Goal: Task Accomplishment & Management: Manage account settings

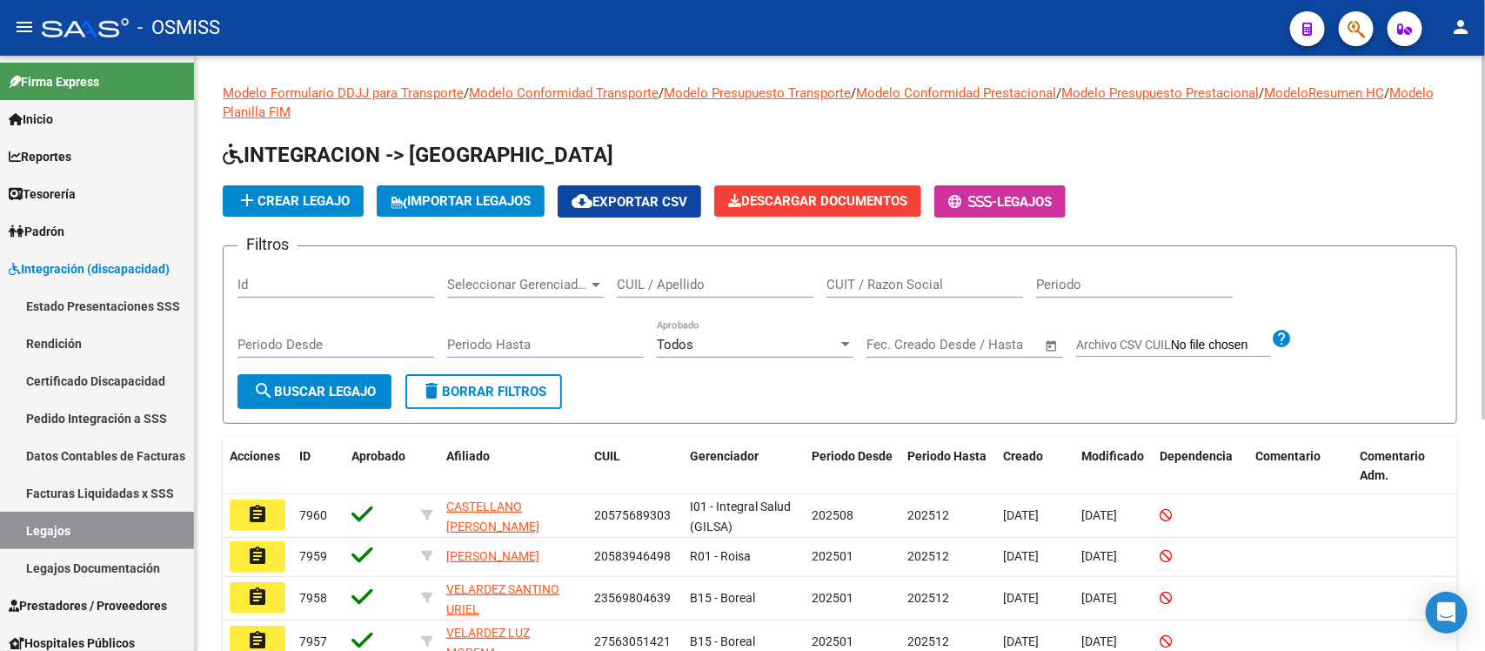
click at [645, 287] on input "CUIL / Apellido" at bounding box center [715, 285] width 197 height 16
paste input "20507944419"
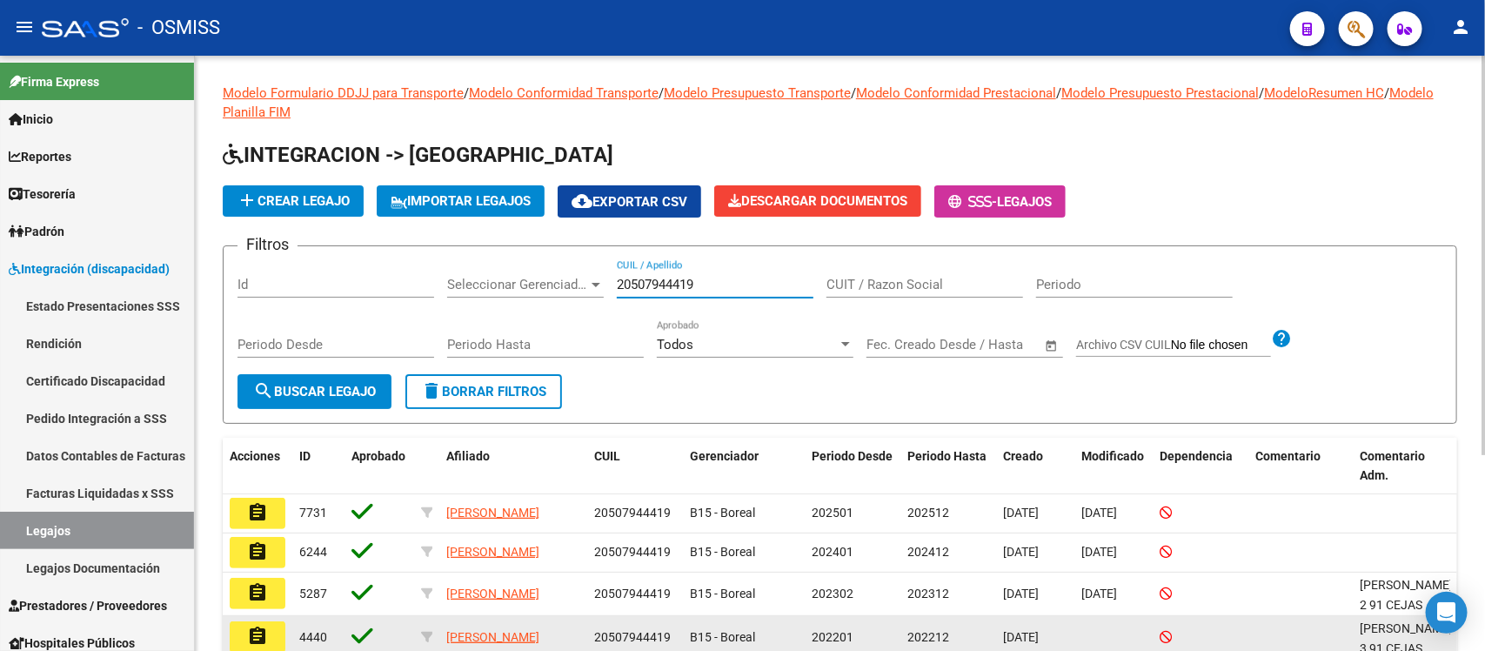
type input "20507944419"
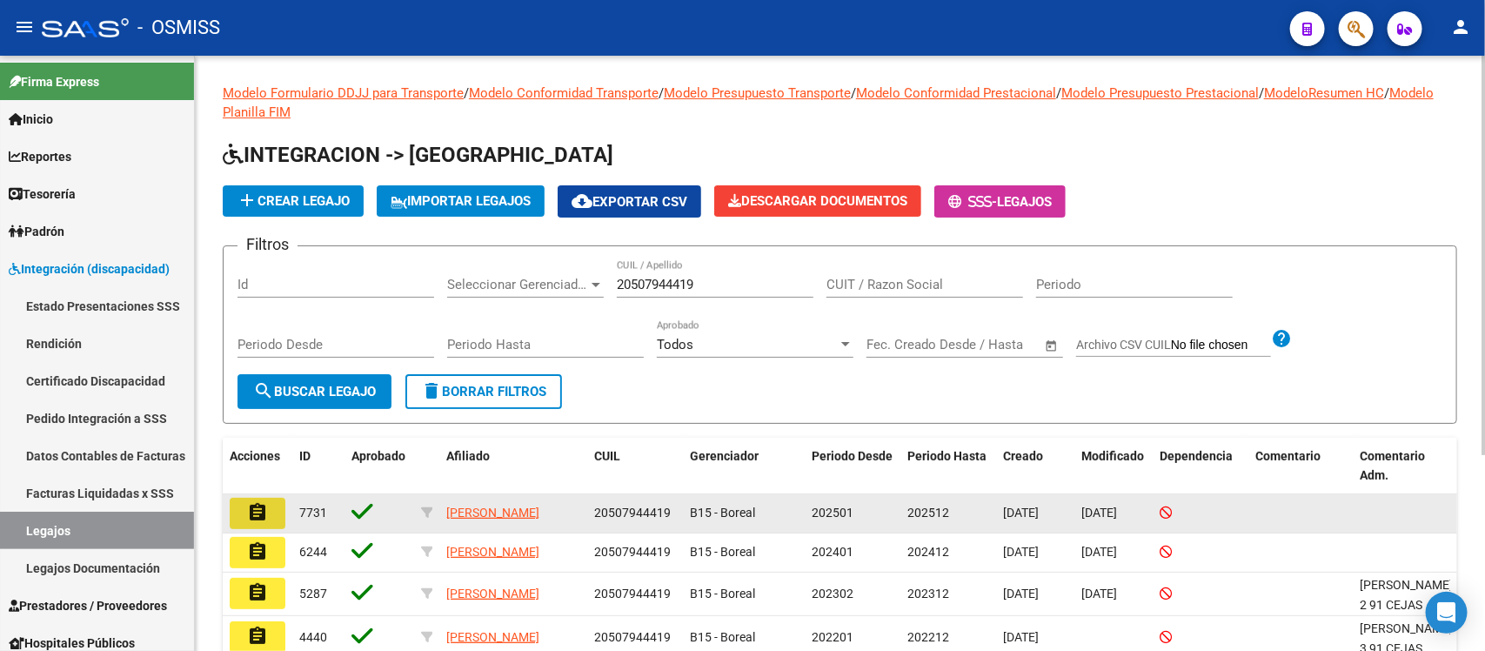
click at [263, 506] on mat-icon "assignment" at bounding box center [257, 512] width 21 height 21
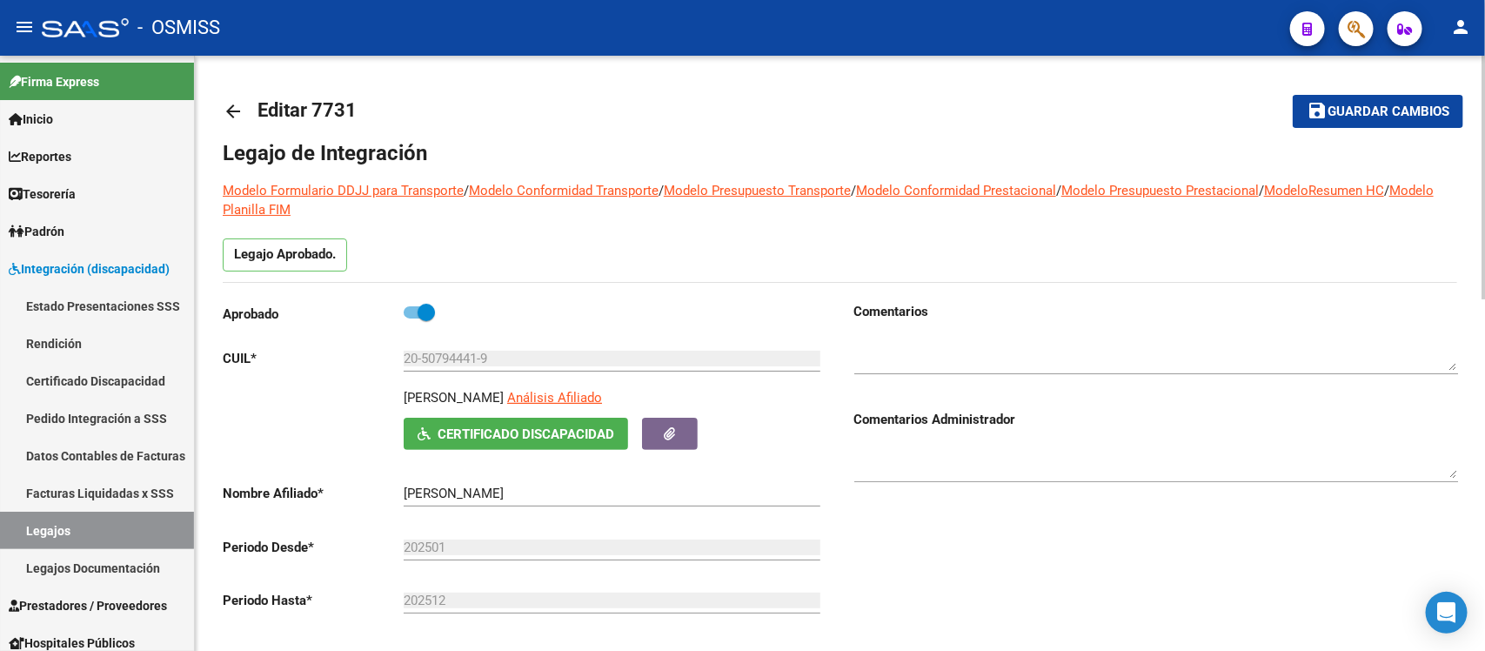
click at [998, 549] on div "Comentarios Comentarios Administrador" at bounding box center [1149, 498] width 618 height 393
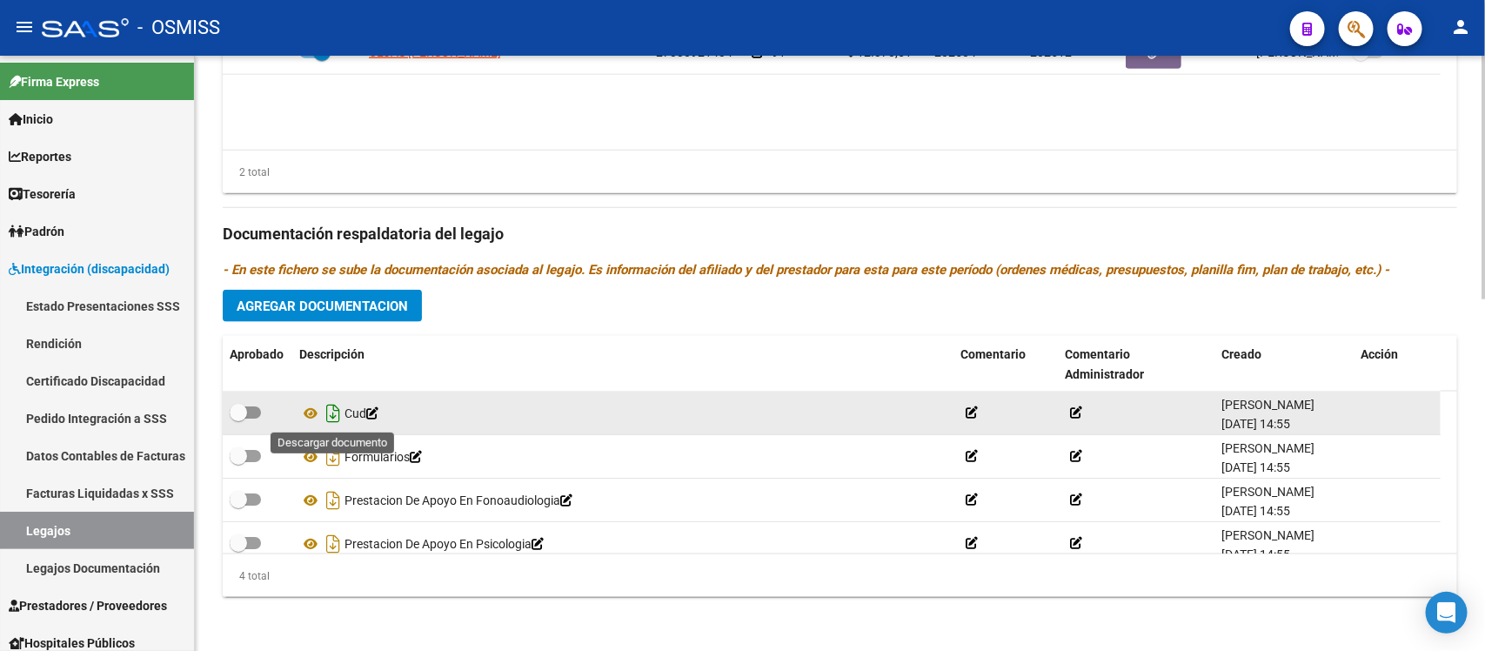
click at [337, 407] on icon "Descargar documento" at bounding box center [333, 413] width 23 height 28
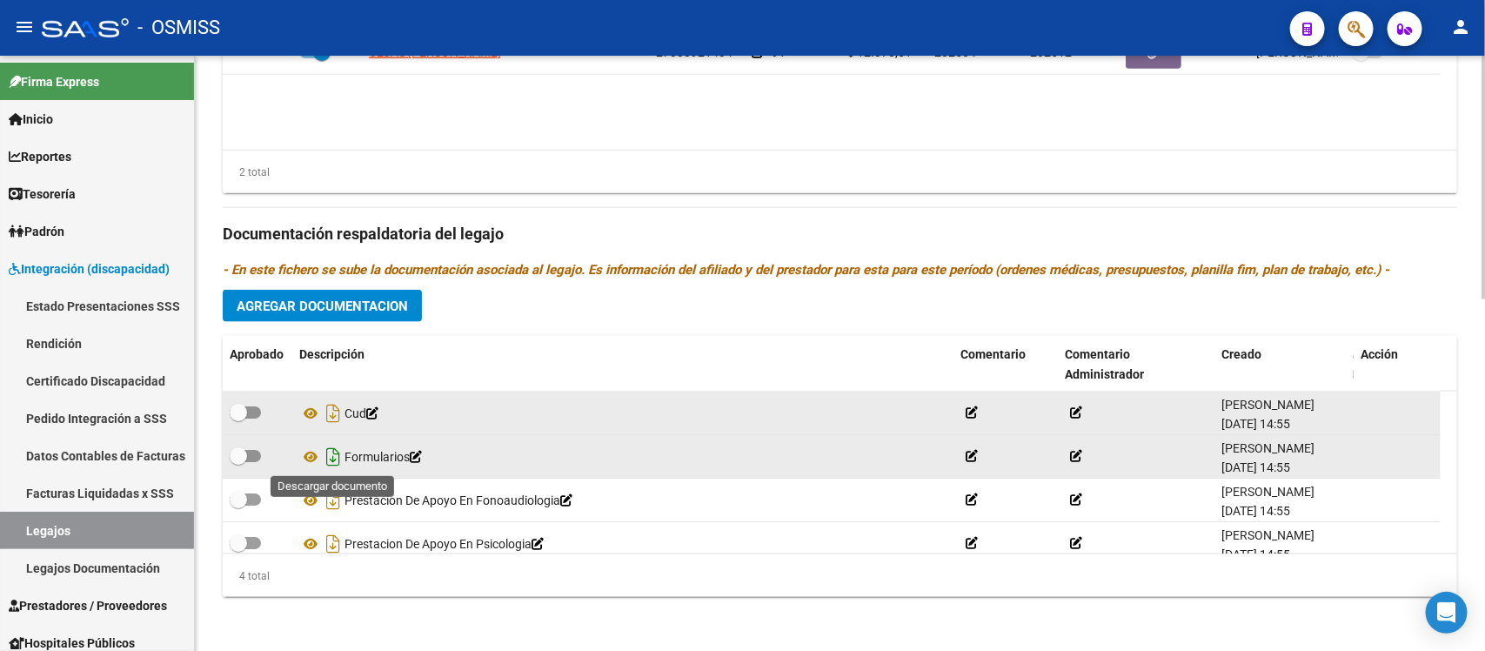
click at [339, 446] on icon "Descargar documento" at bounding box center [333, 457] width 23 height 28
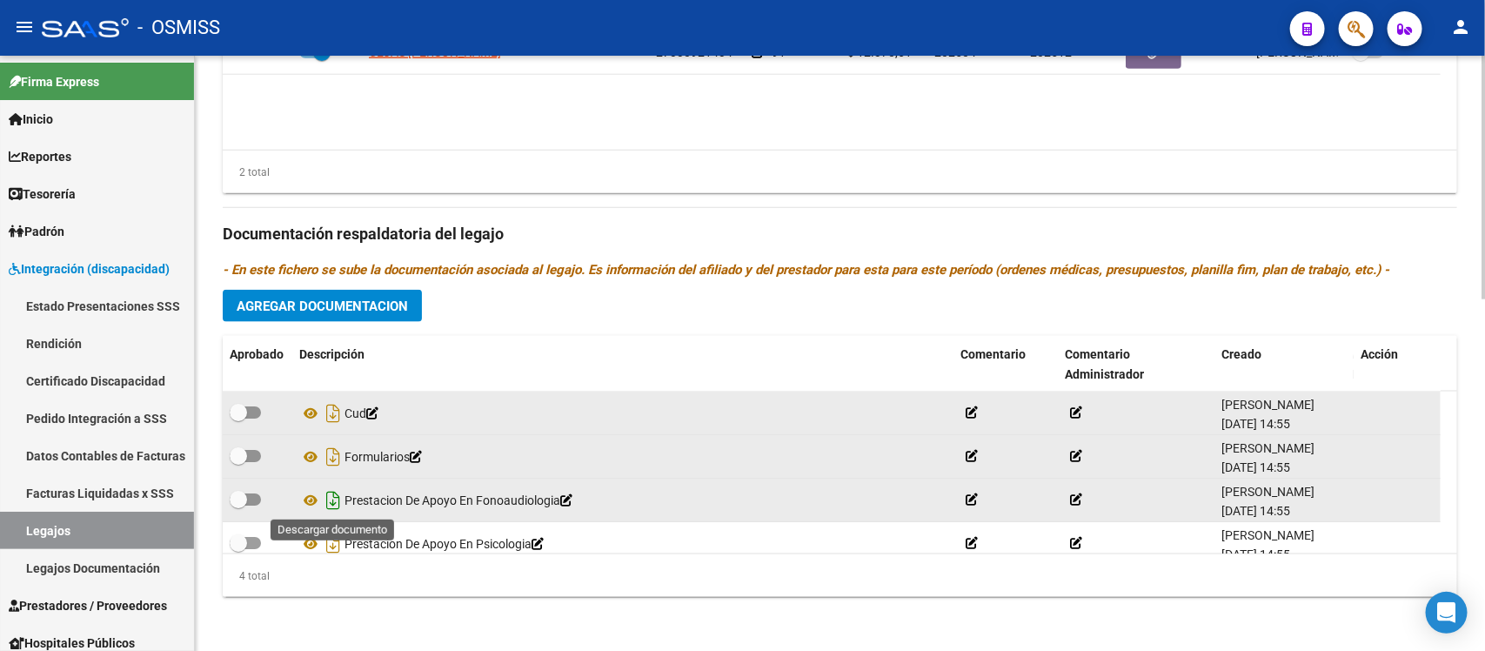
click at [336, 496] on icon "Descargar documento" at bounding box center [333, 500] width 23 height 28
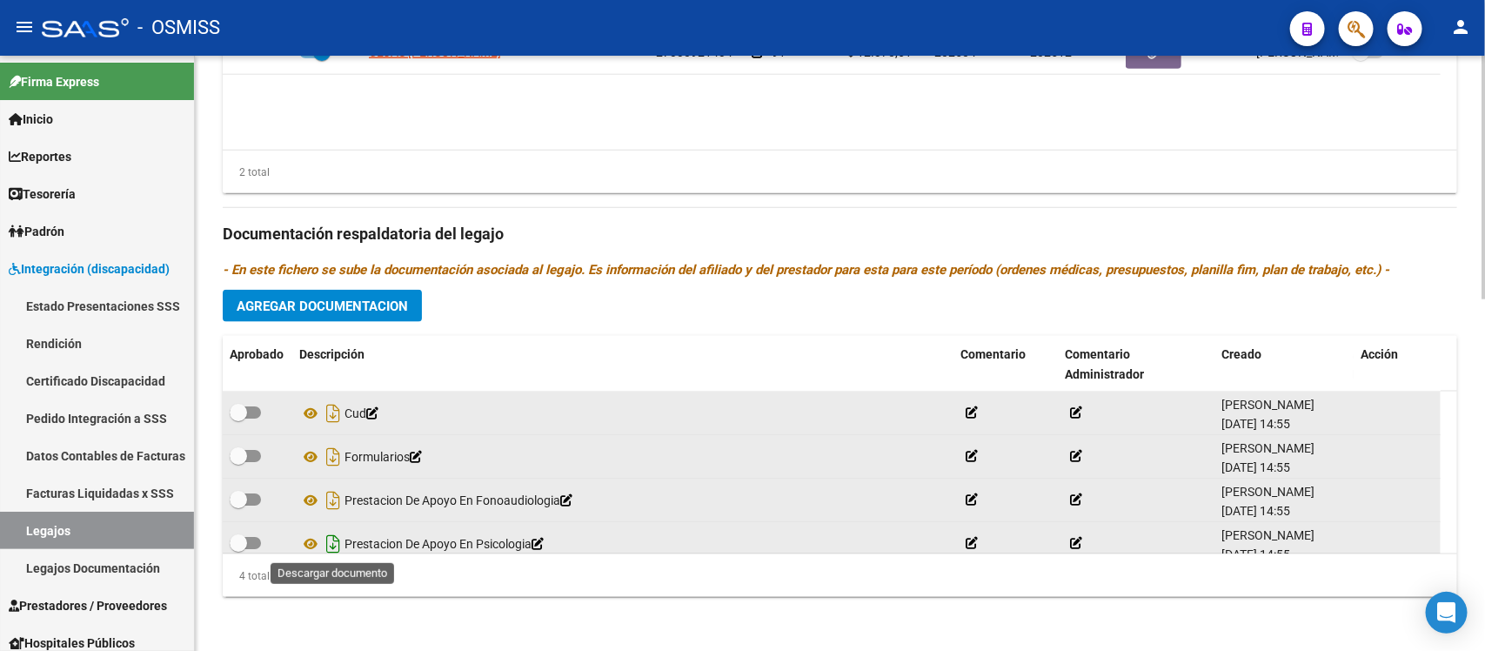
click at [332, 542] on icon "Descargar documento" at bounding box center [333, 544] width 23 height 28
click at [687, 315] on div "Prestadores asociados al legajo Agregar Prestador Aprobado Prestador CUIT Comen…" at bounding box center [840, 222] width 1235 height 777
click at [1021, 277] on p "- En este fichero se sube la documentación asociada al legajo. Es información d…" at bounding box center [840, 269] width 1235 height 19
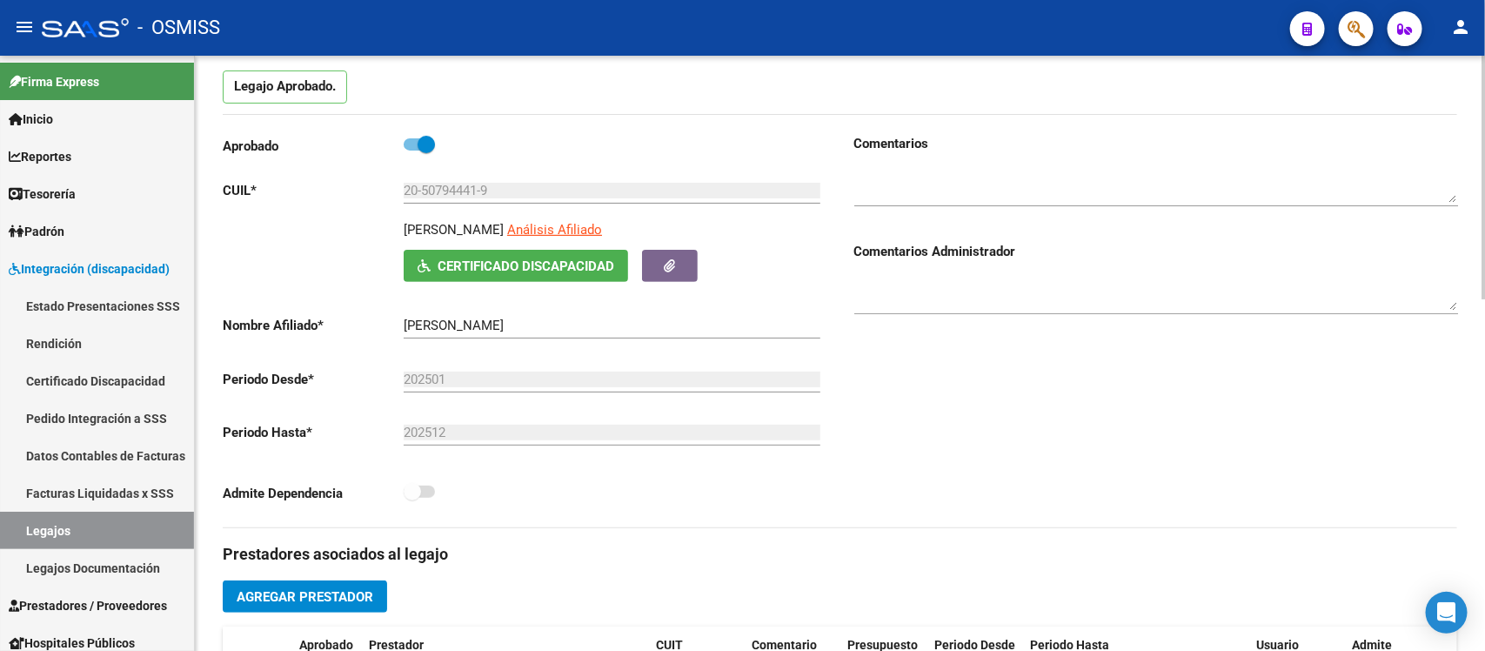
scroll to position [166, 0]
click at [889, 445] on div "Comentarios Comentarios Administrador" at bounding box center [1149, 332] width 618 height 393
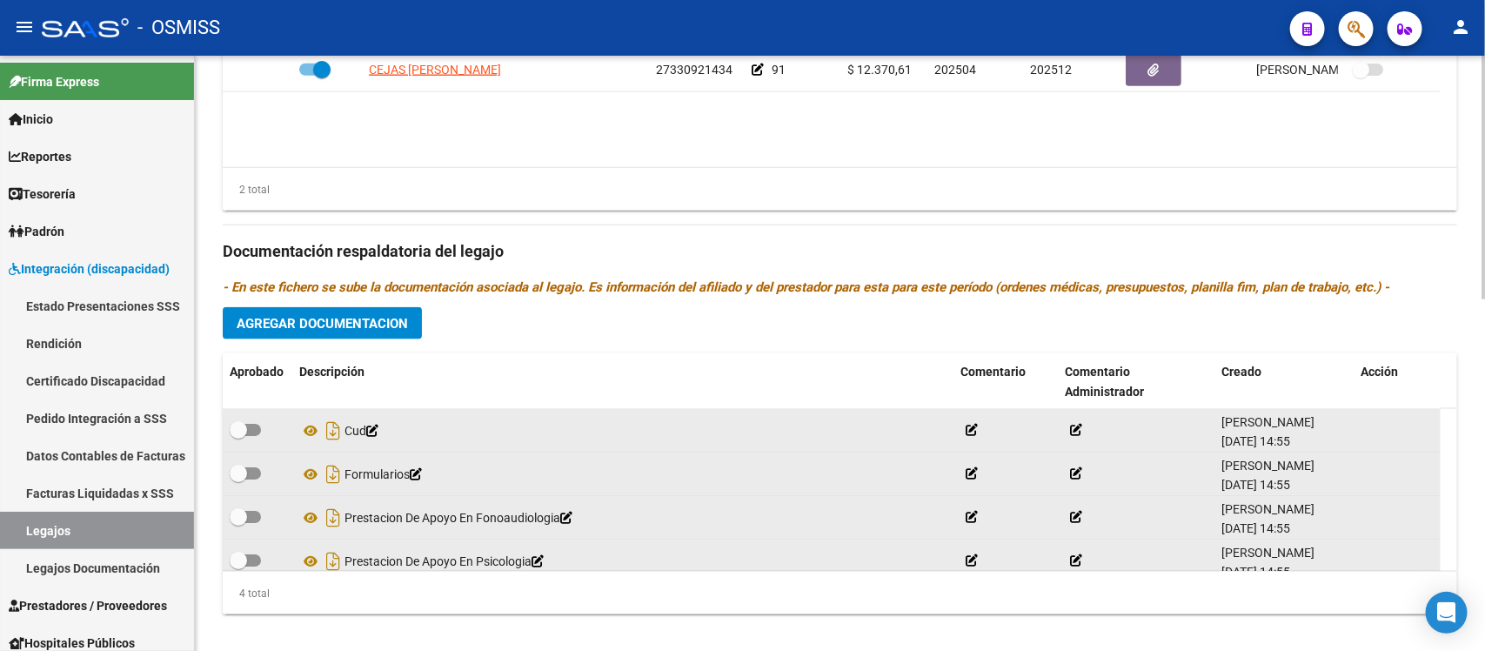
scroll to position [862, 0]
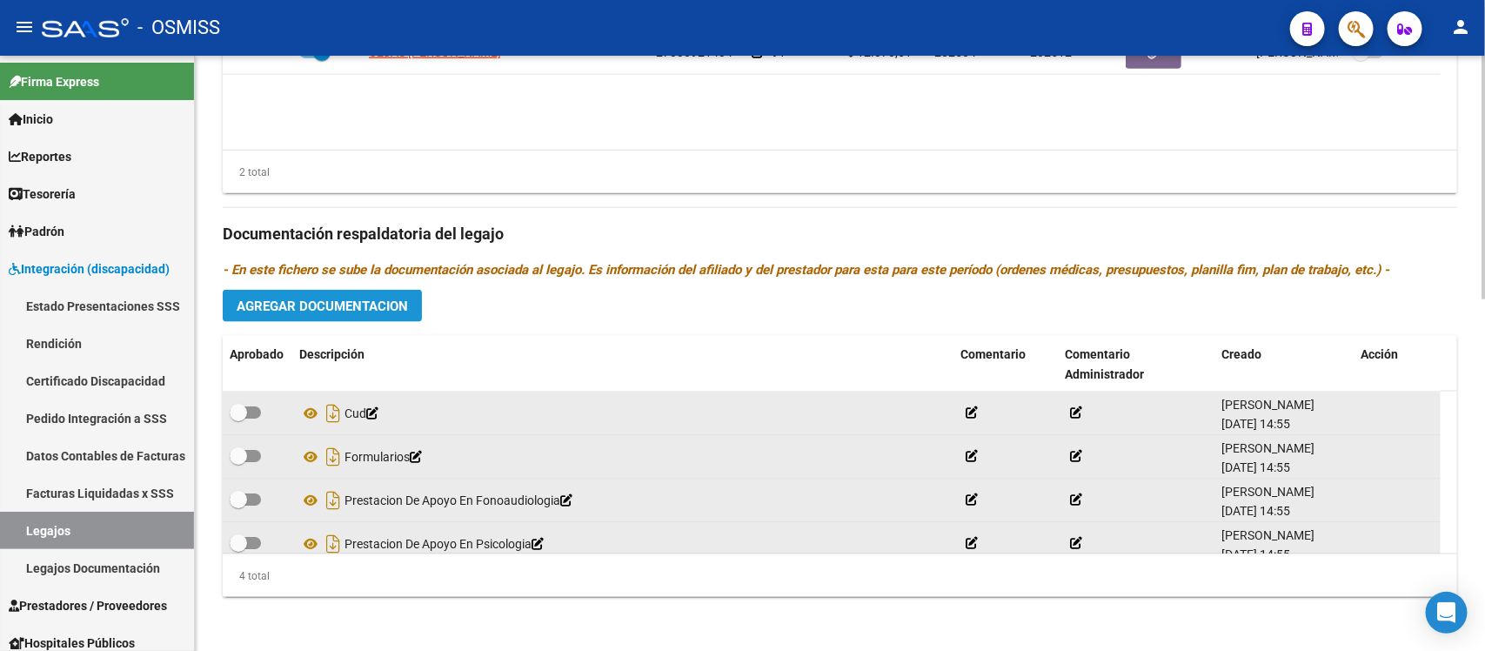
click at [293, 294] on button "Agregar Documentacion" at bounding box center [322, 306] width 199 height 32
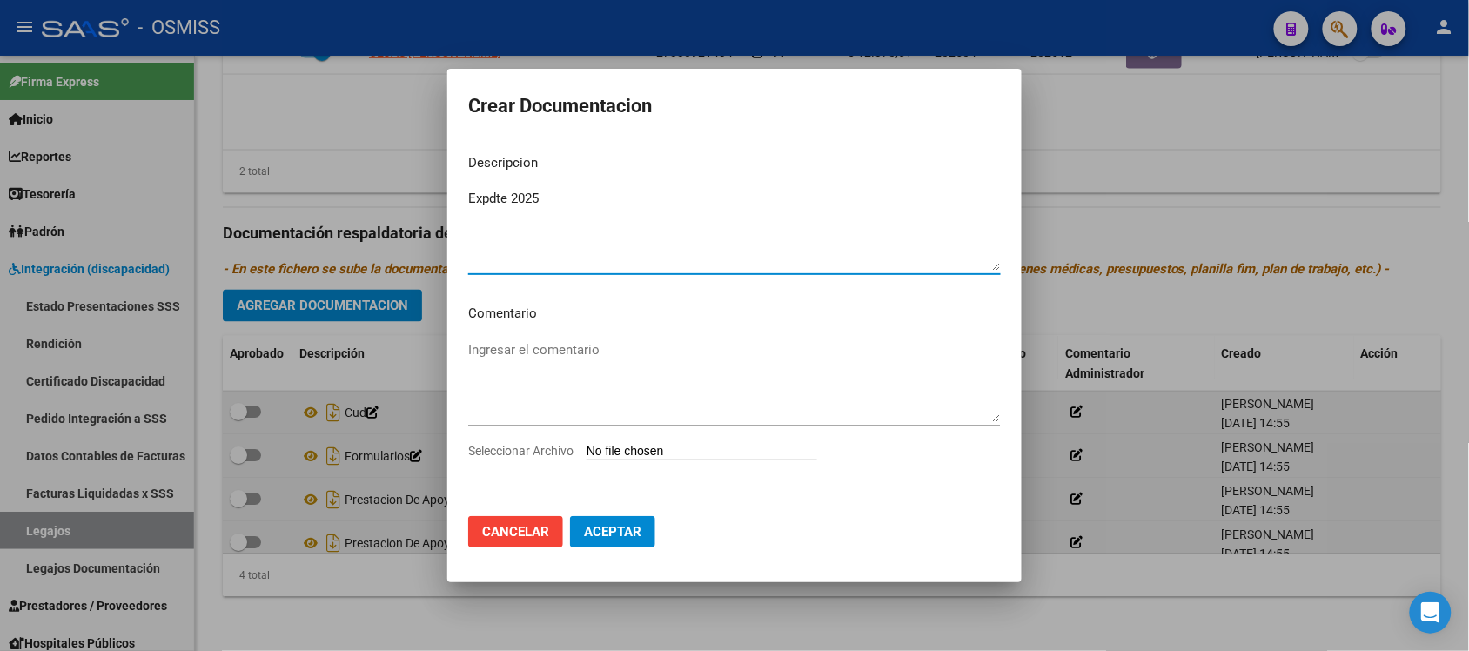
type textarea "Expdte 2025"
click at [719, 451] on input "Seleccionar Archivo" at bounding box center [701, 452] width 231 height 17
type input "C:\fakepath\Expdte 2025.pdf"
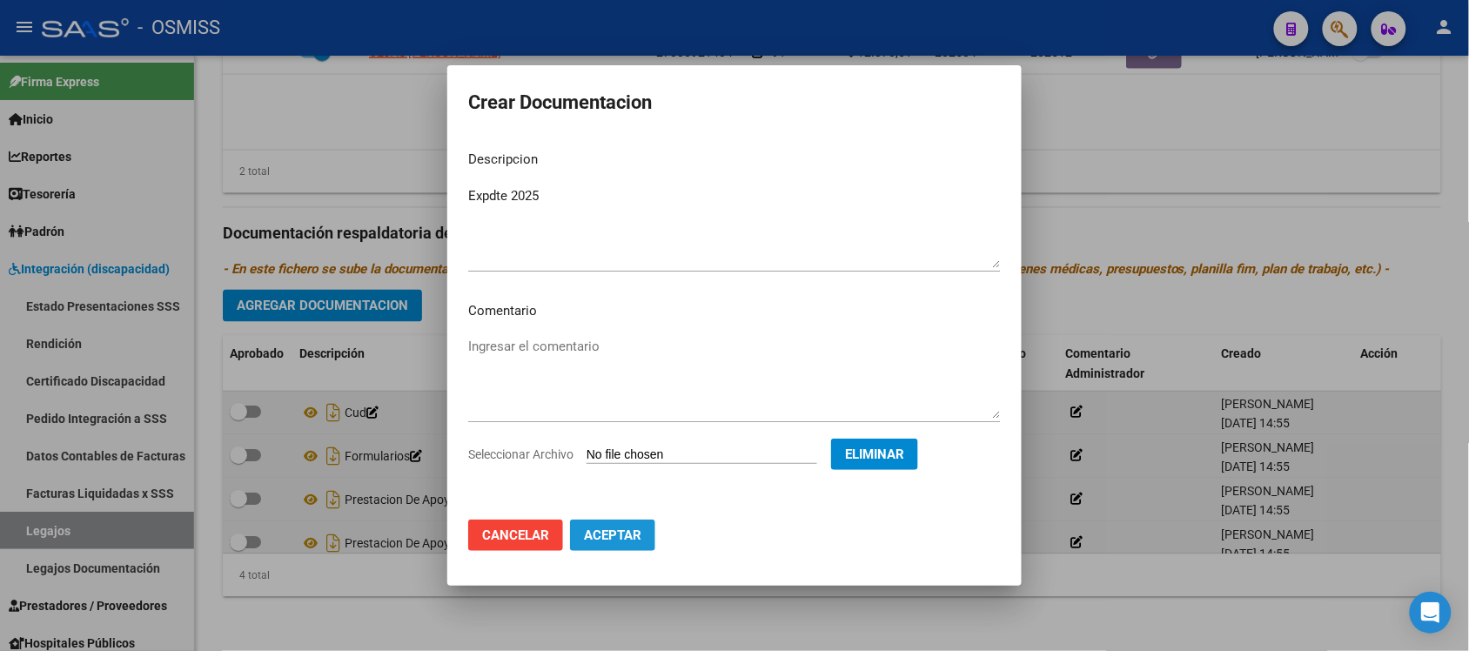
click at [636, 542] on button "Aceptar" at bounding box center [612, 534] width 85 height 31
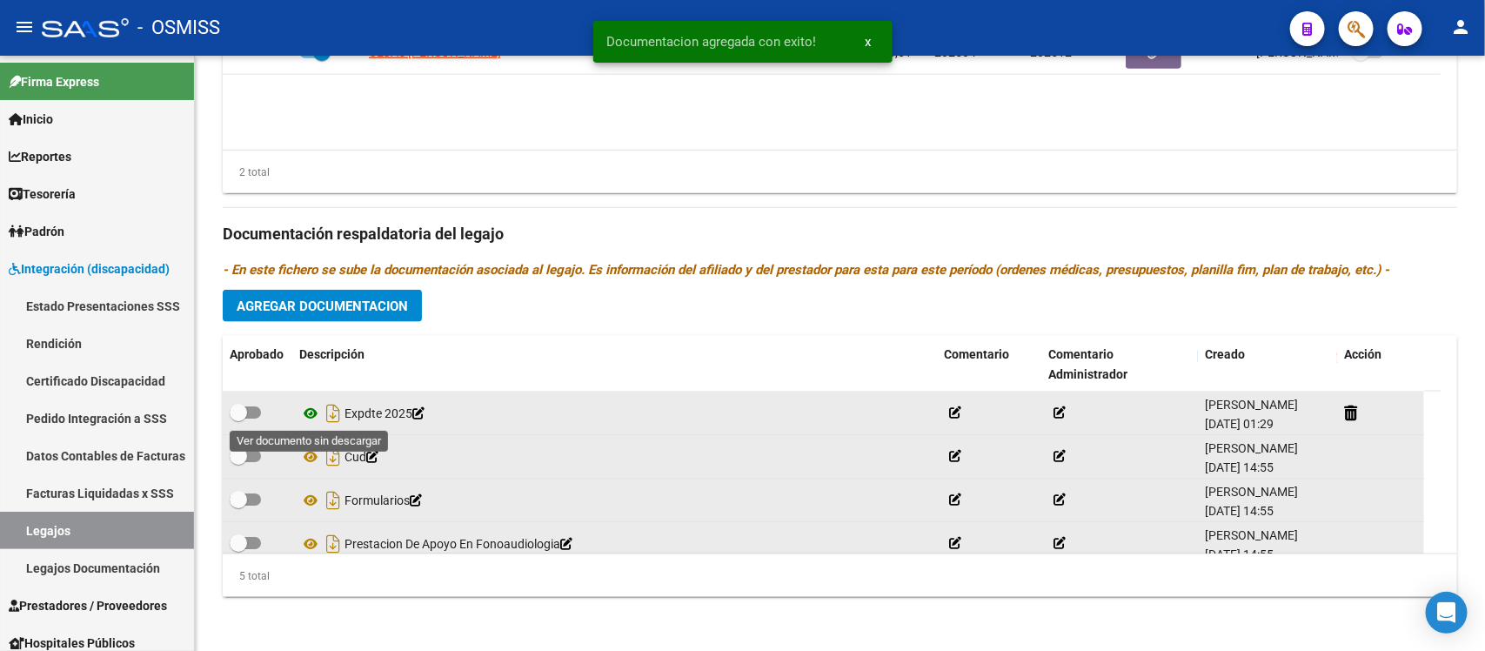
click at [316, 418] on icon at bounding box center [310, 413] width 23 height 21
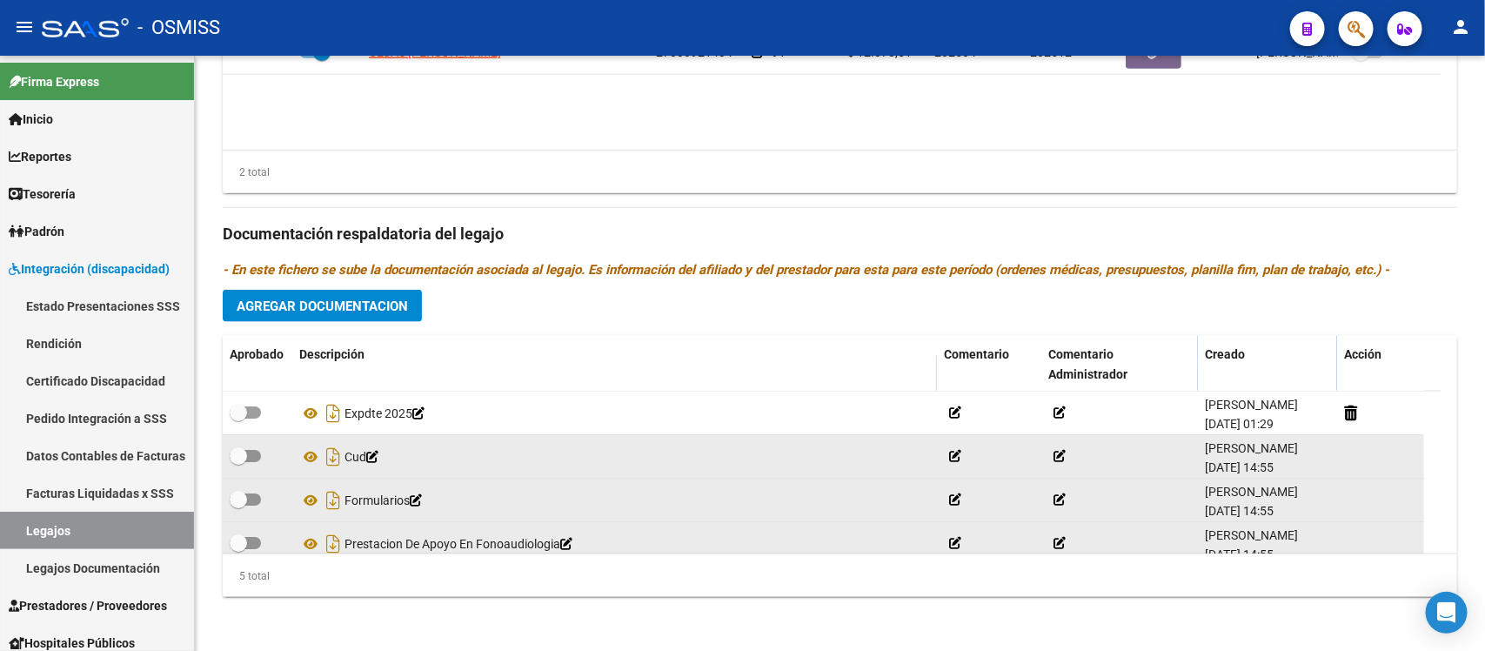
click at [860, 264] on icon "- En este fichero se sube la documentación asociada al legajo. Es información d…" at bounding box center [806, 270] width 1167 height 16
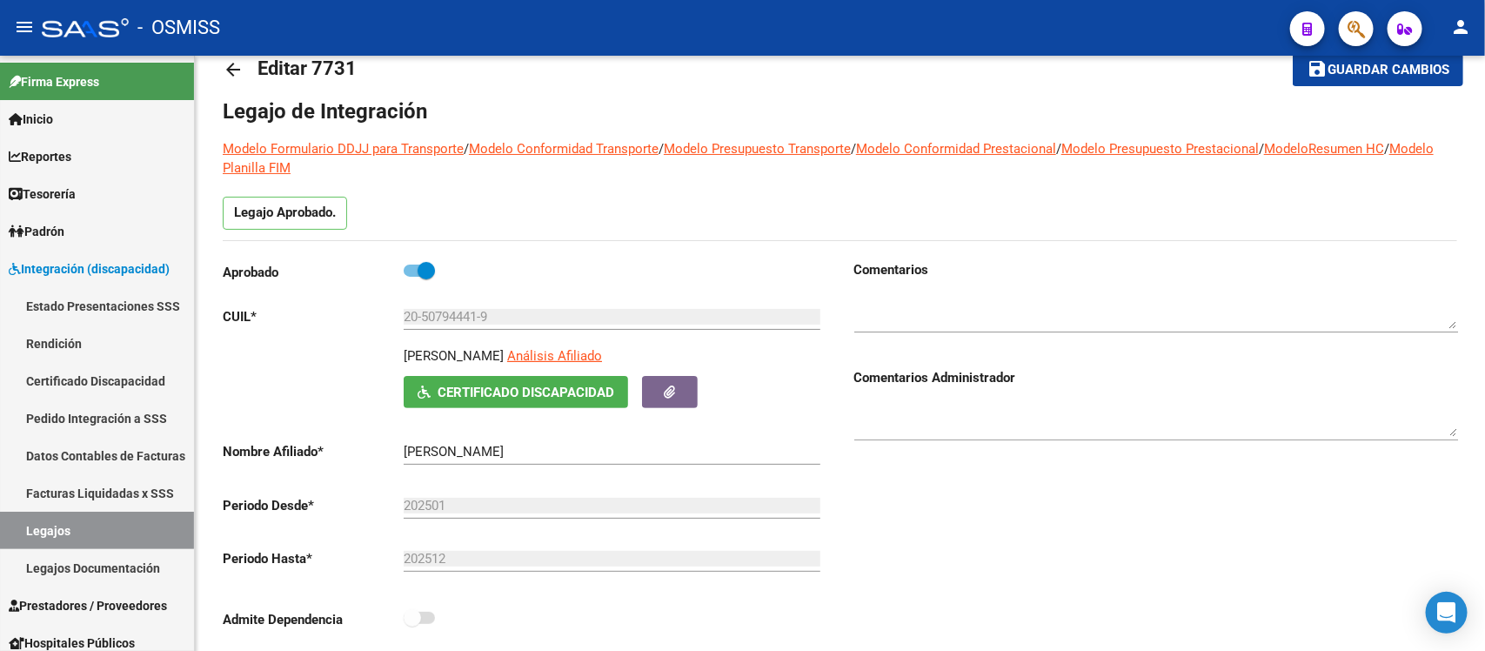
scroll to position [0, 0]
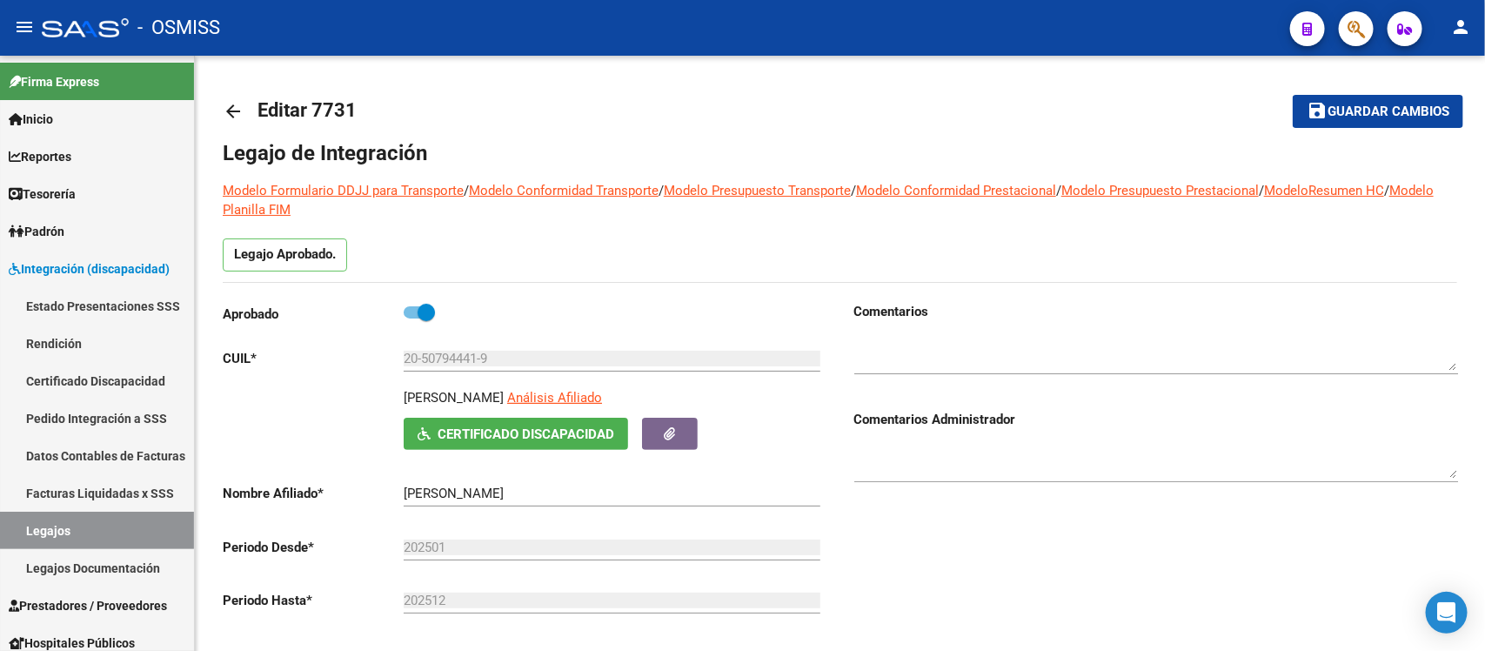
click at [1336, 132] on mat-toolbar-row "save Guardar cambios" at bounding box center [1334, 112] width 259 height 56
click at [1310, 111] on mat-icon "save" at bounding box center [1317, 110] width 21 height 21
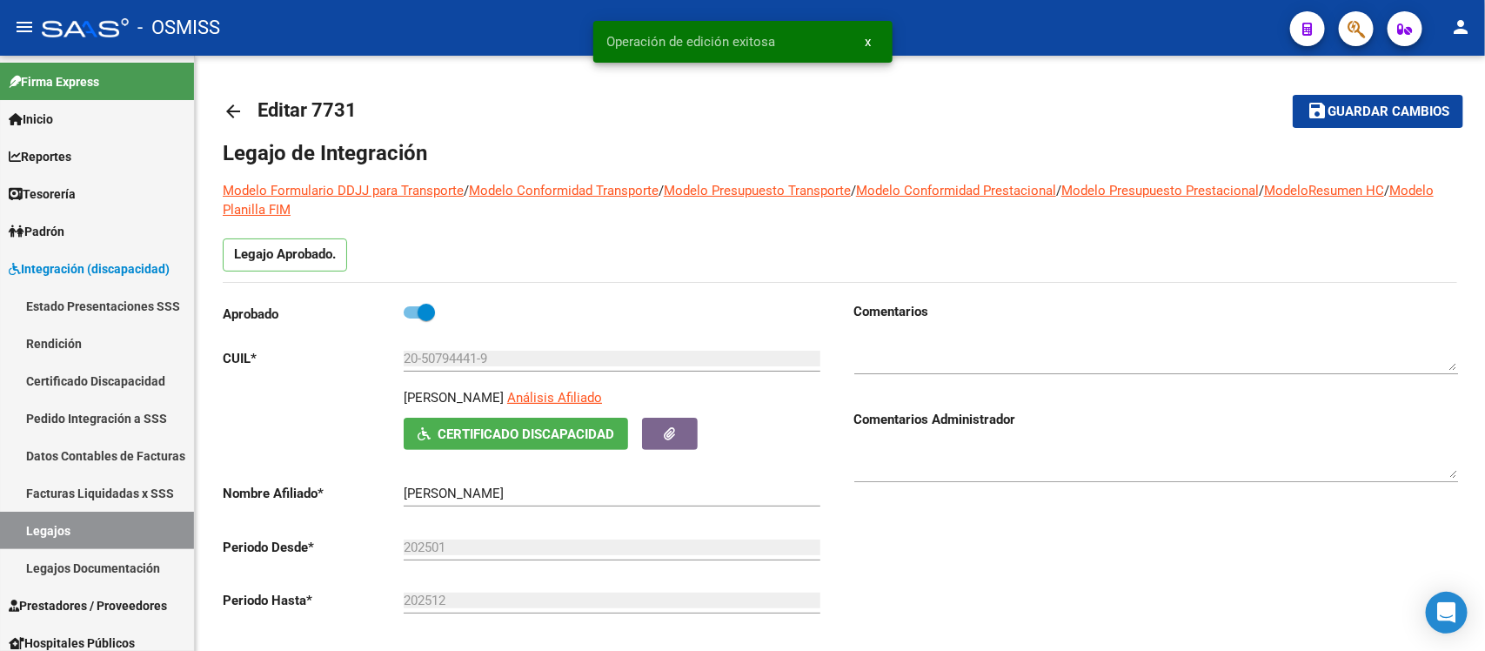
click at [1012, 128] on mat-toolbar-row "arrow_back Editar 7731" at bounding box center [704, 112] width 963 height 56
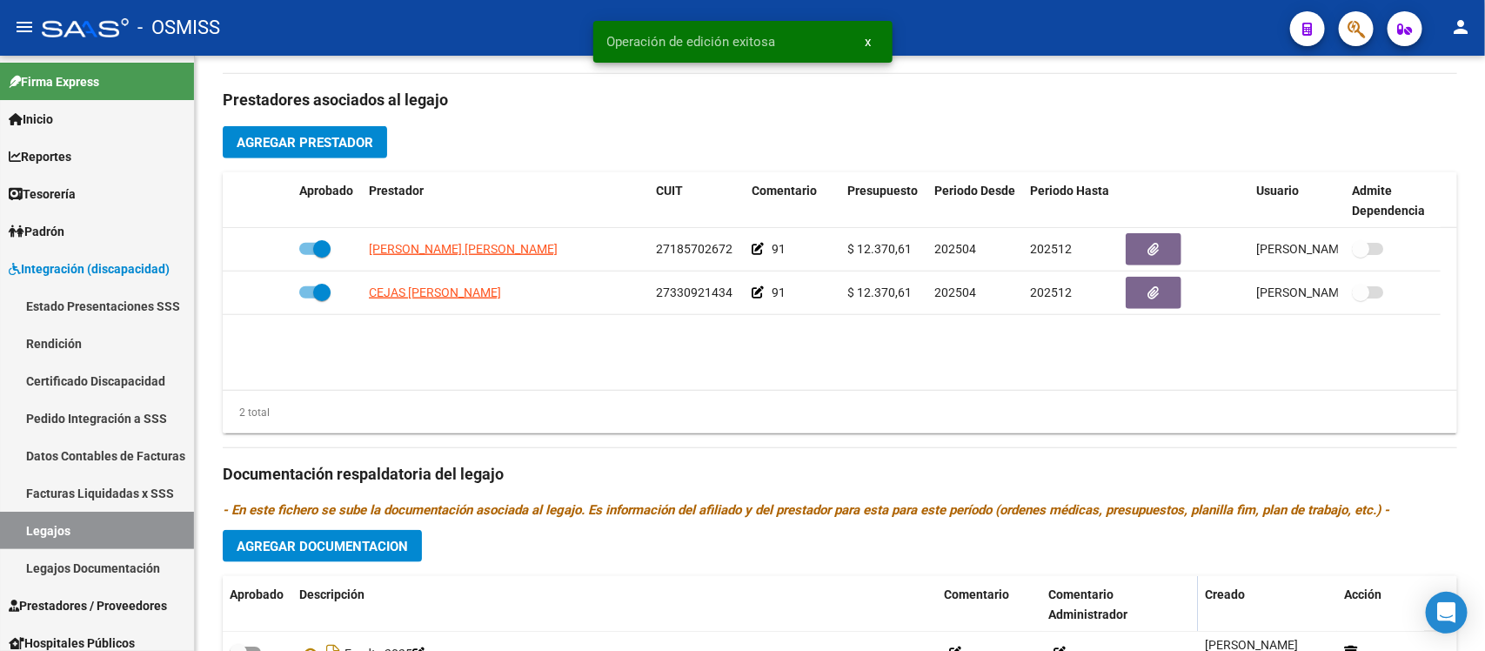
scroll to position [862, 0]
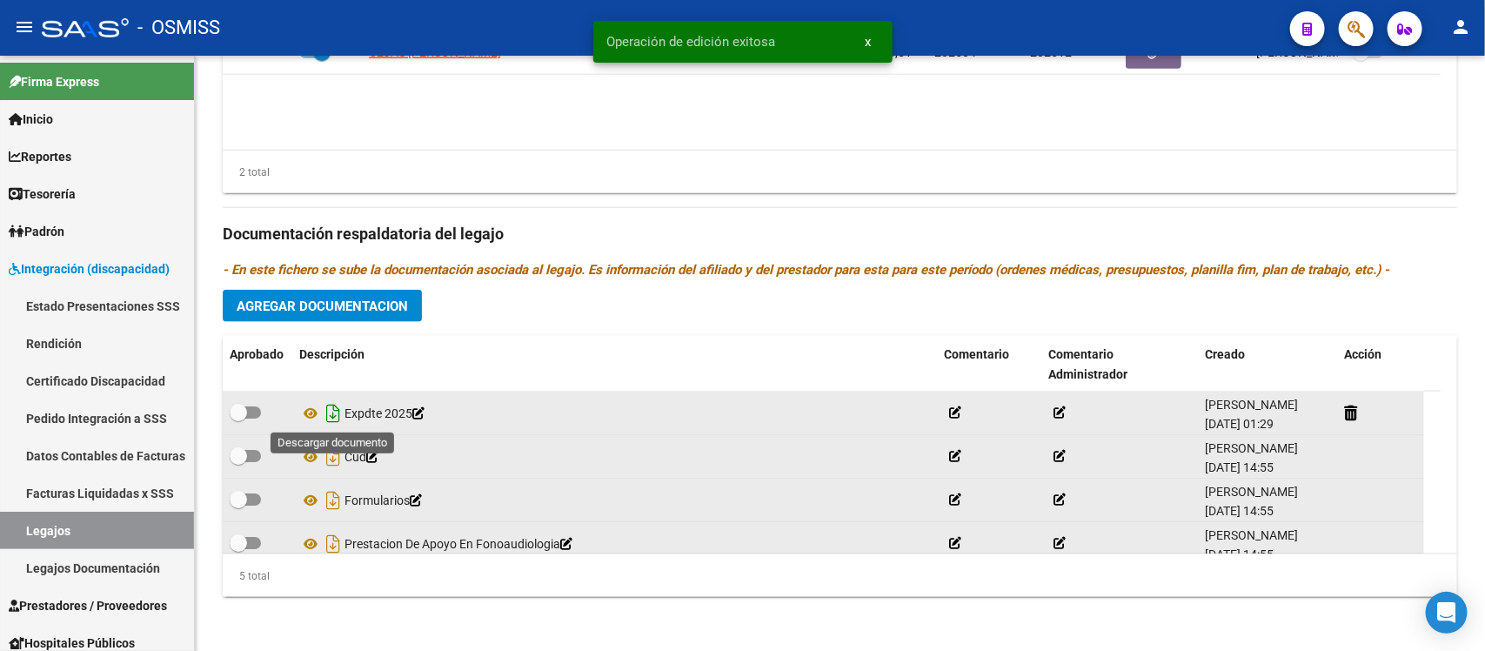
click at [337, 409] on icon "Descargar documento" at bounding box center [333, 413] width 23 height 28
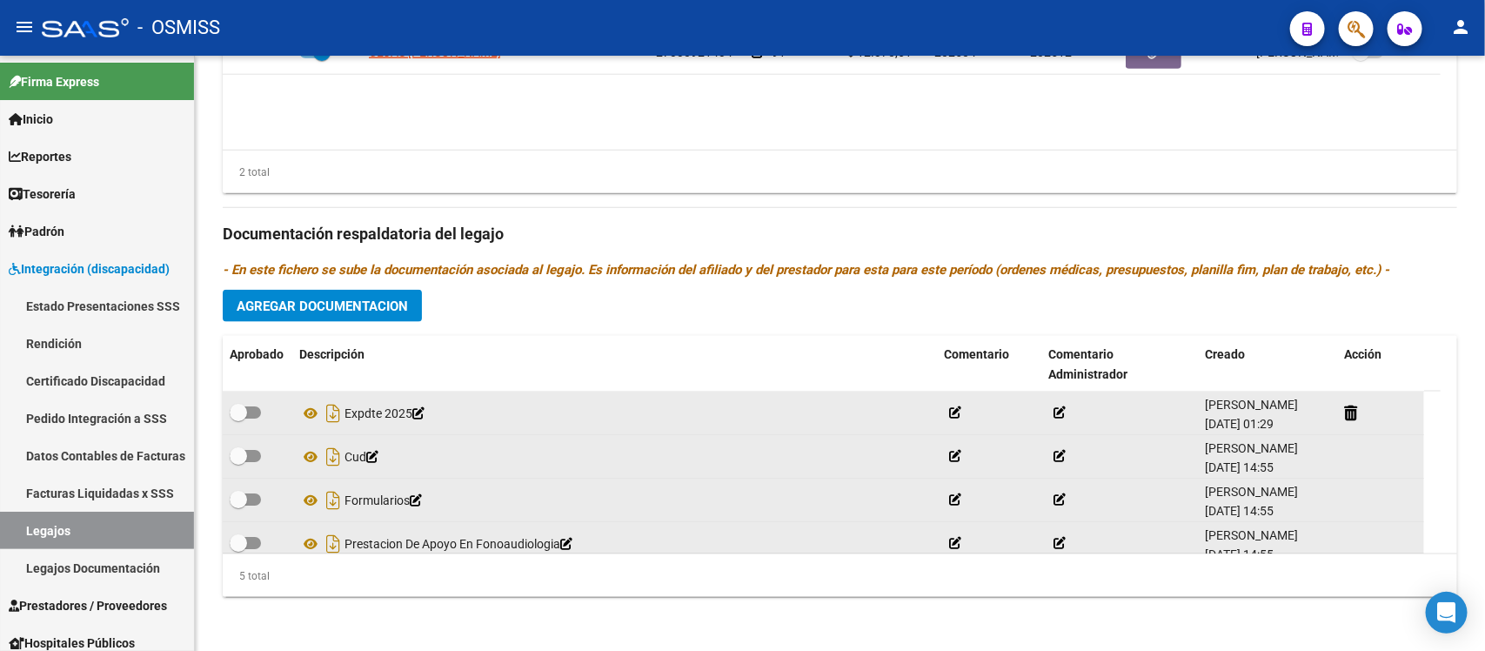
click at [901, 270] on icon "- En este fichero se sube la documentación asociada al legajo. Es información d…" at bounding box center [806, 270] width 1167 height 16
click at [910, 288] on div "Prestadores asociados al legajo Agregar Prestador Aprobado Prestador CUIT Comen…" at bounding box center [840, 222] width 1235 height 777
click at [307, 418] on icon at bounding box center [310, 413] width 23 height 21
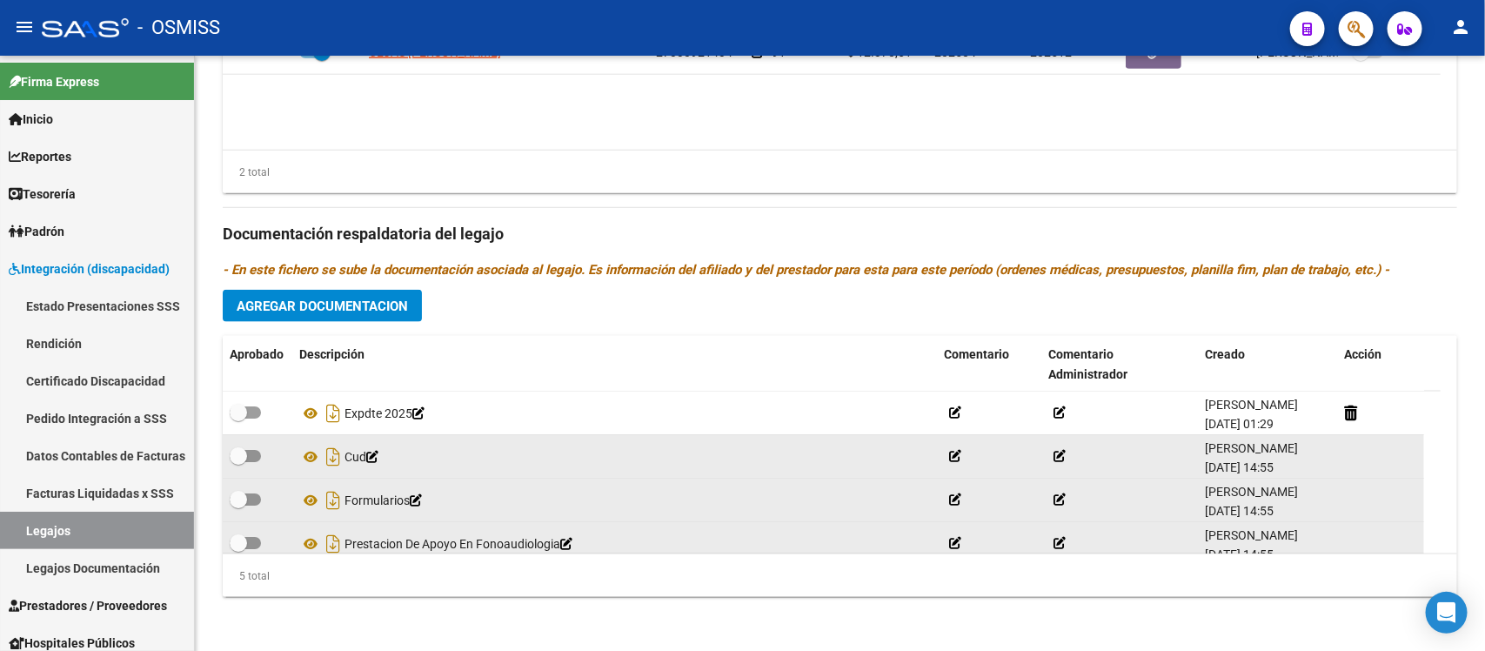
click at [885, 323] on div "Prestadores asociados al legajo Agregar Prestador Aprobado Prestador CUIT Comen…" at bounding box center [840, 222] width 1235 height 777
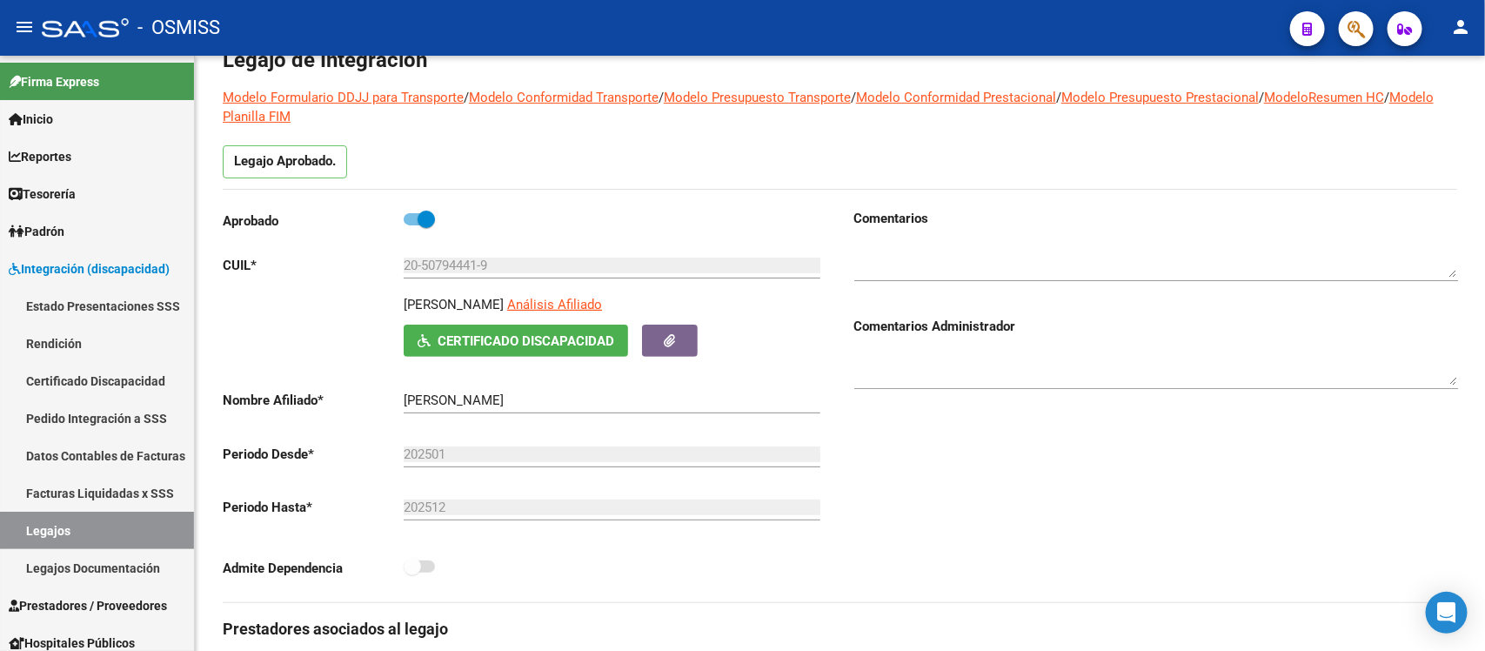
scroll to position [0, 0]
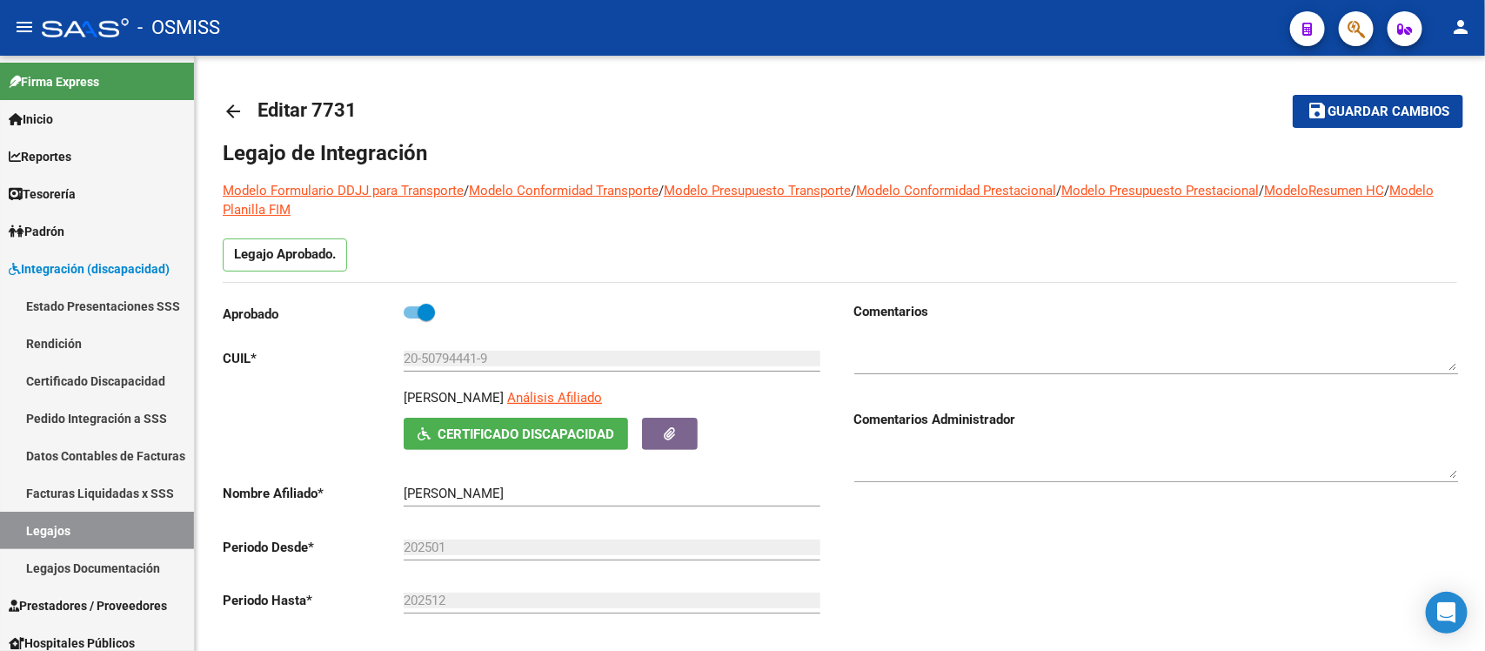
click at [934, 623] on div "Comentarios Comentarios Administrador" at bounding box center [1149, 498] width 618 height 393
click at [224, 107] on mat-icon "arrow_back" at bounding box center [233, 111] width 21 height 21
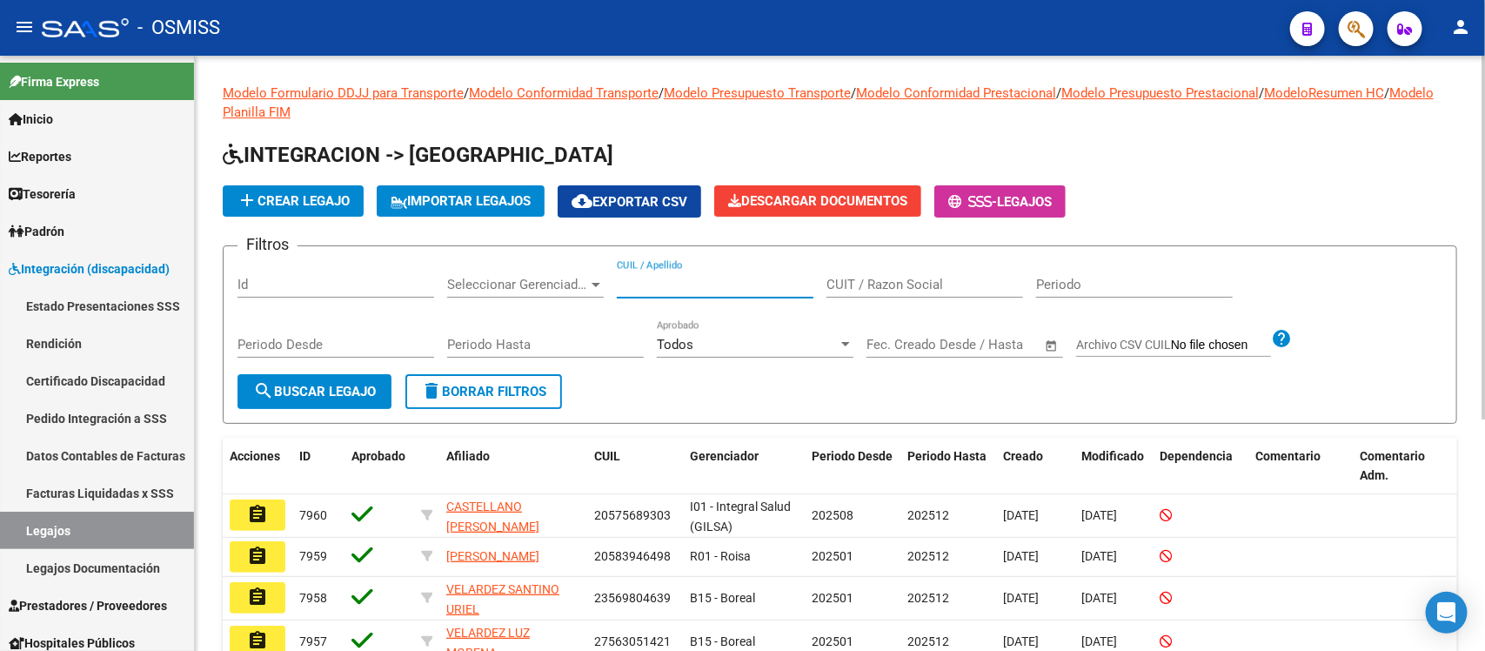
click at [677, 281] on input "CUIL / Apellido" at bounding box center [715, 285] width 197 height 16
paste input "20507944419"
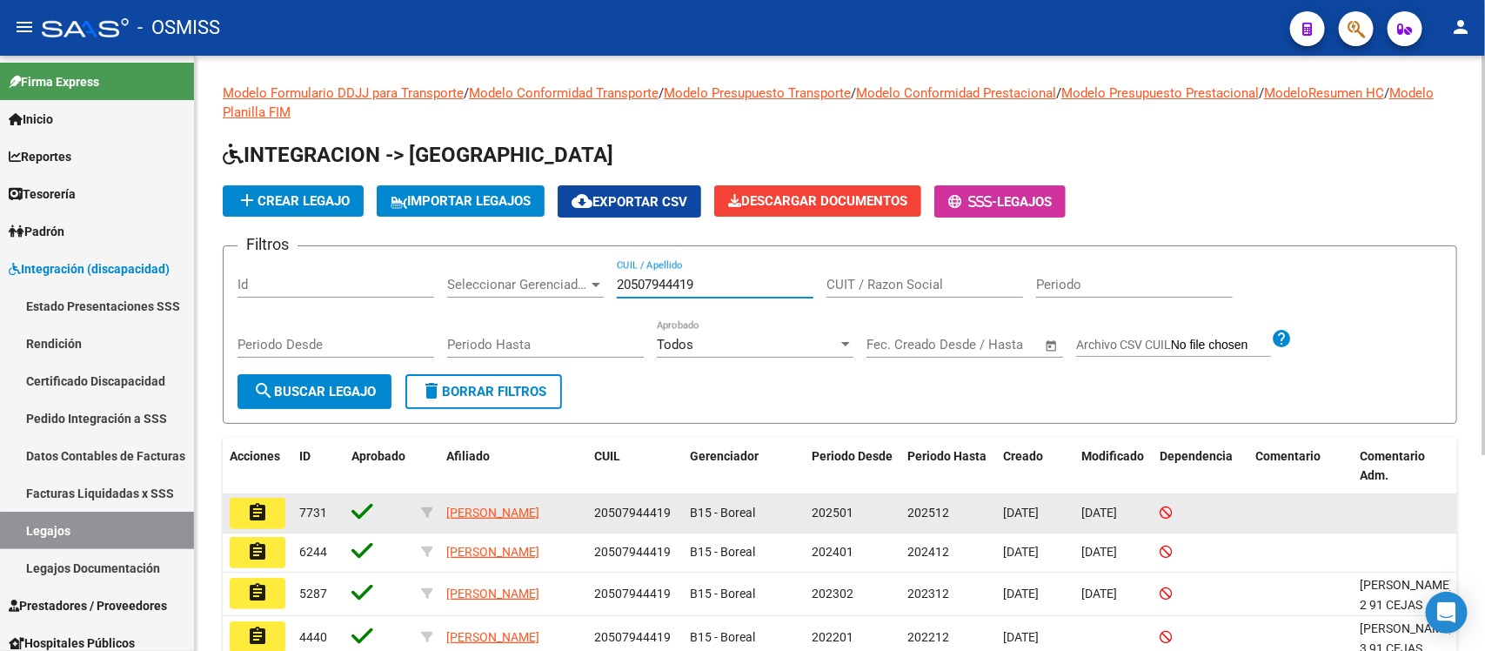
type input "20507944419"
click at [263, 512] on mat-icon "assignment" at bounding box center [257, 512] width 21 height 21
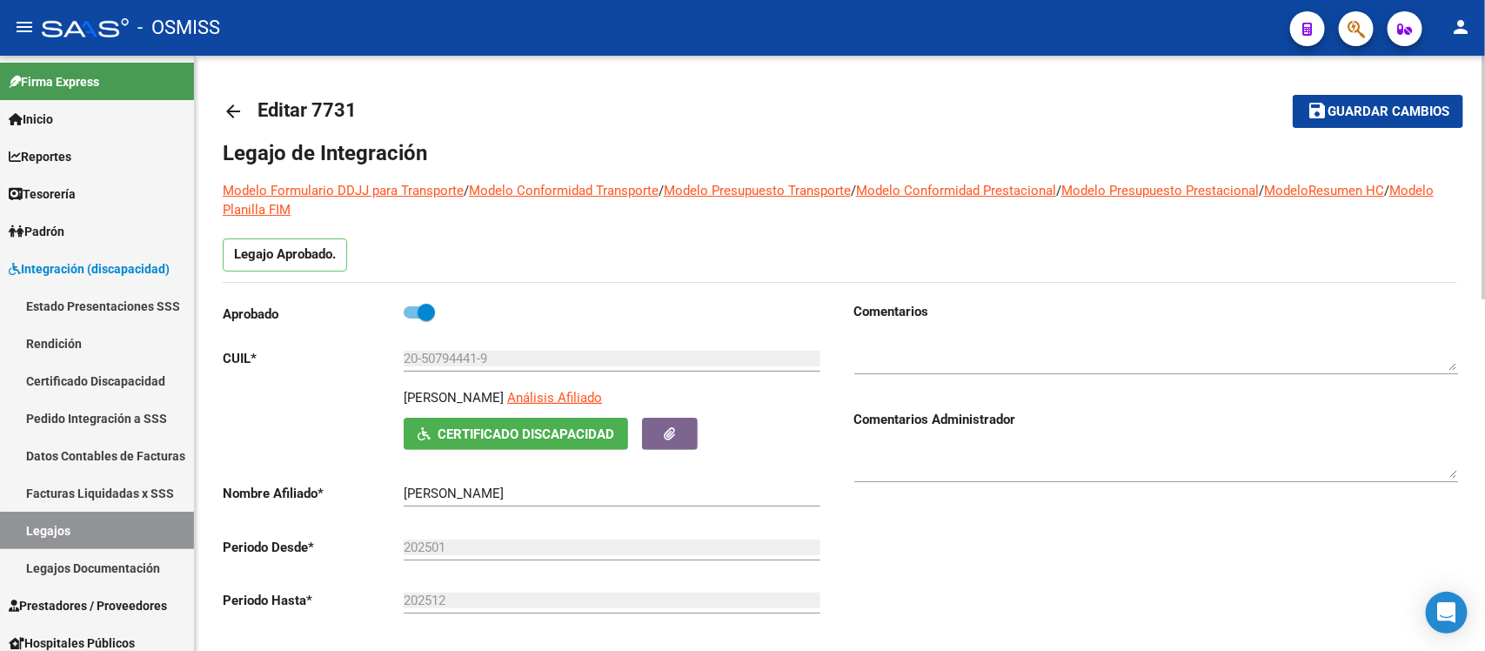
click at [907, 564] on div "Comentarios Comentarios Administrador" at bounding box center [1149, 498] width 618 height 393
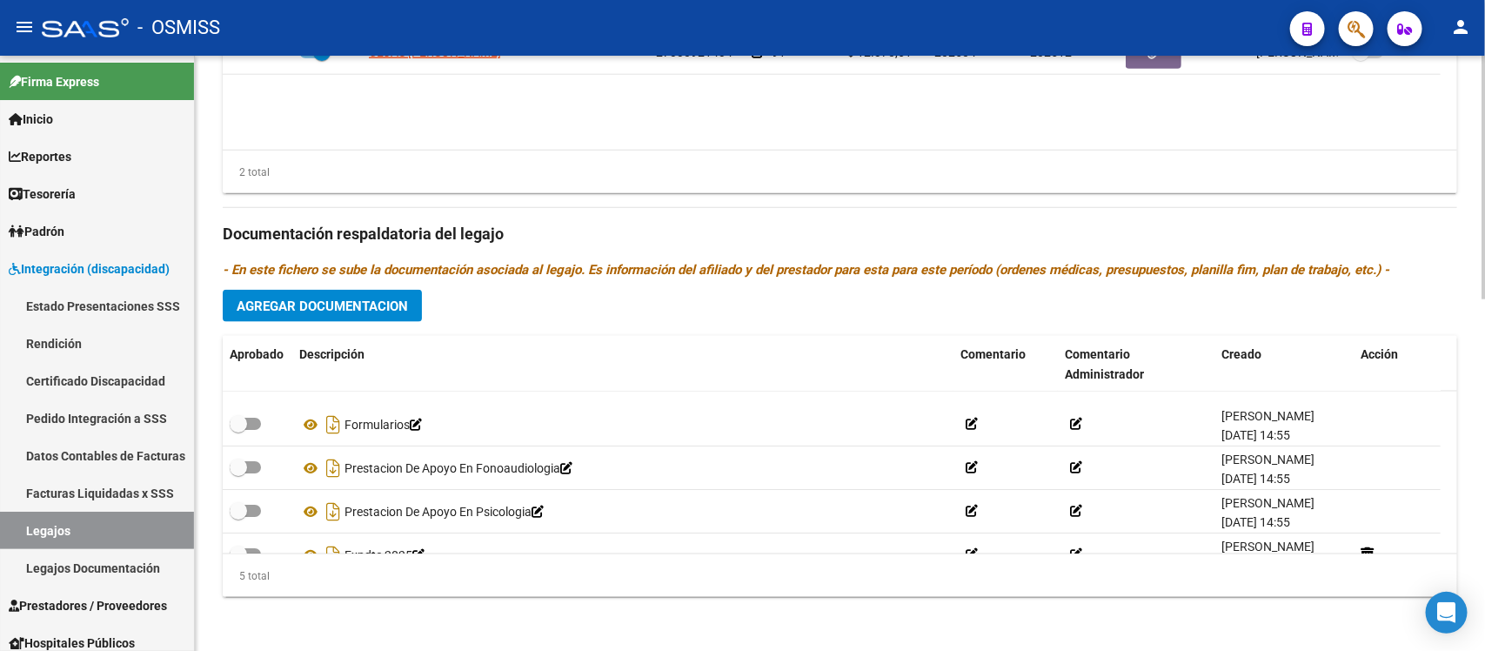
scroll to position [62, 0]
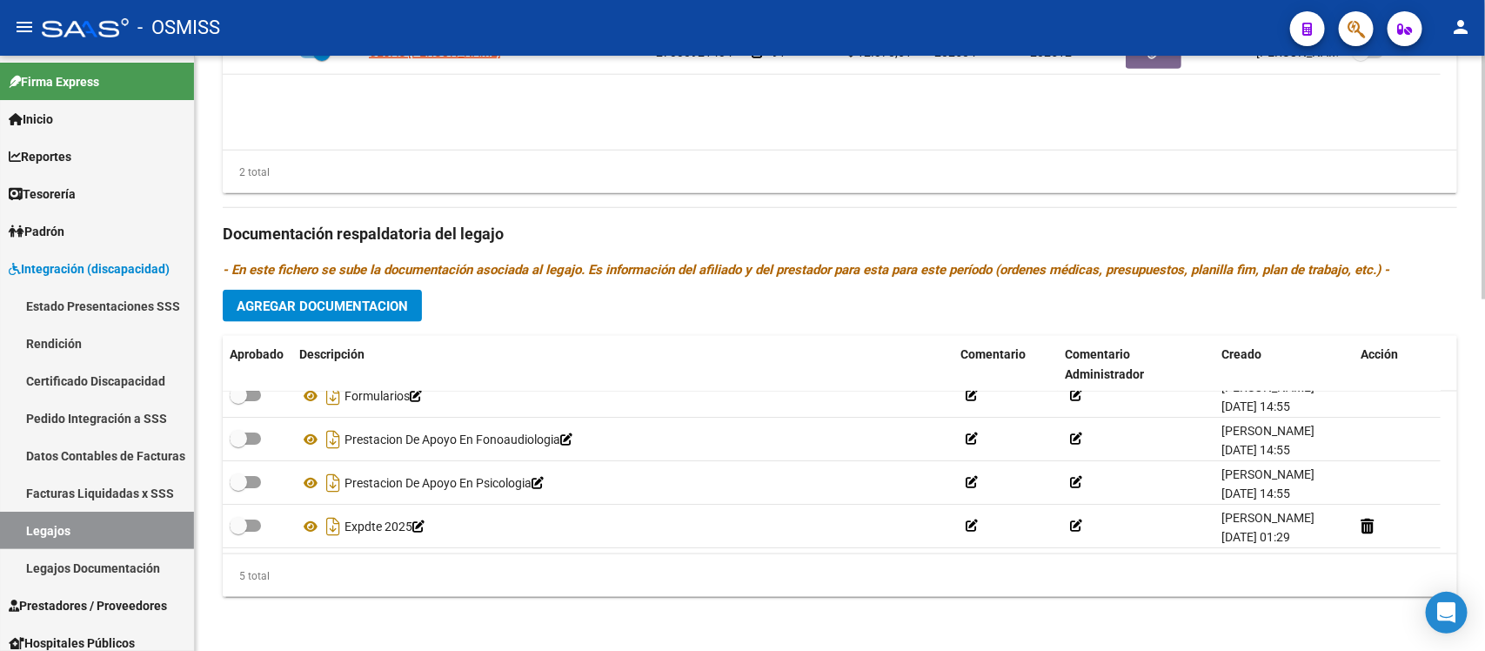
click at [972, 301] on div "Prestadores asociados al legajo Agregar Prestador Aprobado Prestador CUIT Comen…" at bounding box center [840, 222] width 1235 height 777
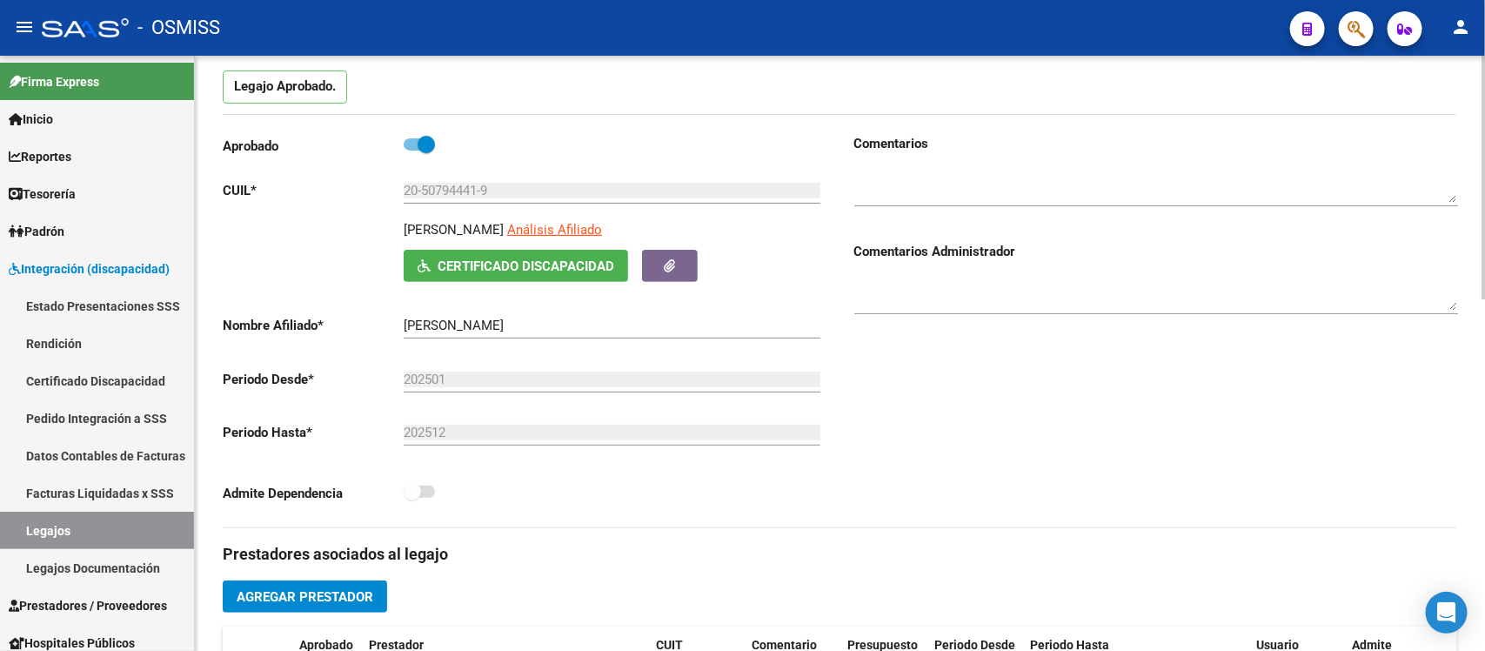
scroll to position [0, 0]
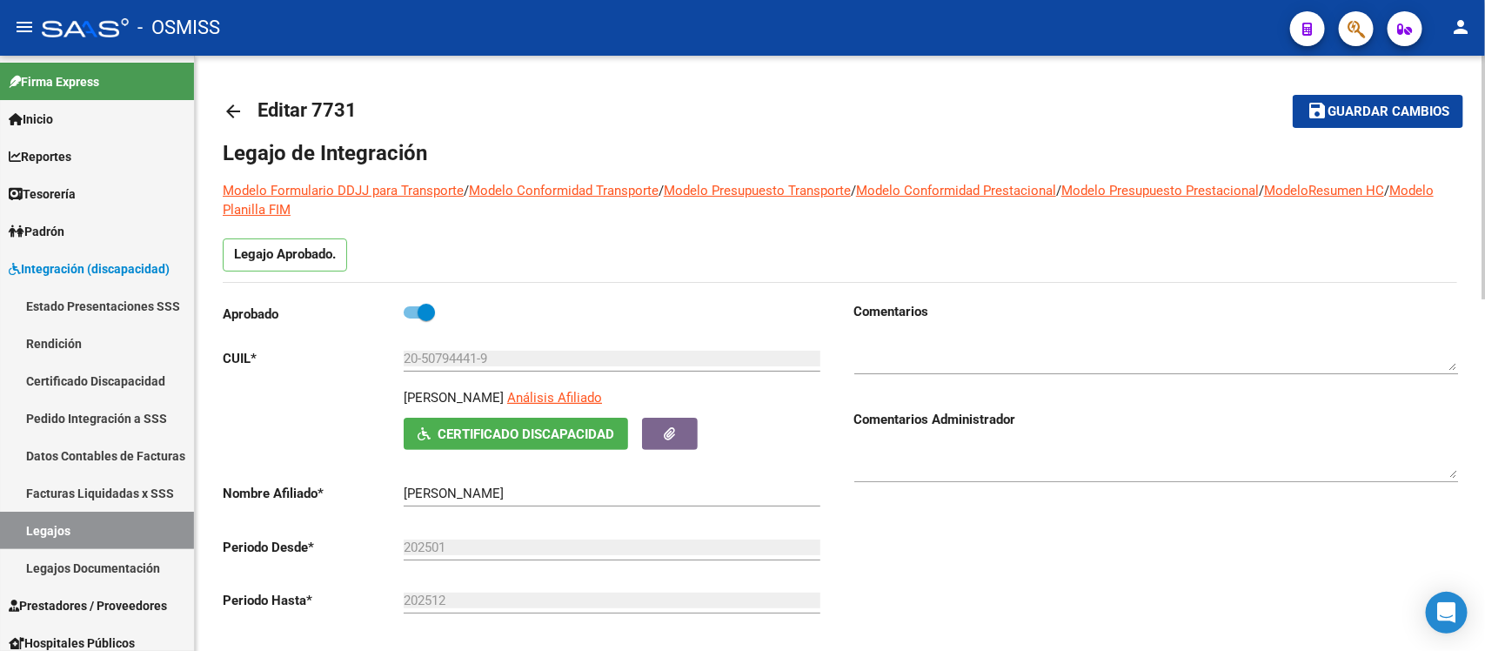
click at [232, 105] on mat-icon "arrow_back" at bounding box center [233, 111] width 21 height 21
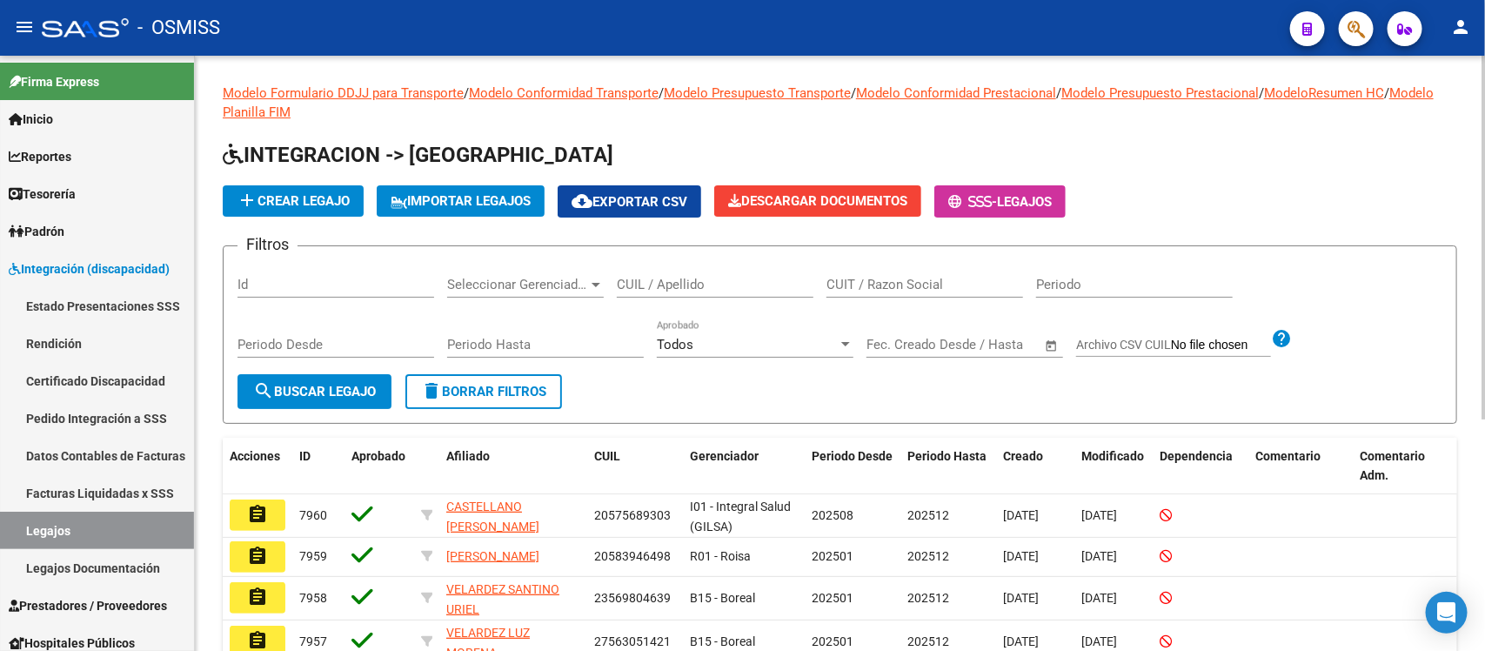
click at [668, 281] on input "CUIL / Apellido" at bounding box center [715, 285] width 197 height 16
paste input "20523430034"
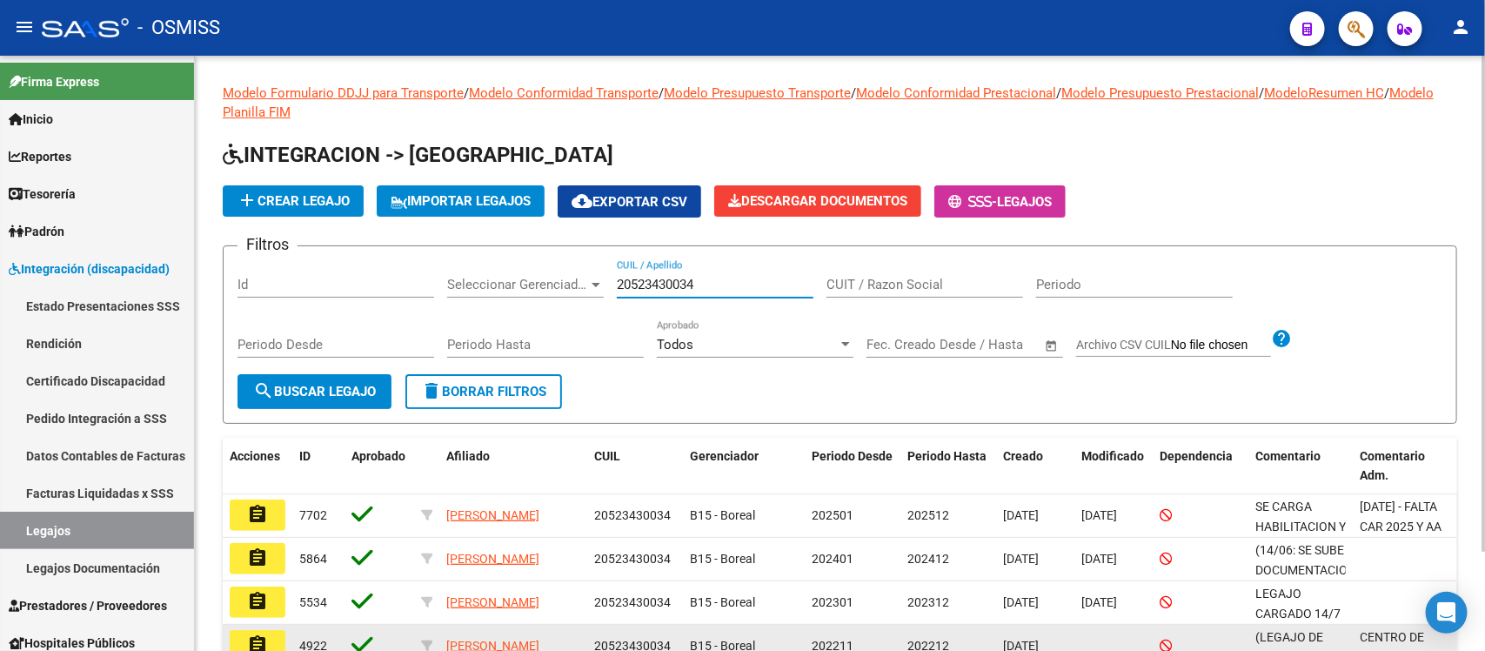
type input "20523430034"
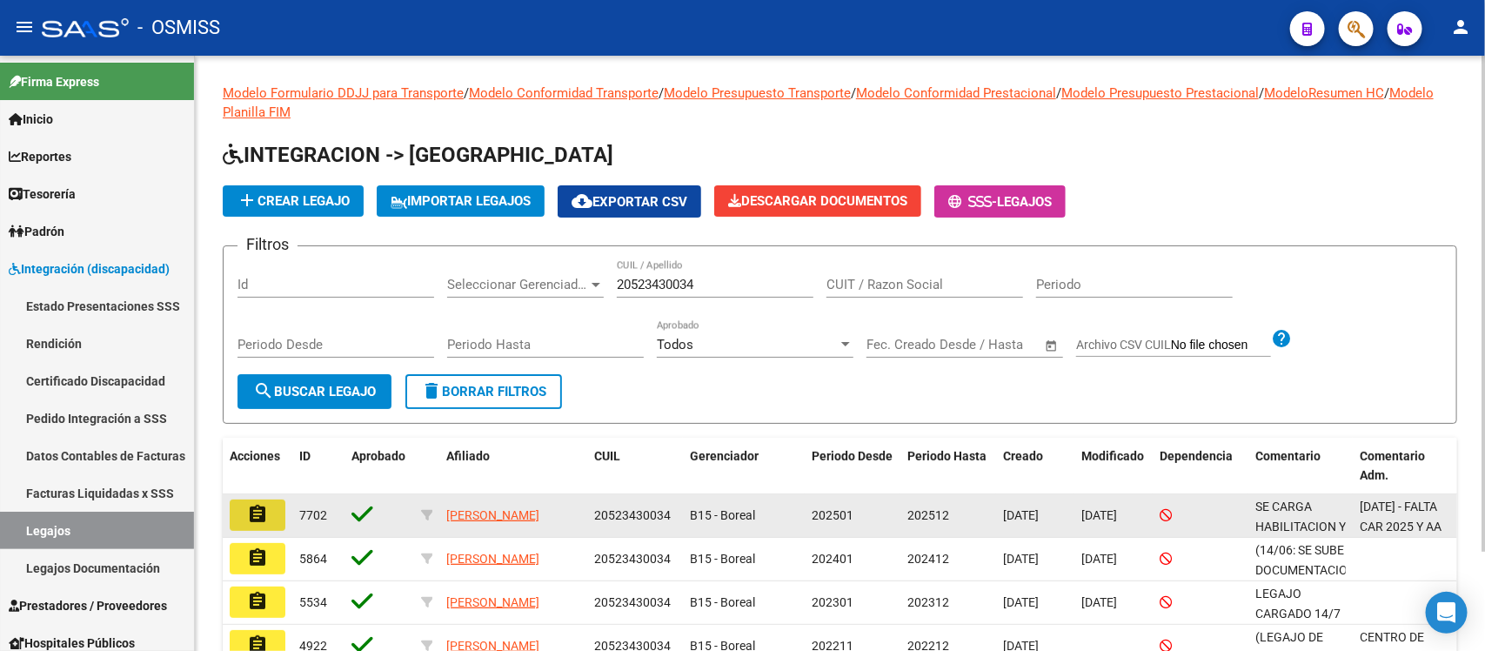
click at [262, 507] on mat-icon "assignment" at bounding box center [257, 514] width 21 height 21
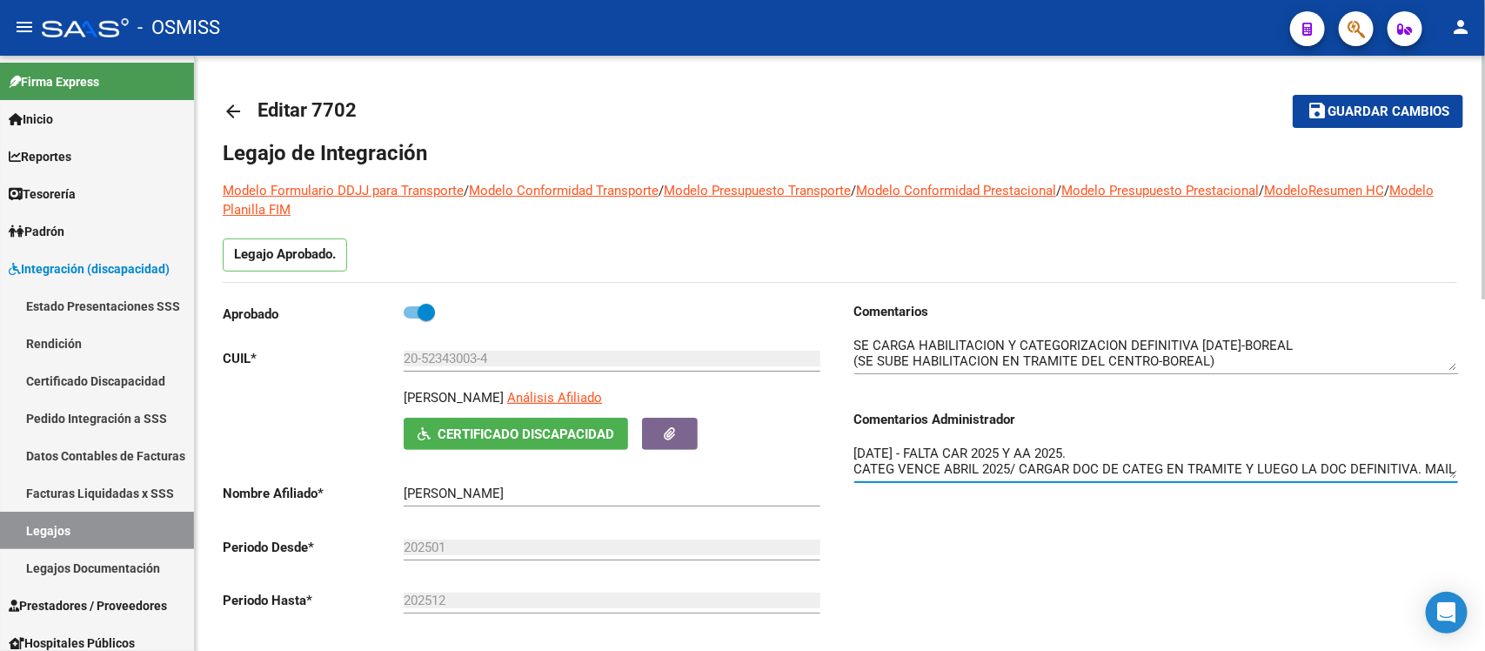
click at [950, 563] on div "Comentarios Comentarios Administrador [DATE] - FALTA CAR 2025 Y AA 2025. CATEG …" at bounding box center [1149, 498] width 618 height 393
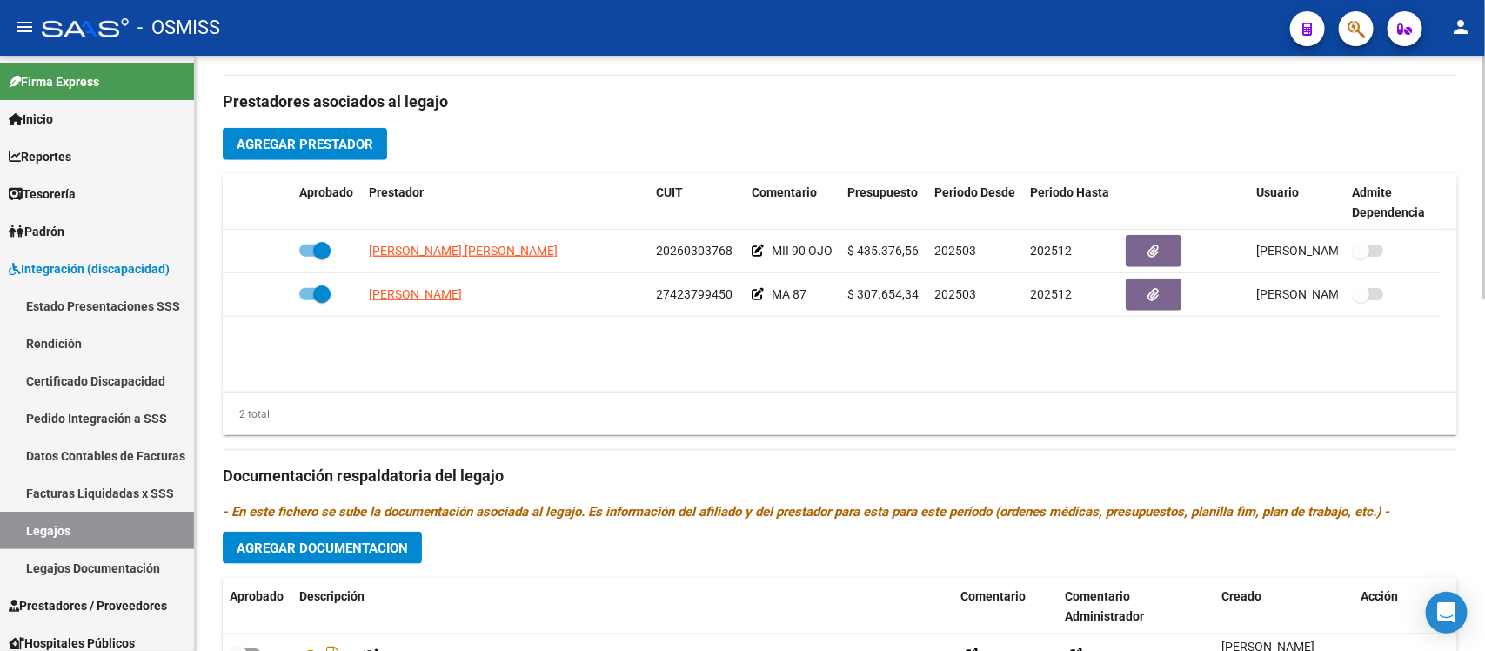
scroll to position [696, 0]
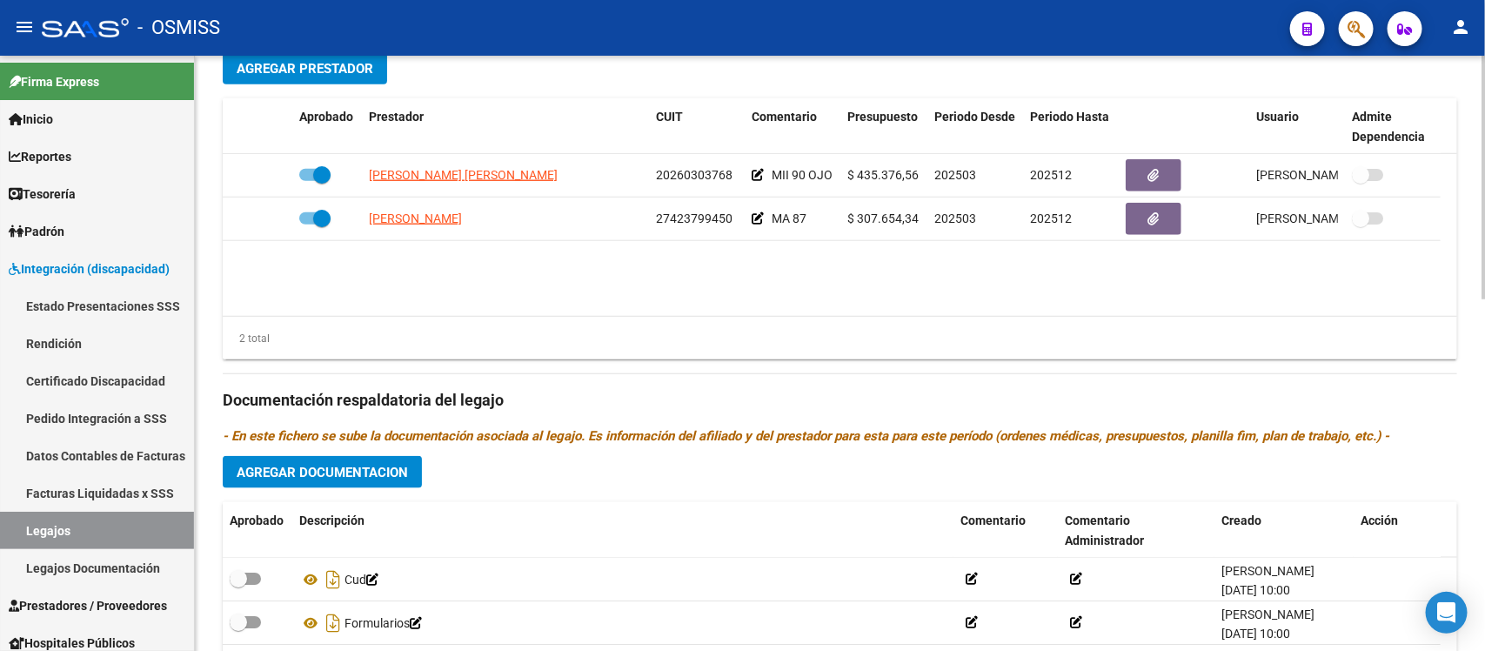
click at [825, 381] on div "Prestadores asociados al legajo Agregar Prestador Aprobado Prestador CUIT Comen…" at bounding box center [840, 388] width 1235 height 777
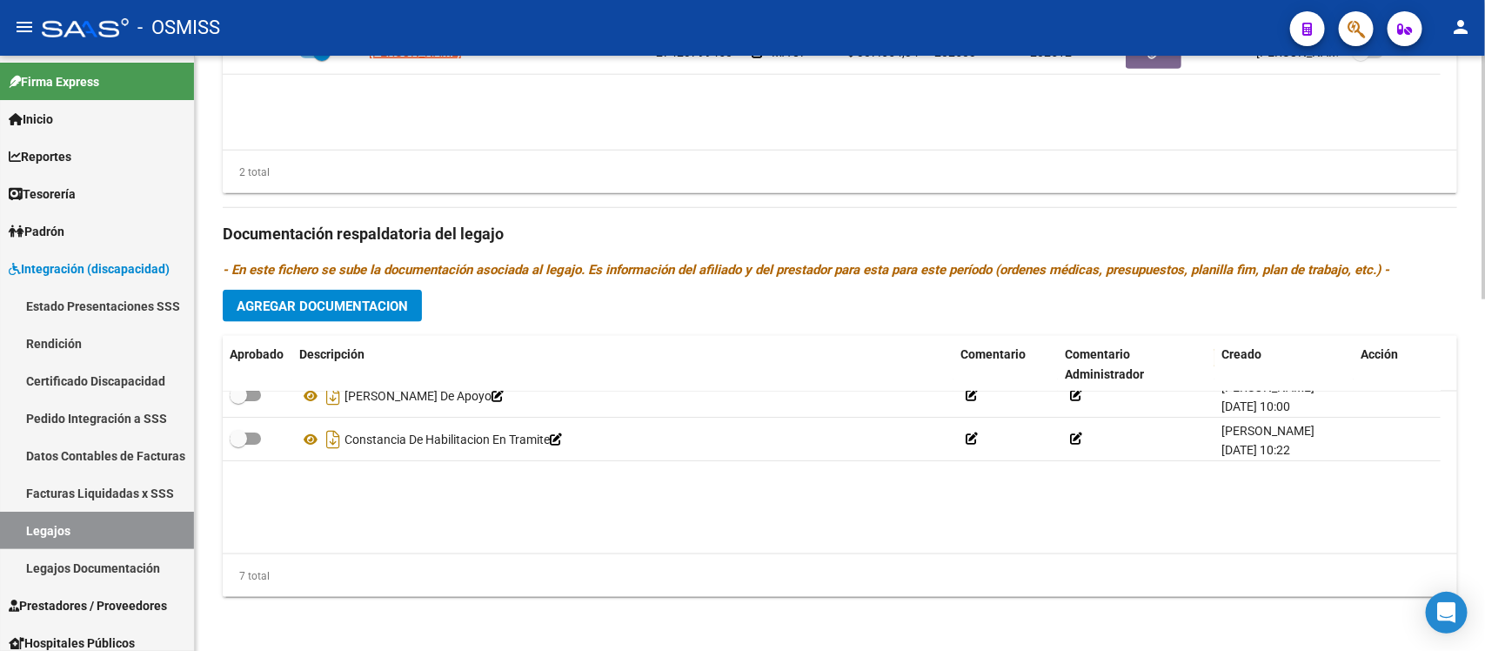
scroll to position [0, 0]
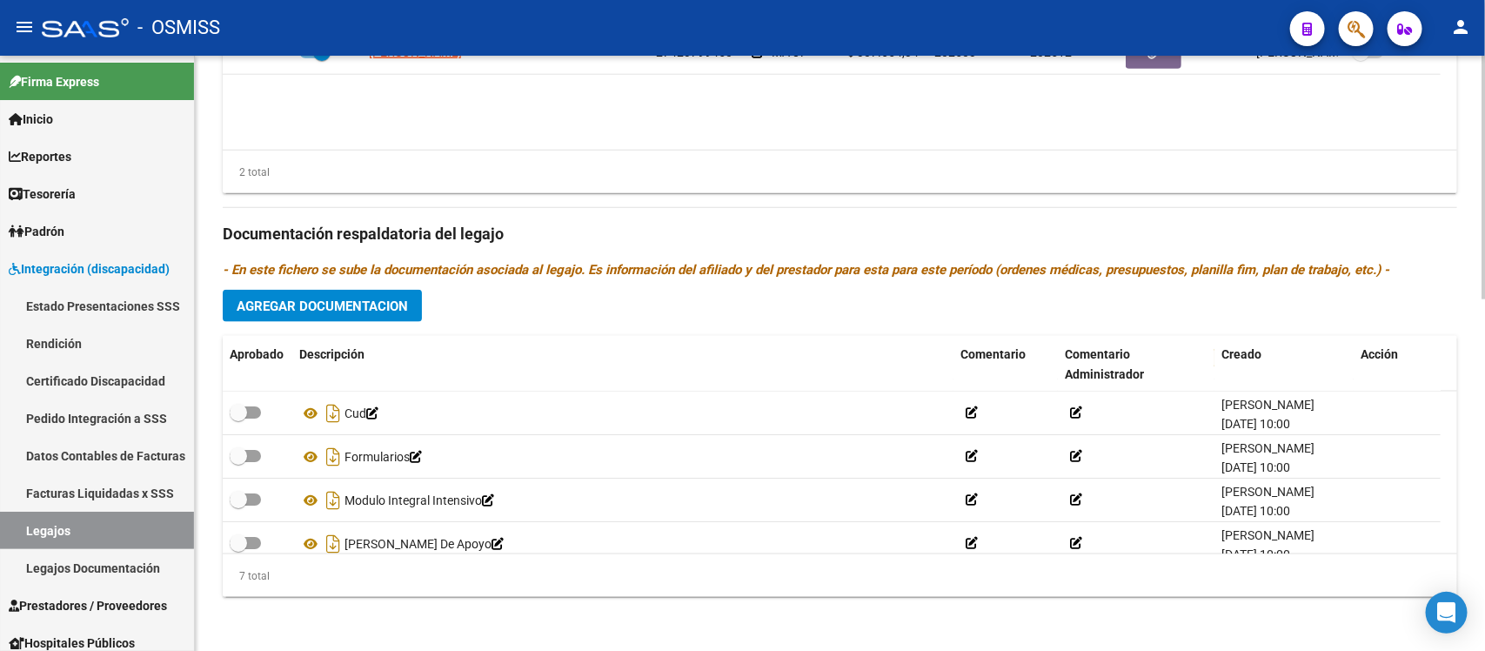
click at [1375, 318] on div "Prestadores asociados al legajo Agregar Prestador Aprobado Prestador CUIT Comen…" at bounding box center [840, 222] width 1235 height 777
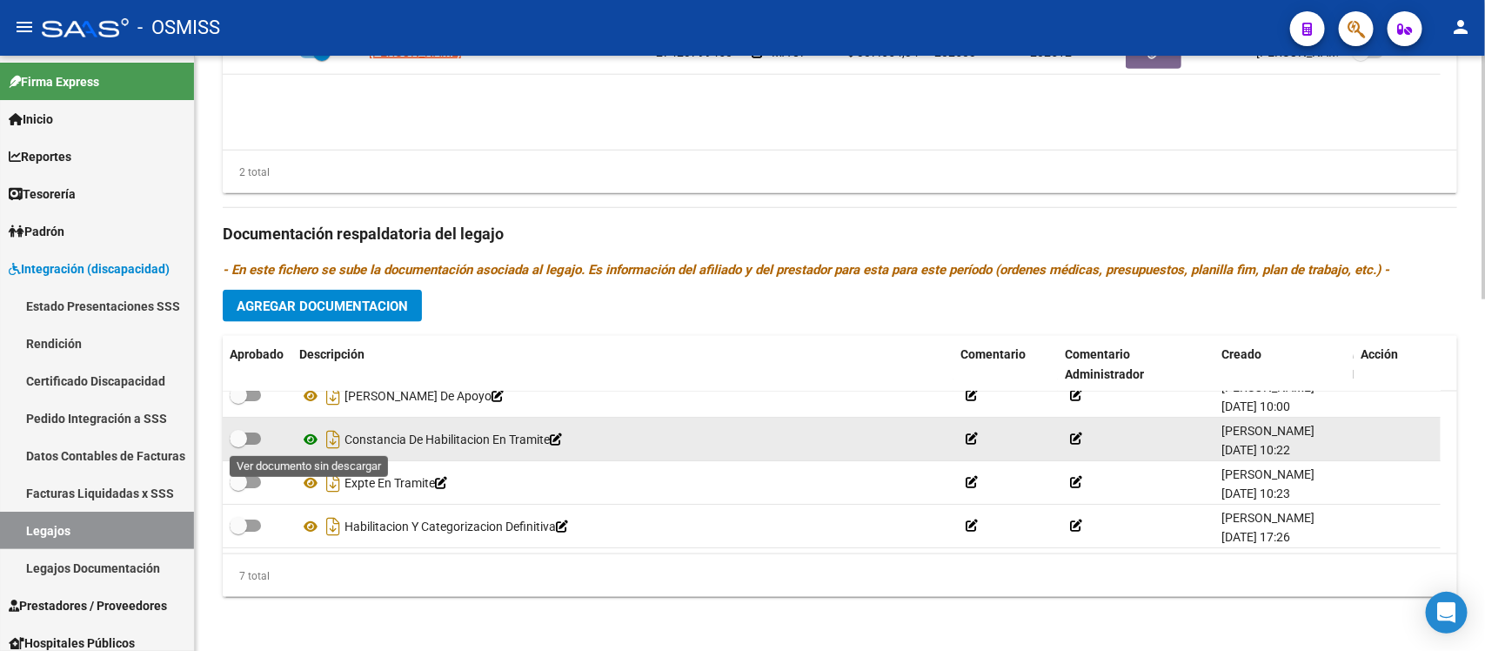
click at [307, 437] on icon at bounding box center [310, 439] width 23 height 21
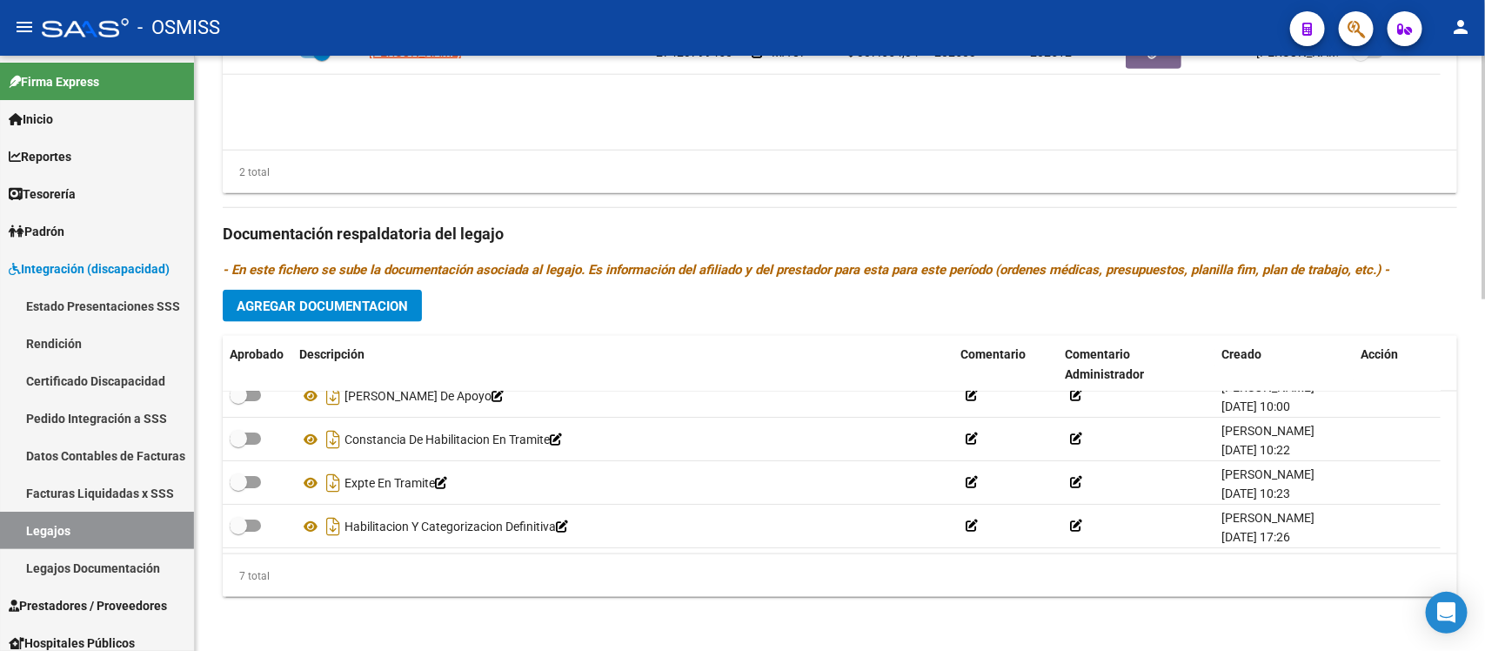
click at [832, 285] on div "Prestadores asociados al legajo Agregar Prestador Aprobado Prestador CUIT Comen…" at bounding box center [840, 222] width 1235 height 777
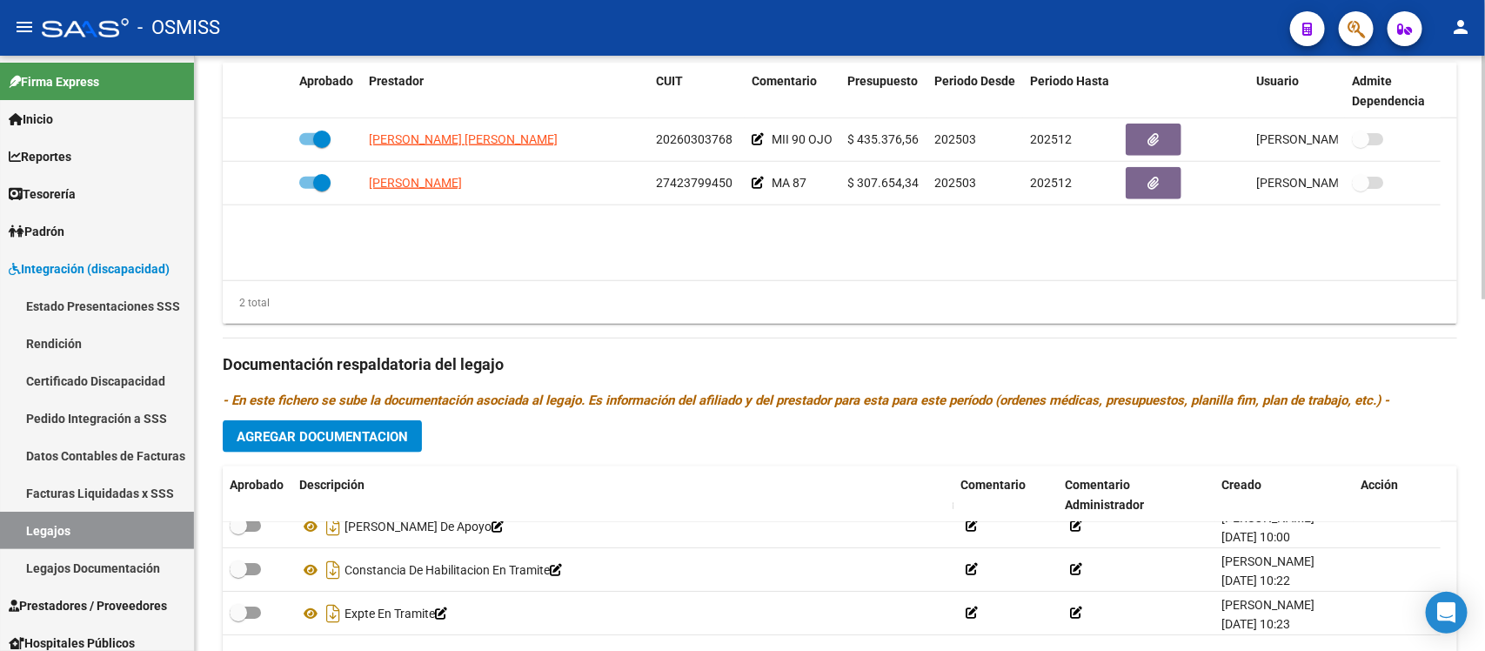
scroll to position [7, 0]
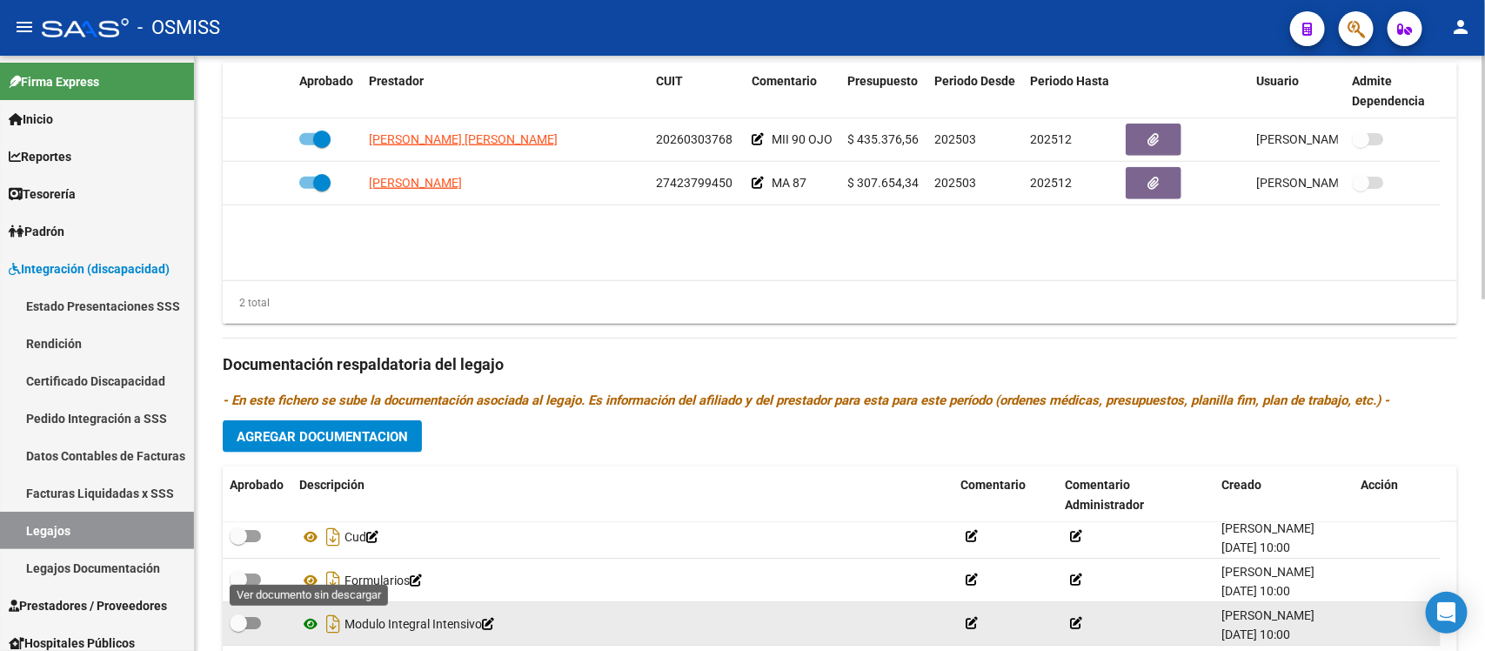
click at [313, 619] on icon at bounding box center [310, 623] width 23 height 21
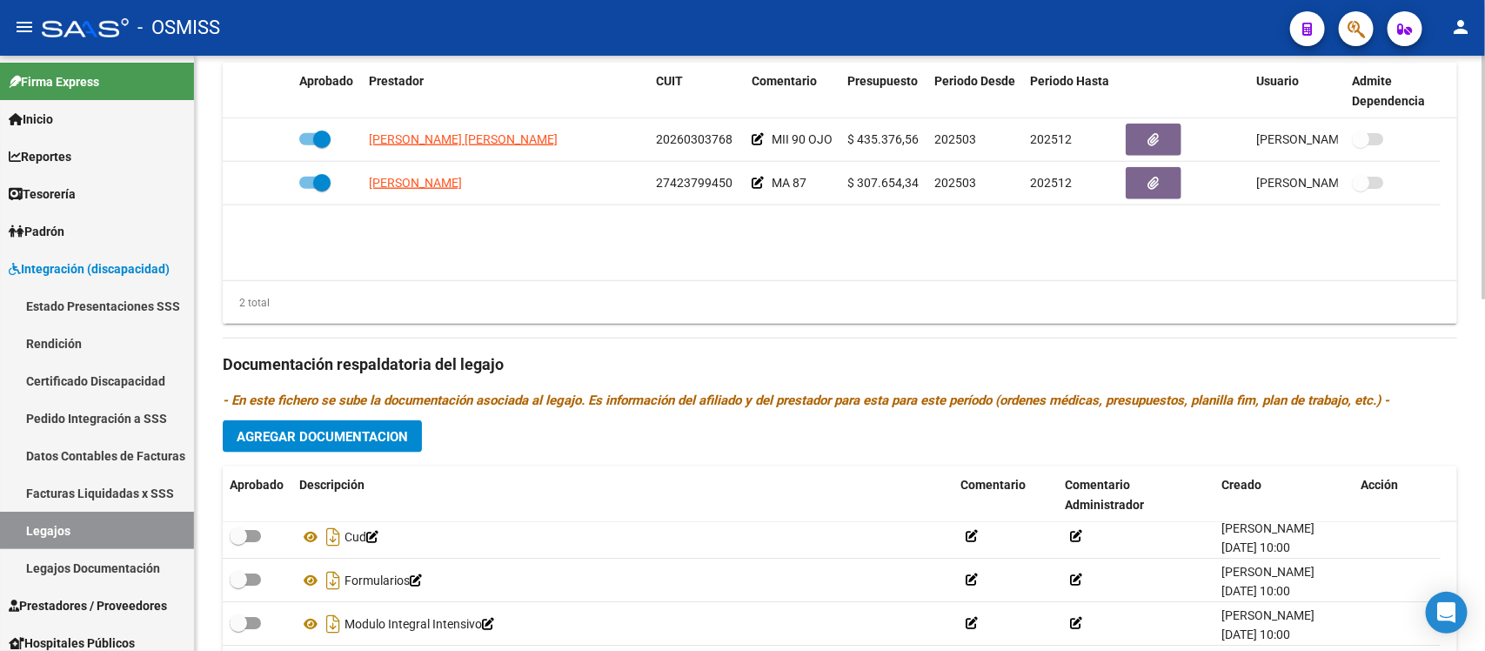
click at [1457, 394] on p "- En este fichero se sube la documentación asociada al legajo. Es información d…" at bounding box center [840, 400] width 1235 height 19
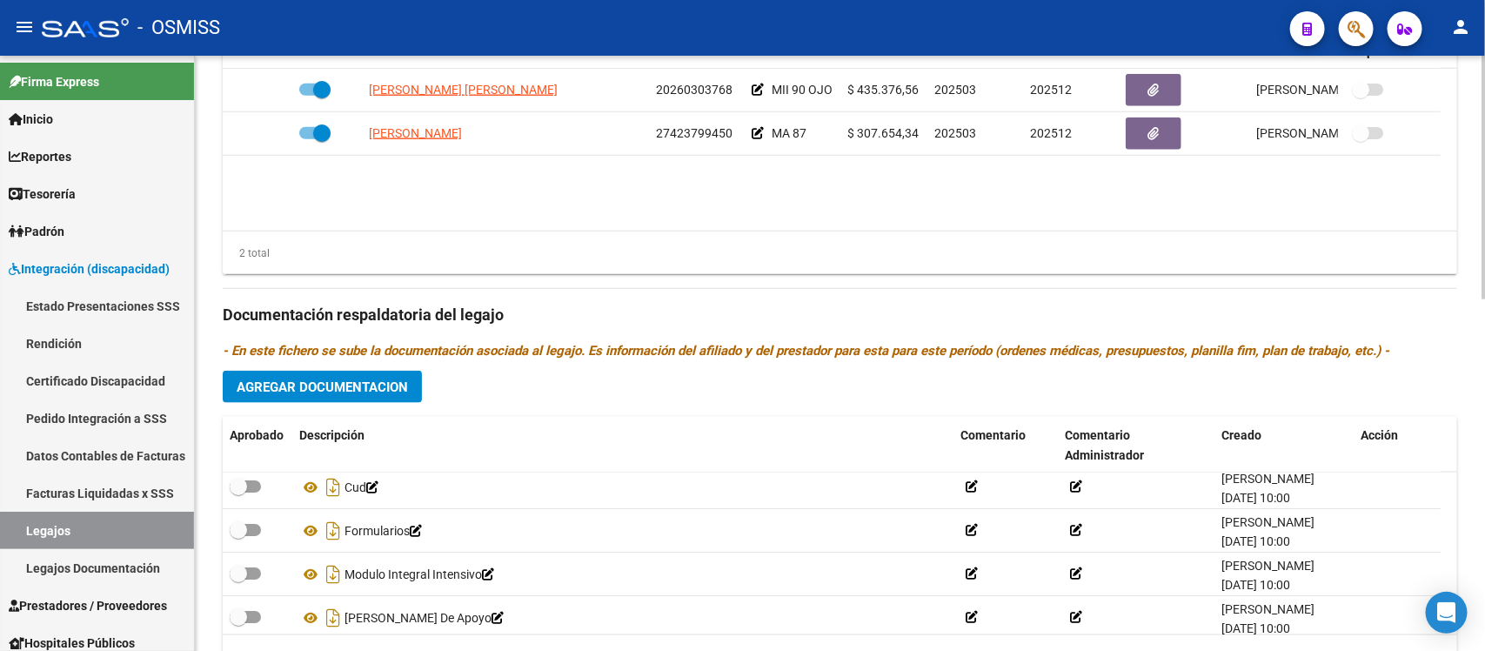
scroll to position [862, 0]
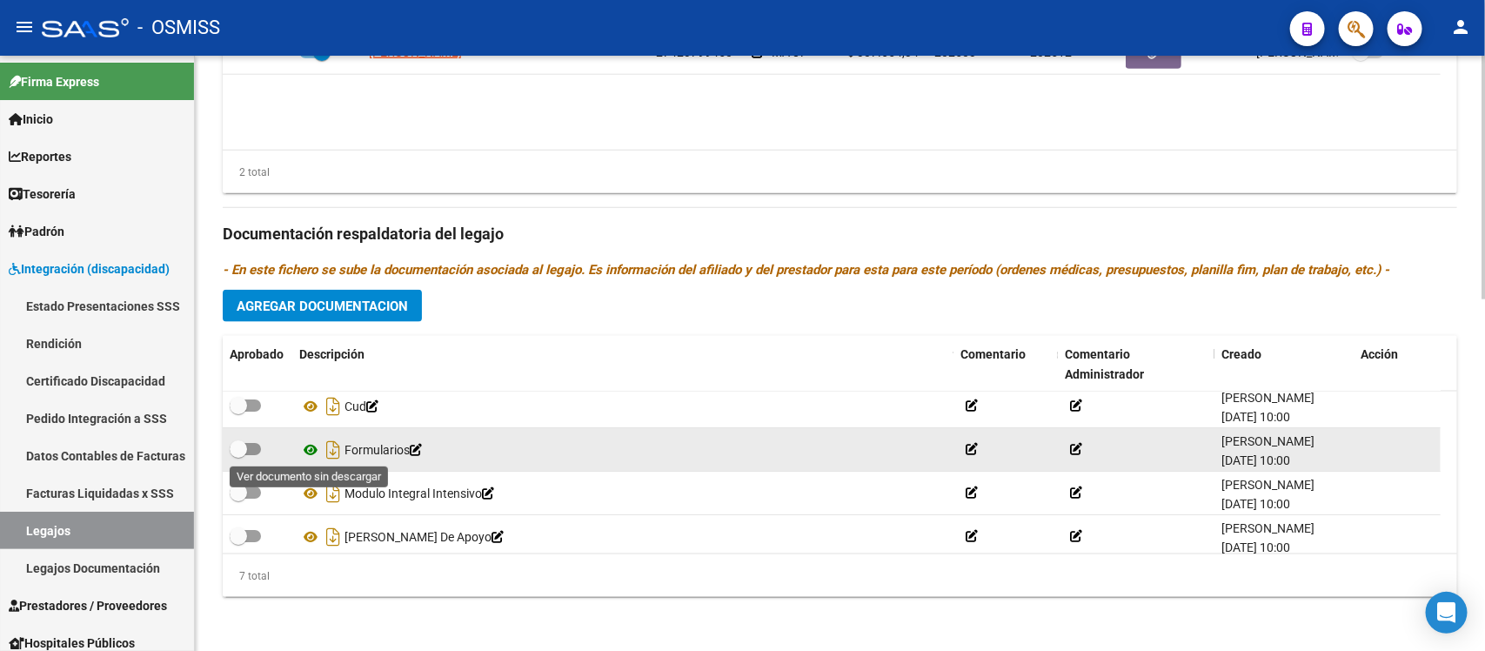
click at [306, 446] on icon at bounding box center [310, 449] width 23 height 21
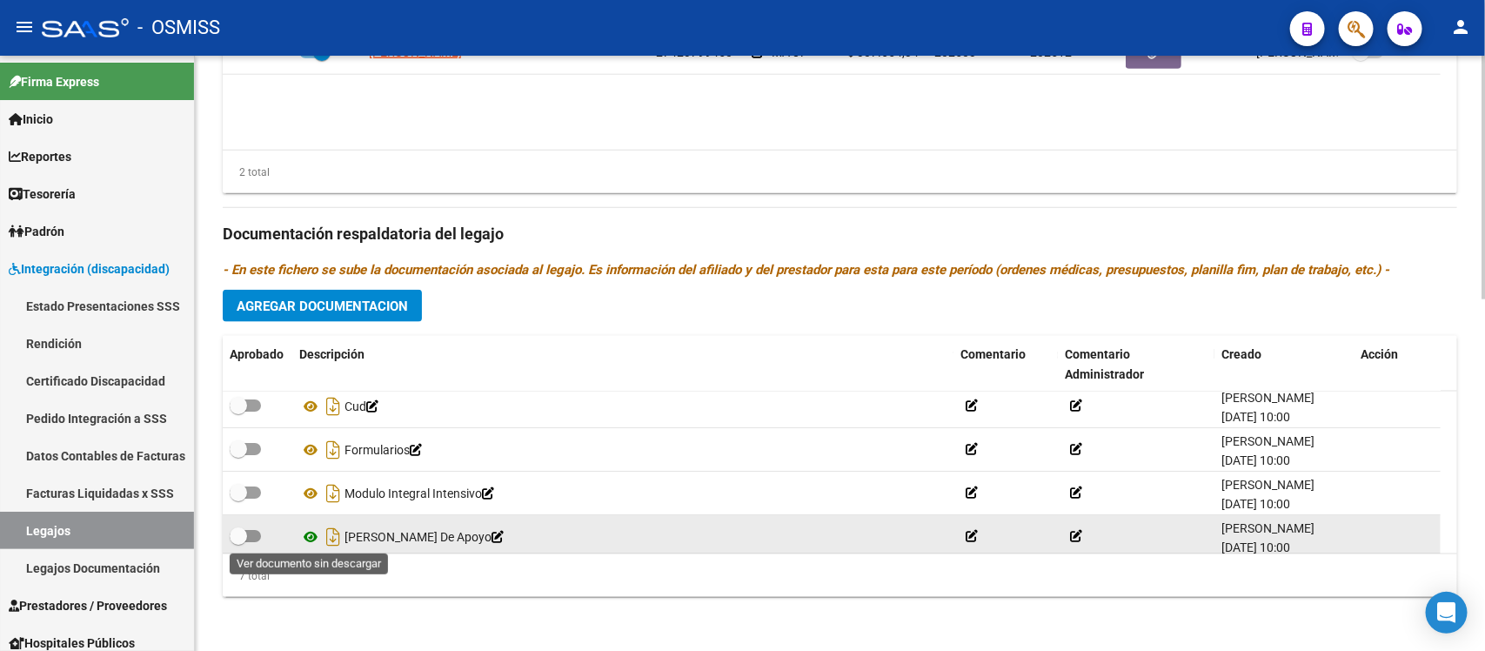
click at [307, 532] on icon at bounding box center [310, 536] width 23 height 21
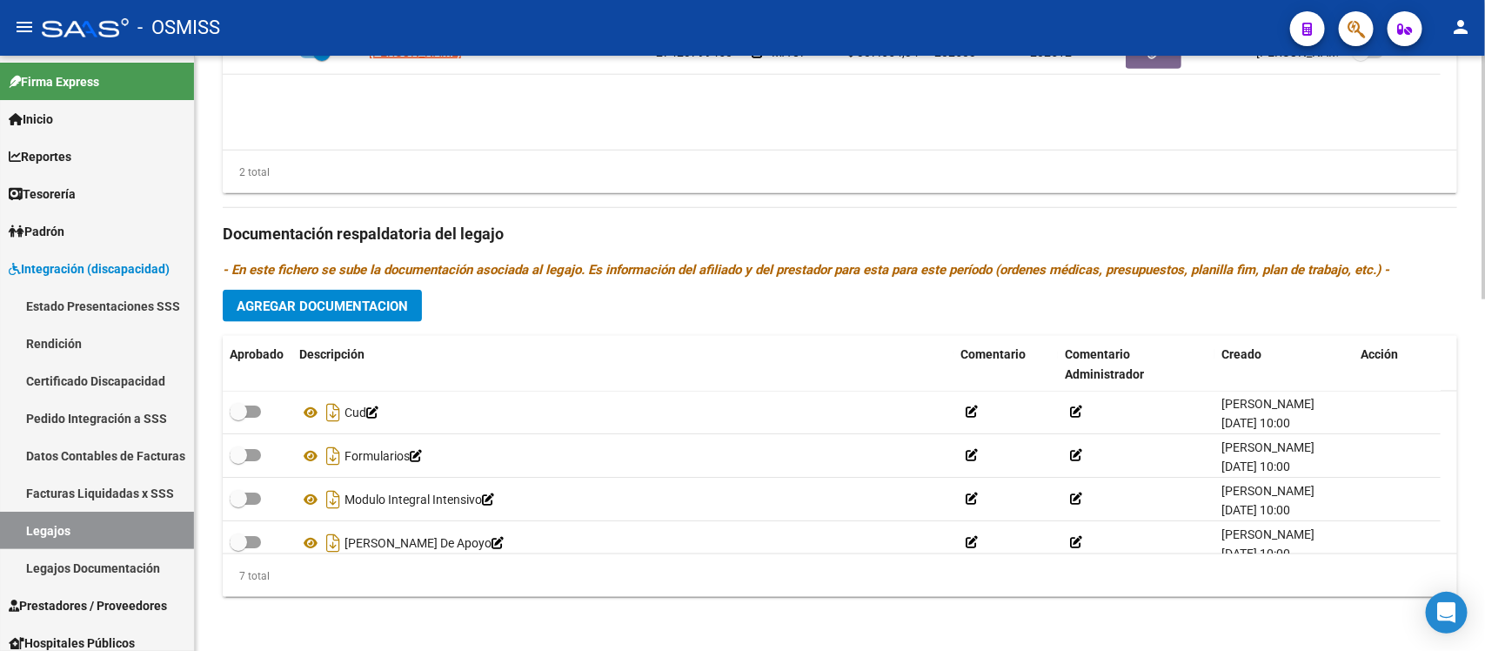
scroll to position [0, 0]
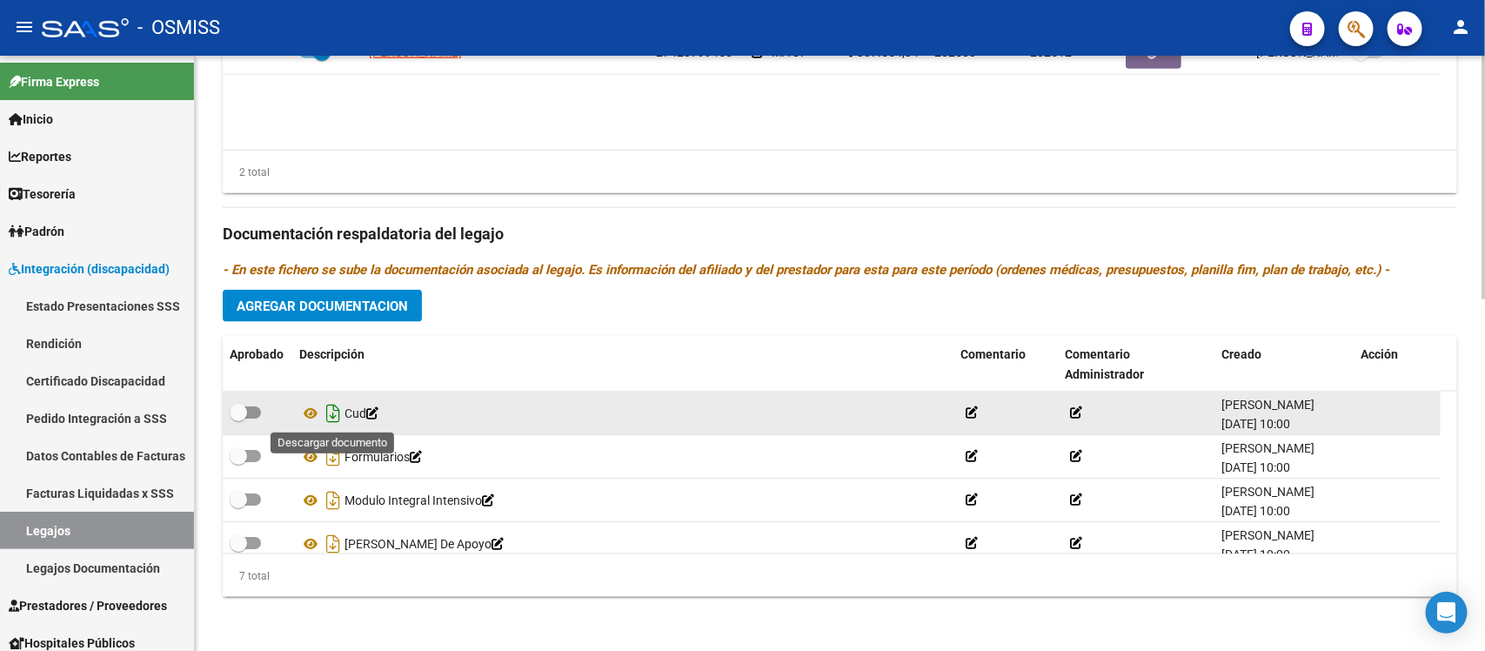
click at [332, 413] on icon "Descargar documento" at bounding box center [333, 413] width 23 height 28
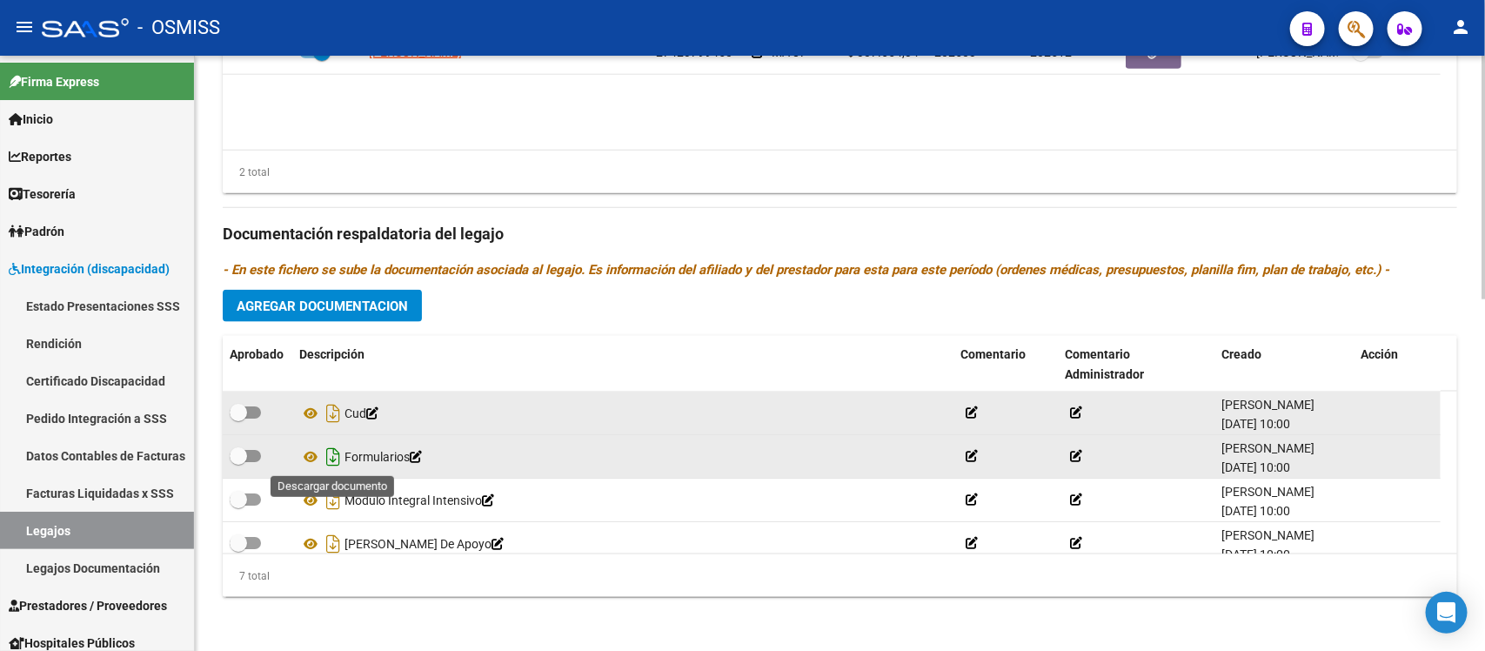
click at [337, 455] on icon "Descargar documento" at bounding box center [333, 457] width 23 height 28
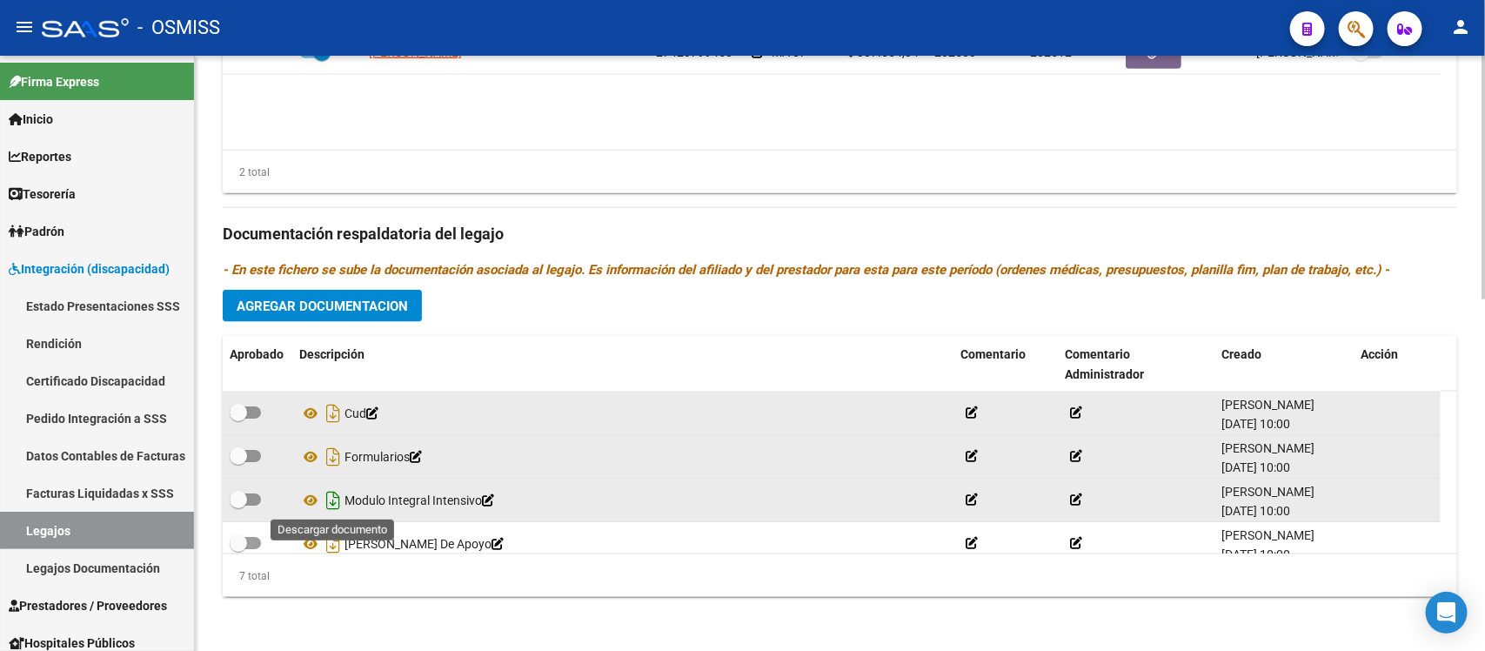
click at [332, 497] on icon "Descargar documento" at bounding box center [333, 500] width 23 height 28
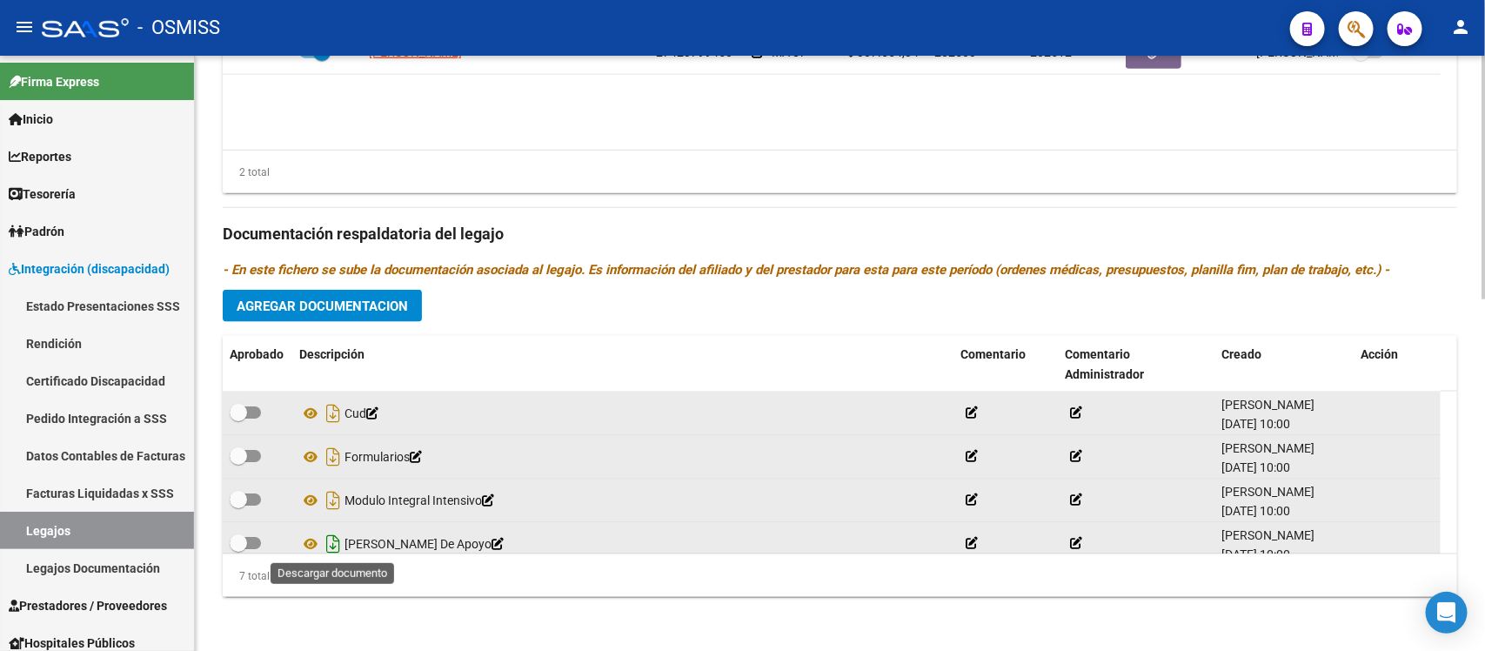
click at [328, 542] on icon "Descargar documento" at bounding box center [333, 544] width 23 height 28
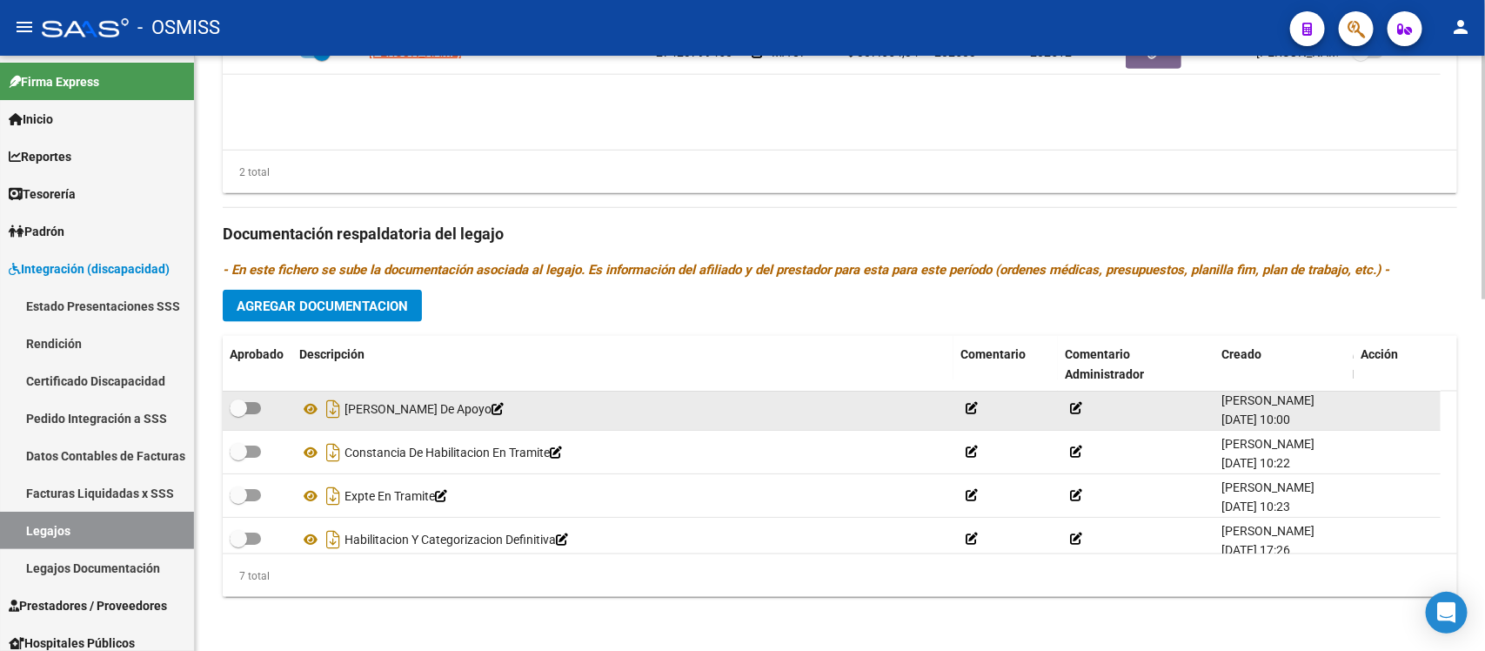
scroll to position [149, 0]
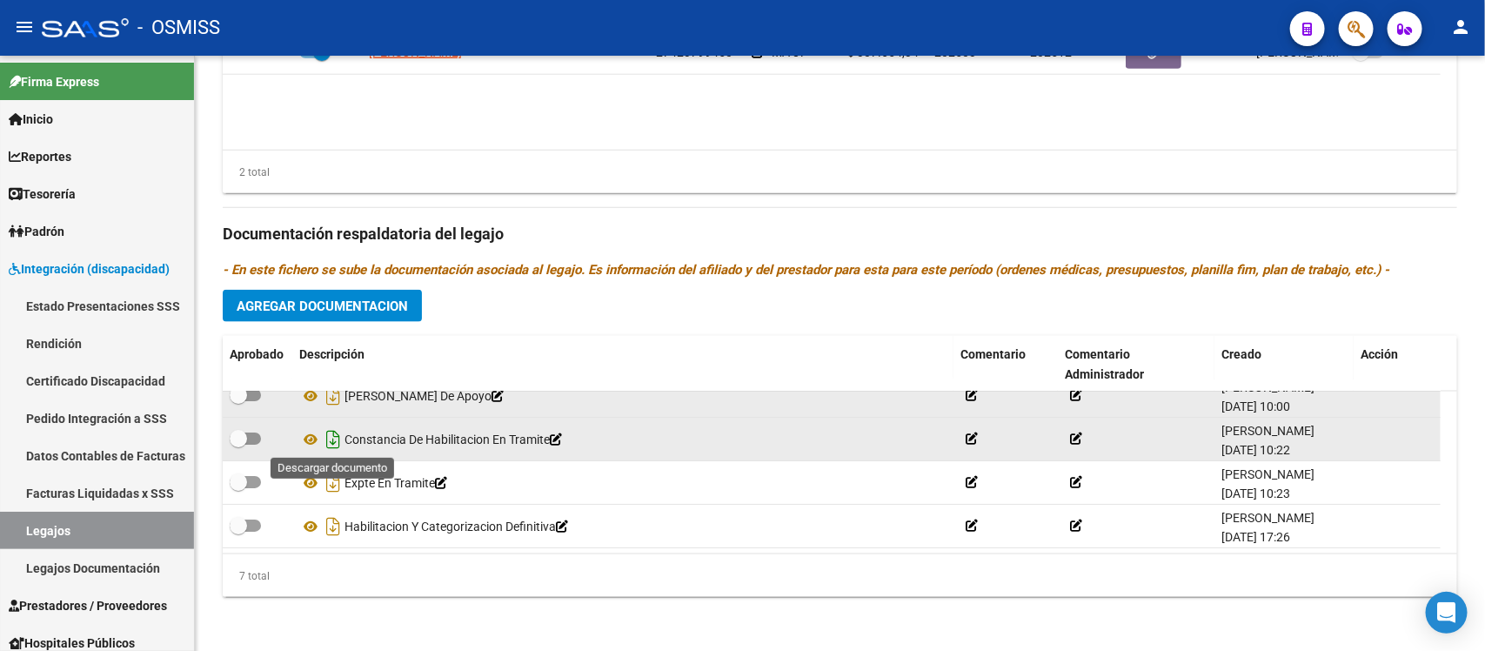
click at [331, 440] on icon "Descargar documento" at bounding box center [333, 439] width 23 height 28
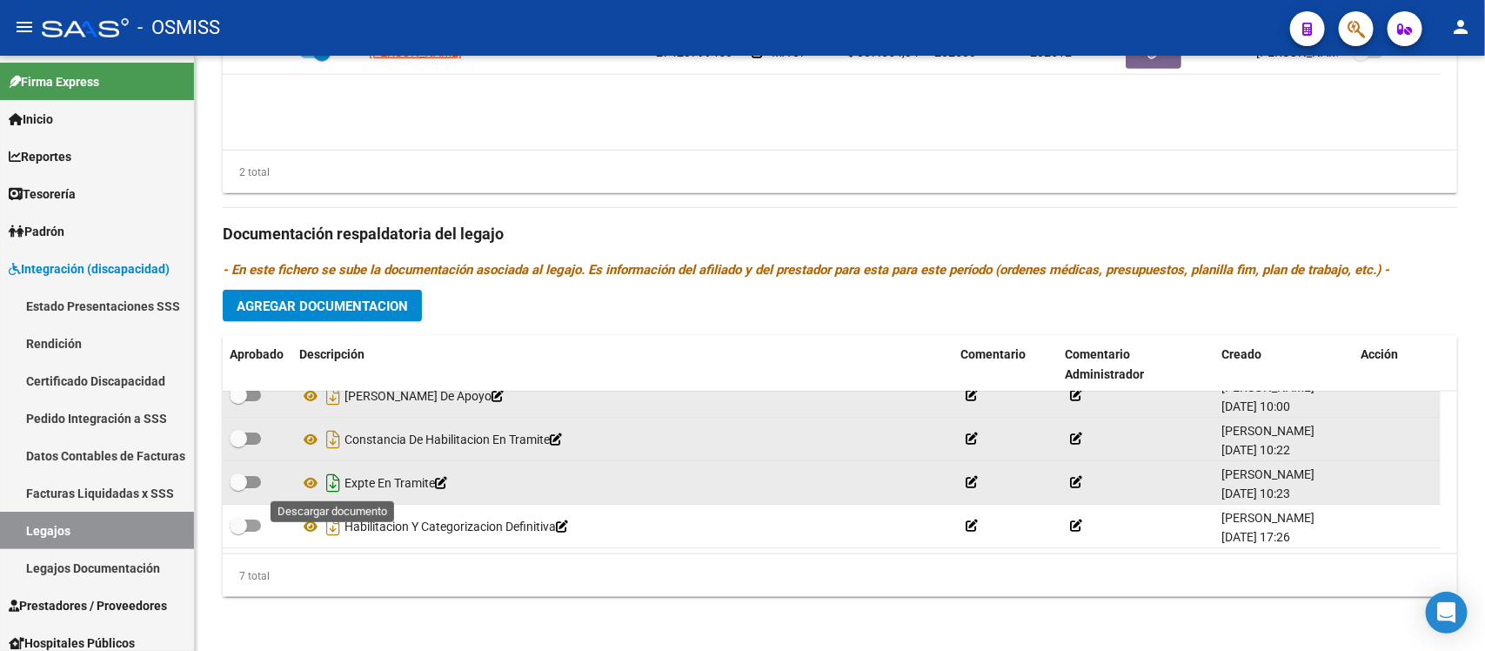
click at [339, 481] on icon "Descargar documento" at bounding box center [333, 483] width 23 height 28
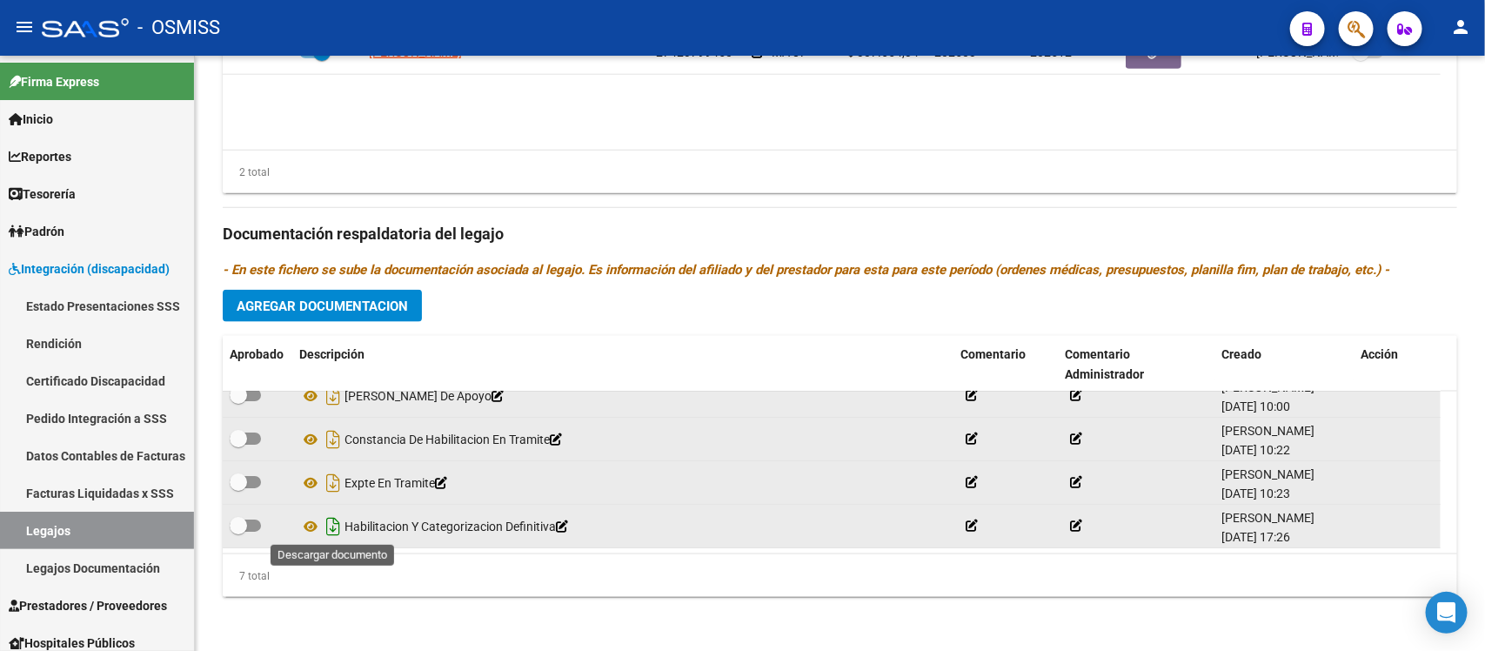
click at [336, 522] on icon "Descargar documento" at bounding box center [333, 526] width 23 height 28
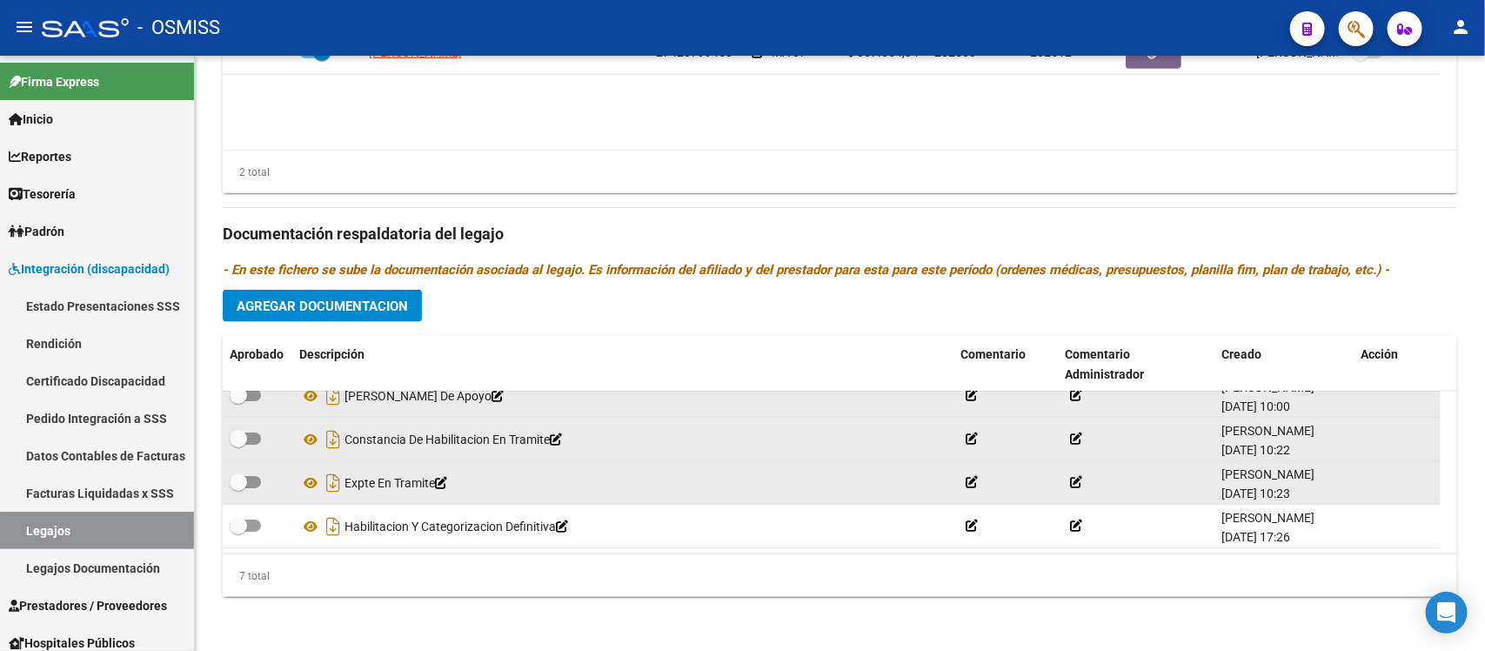
click at [874, 277] on p "- En este fichero se sube la documentación asociada al legajo. Es información d…" at bounding box center [840, 269] width 1235 height 19
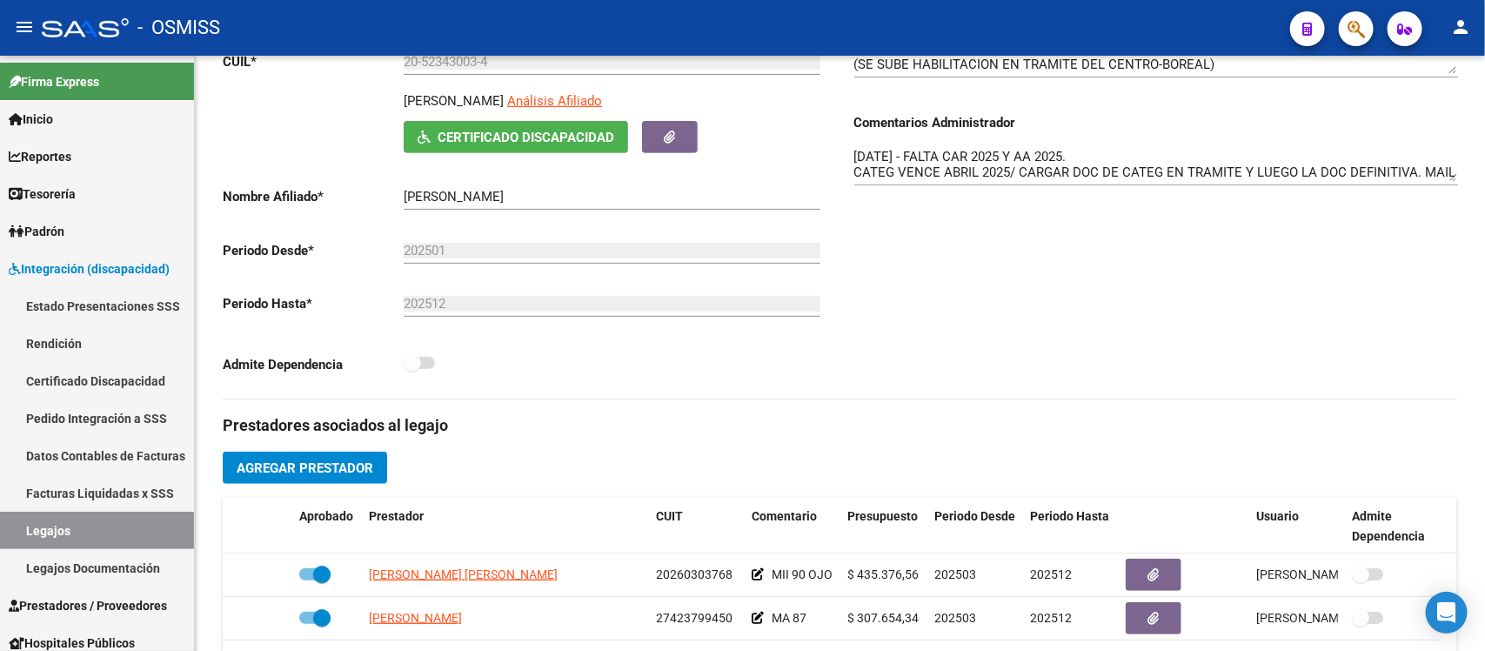
scroll to position [253, 0]
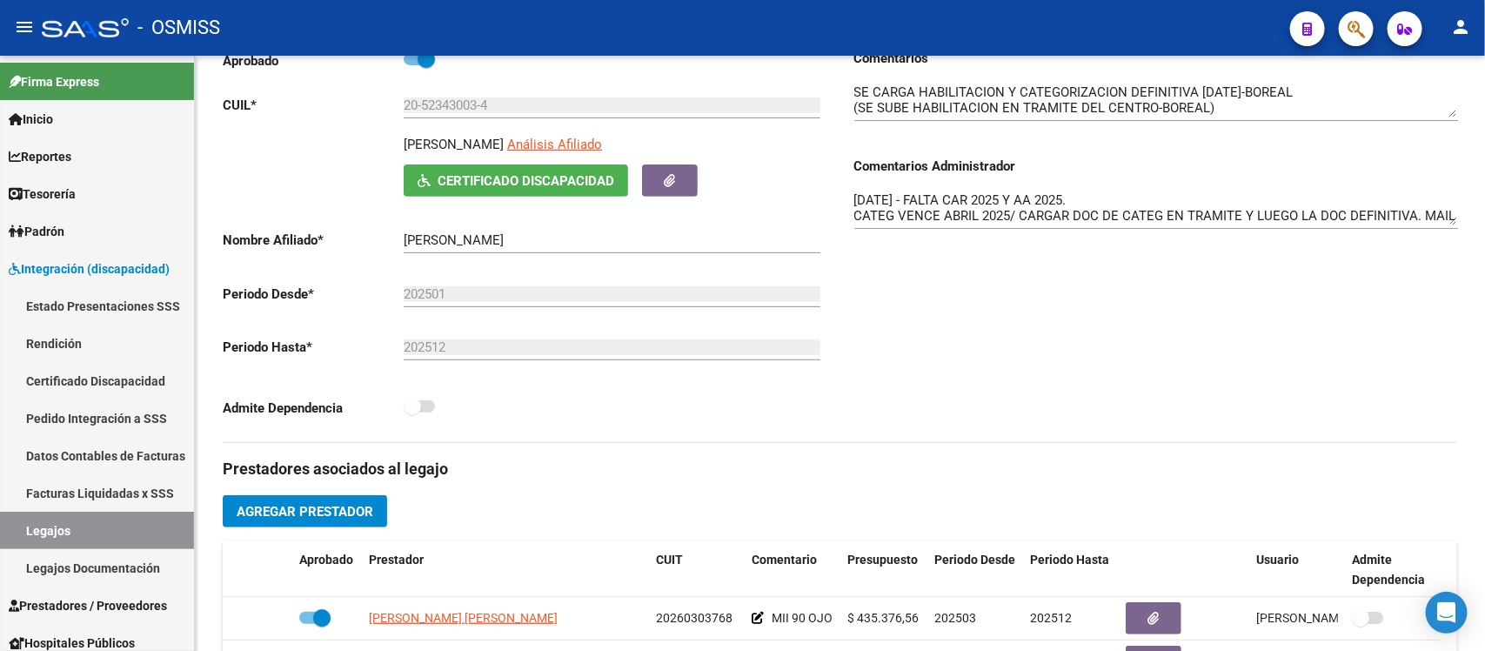
click at [922, 372] on div "Comentarios Comentarios Administrador [DATE] - FALTA CAR 2025 Y AA 2025. CATEG …" at bounding box center [1149, 245] width 618 height 393
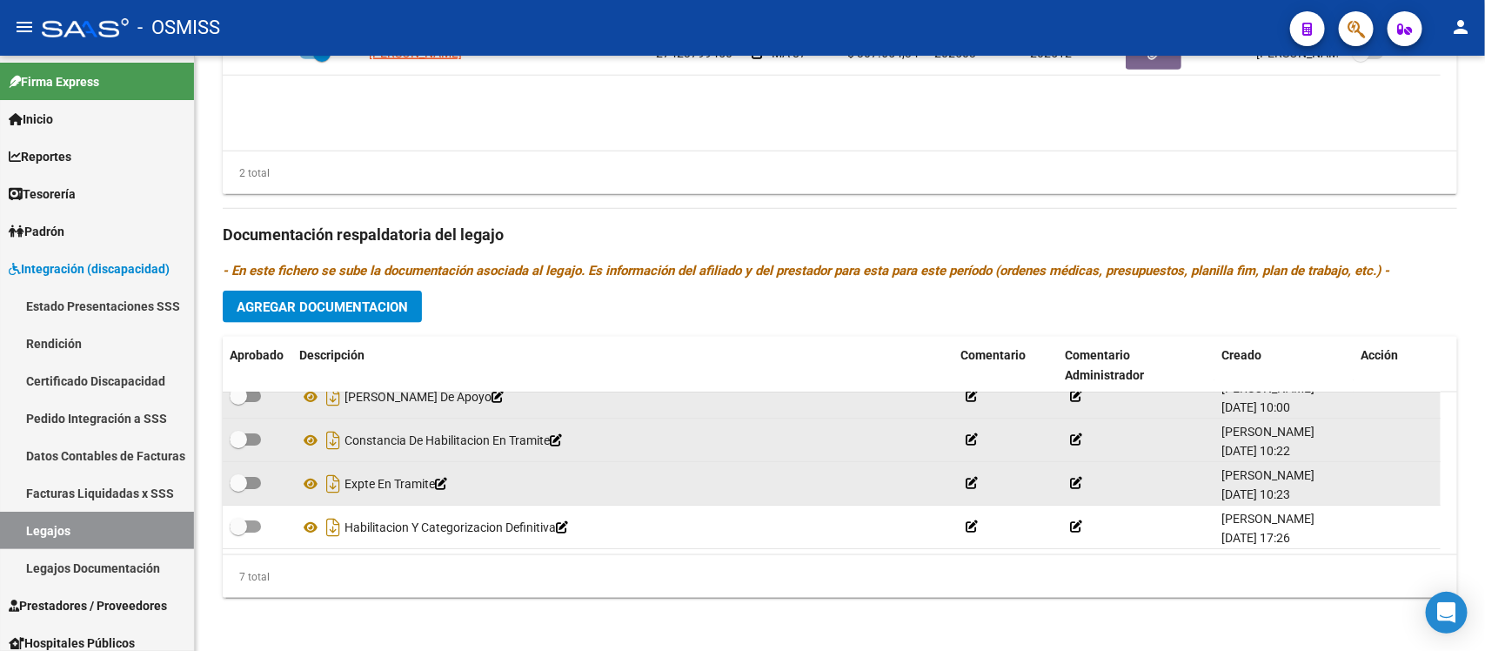
scroll to position [862, 0]
click at [467, 586] on div "7 total" at bounding box center [840, 576] width 1235 height 44
click at [761, 341] on datatable-header-cell "Descripción" at bounding box center [622, 364] width 661 height 57
click at [361, 296] on button "Agregar Documentacion" at bounding box center [322, 306] width 199 height 32
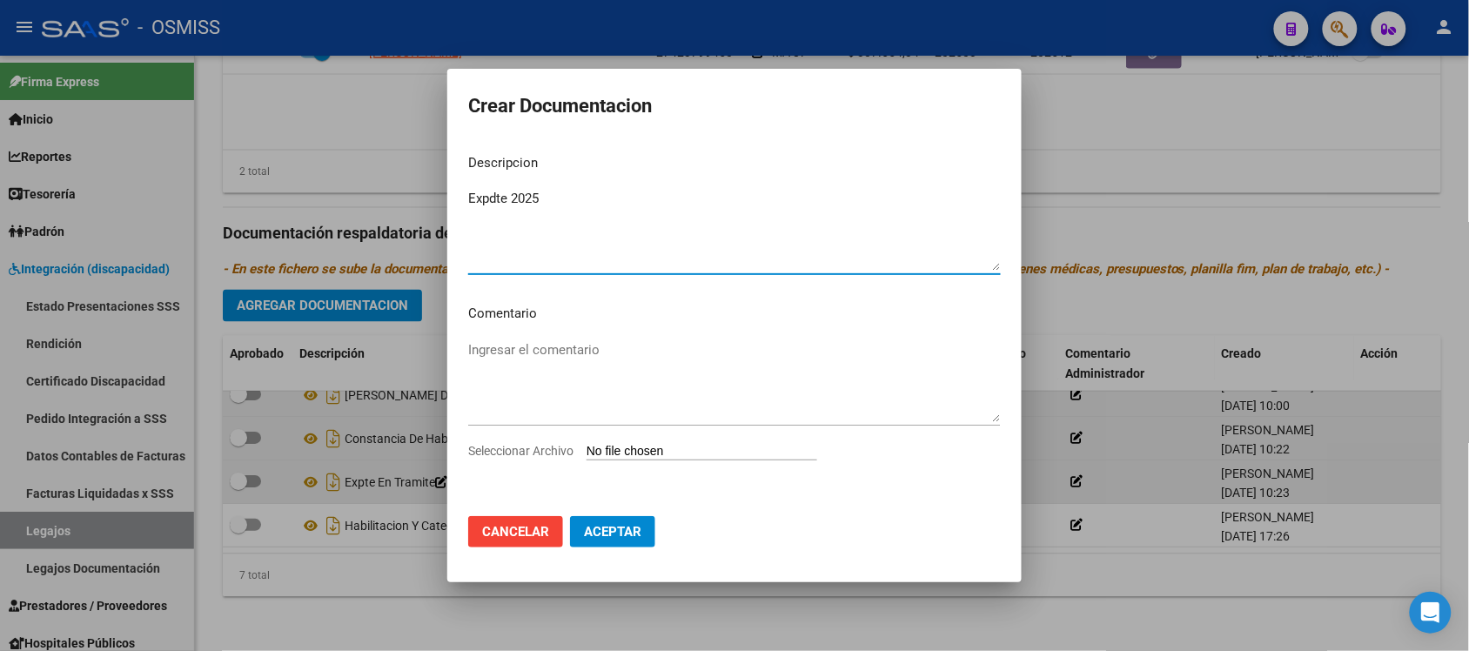
type textarea "Expdte 2025"
click at [705, 449] on input "Seleccionar Archivo" at bounding box center [701, 452] width 231 height 17
type input "C:\fakepath\Expdte 2025.pdf"
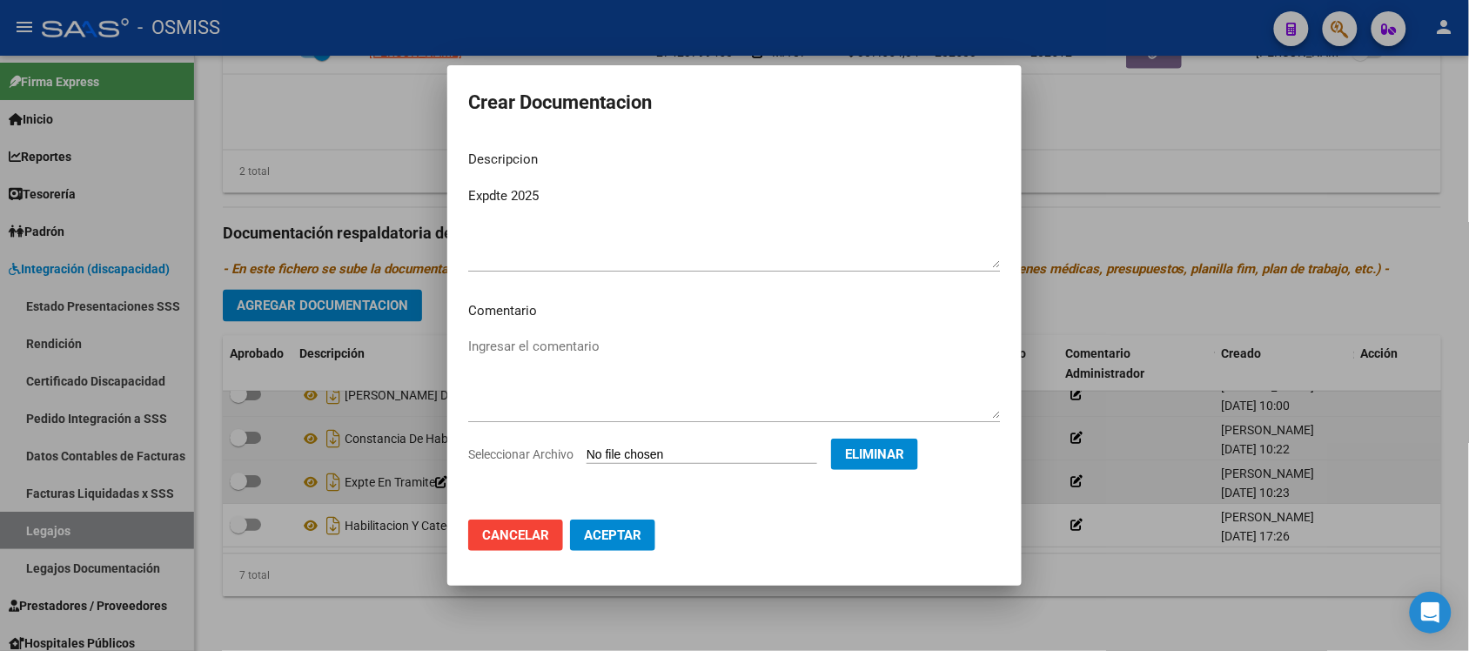
click at [644, 532] on button "Aceptar" at bounding box center [612, 534] width 85 height 31
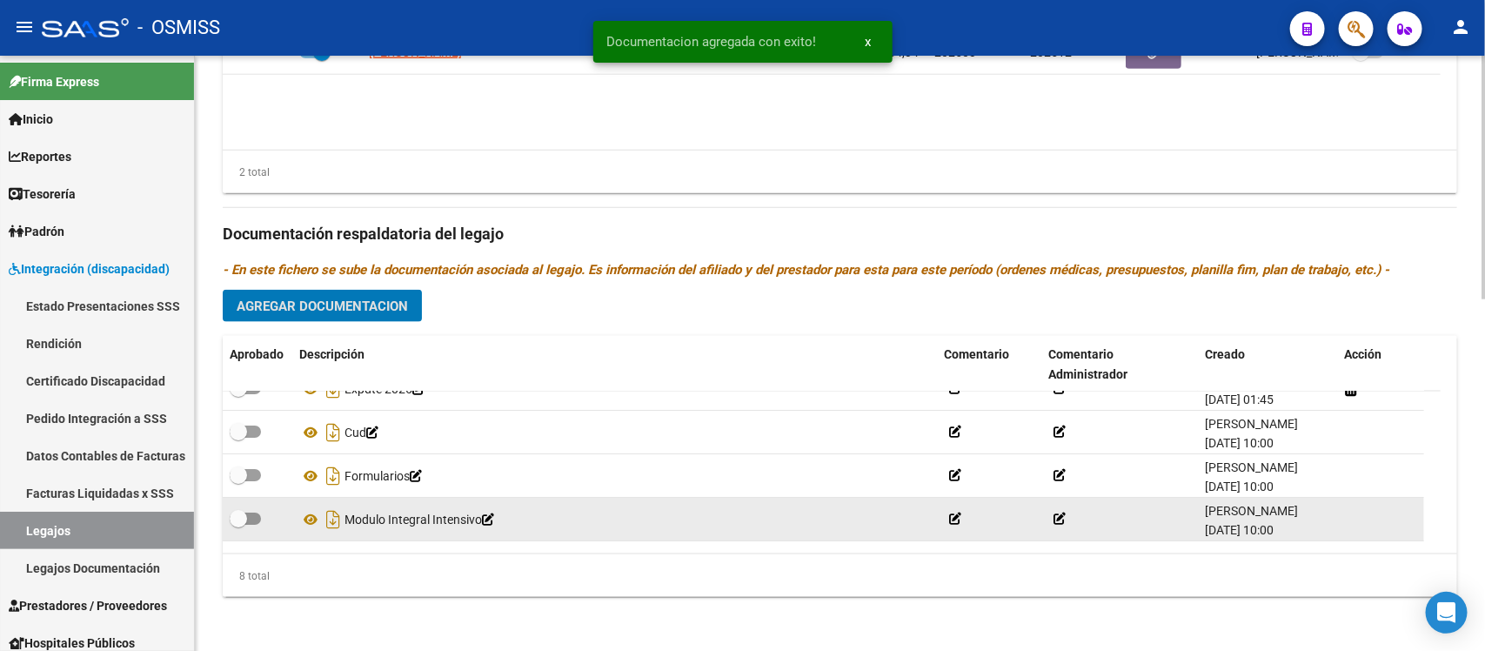
scroll to position [0, 0]
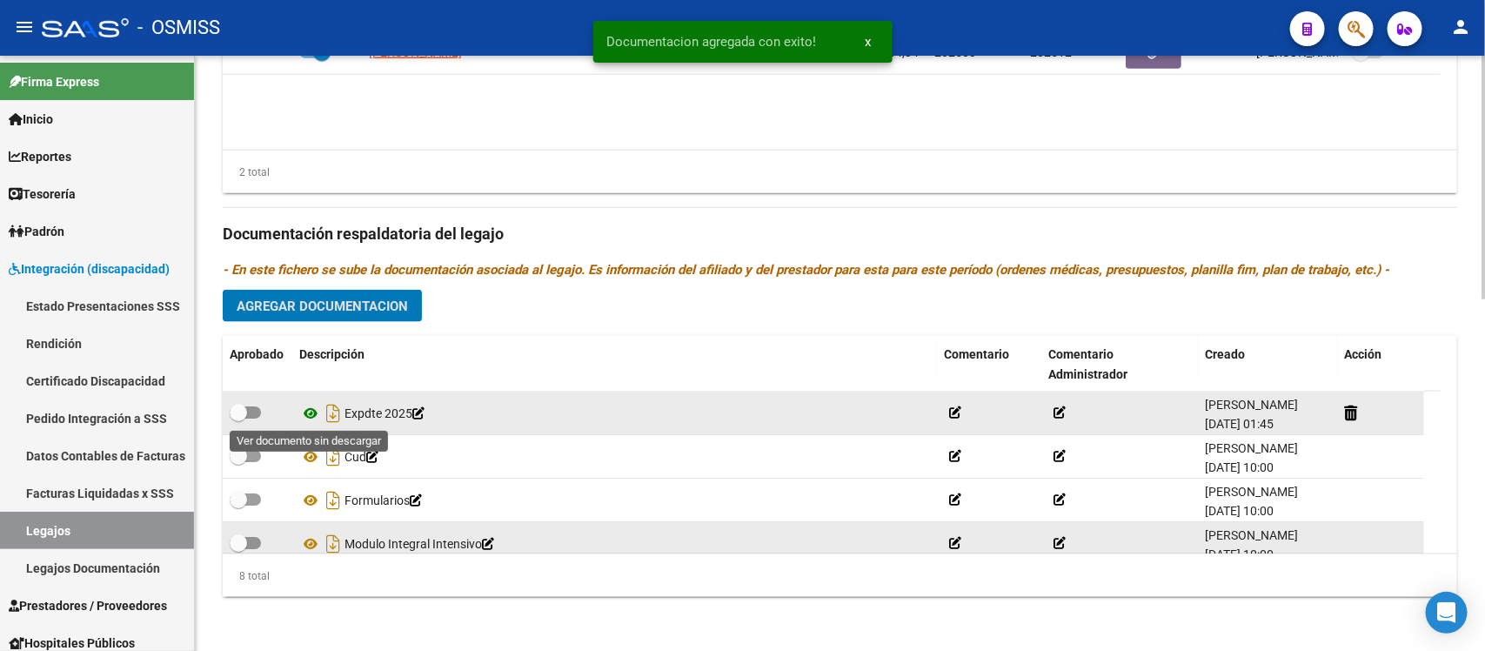
click at [314, 407] on icon at bounding box center [310, 413] width 23 height 21
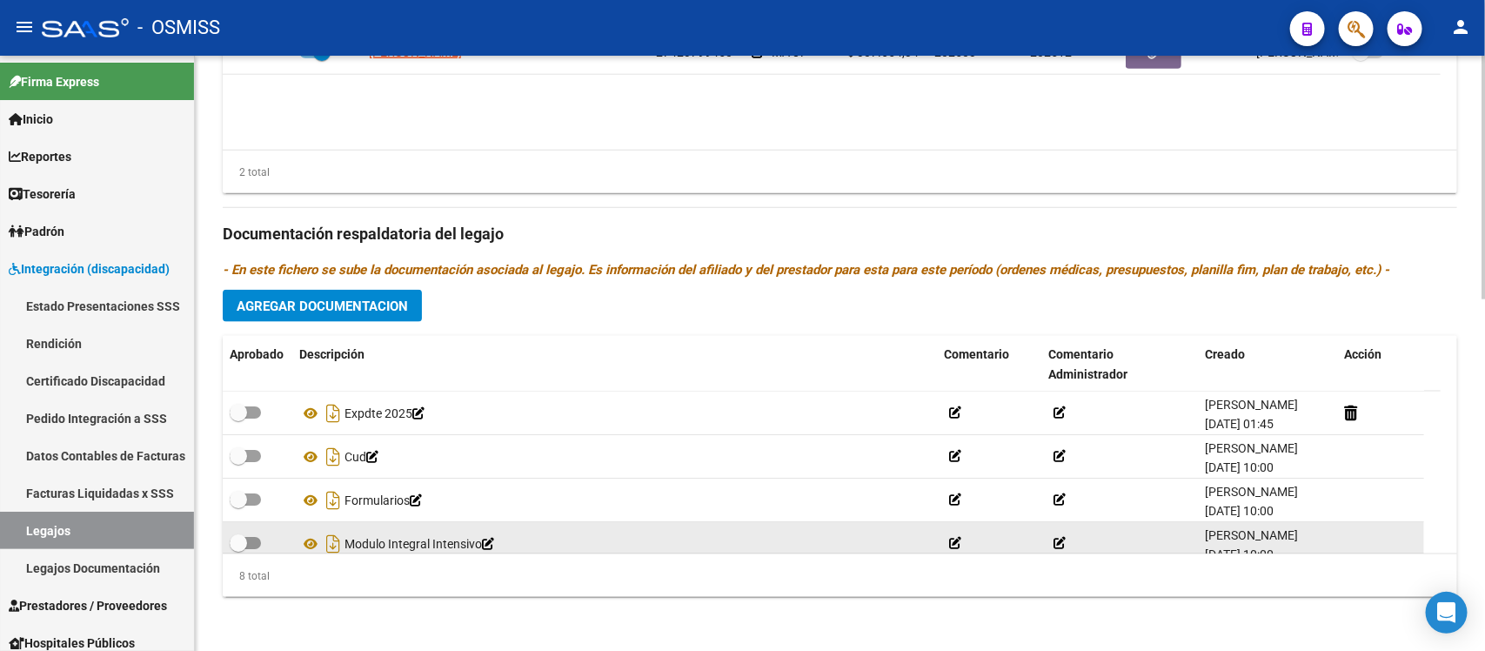
click at [899, 211] on div "Prestadores asociados al legajo Agregar Prestador Aprobado Prestador CUIT Comen…" at bounding box center [840, 222] width 1235 height 777
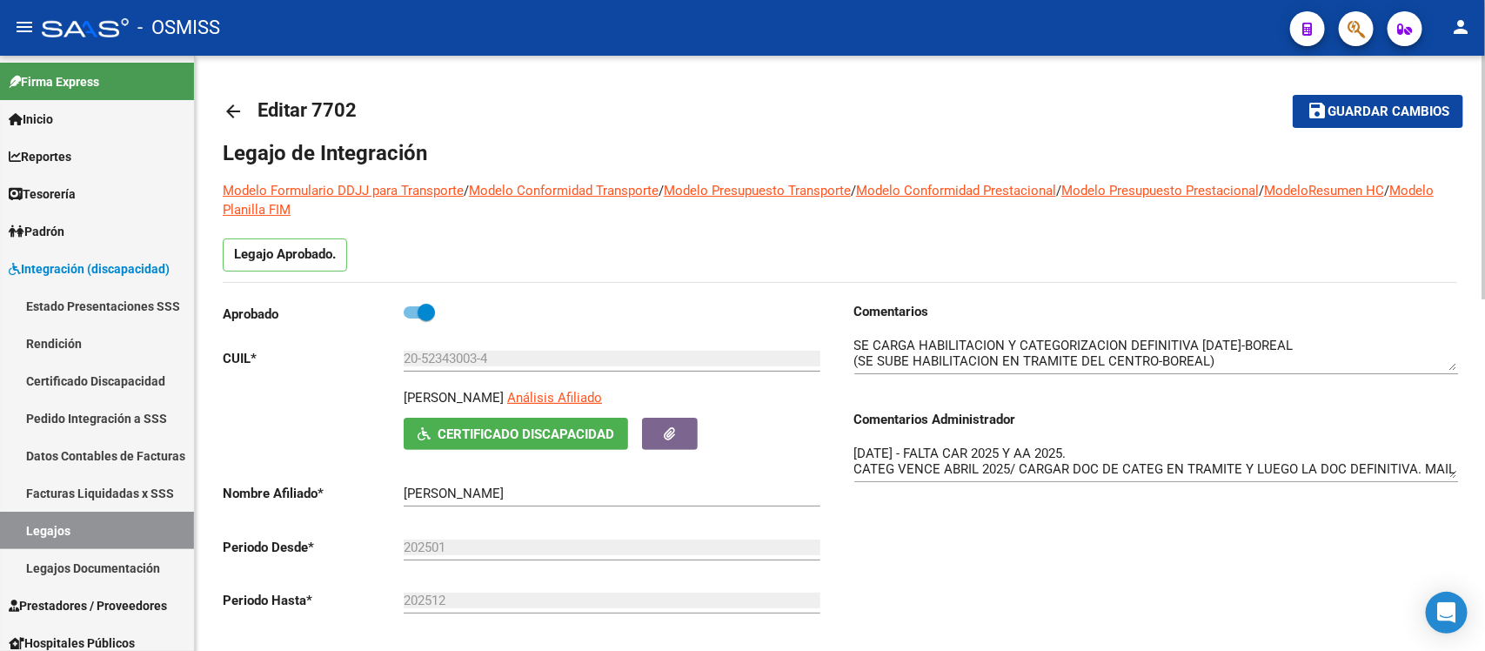
click at [1353, 114] on span "Guardar cambios" at bounding box center [1389, 112] width 122 height 16
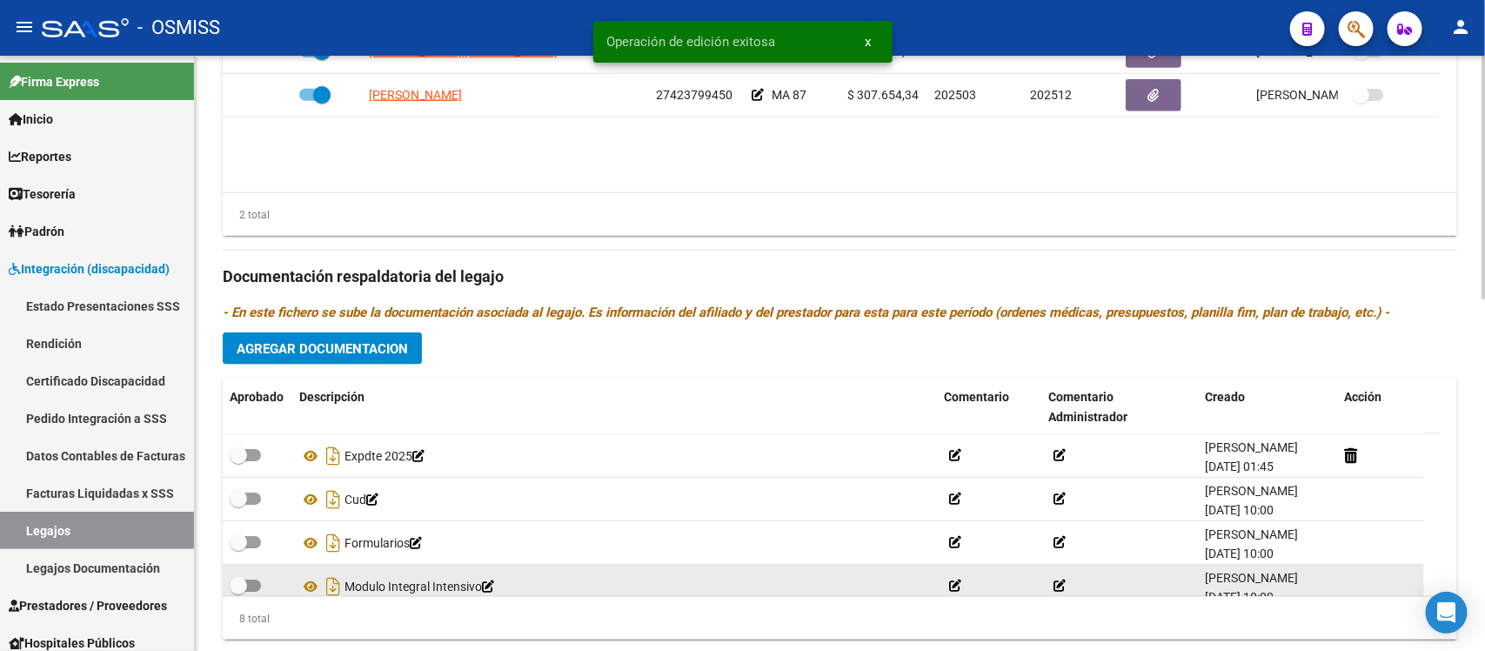
scroll to position [862, 0]
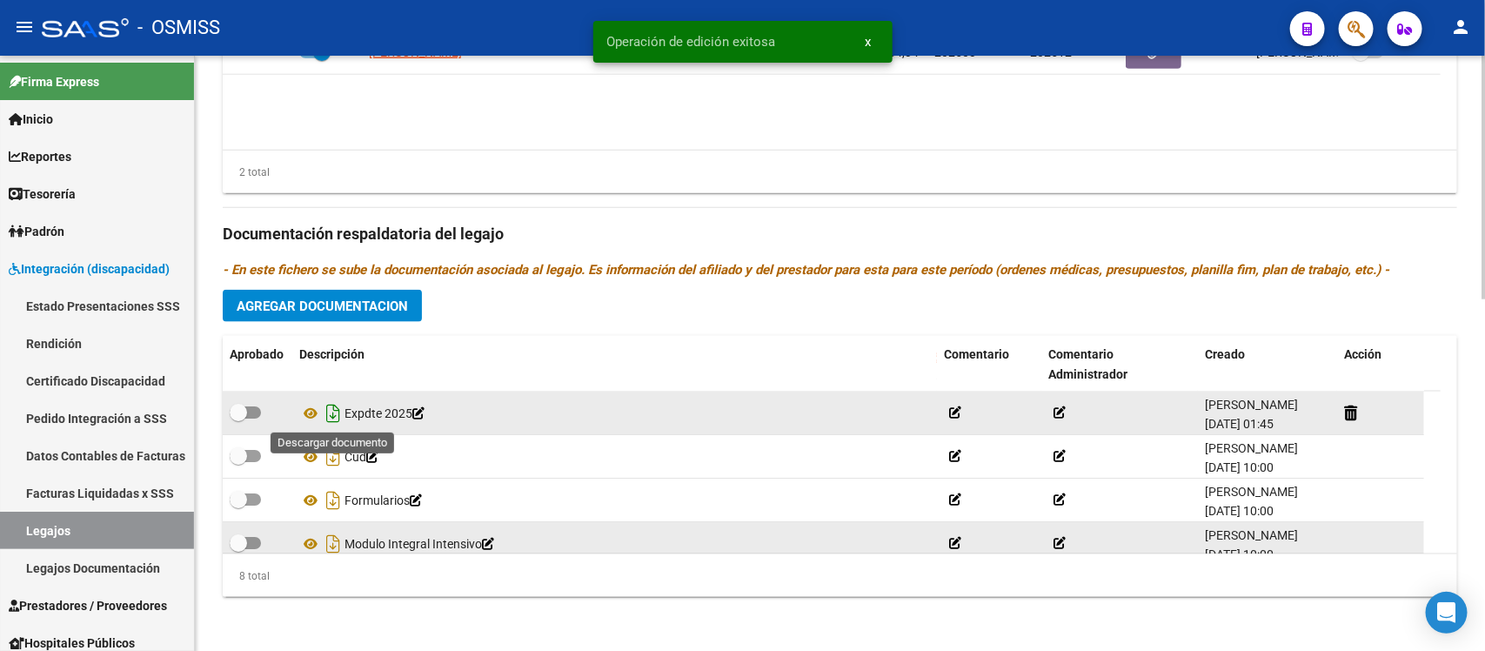
click at [339, 406] on icon "Descargar documento" at bounding box center [333, 413] width 23 height 28
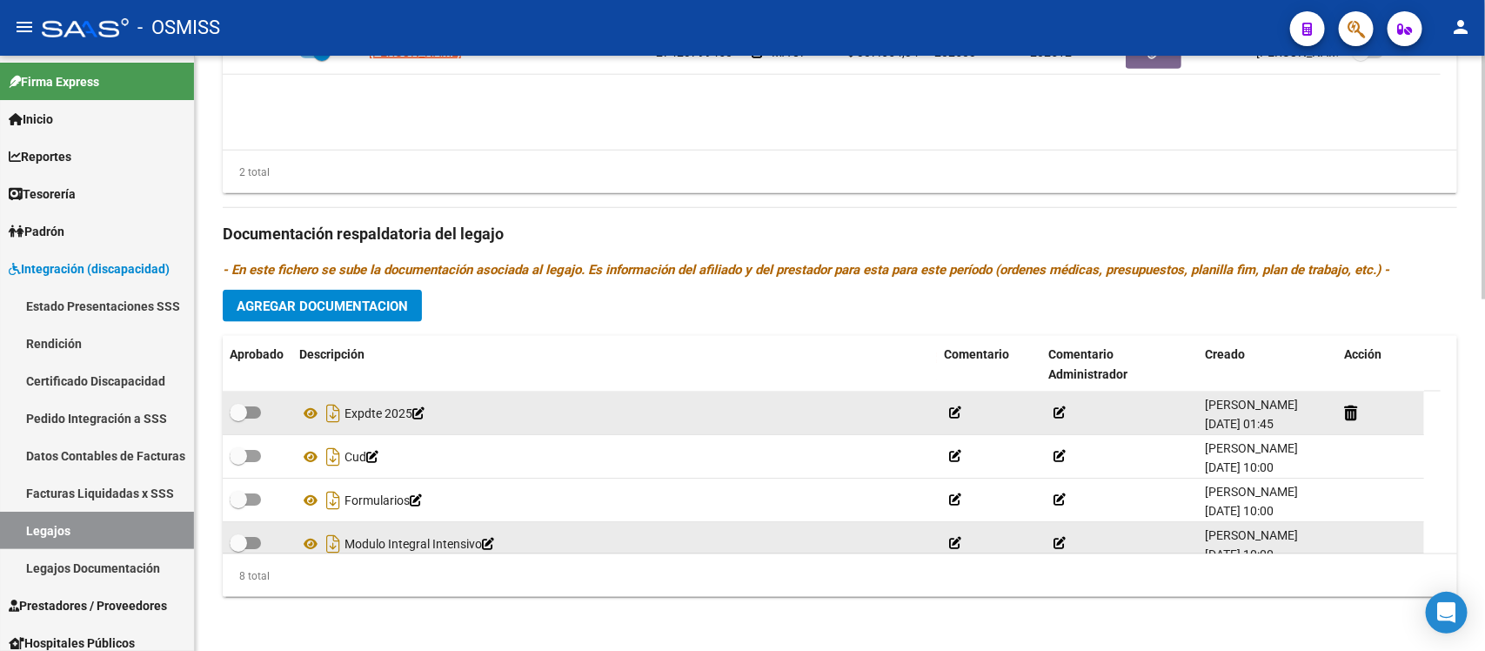
click at [897, 315] on div "Prestadores asociados al legajo Agregar Prestador Aprobado Prestador CUIT Comen…" at bounding box center [840, 222] width 1235 height 777
click at [805, 298] on div "Prestadores asociados al legajo Agregar Prestador Aprobado Prestador CUIT Comen…" at bounding box center [840, 222] width 1235 height 777
click at [307, 413] on icon at bounding box center [310, 413] width 23 height 21
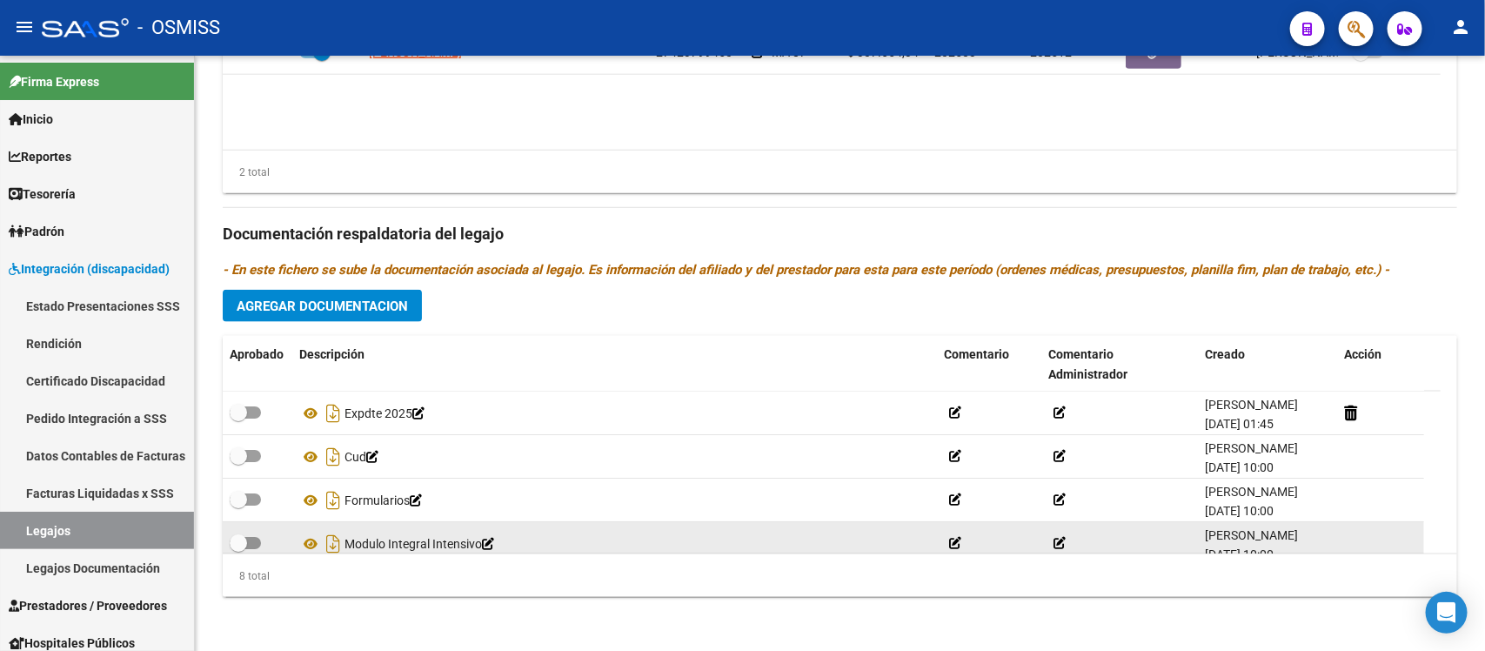
click at [905, 309] on div "Prestadores asociados al legajo Agregar Prestador Aprobado Prestador CUIT Comen…" at bounding box center [840, 222] width 1235 height 777
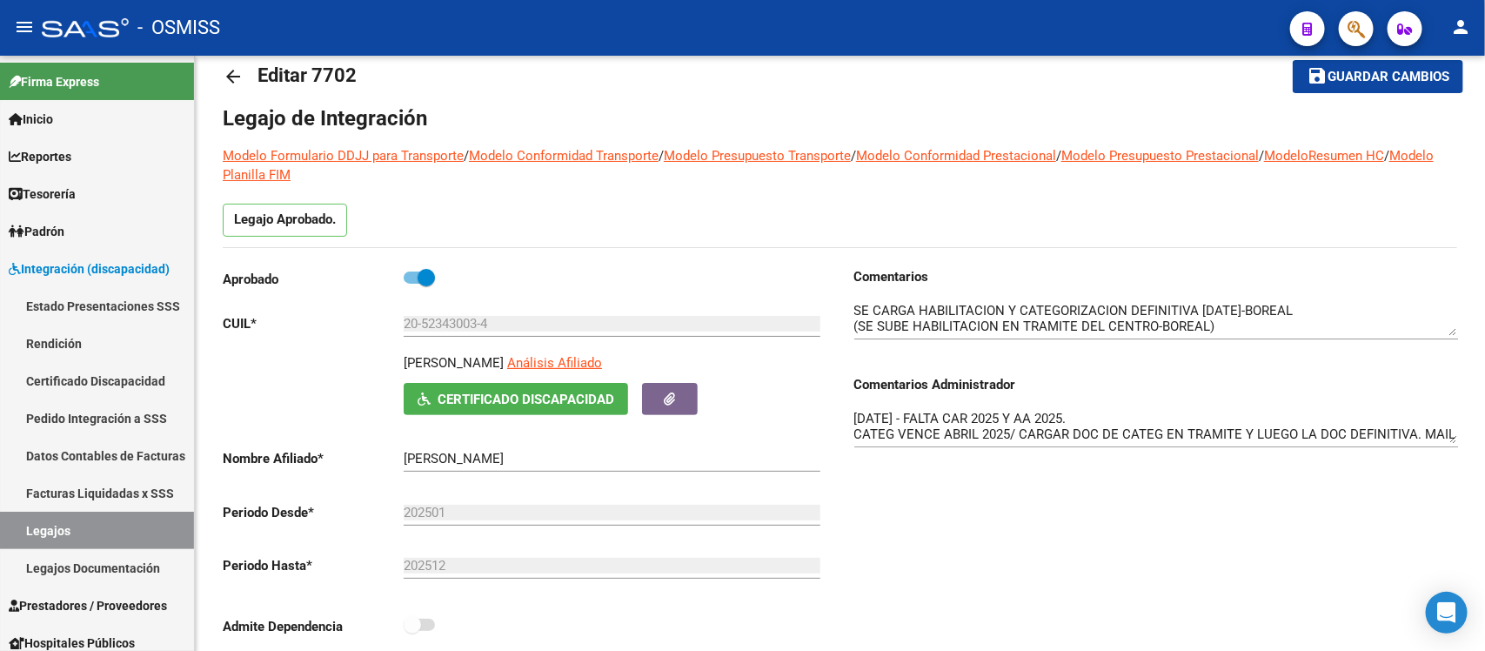
scroll to position [0, 0]
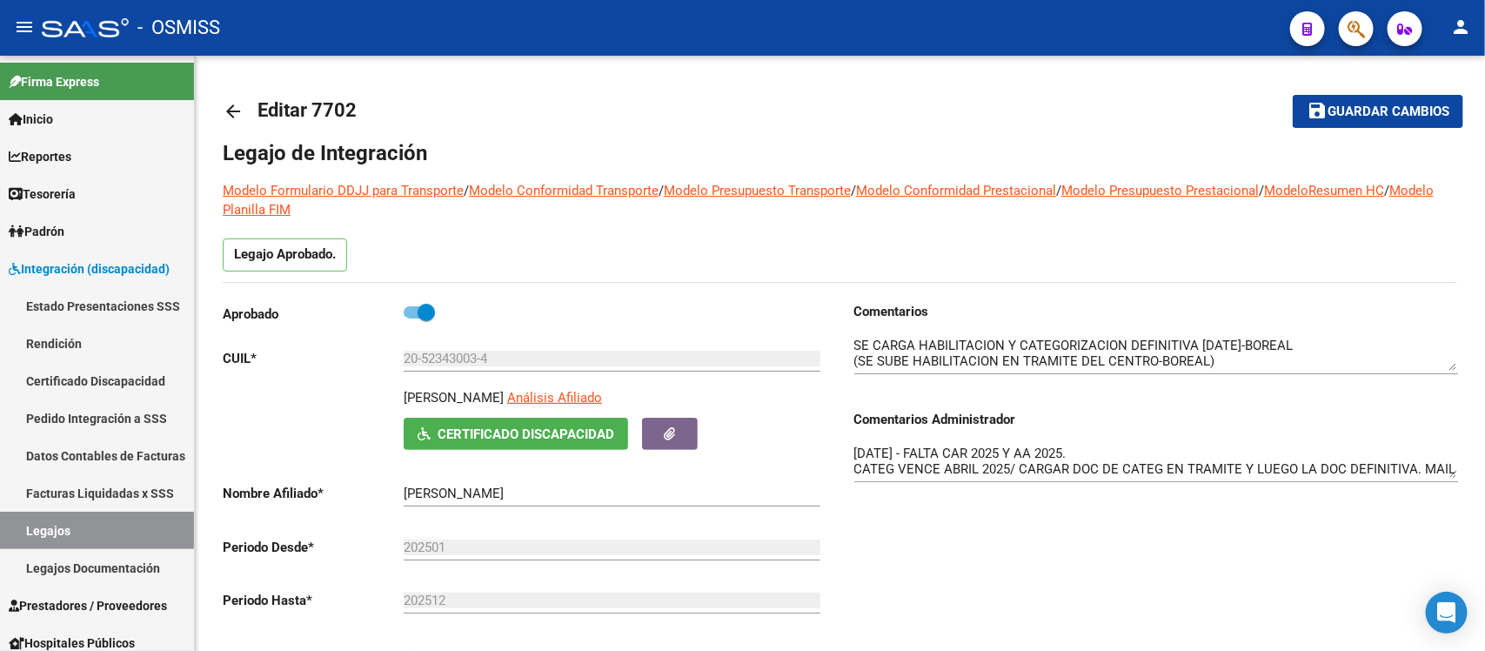
click at [242, 111] on mat-icon "arrow_back" at bounding box center [233, 111] width 21 height 21
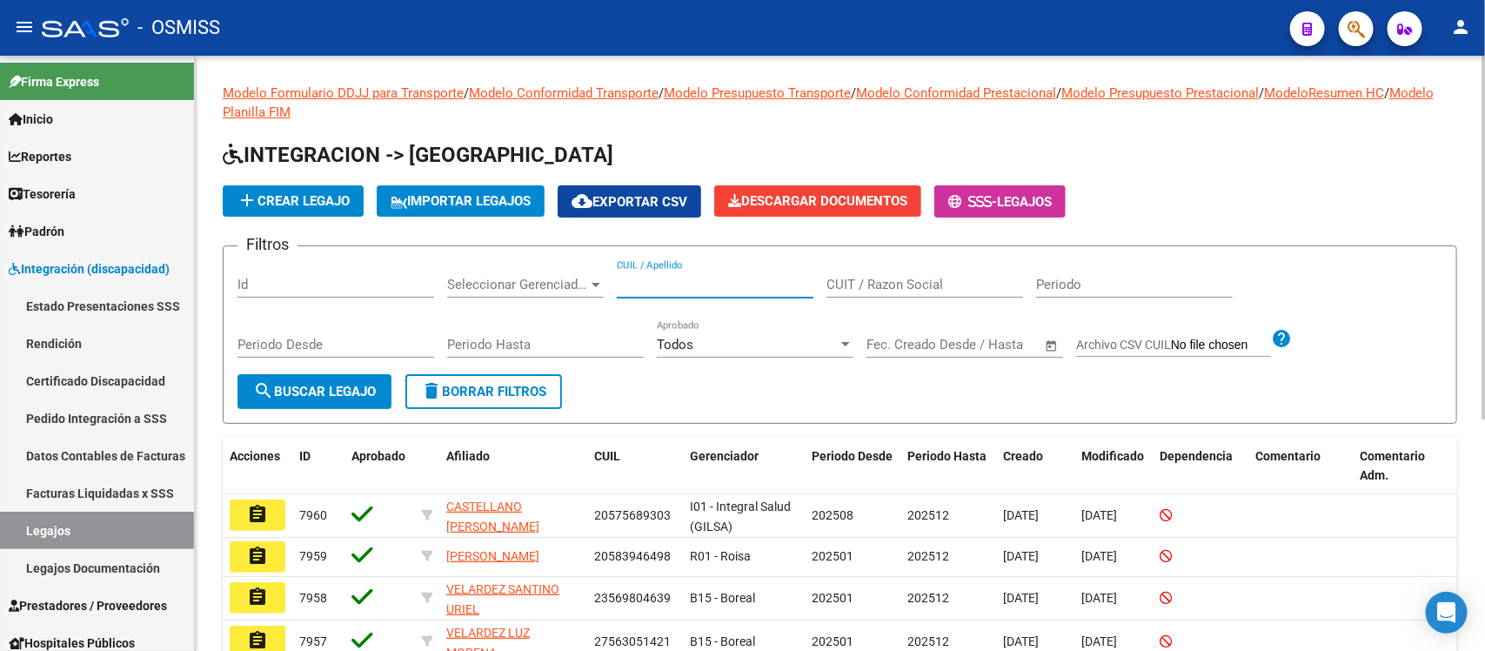
click at [670, 284] on input "CUIL / Apellido" at bounding box center [715, 285] width 197 height 16
paste input "20530410731"
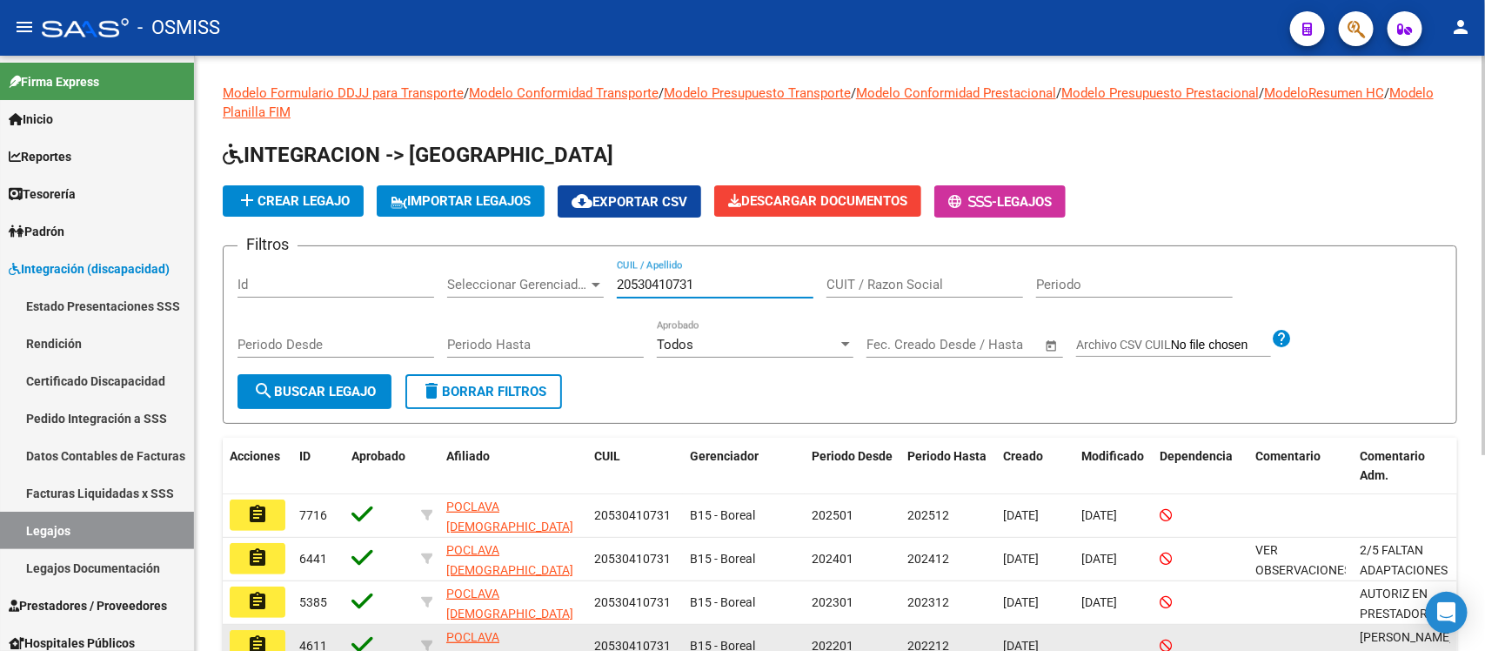
type input "20530410731"
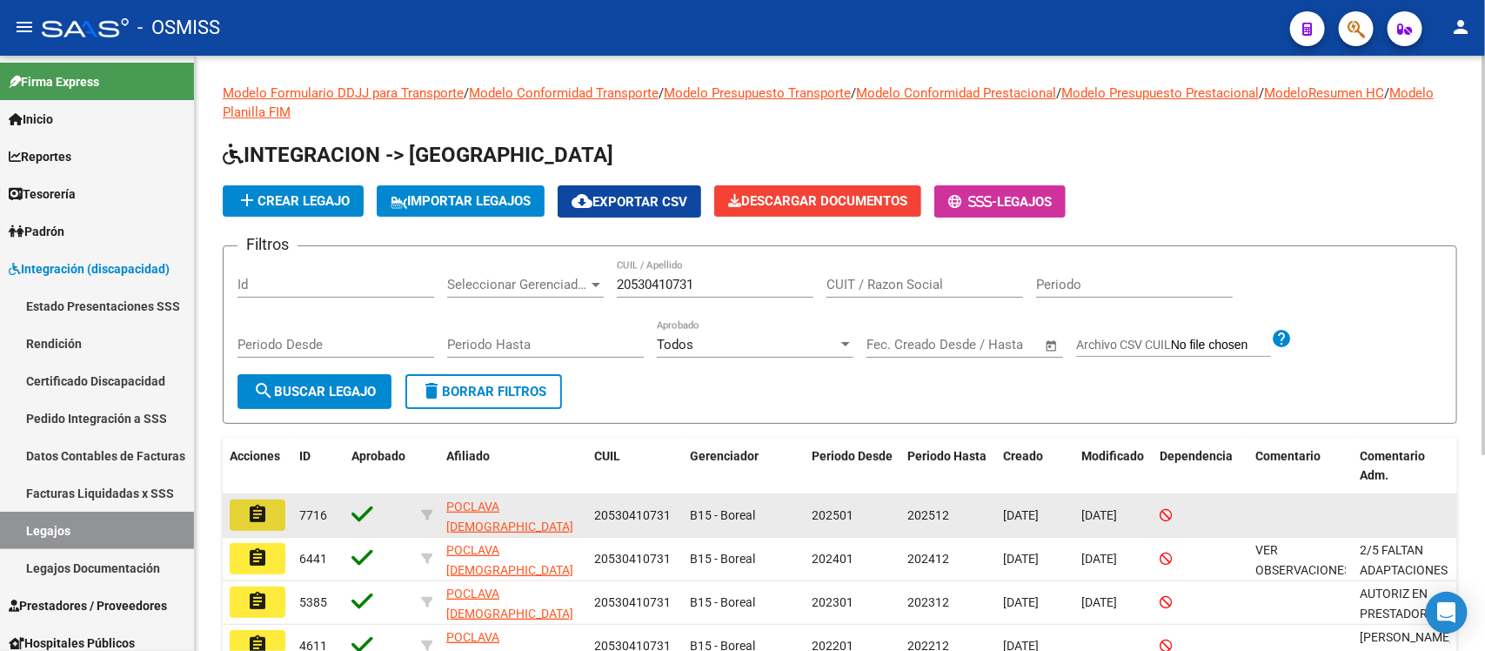
click at [258, 505] on mat-icon "assignment" at bounding box center [257, 514] width 21 height 21
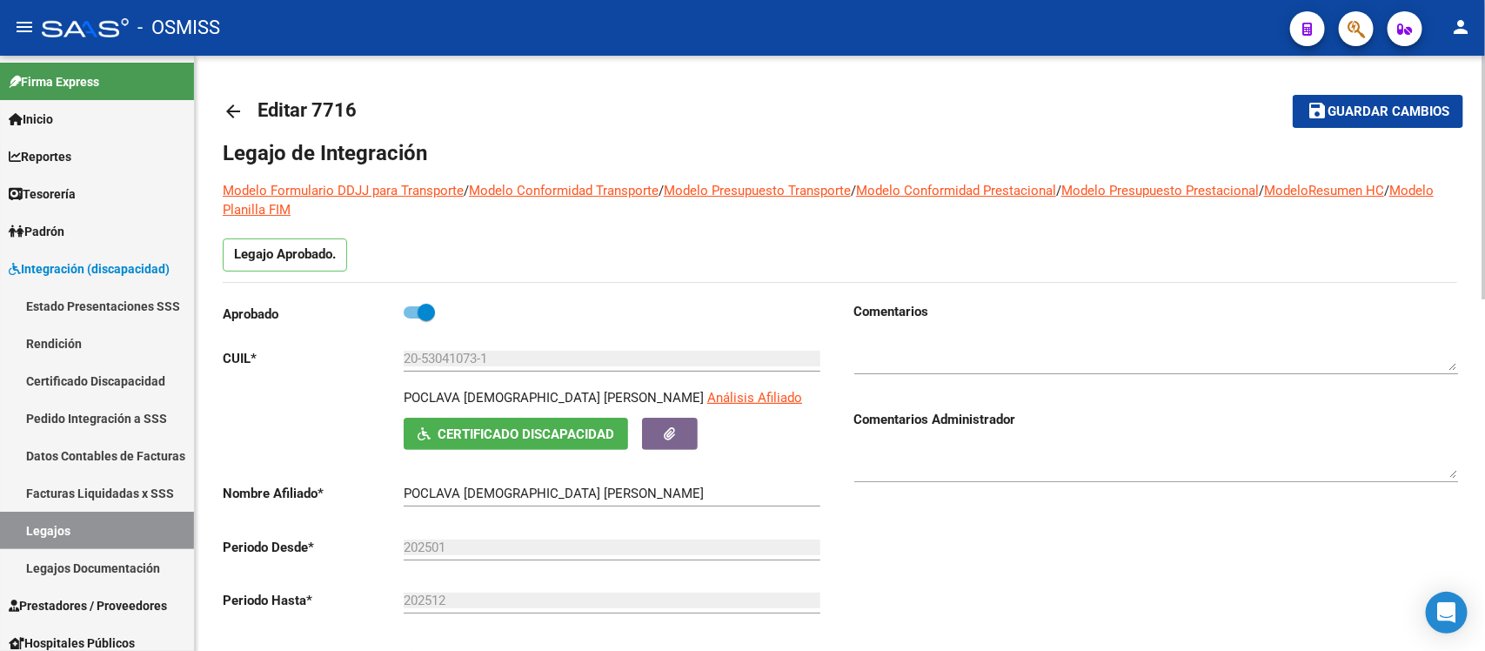
click at [921, 566] on div "Comentarios Comentarios Administrador" at bounding box center [1149, 498] width 618 height 393
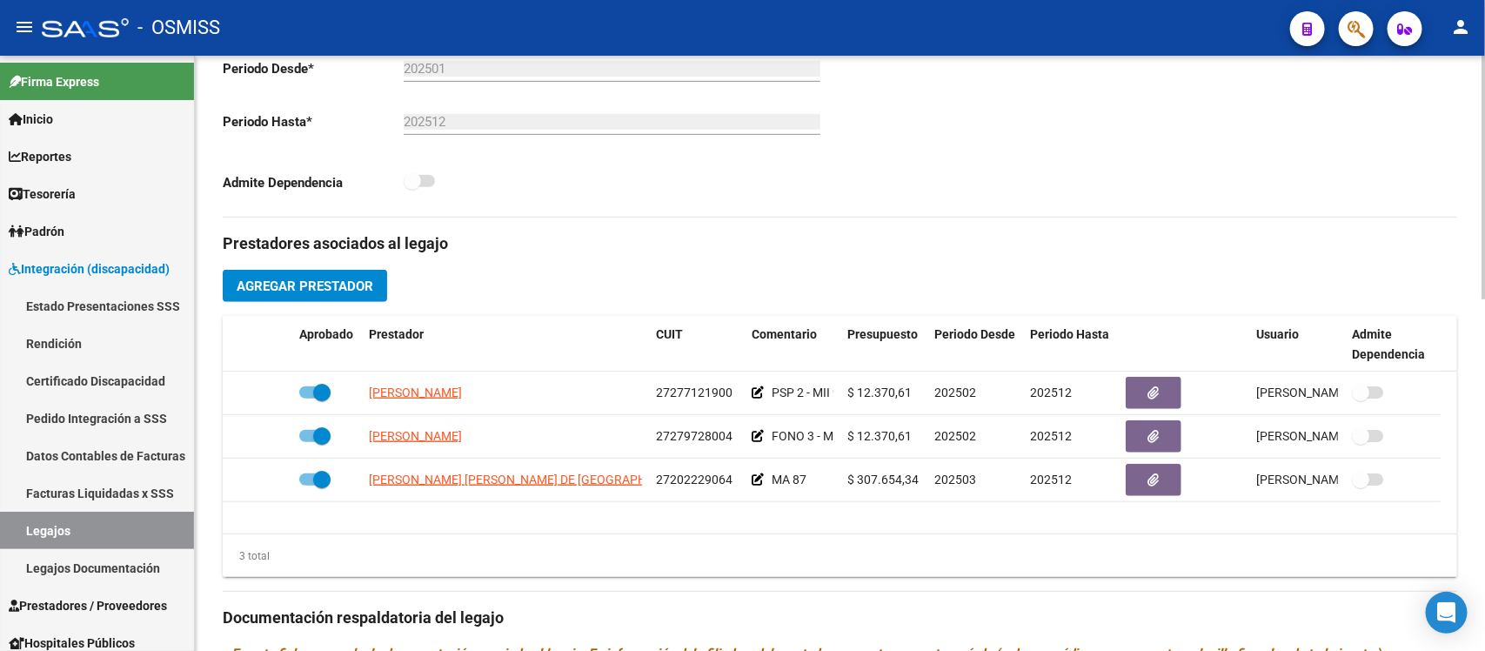
scroll to position [522, 0]
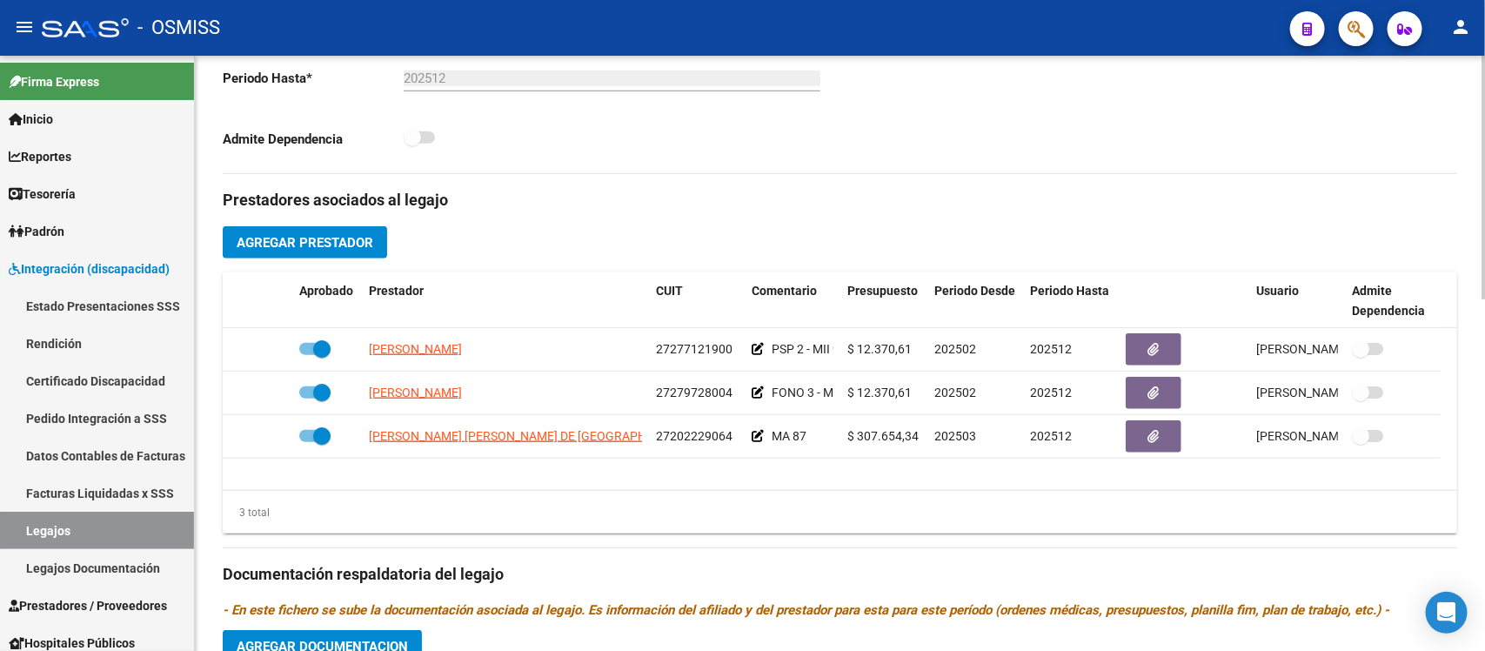
click at [832, 523] on div "3 total" at bounding box center [840, 513] width 1235 height 44
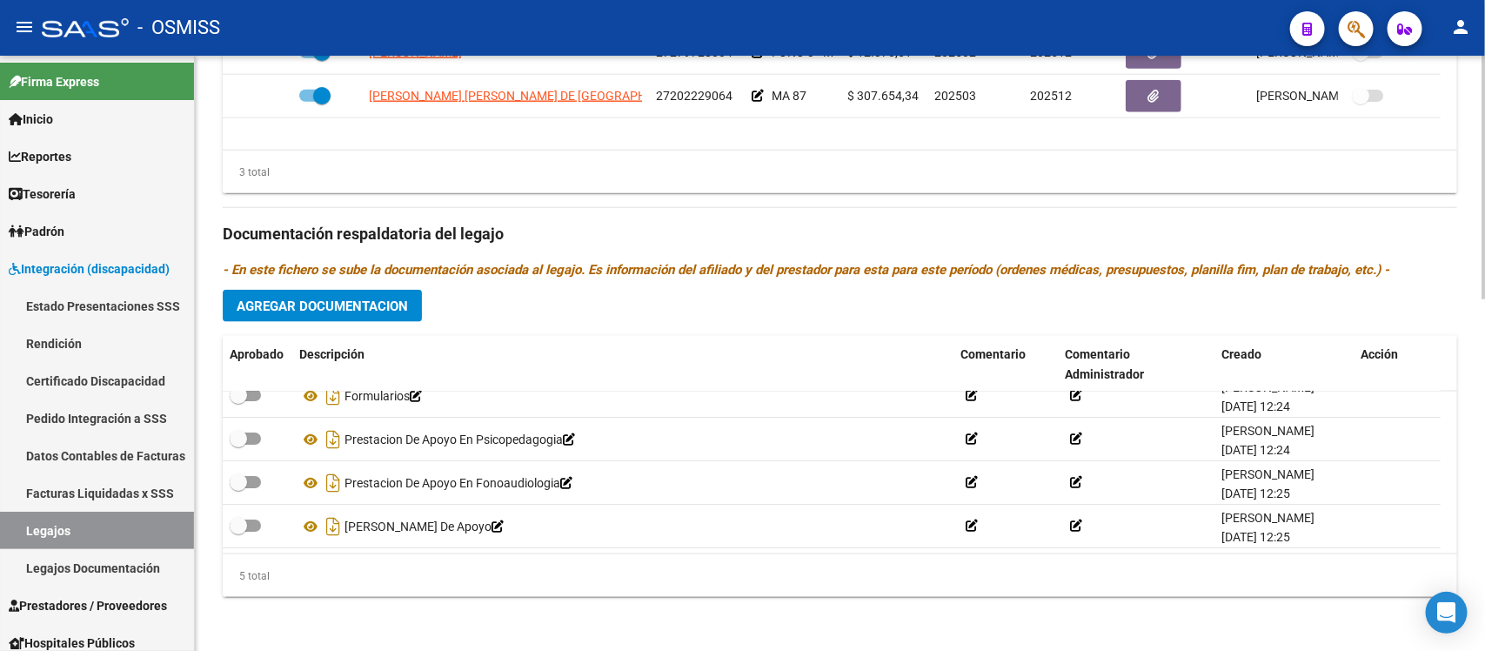
scroll to position [0, 0]
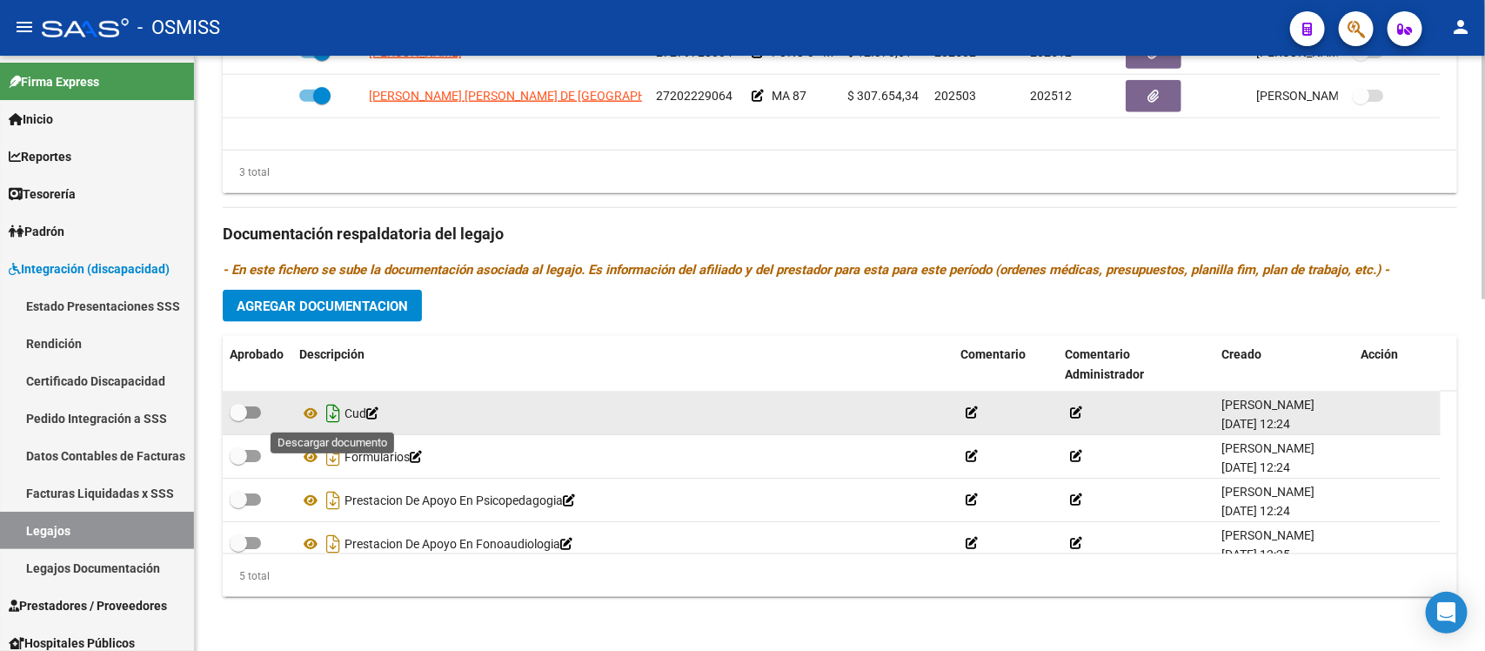
click at [335, 410] on icon "Descargar documento" at bounding box center [333, 413] width 23 height 28
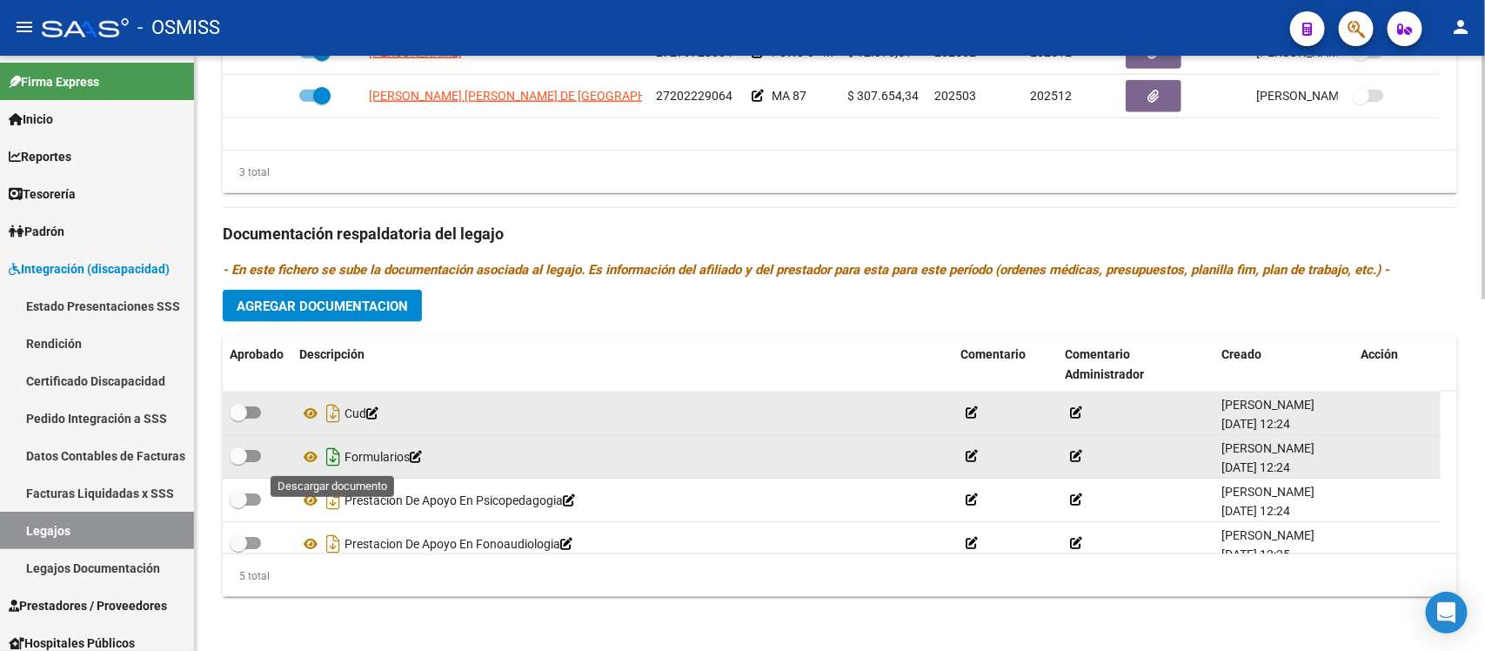
click at [335, 452] on icon "Descargar documento" at bounding box center [333, 457] width 23 height 28
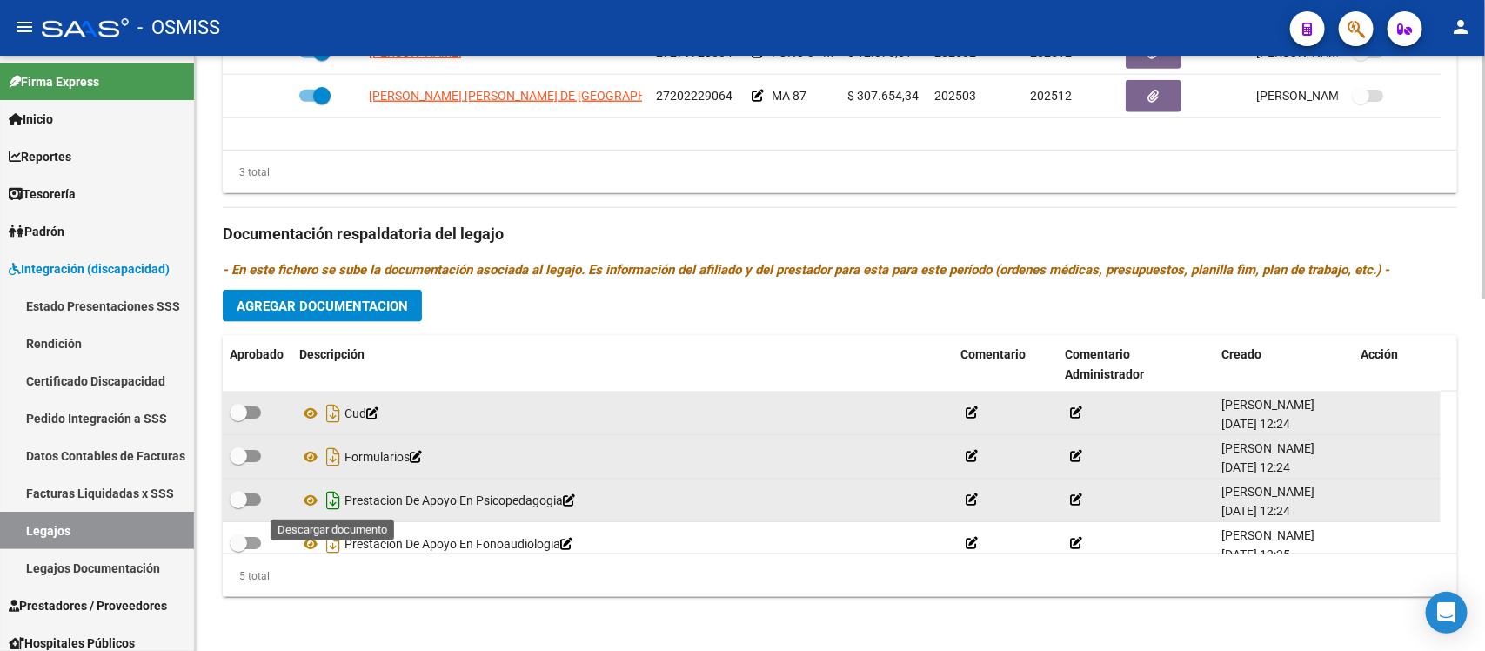
click at [332, 501] on icon "Descargar documento" at bounding box center [333, 500] width 23 height 28
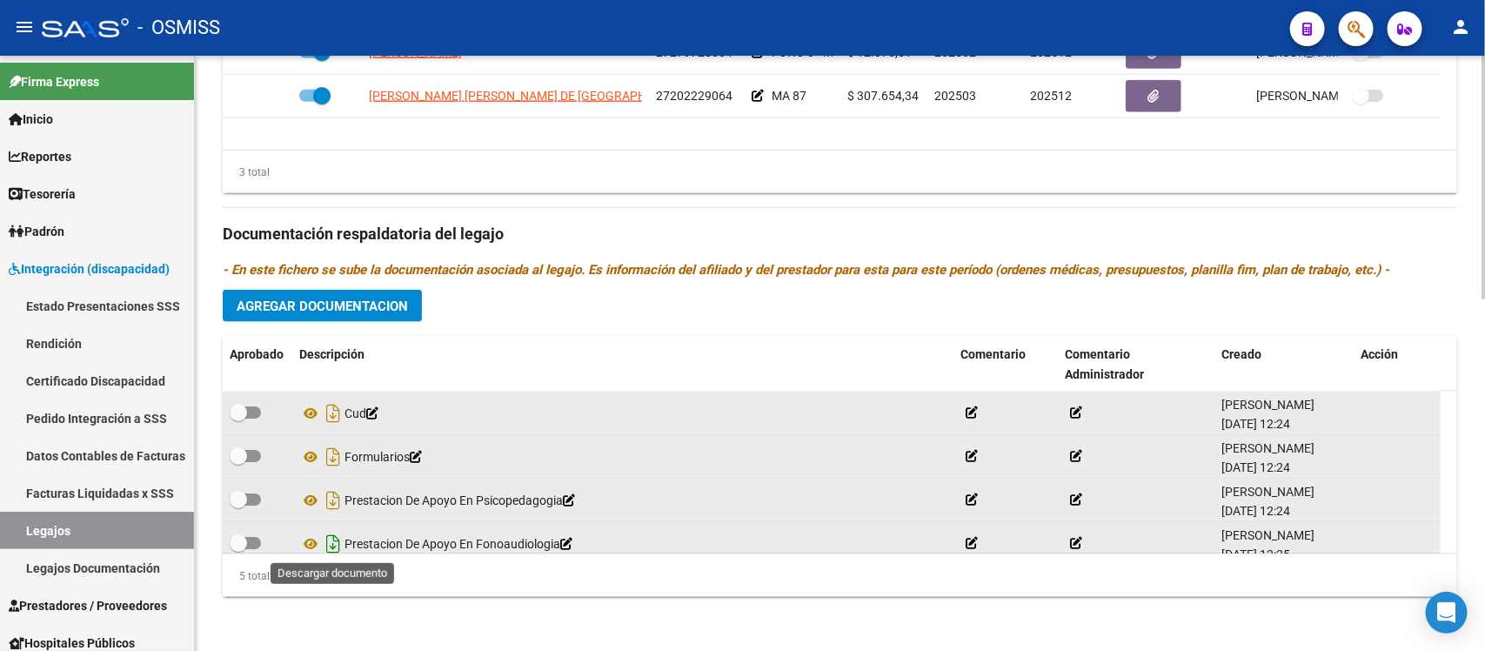
click at [328, 540] on icon "Descargar documento" at bounding box center [333, 544] width 23 height 28
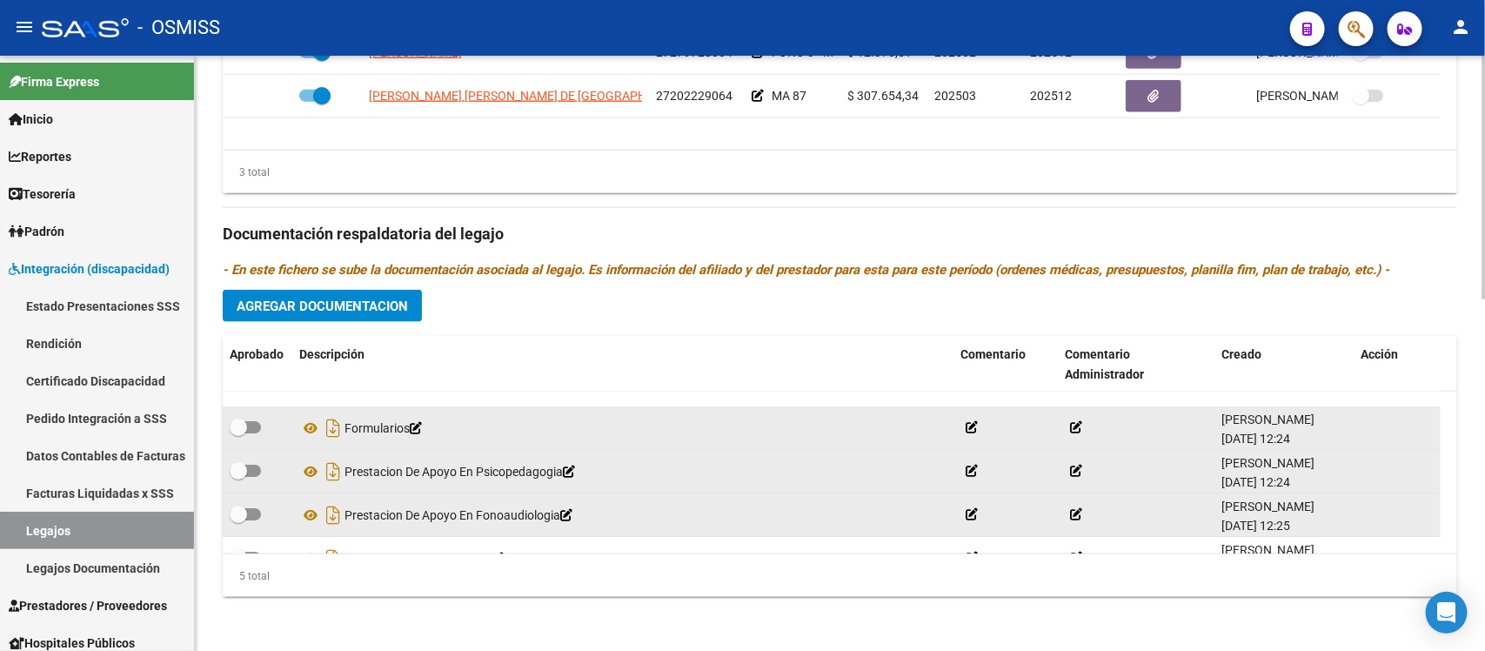
scroll to position [62, 0]
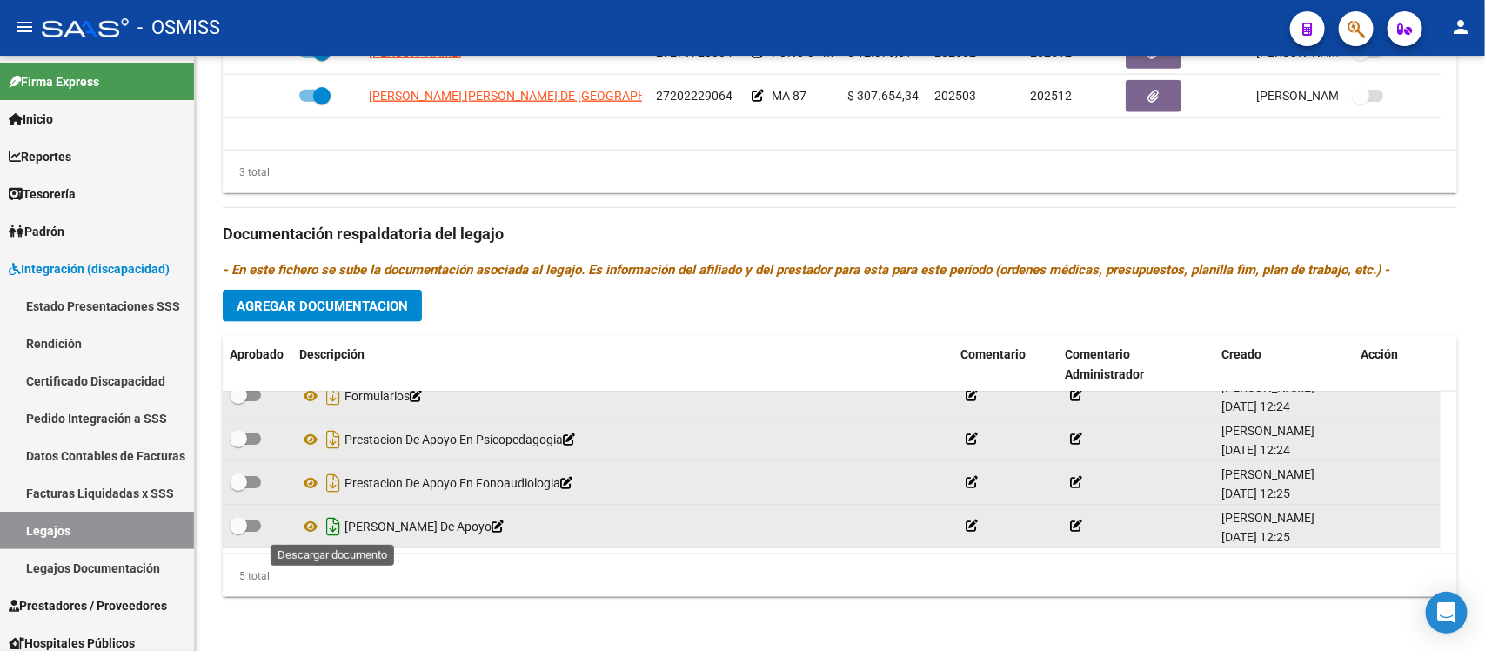
click at [323, 531] on icon "Descargar documento" at bounding box center [333, 526] width 23 height 28
click at [816, 345] on div "Descripción" at bounding box center [622, 355] width 647 height 20
click at [927, 313] on div "Prestadores asociados al legajo Agregar Prestador Aprobado Prestador CUIT Comen…" at bounding box center [840, 222] width 1235 height 777
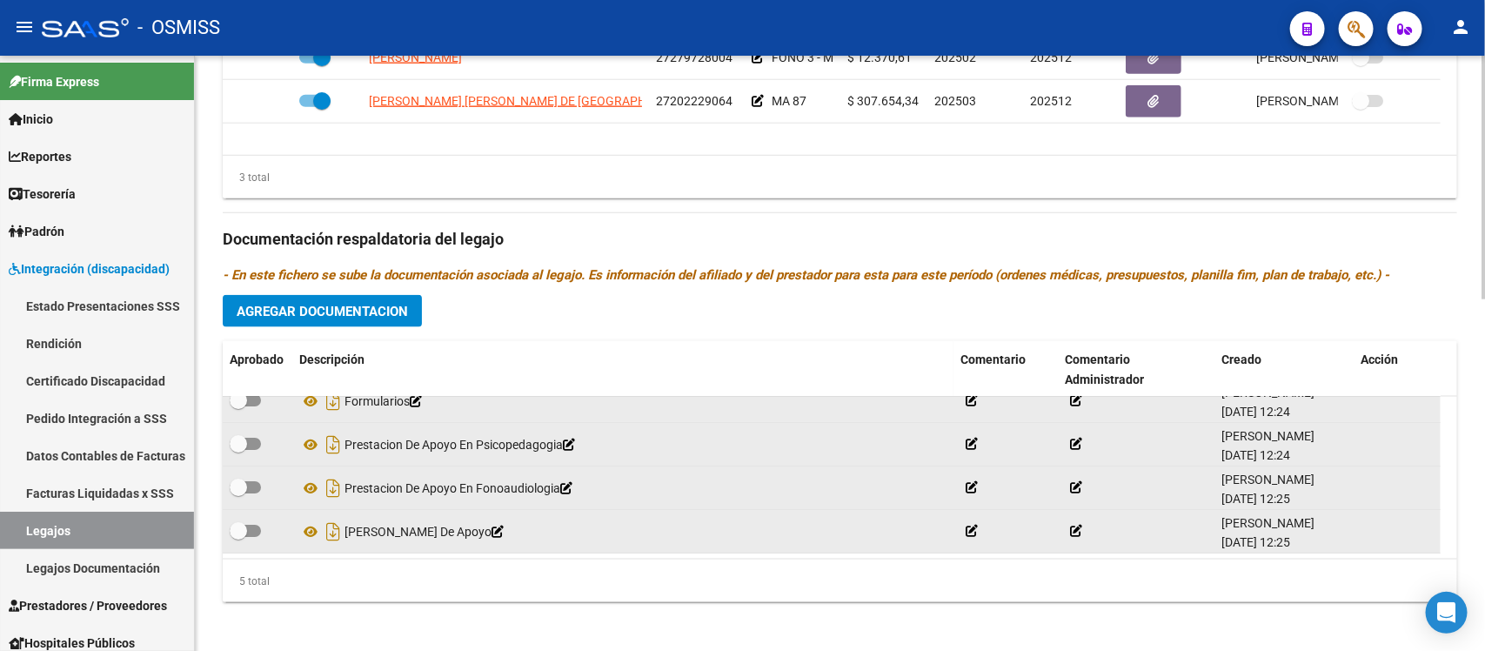
scroll to position [862, 0]
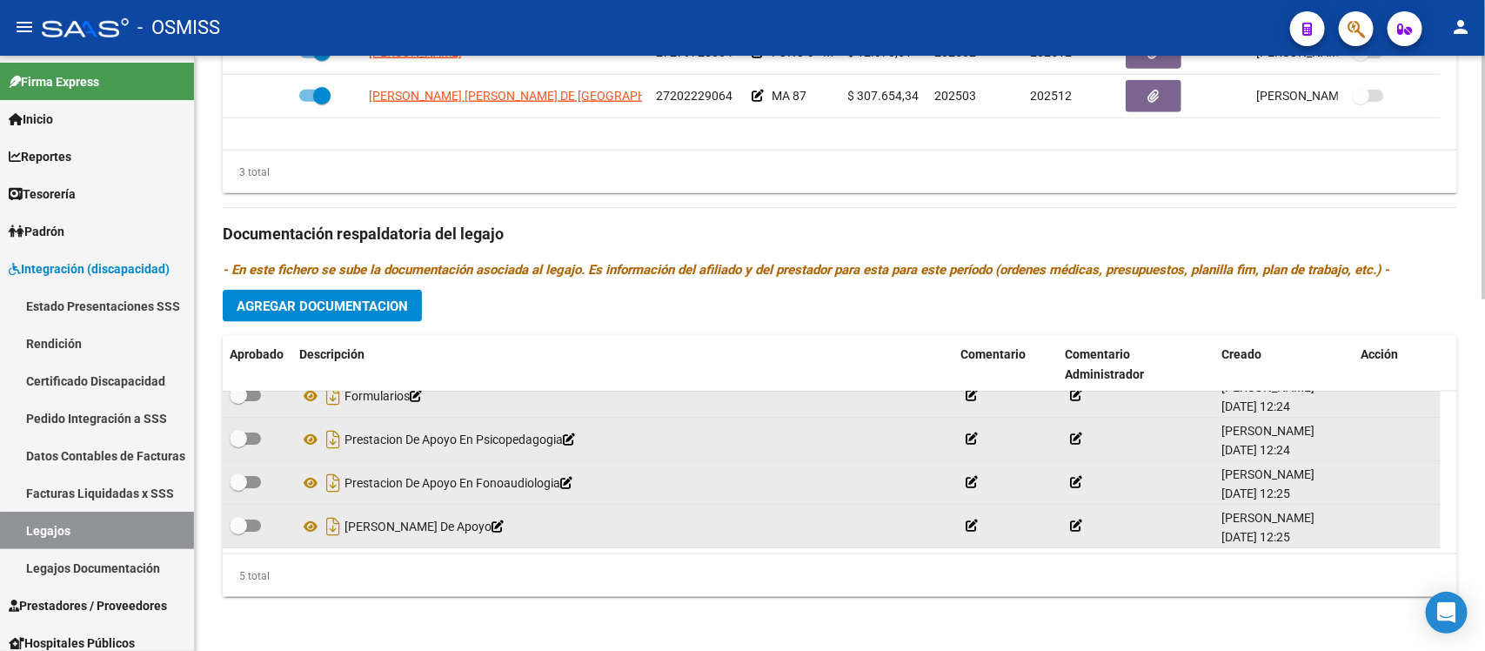
click at [805, 284] on div "Prestadores asociados al legajo Agregar Prestador Aprobado Prestador CUIT Comen…" at bounding box center [840, 222] width 1235 height 777
click at [394, 300] on span "Agregar Documentacion" at bounding box center [322, 306] width 171 height 16
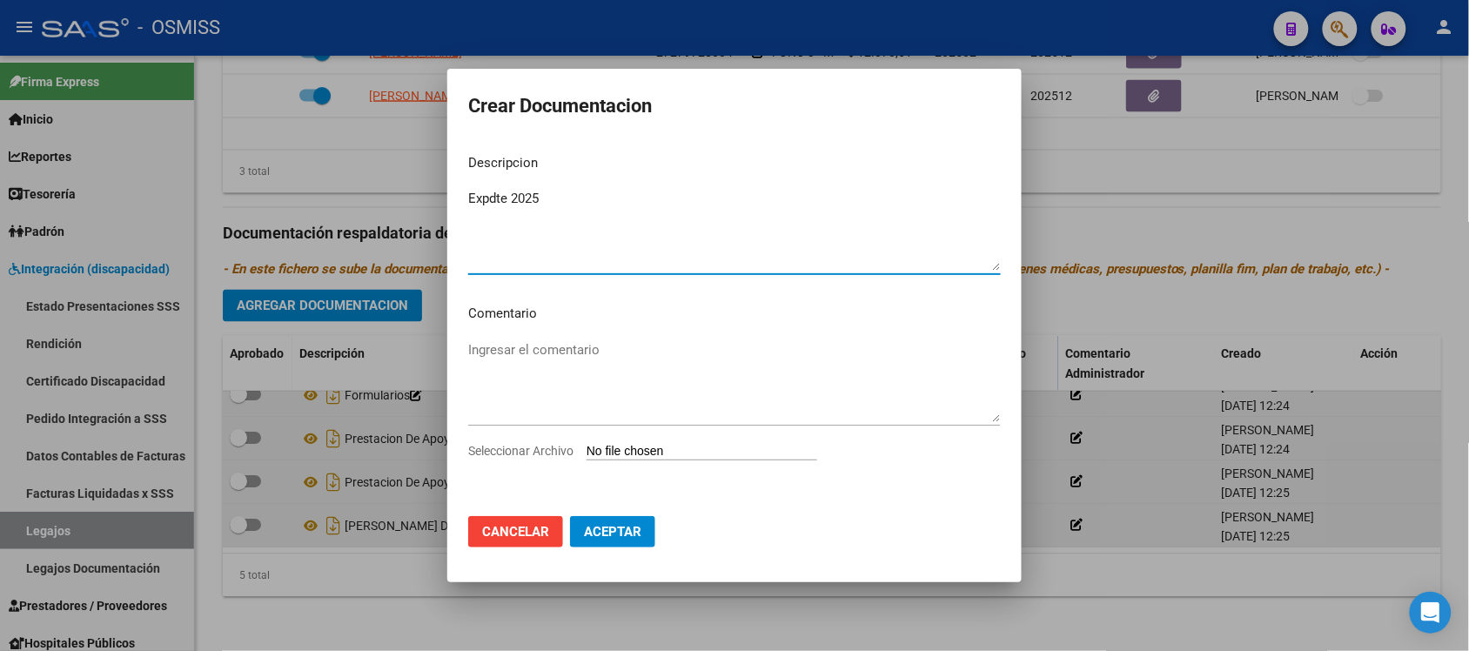
type textarea "Expdte 2025"
click at [712, 449] on input "Seleccionar Archivo" at bounding box center [701, 452] width 231 height 17
type input "C:\fakepath\Expdte 2025.pdf"
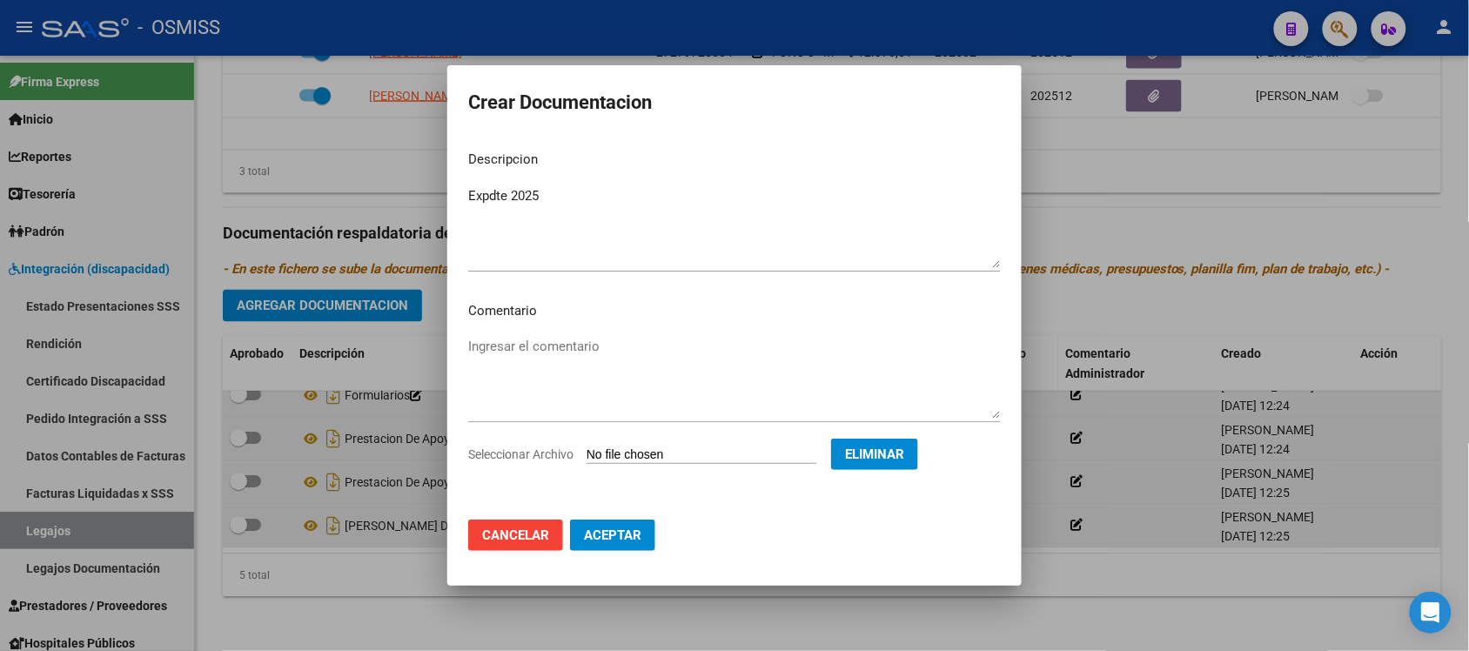
click at [613, 540] on span "Aceptar" at bounding box center [612, 535] width 57 height 16
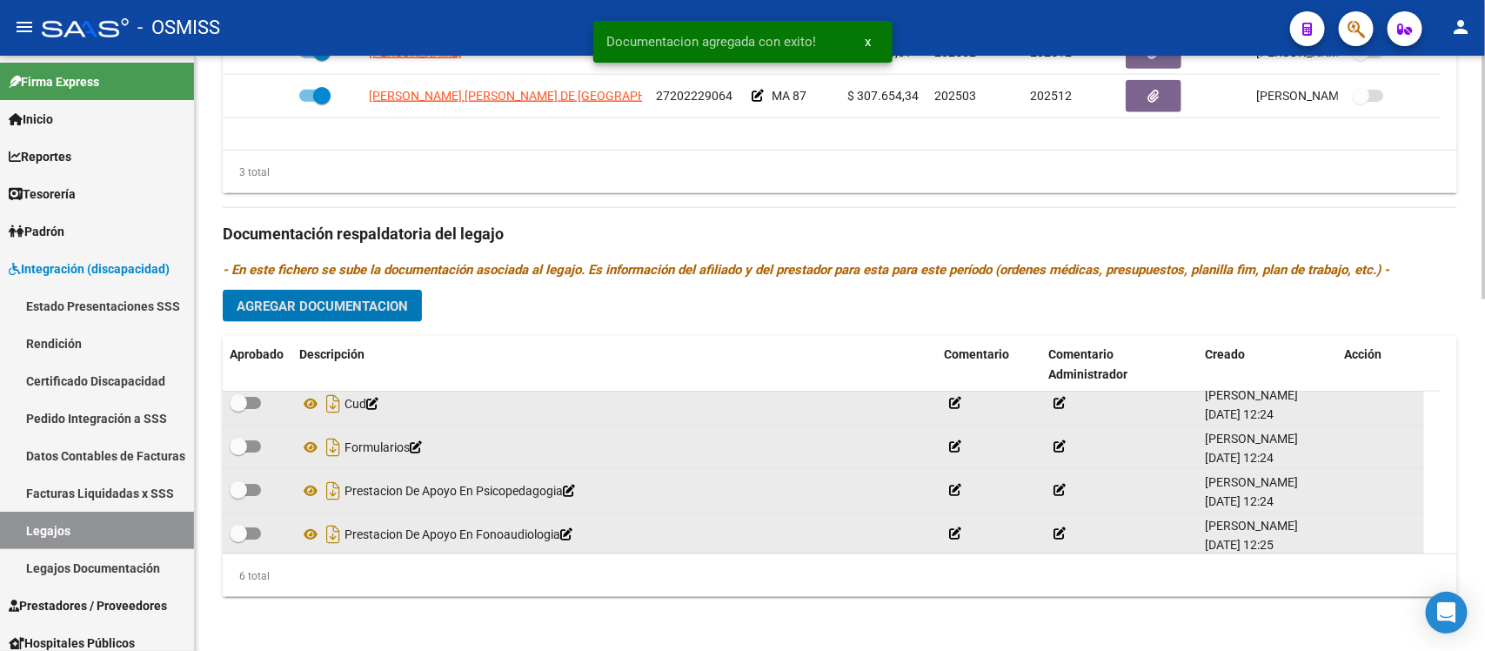
scroll to position [0, 0]
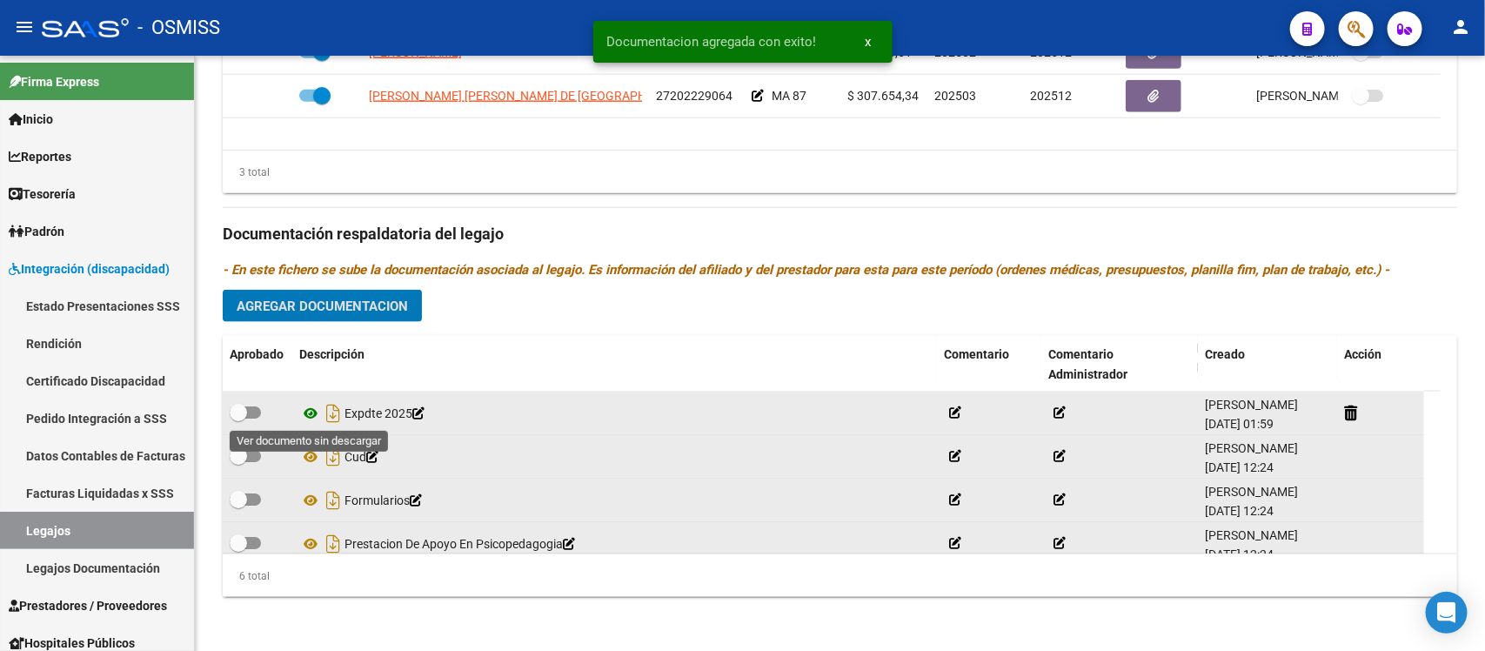
click at [306, 409] on icon at bounding box center [310, 413] width 23 height 21
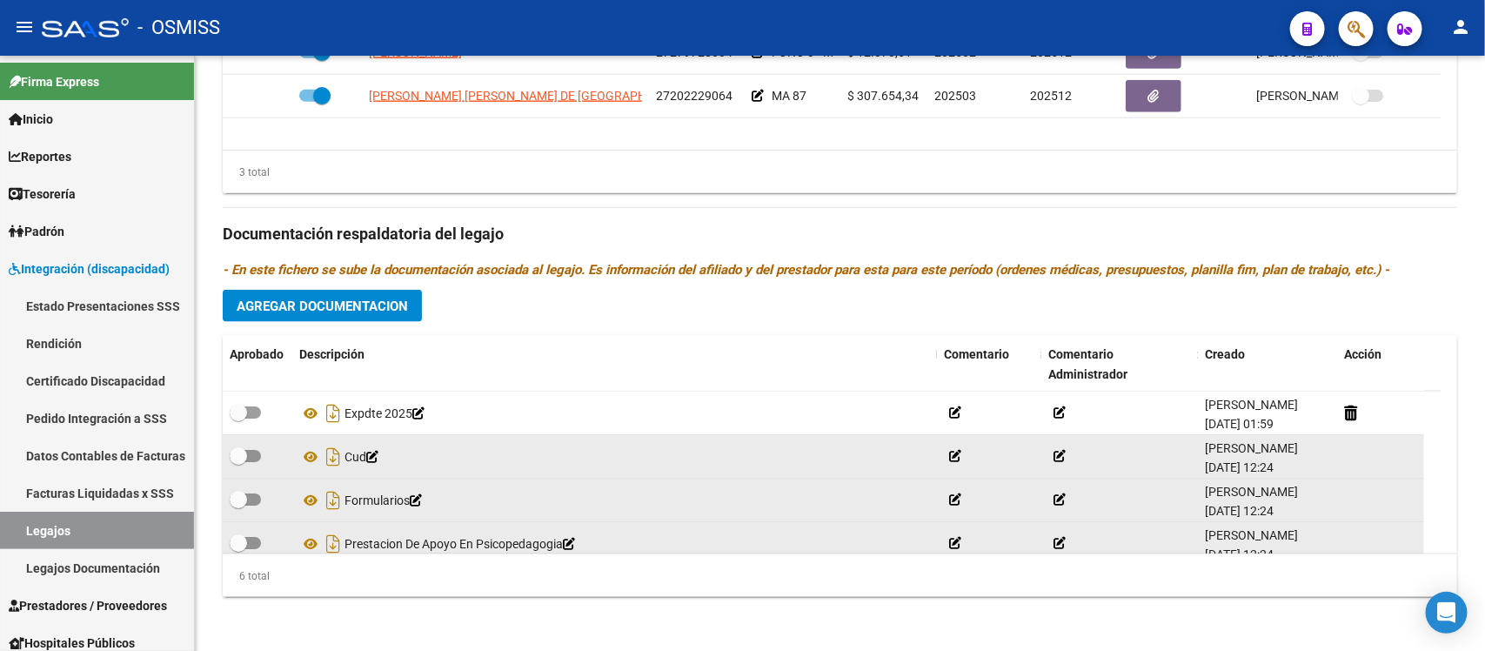
click at [797, 193] on div "Prestadores asociados al legajo Agregar Prestador Aprobado Prestador CUIT Comen…" at bounding box center [840, 222] width 1235 height 777
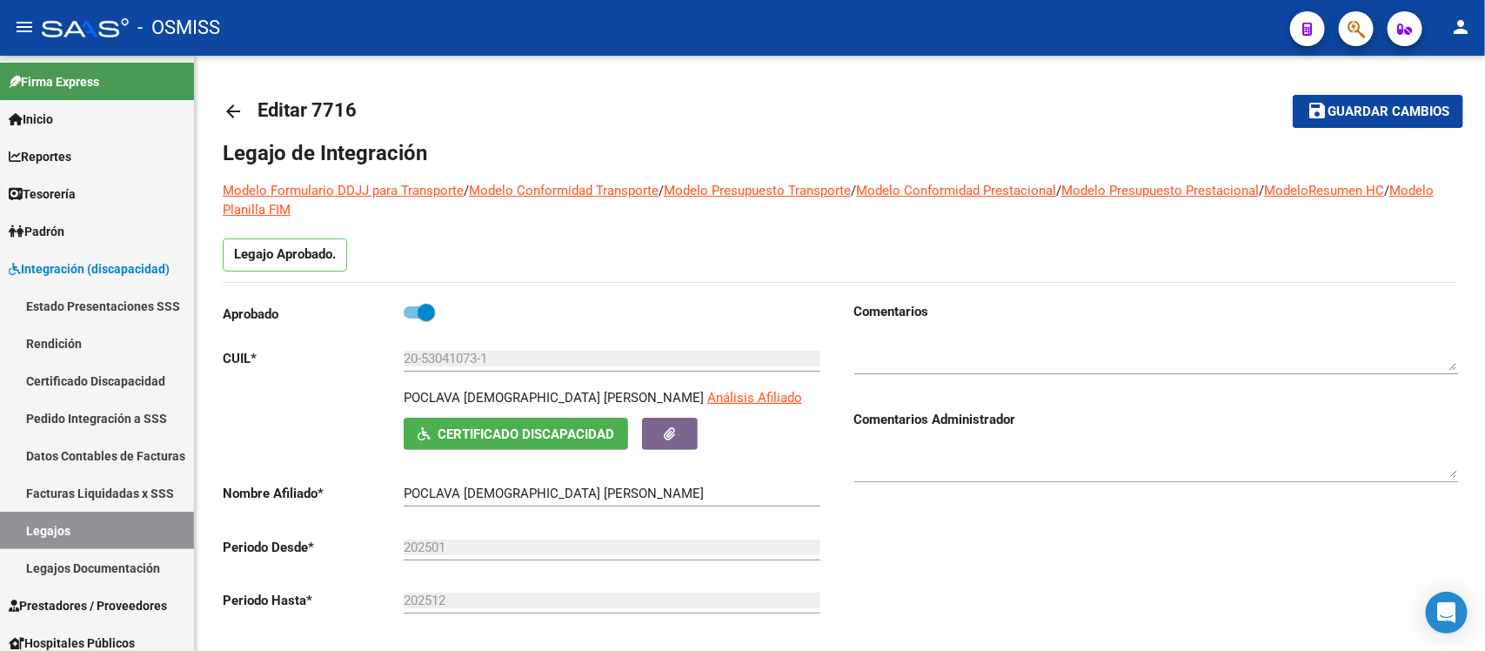
click at [1357, 105] on span "Guardar cambios" at bounding box center [1389, 112] width 122 height 16
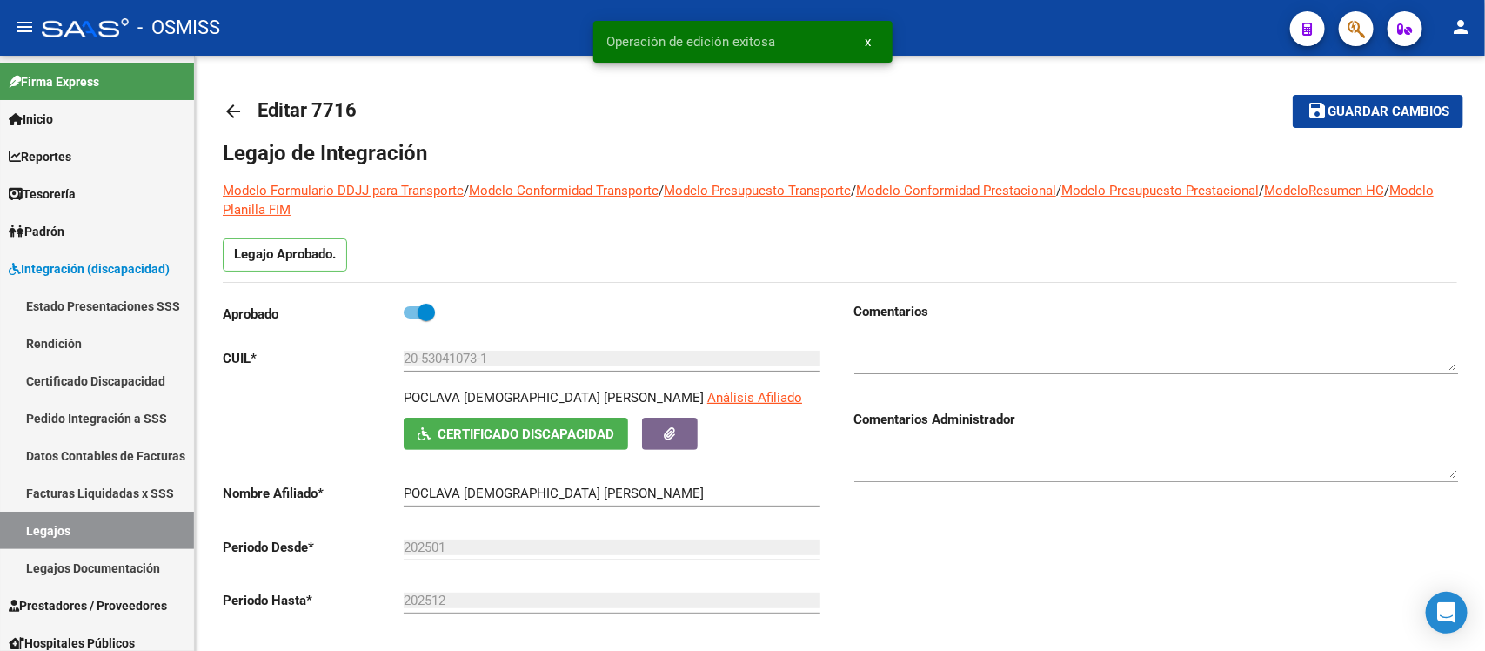
click at [967, 116] on mat-toolbar-row "arrow_back Editar 7716" at bounding box center [704, 112] width 963 height 56
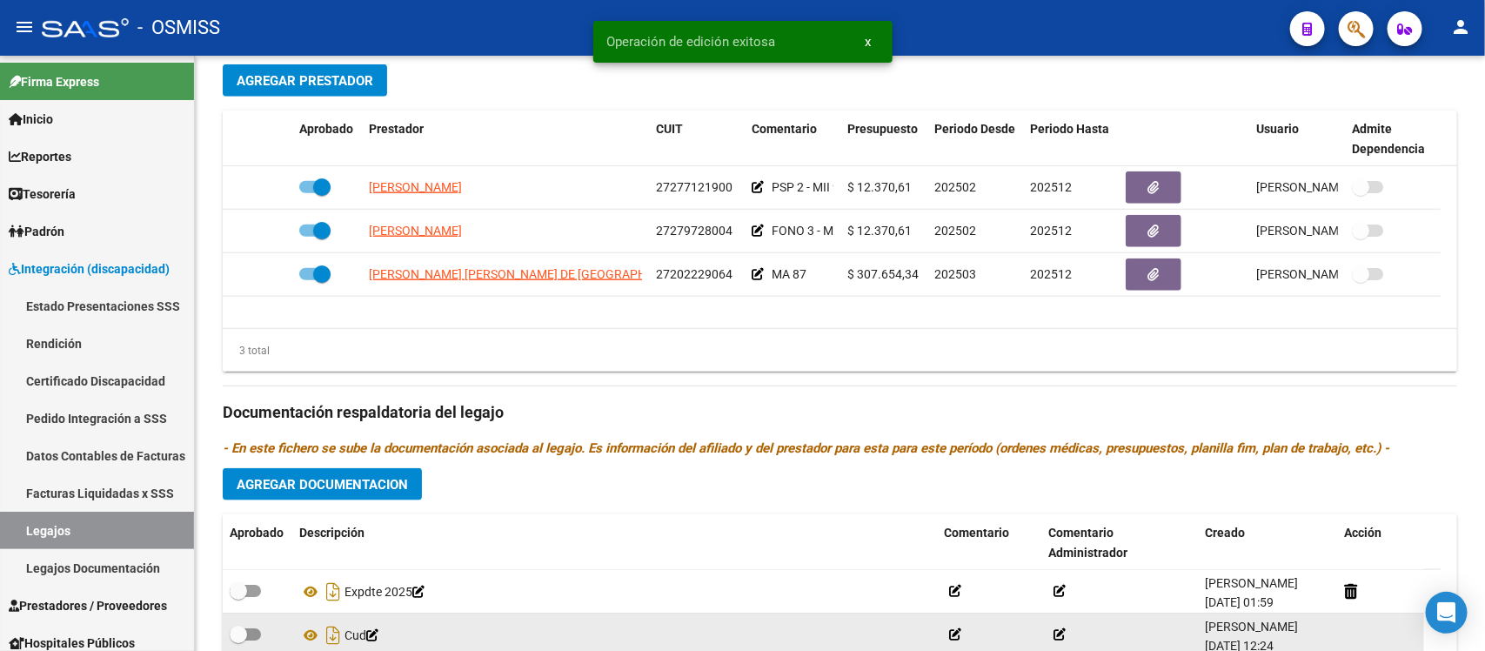
scroll to position [862, 0]
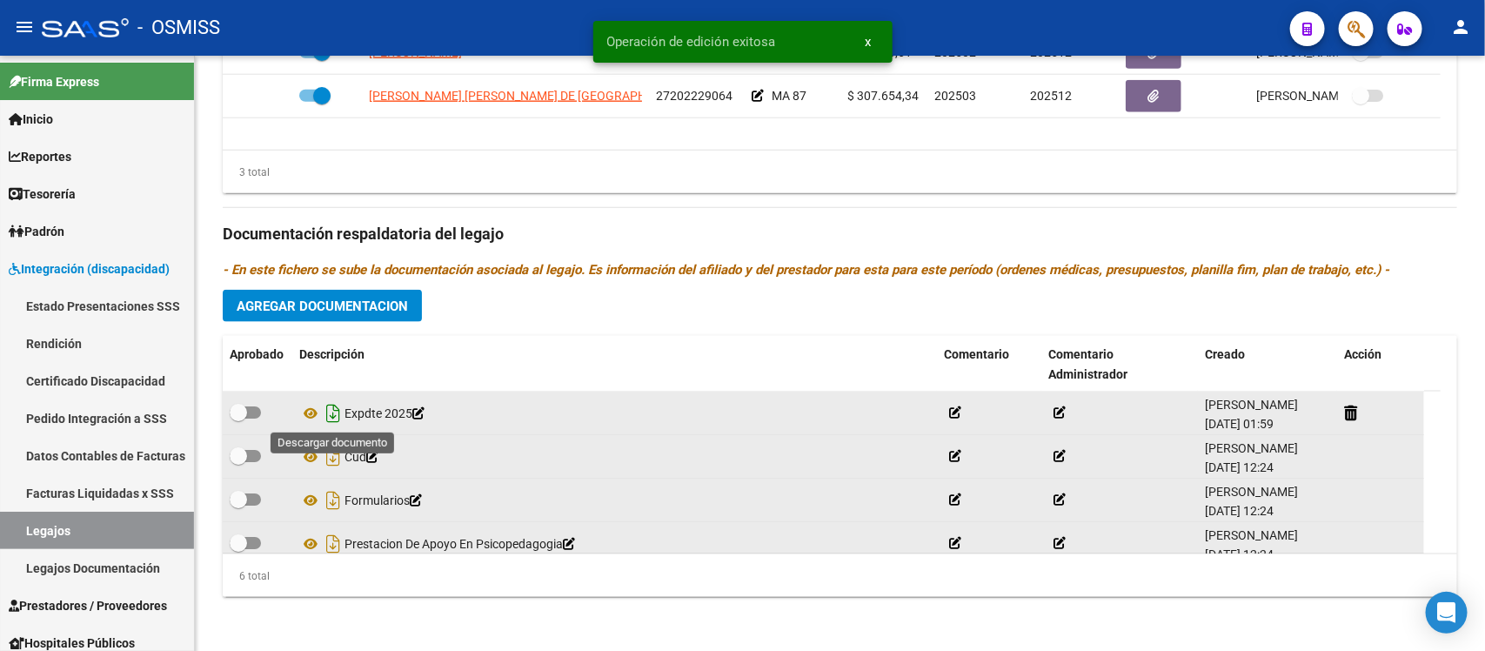
click at [332, 415] on icon "Descargar documento" at bounding box center [333, 413] width 23 height 28
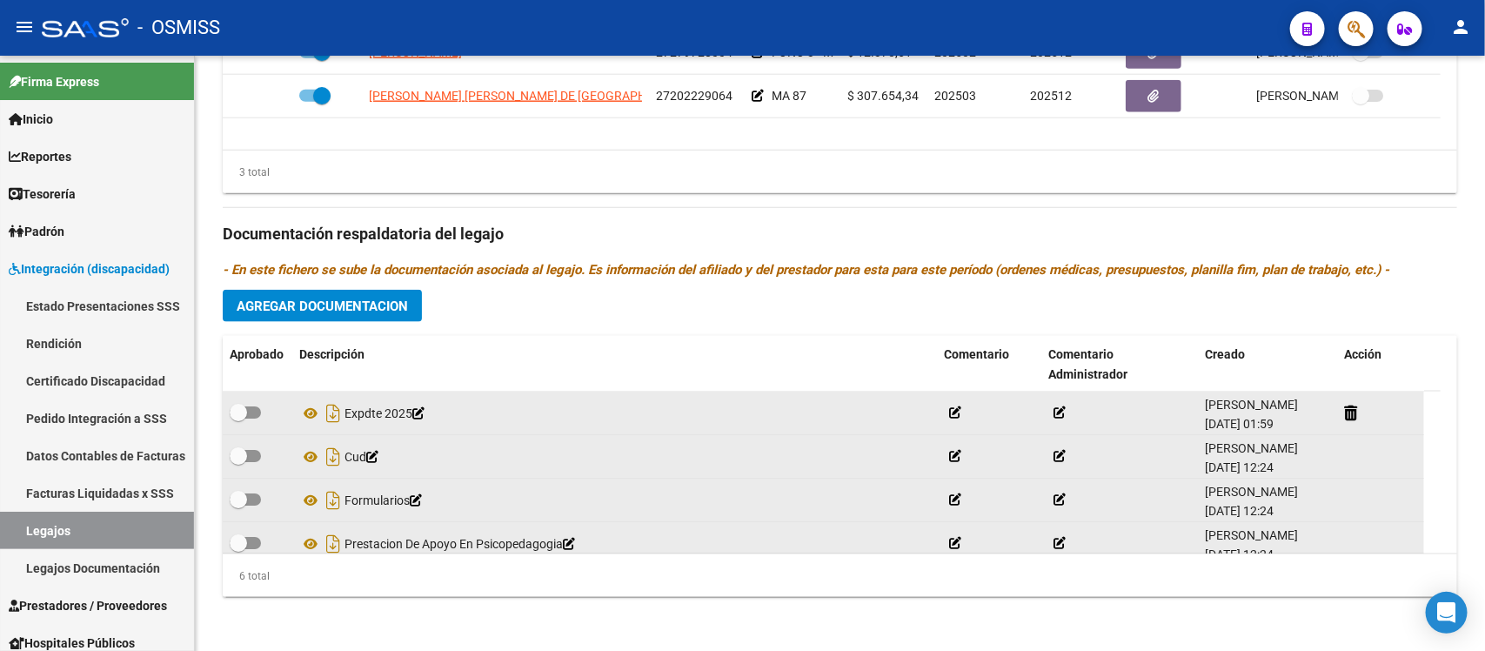
click at [822, 285] on div "Prestadores asociados al legajo Agregar Prestador Aprobado Prestador CUIT Comen…" at bounding box center [840, 222] width 1235 height 777
click at [894, 262] on icon "- En este fichero se sube la documentación asociada al legajo. Es información d…" at bounding box center [806, 270] width 1167 height 16
click at [309, 405] on icon at bounding box center [310, 413] width 23 height 21
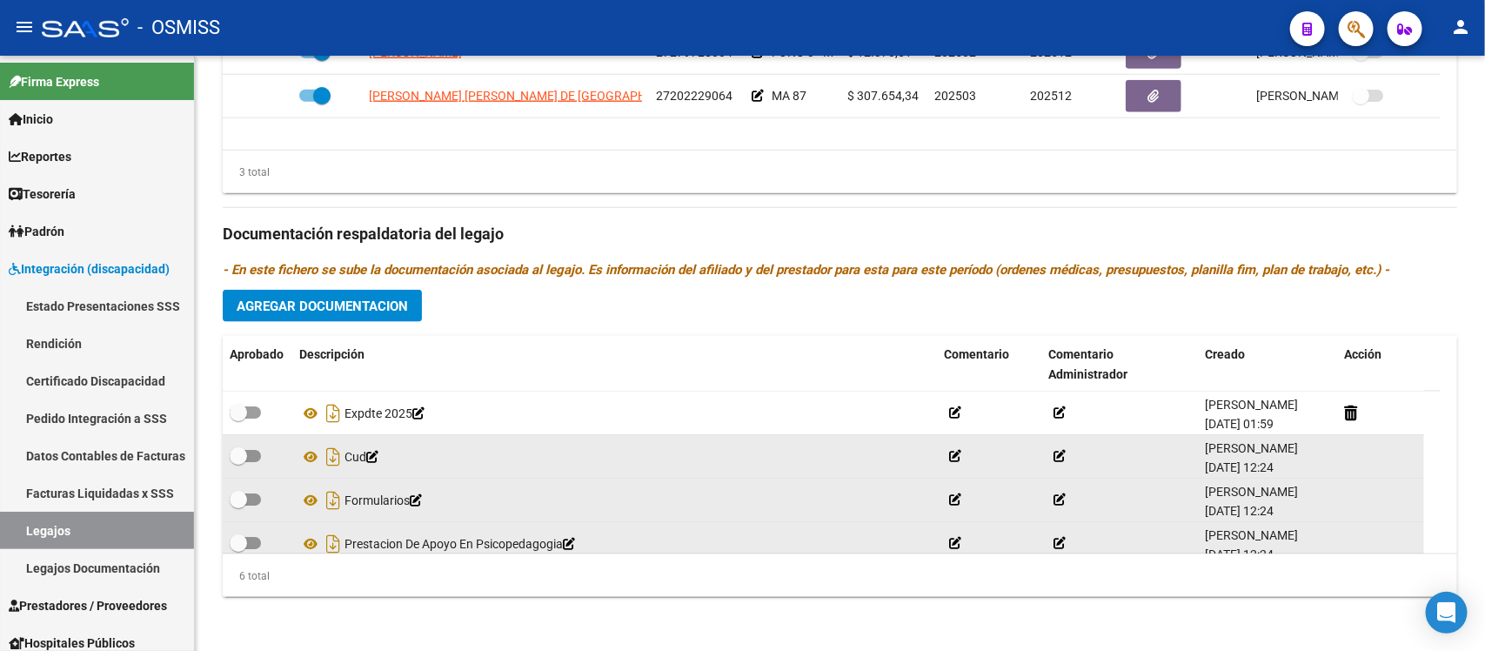
click at [1001, 279] on div "Prestadores asociados al legajo Agregar Prestador Aprobado Prestador CUIT Comen…" at bounding box center [840, 222] width 1235 height 777
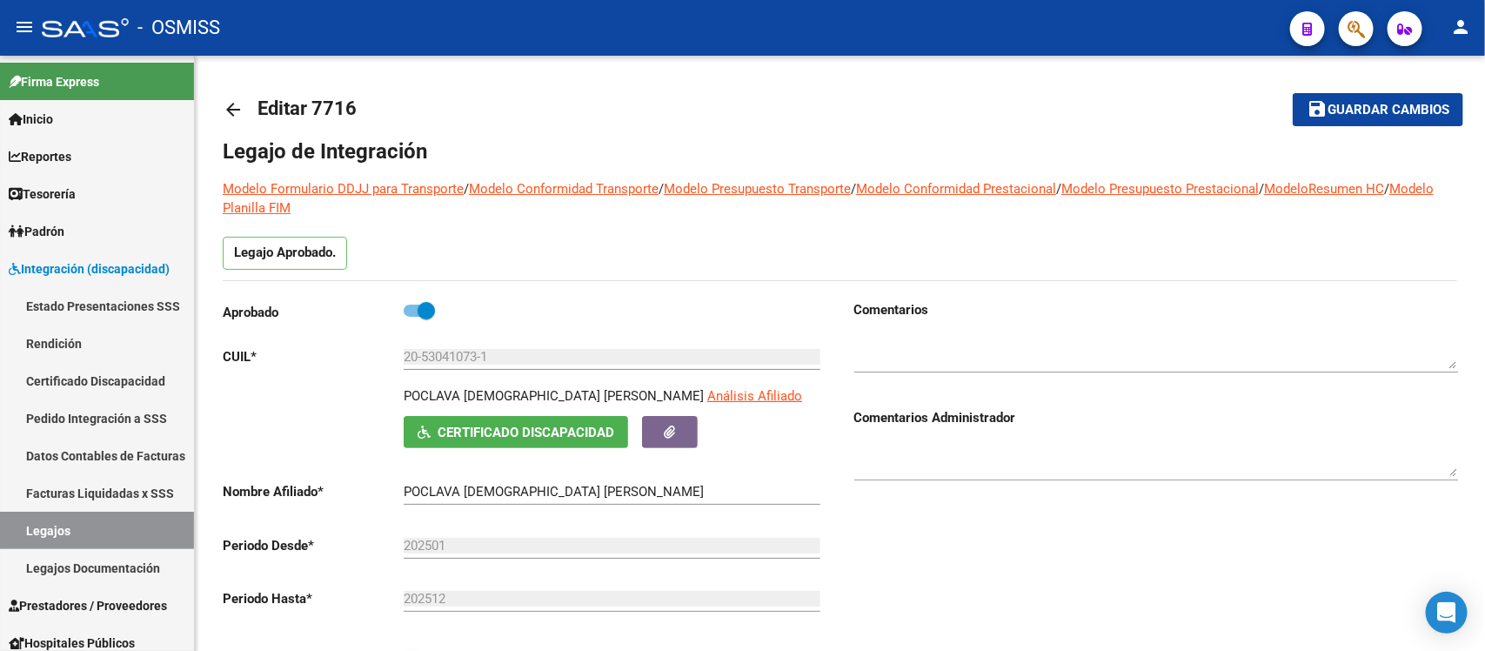
scroll to position [0, 0]
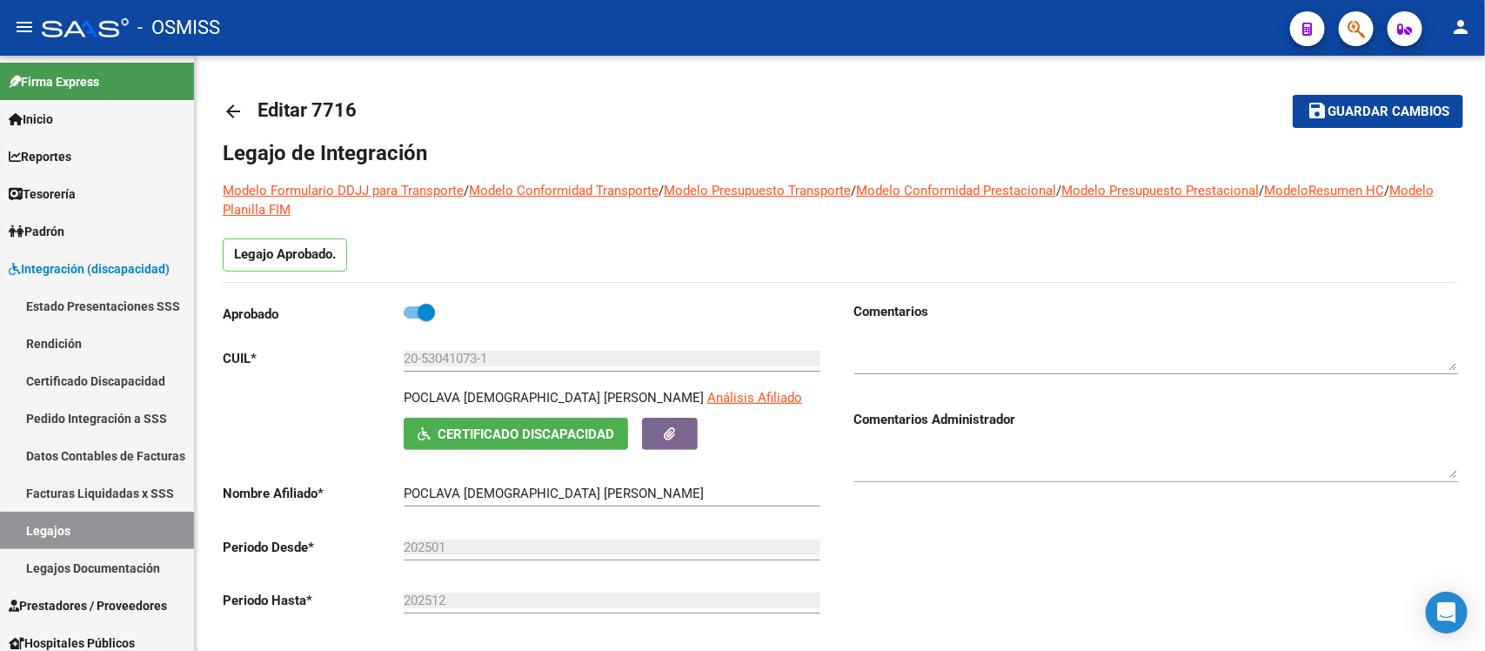
click at [970, 516] on div "Comentarios Comentarios Administrador" at bounding box center [1149, 498] width 618 height 393
click at [226, 113] on mat-icon "arrow_back" at bounding box center [233, 111] width 21 height 21
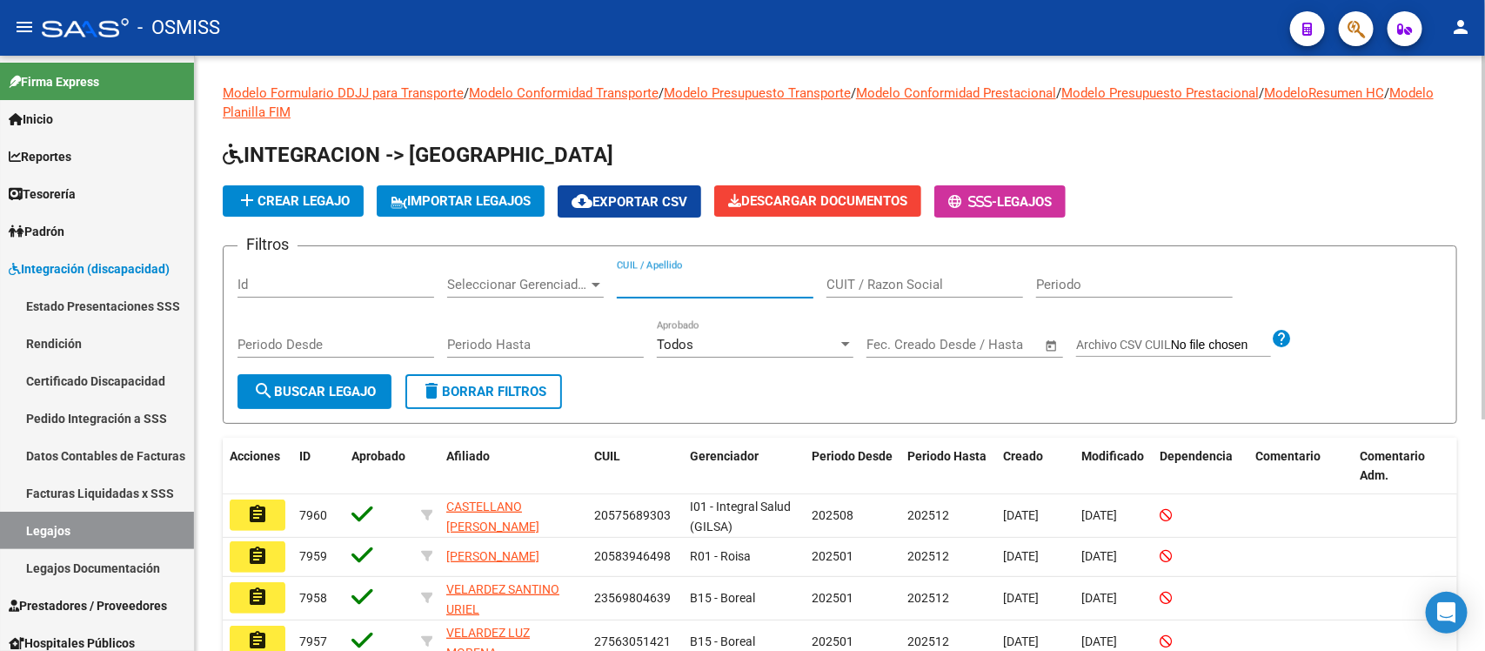
click at [696, 285] on input "CUIL / Apellido" at bounding box center [715, 285] width 197 height 16
paste input "20535595470"
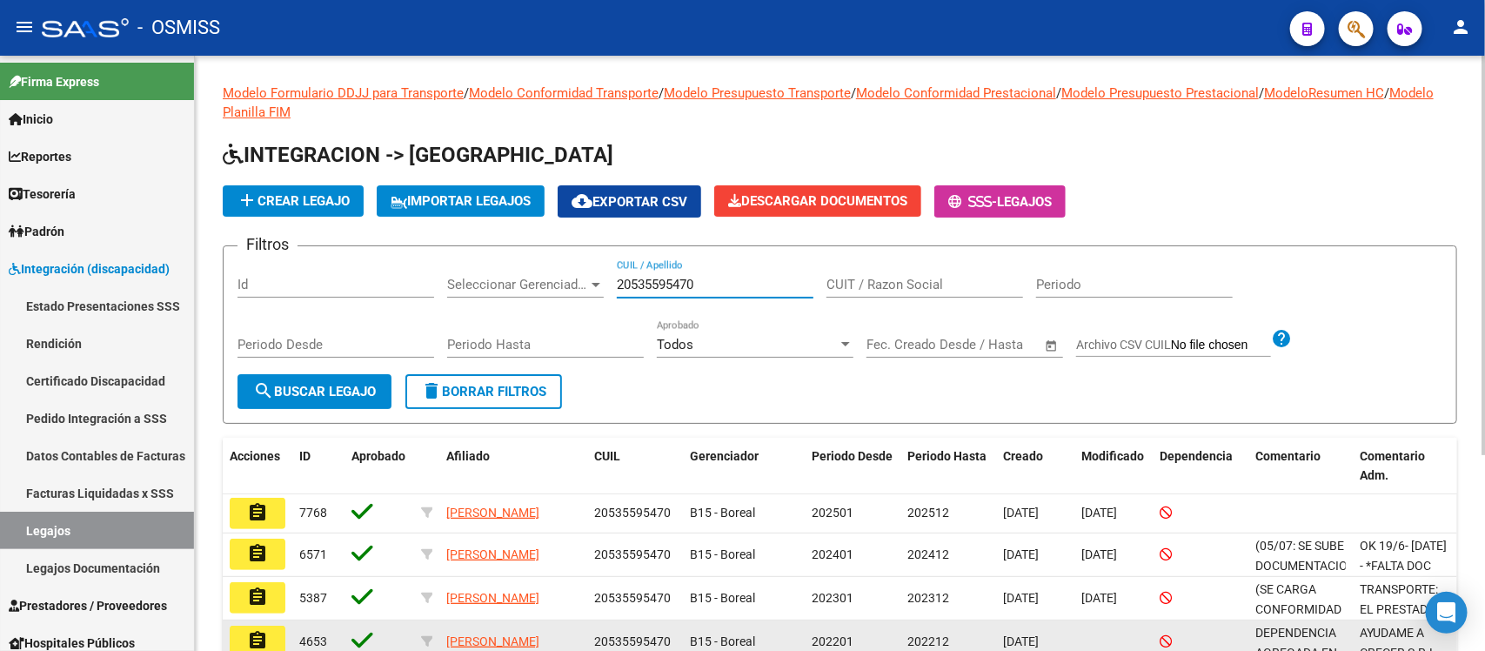
type input "20535595470"
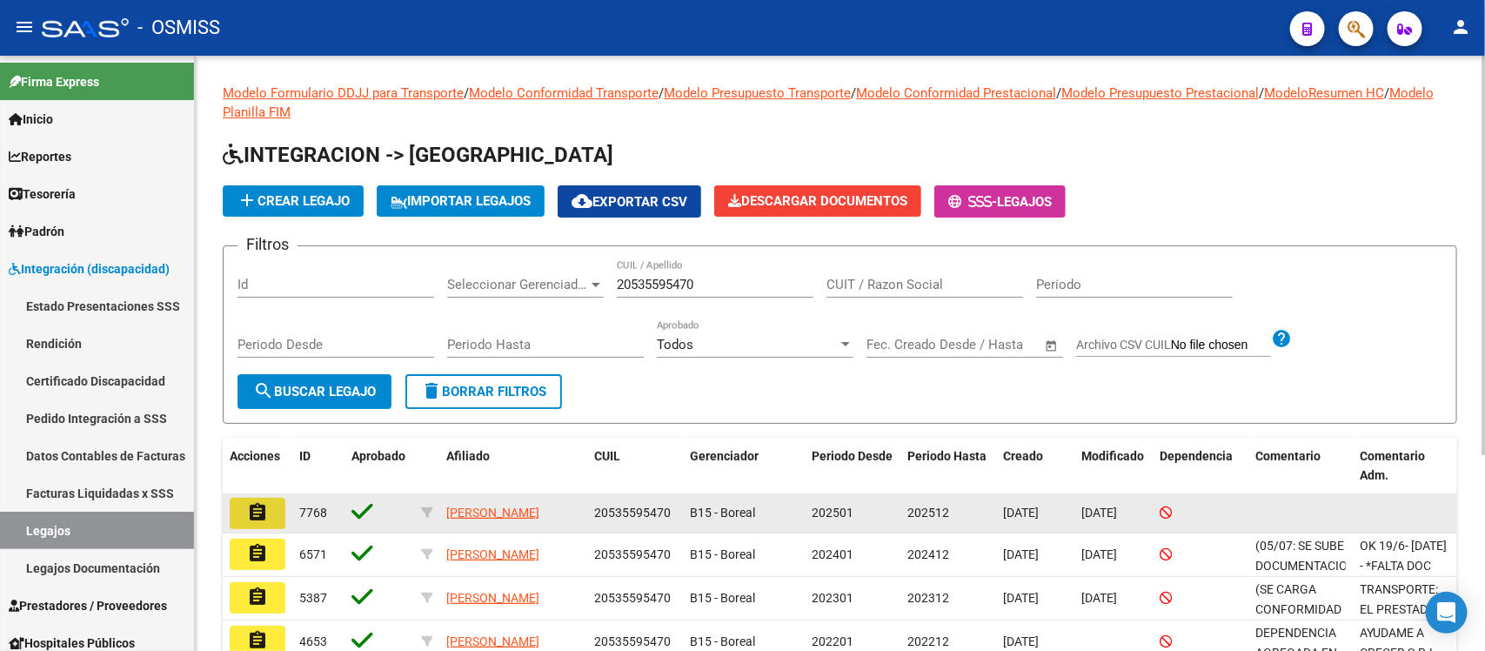
click at [272, 518] on button "assignment" at bounding box center [258, 513] width 56 height 31
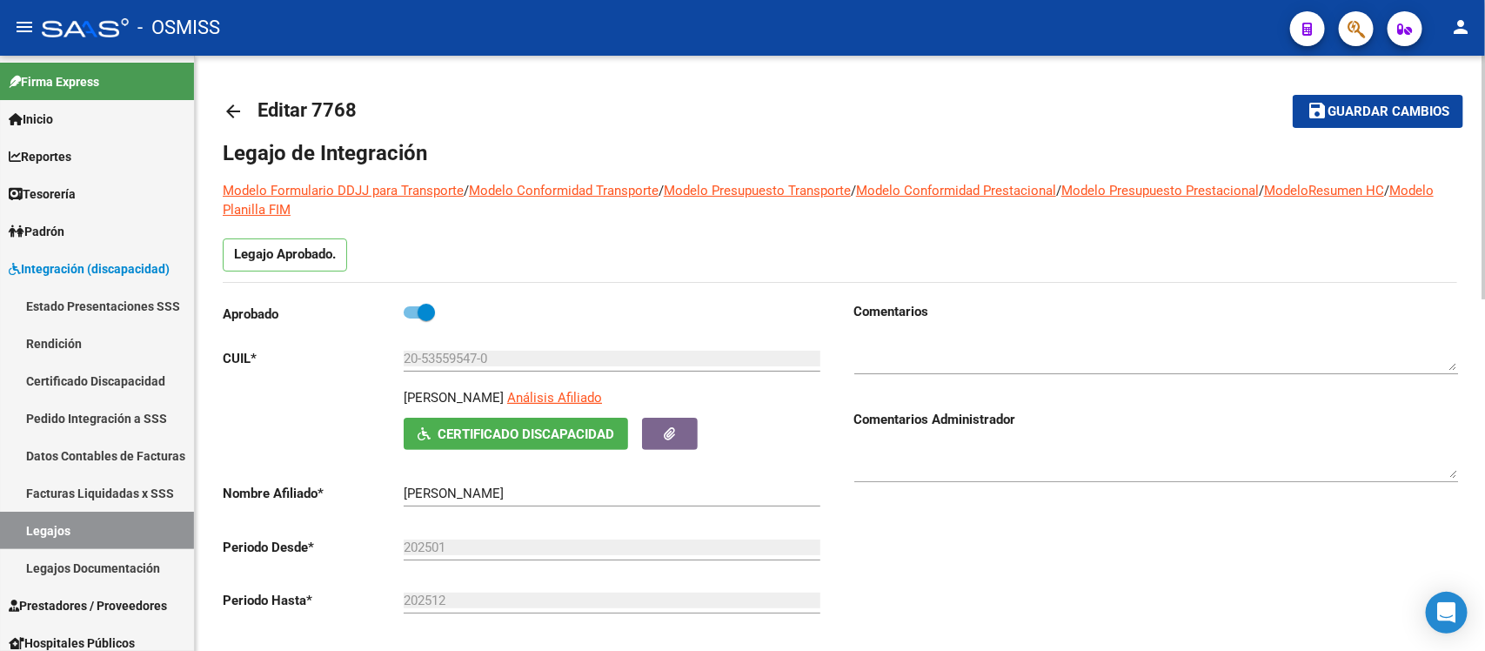
click at [996, 553] on div "Comentarios Comentarios Administrador" at bounding box center [1149, 498] width 618 height 393
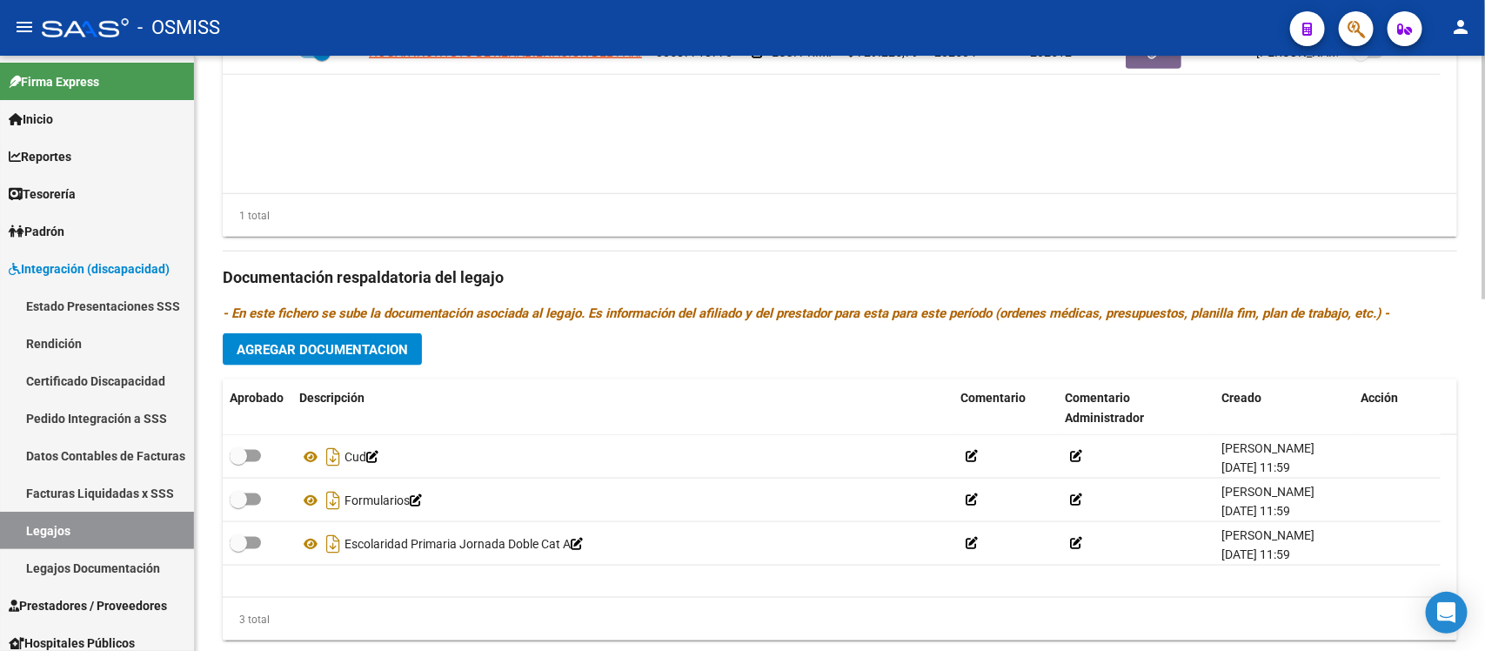
scroll to position [862, 0]
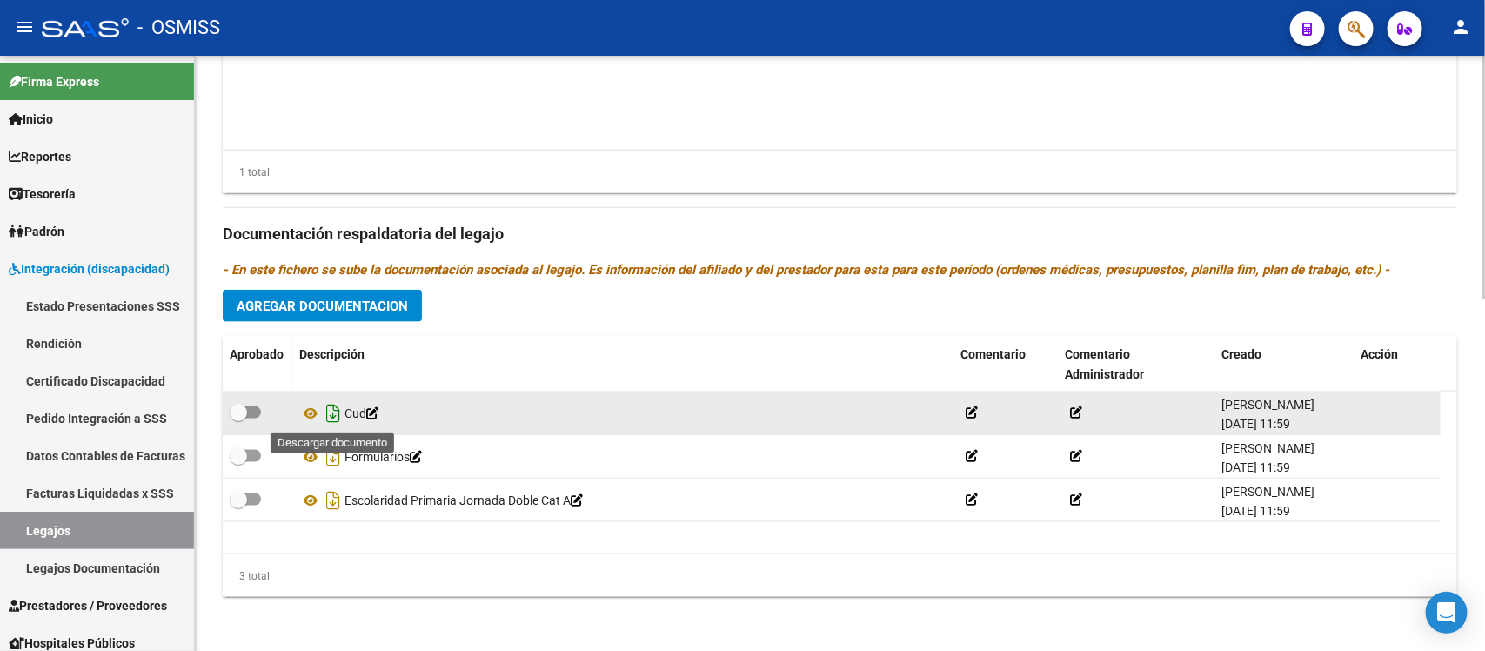
click at [338, 406] on icon "Descargar documento" at bounding box center [333, 413] width 23 height 28
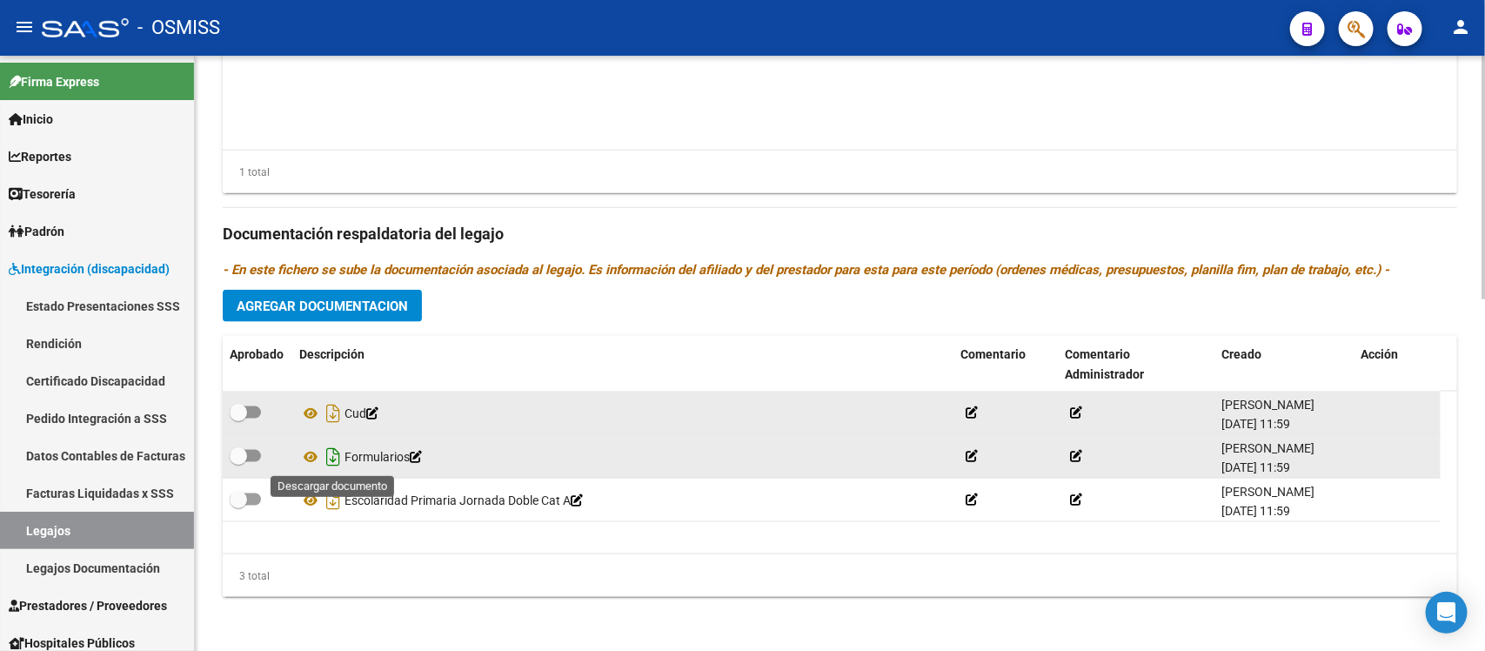
click at [331, 450] on icon "Descargar documento" at bounding box center [333, 457] width 23 height 28
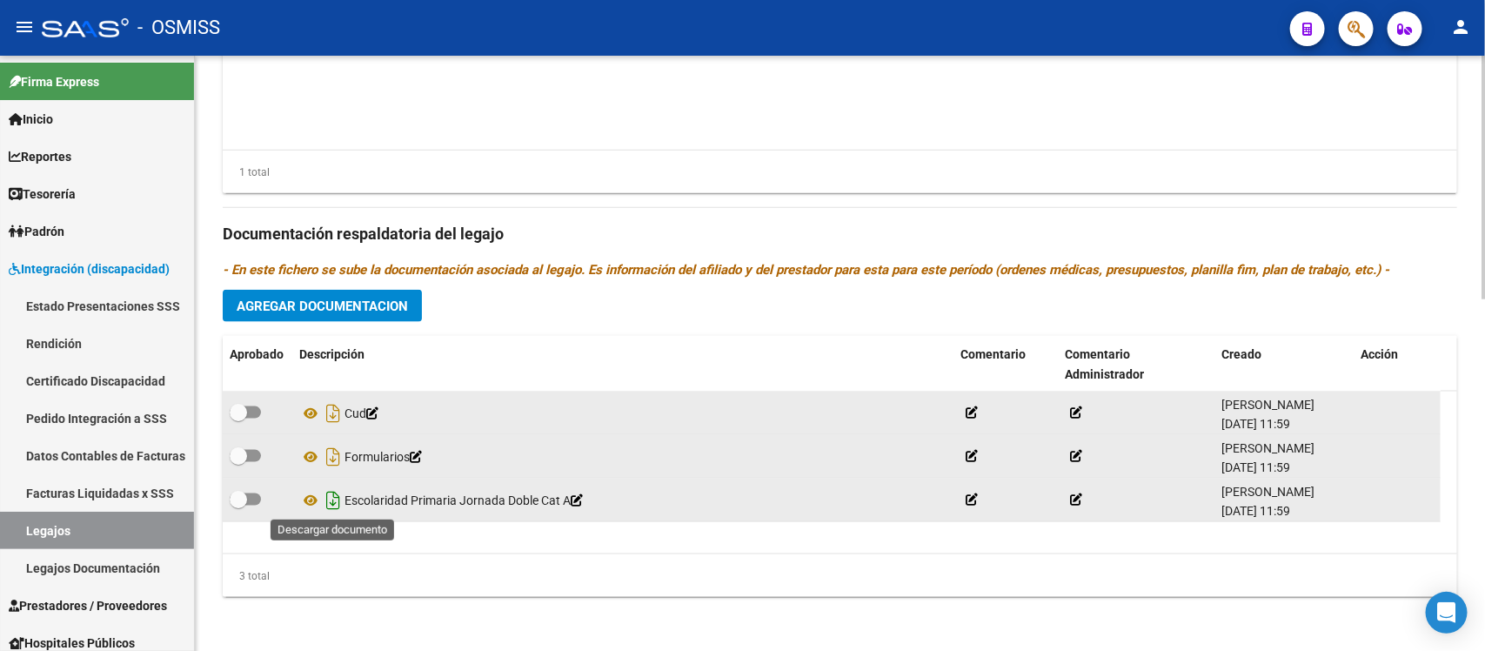
click at [328, 503] on icon "Descargar documento" at bounding box center [333, 500] width 23 height 28
click at [912, 287] on div "Prestadores asociados al legajo Agregar Prestador Aprobado Prestador CUIT Comen…" at bounding box center [840, 222] width 1235 height 777
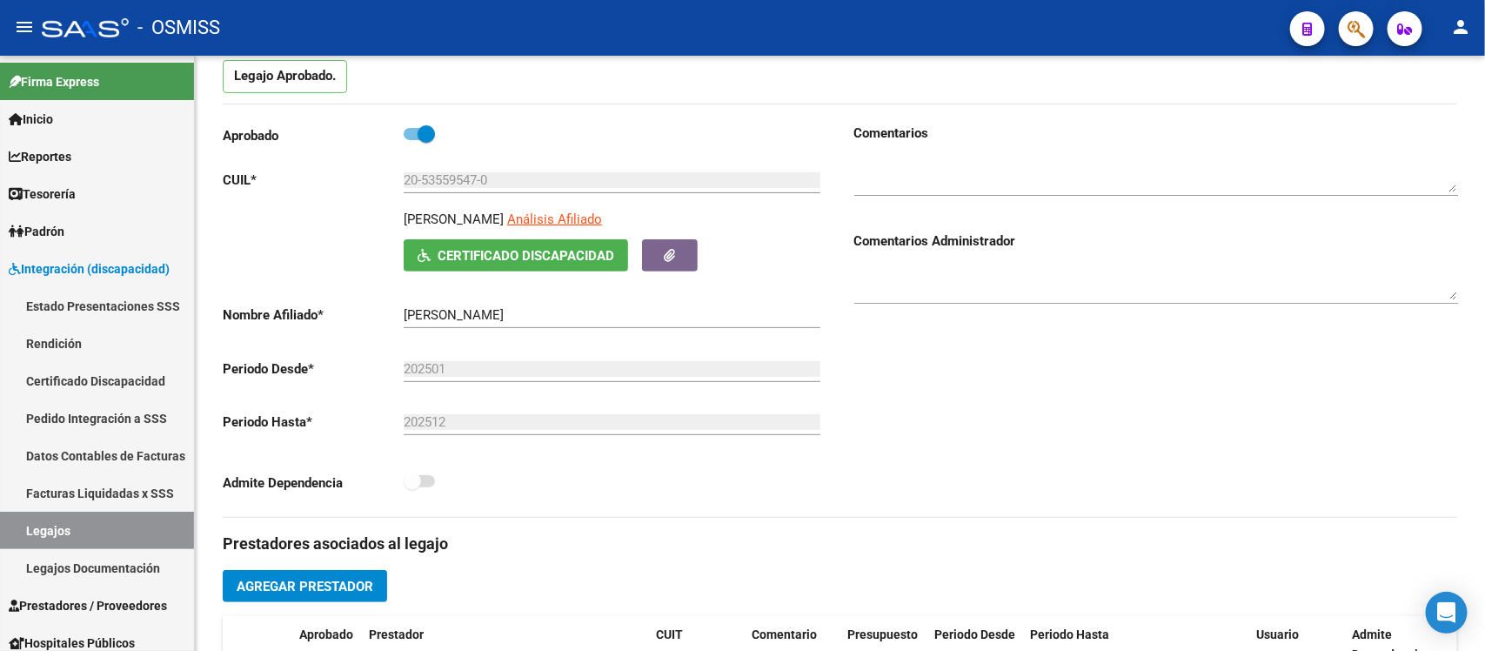
scroll to position [0, 0]
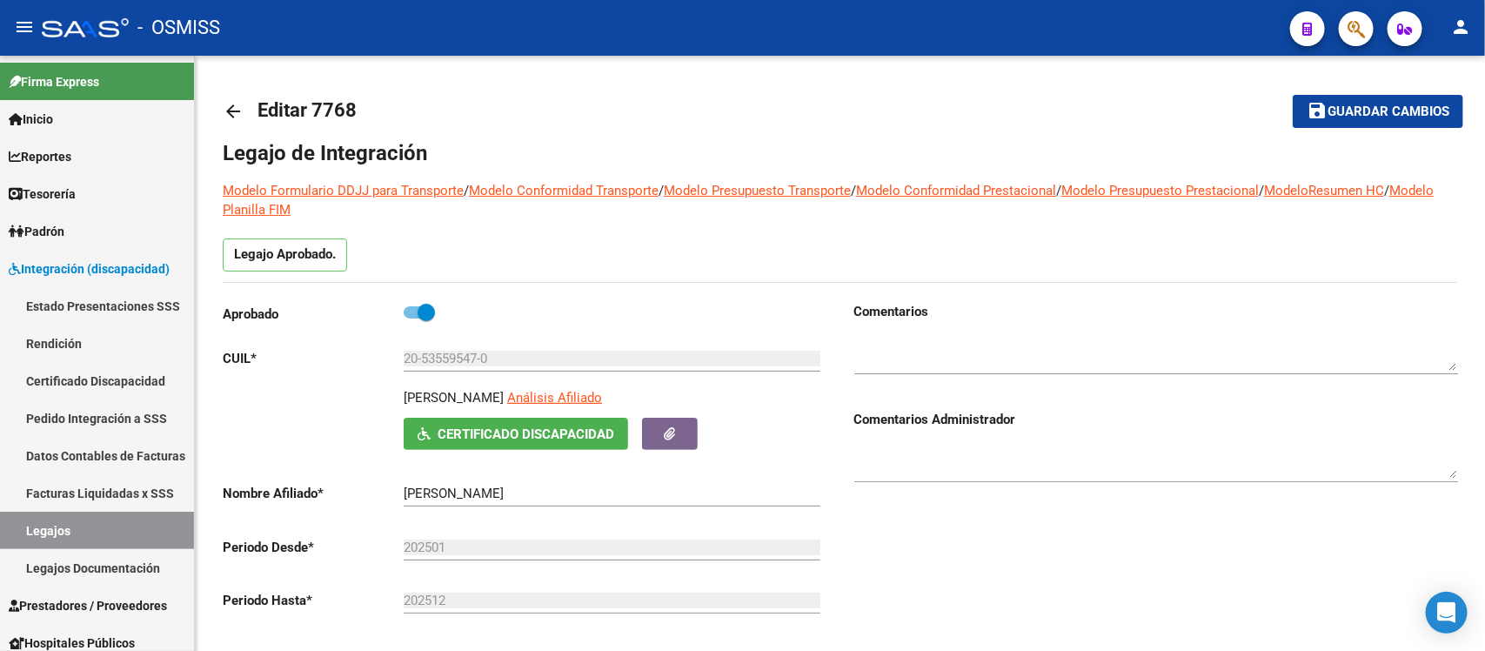
click at [994, 542] on div "Comentarios Comentarios Administrador" at bounding box center [1149, 498] width 618 height 393
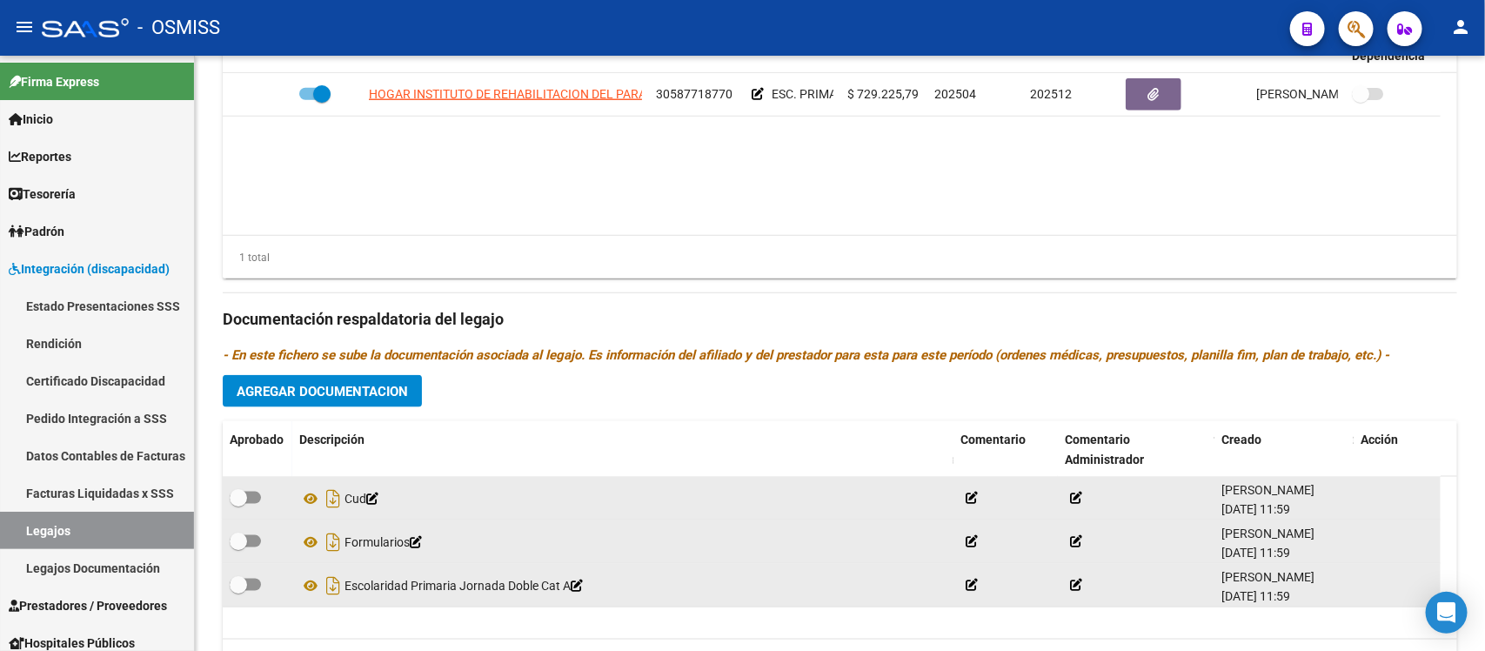
scroll to position [862, 0]
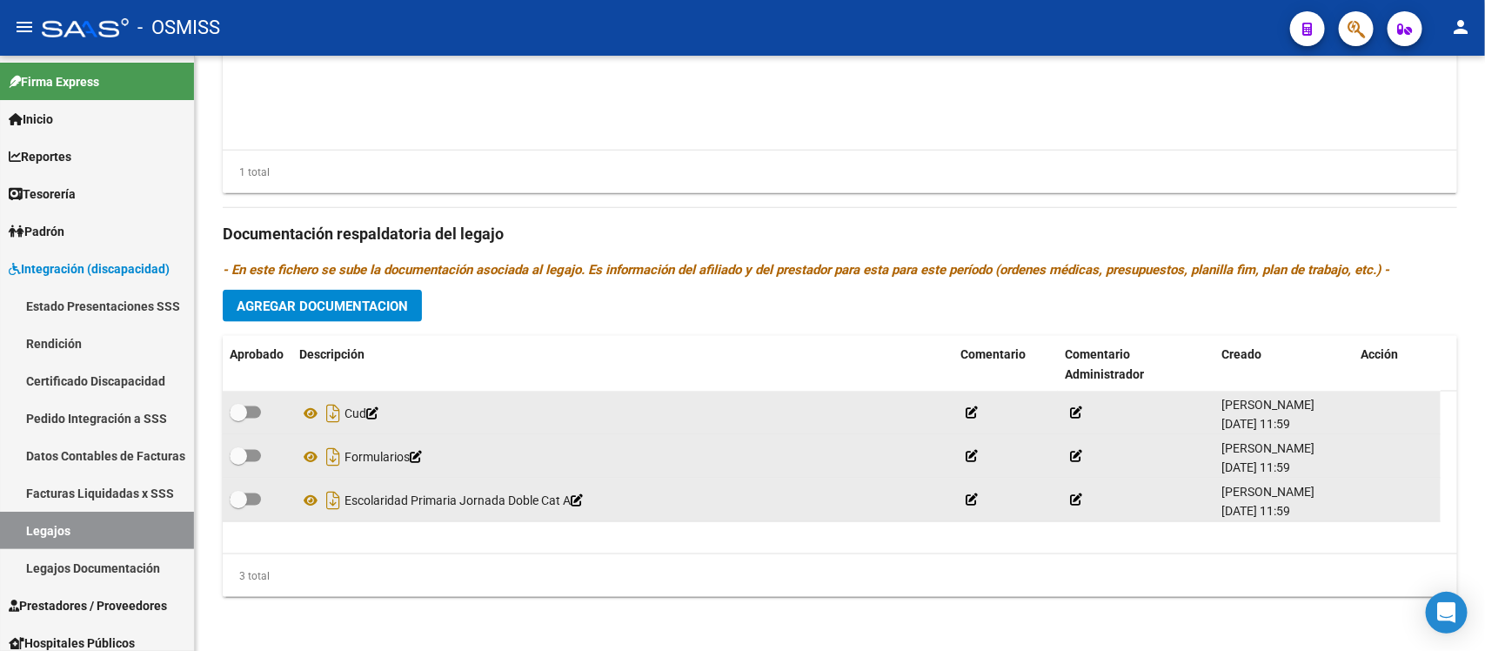
click at [350, 311] on span "Agregar Documentacion" at bounding box center [322, 306] width 171 height 16
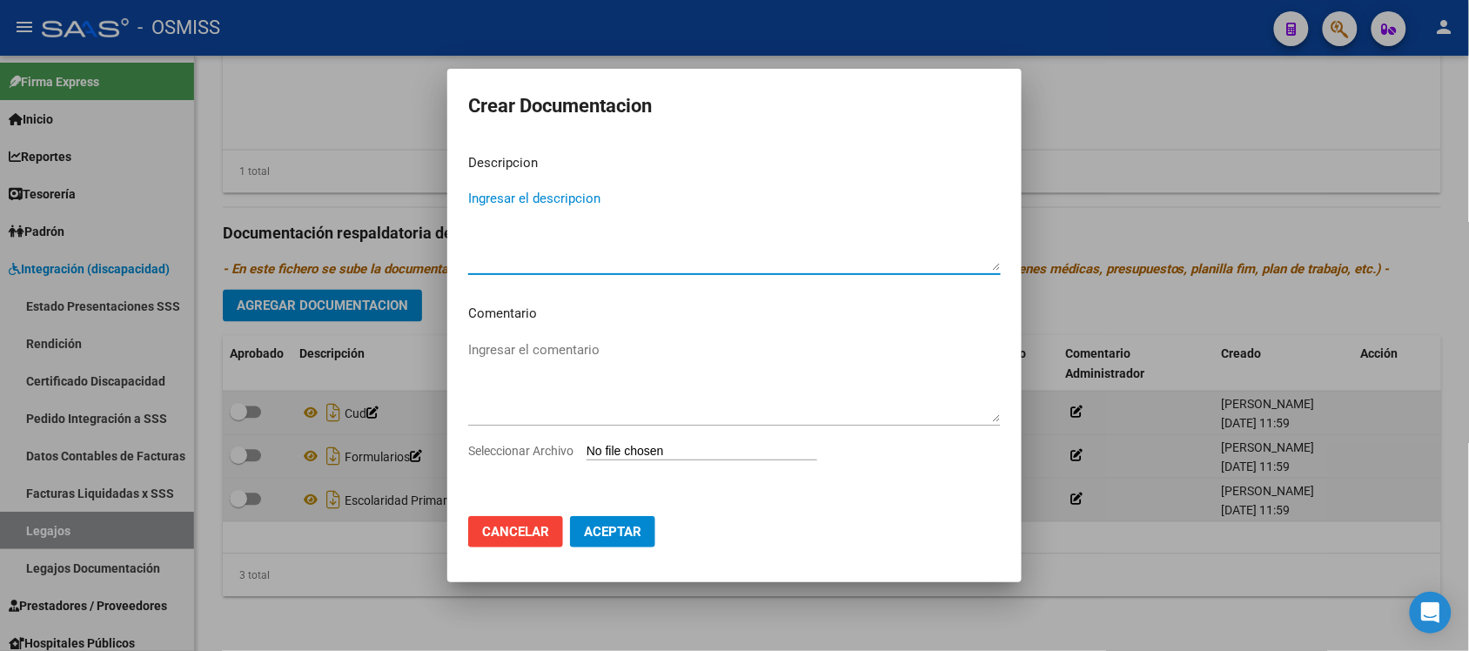
click at [592, 250] on textarea "Ingresar el descripcion" at bounding box center [734, 230] width 532 height 82
type textarea "Expdte 2025"
click at [696, 445] on input "Seleccionar Archivo" at bounding box center [701, 452] width 231 height 17
type input "C:\fakepath\Expdte 2025.pdf"
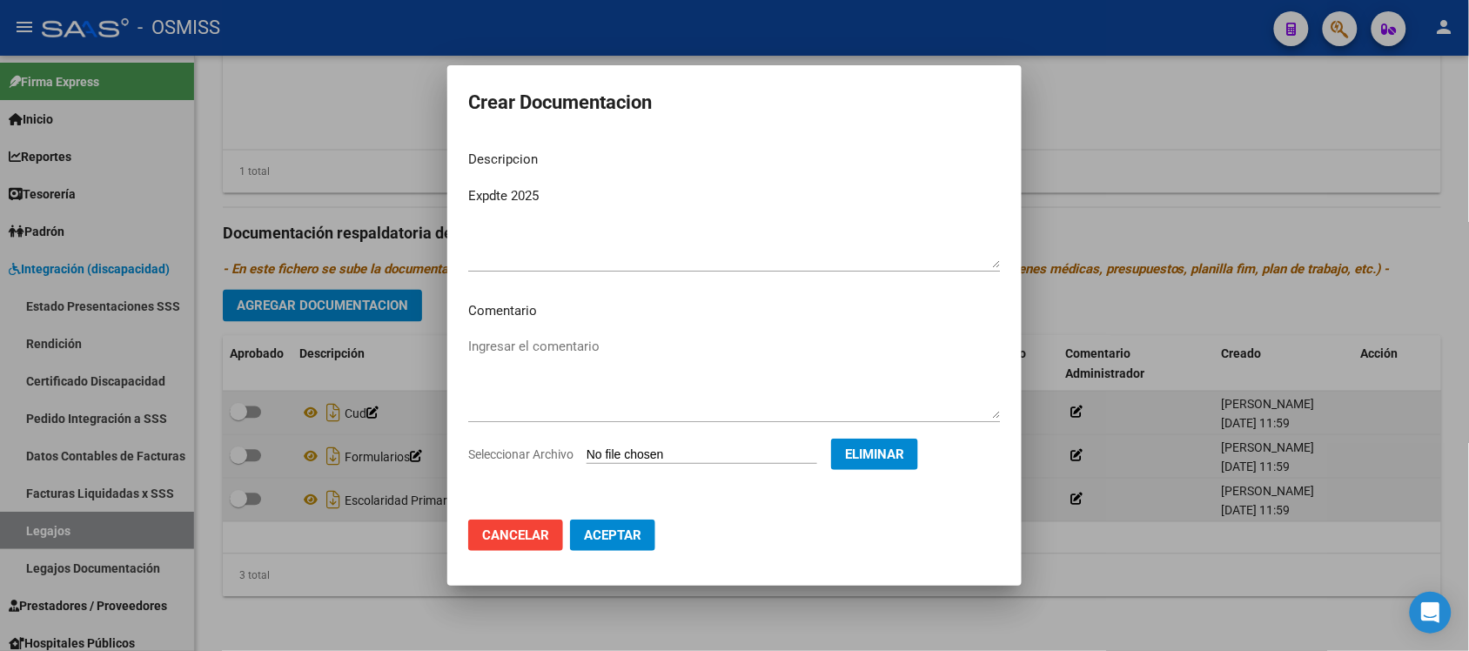
click at [633, 538] on span "Aceptar" at bounding box center [612, 535] width 57 height 16
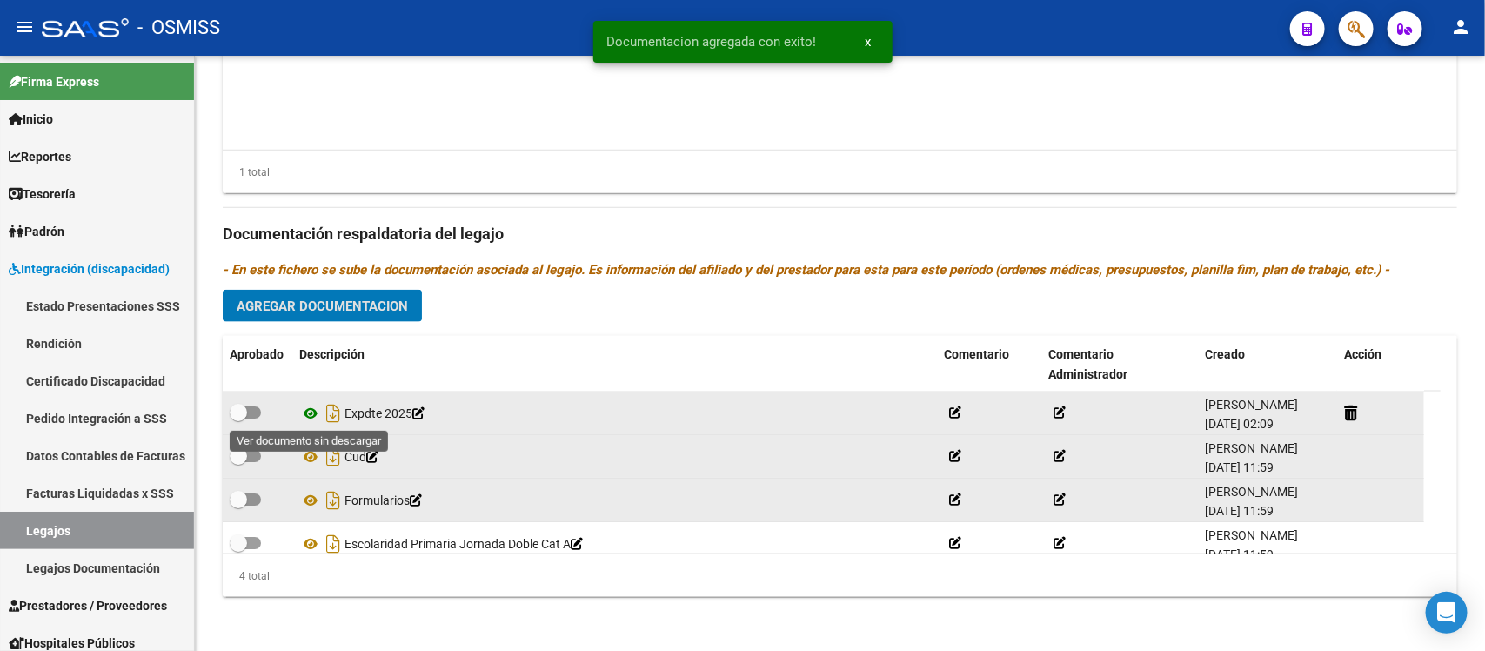
click at [305, 407] on icon at bounding box center [310, 413] width 23 height 21
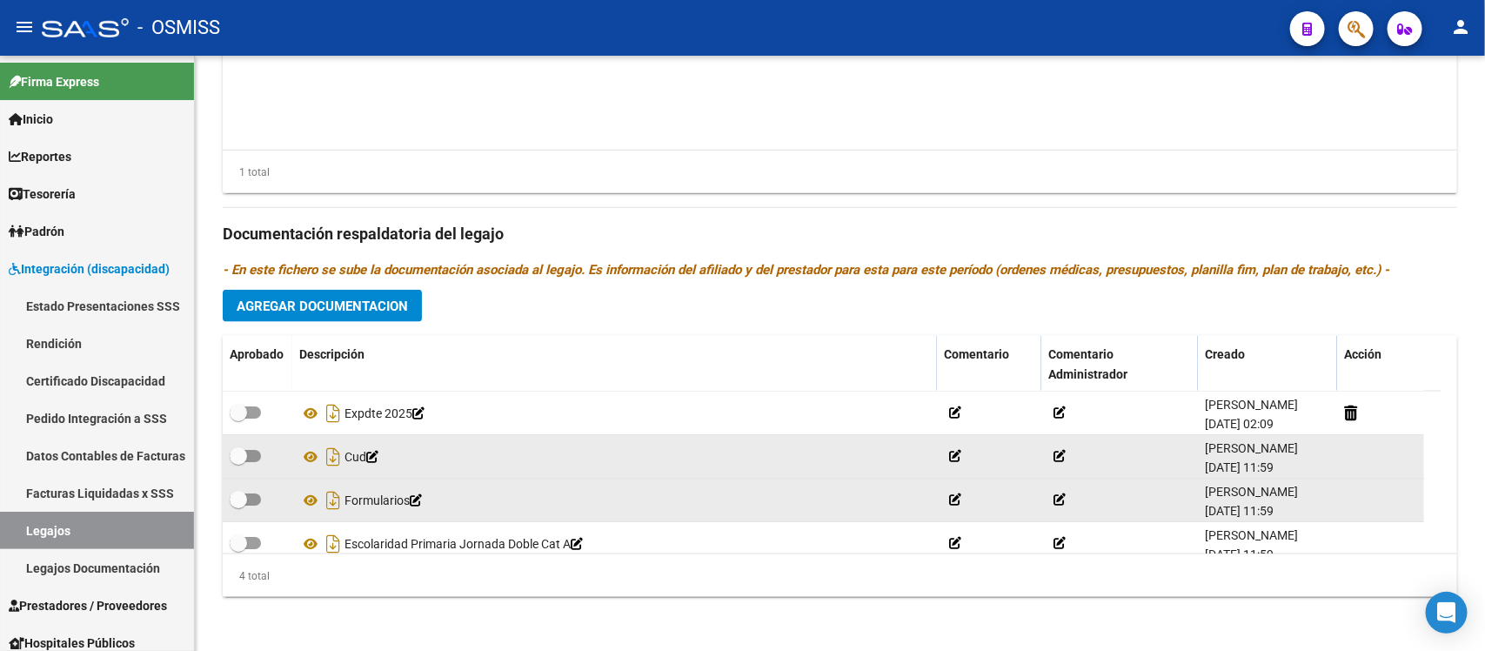
click at [858, 280] on div "Prestadores asociados al legajo Agregar Prestador Aprobado Prestador CUIT Comen…" at bounding box center [840, 222] width 1235 height 777
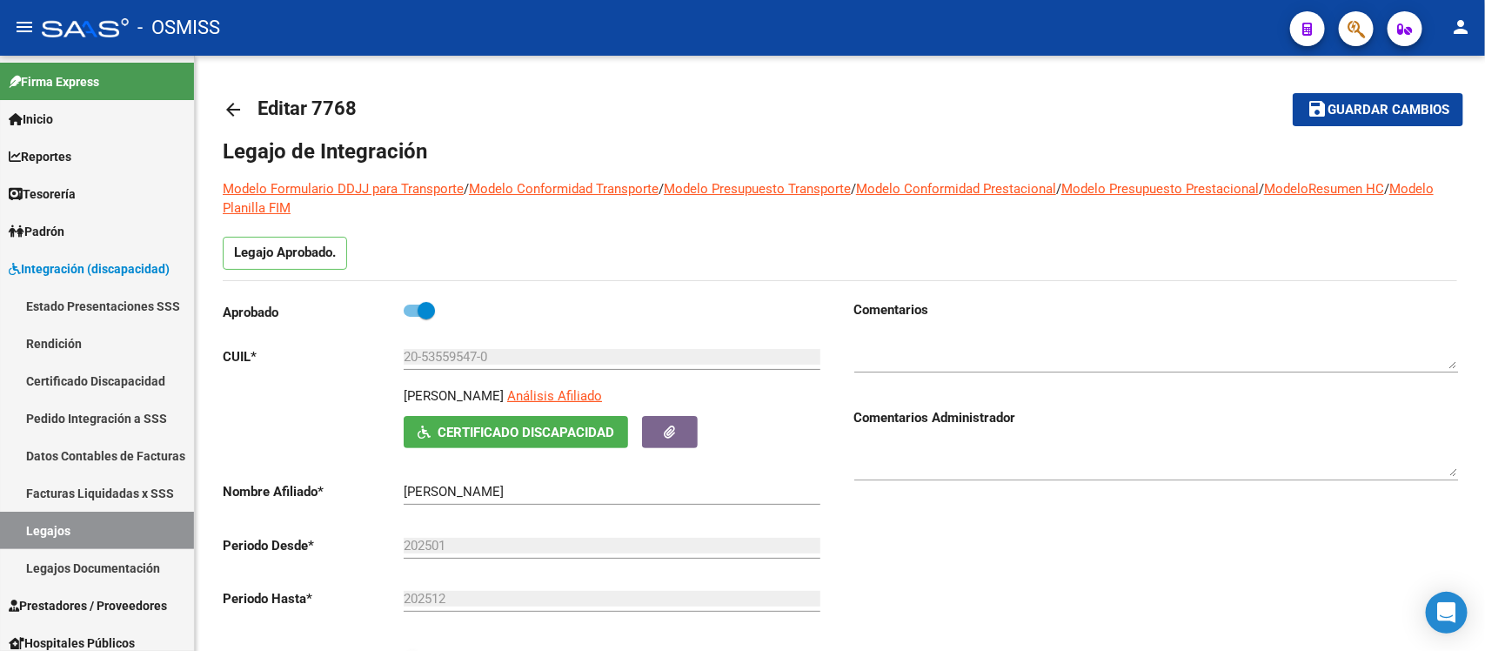
scroll to position [0, 0]
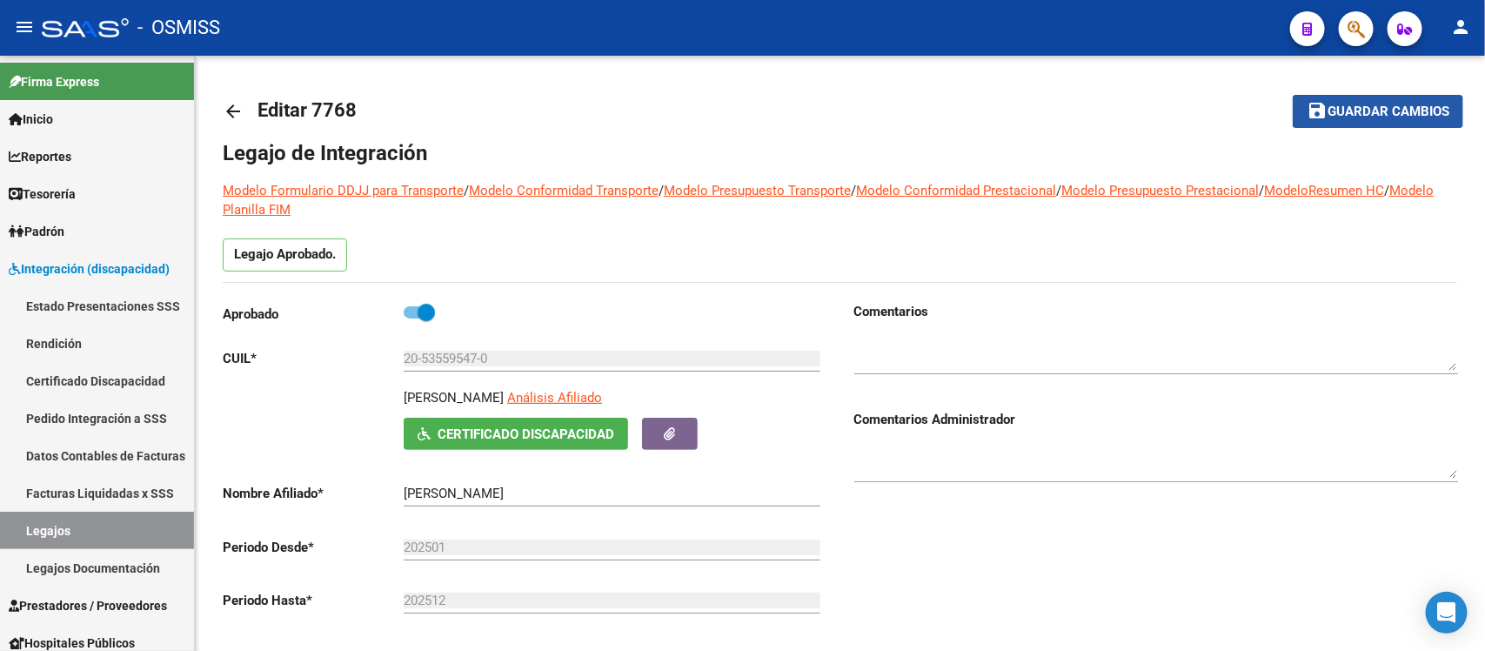
click at [1369, 104] on span "Guardar cambios" at bounding box center [1389, 112] width 122 height 16
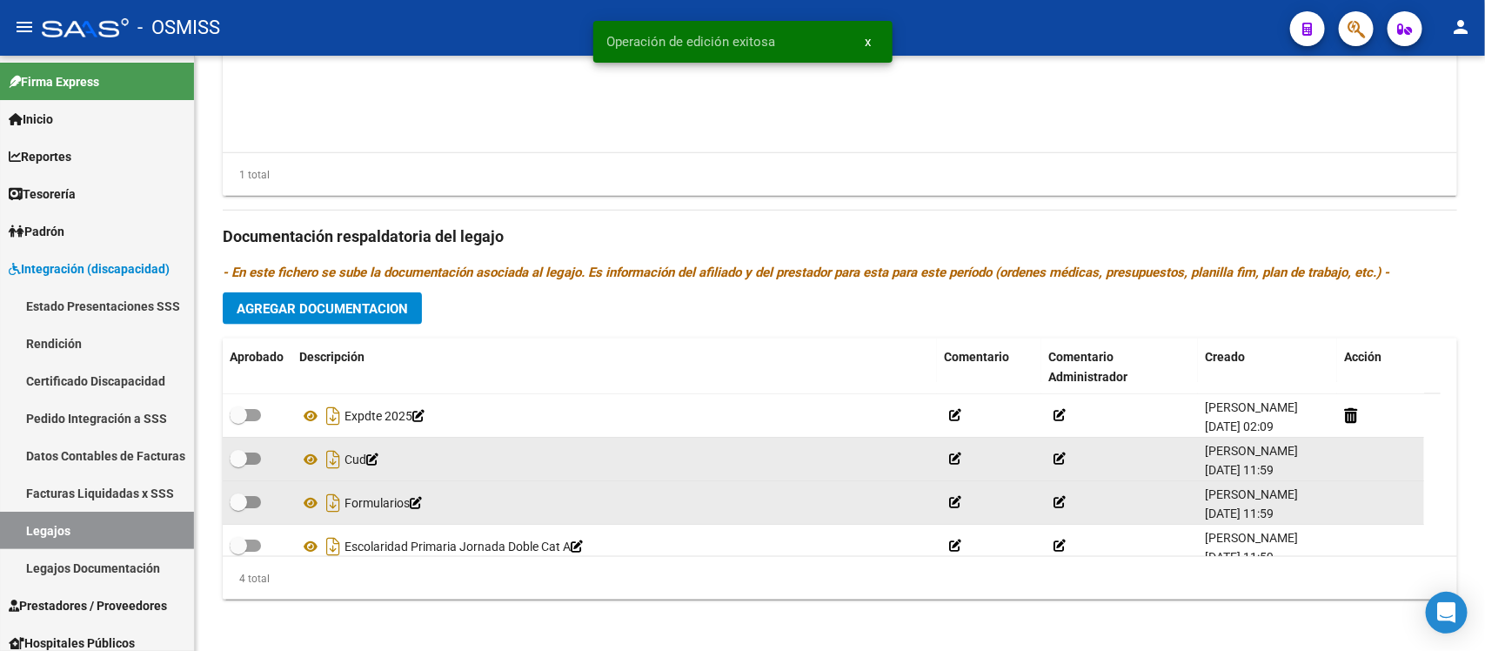
scroll to position [862, 0]
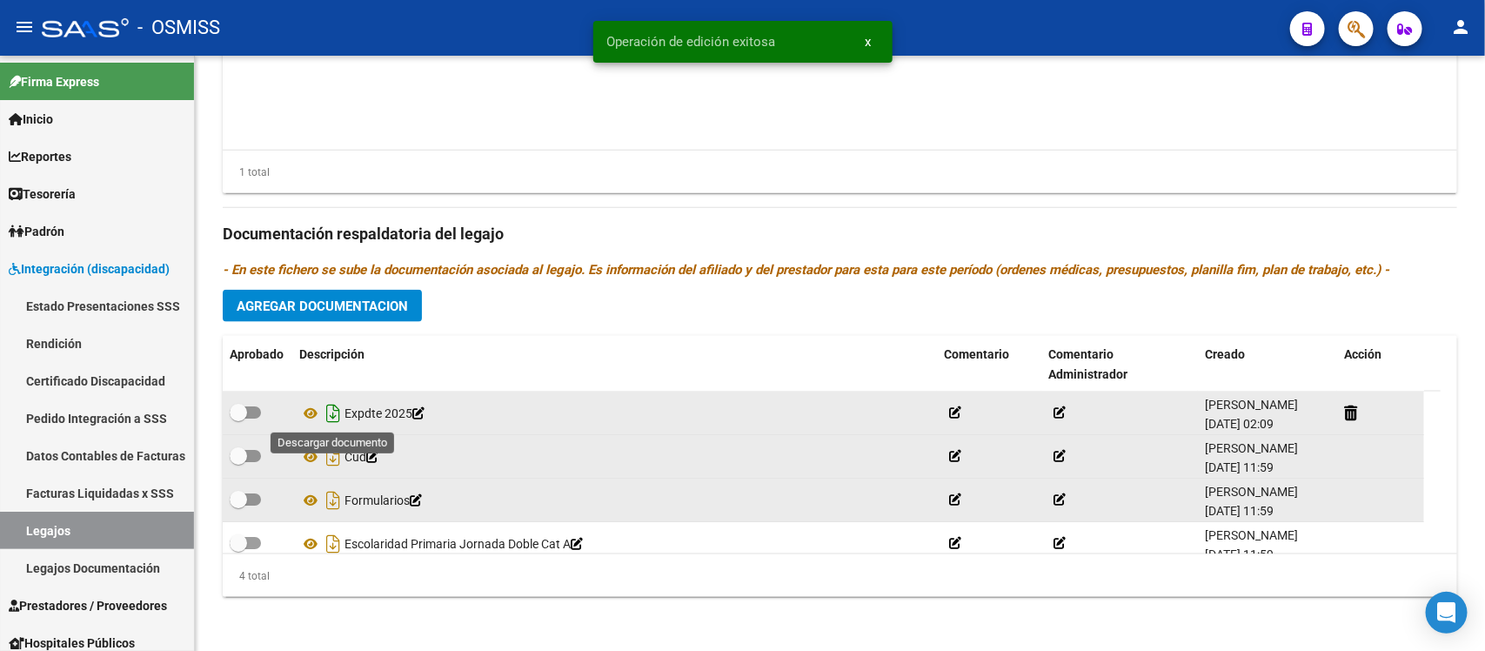
click at [332, 407] on icon "Descargar documento" at bounding box center [333, 413] width 23 height 28
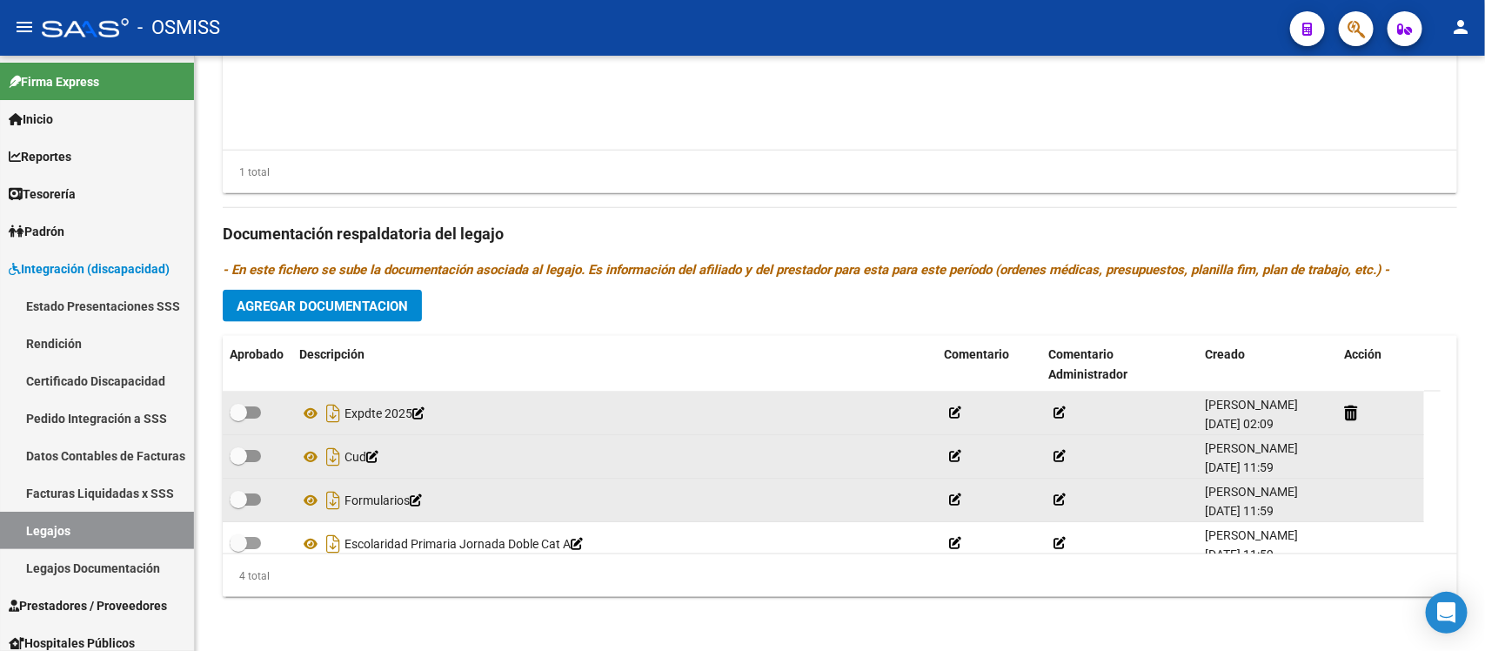
click at [836, 285] on div "Prestadores asociados al legajo Agregar Prestador Aprobado Prestador CUIT Comen…" at bounding box center [840, 222] width 1235 height 777
click at [811, 242] on h3 "Documentación respaldatoria del legajo" at bounding box center [840, 234] width 1235 height 24
click at [311, 407] on icon at bounding box center [310, 413] width 23 height 21
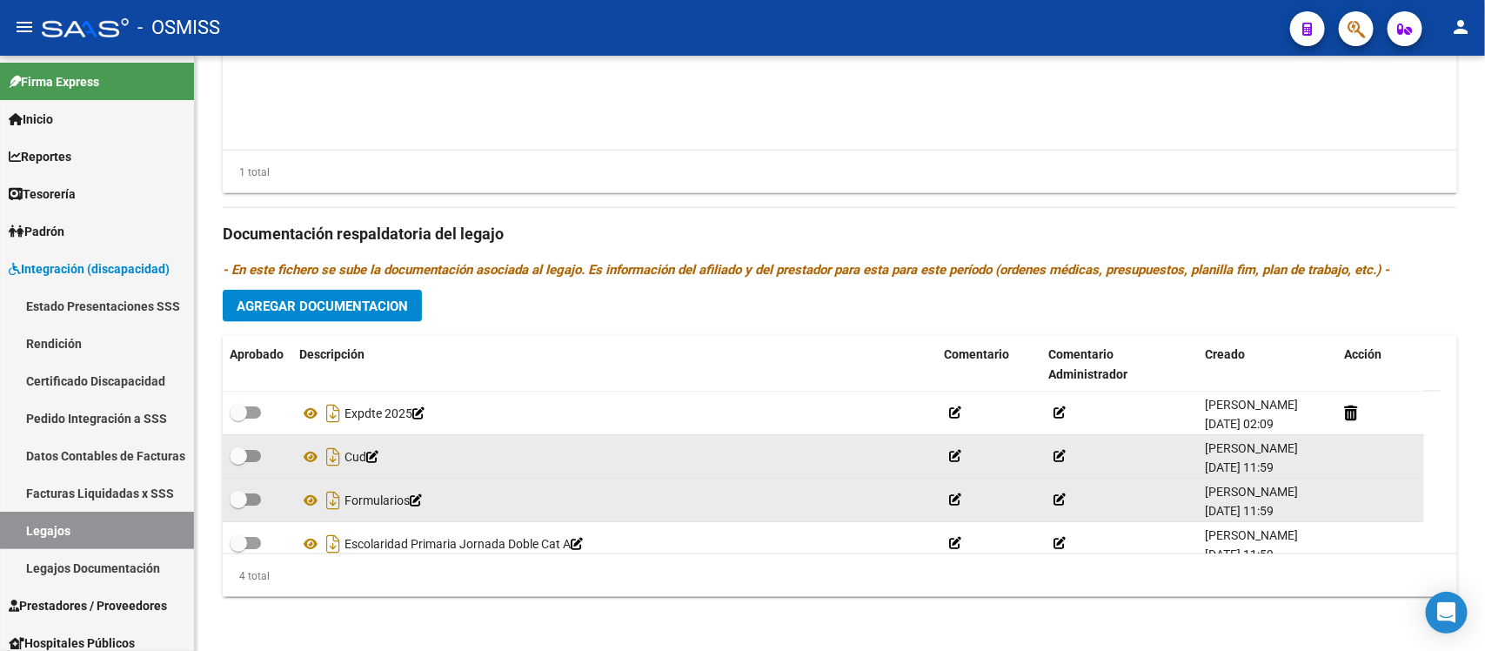
click at [859, 318] on div "Prestadores asociados al legajo Agregar Prestador Aprobado Prestador CUIT Comen…" at bounding box center [840, 222] width 1235 height 777
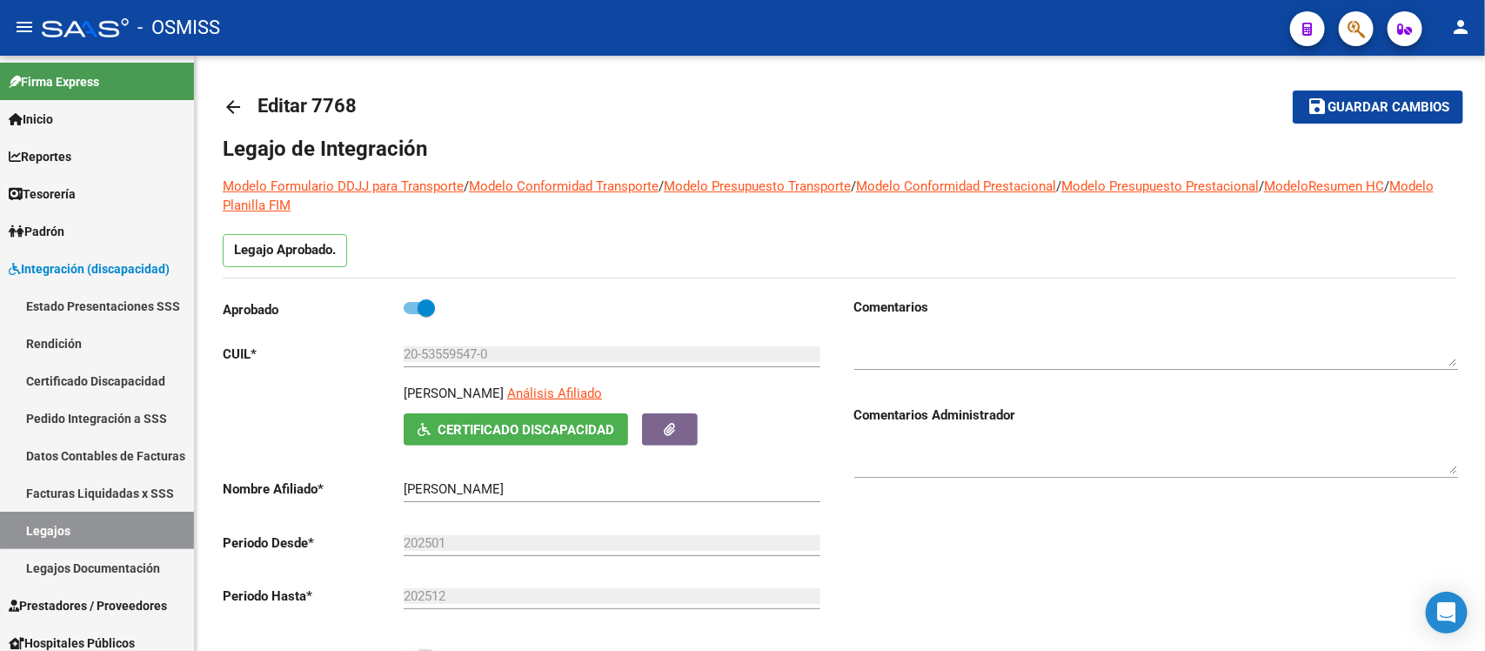
scroll to position [0, 0]
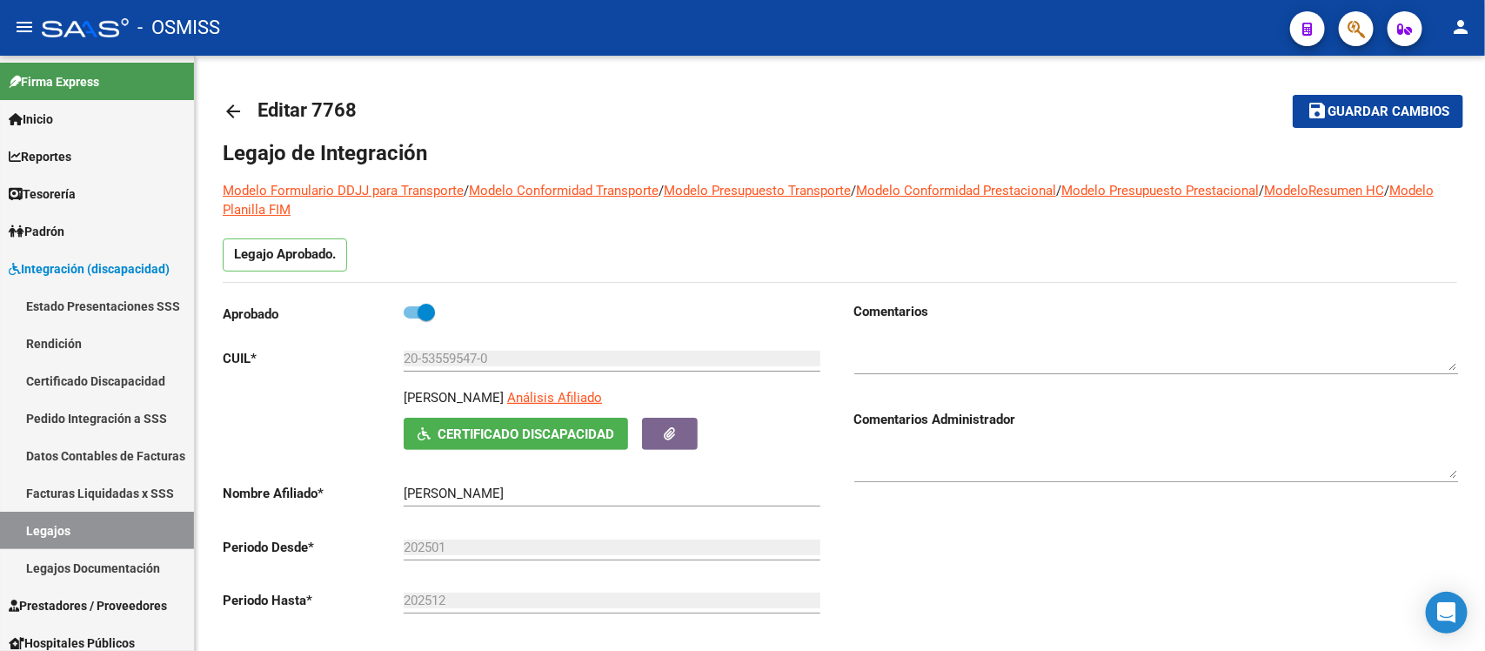
click at [227, 97] on link "arrow_back" at bounding box center [240, 110] width 35 height 41
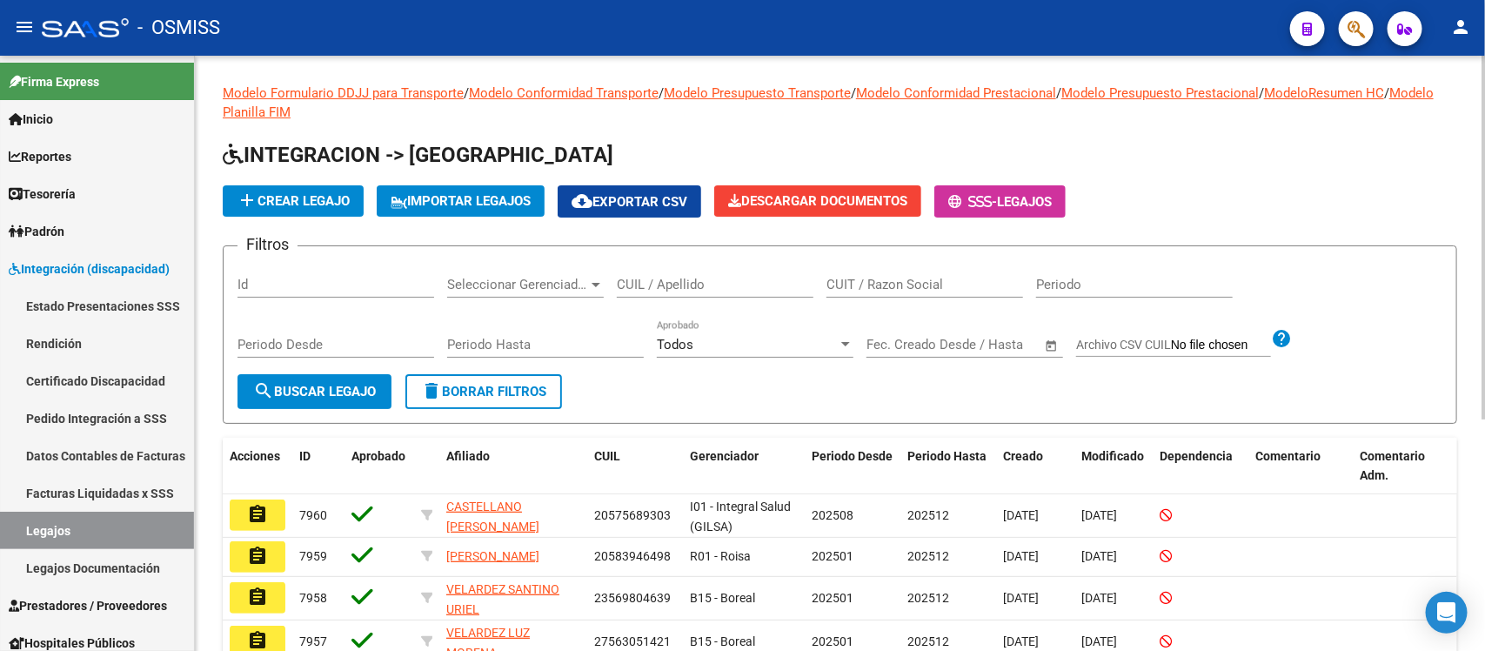
click at [733, 283] on input "CUIL / Apellido" at bounding box center [715, 285] width 197 height 16
paste input "20580081267"
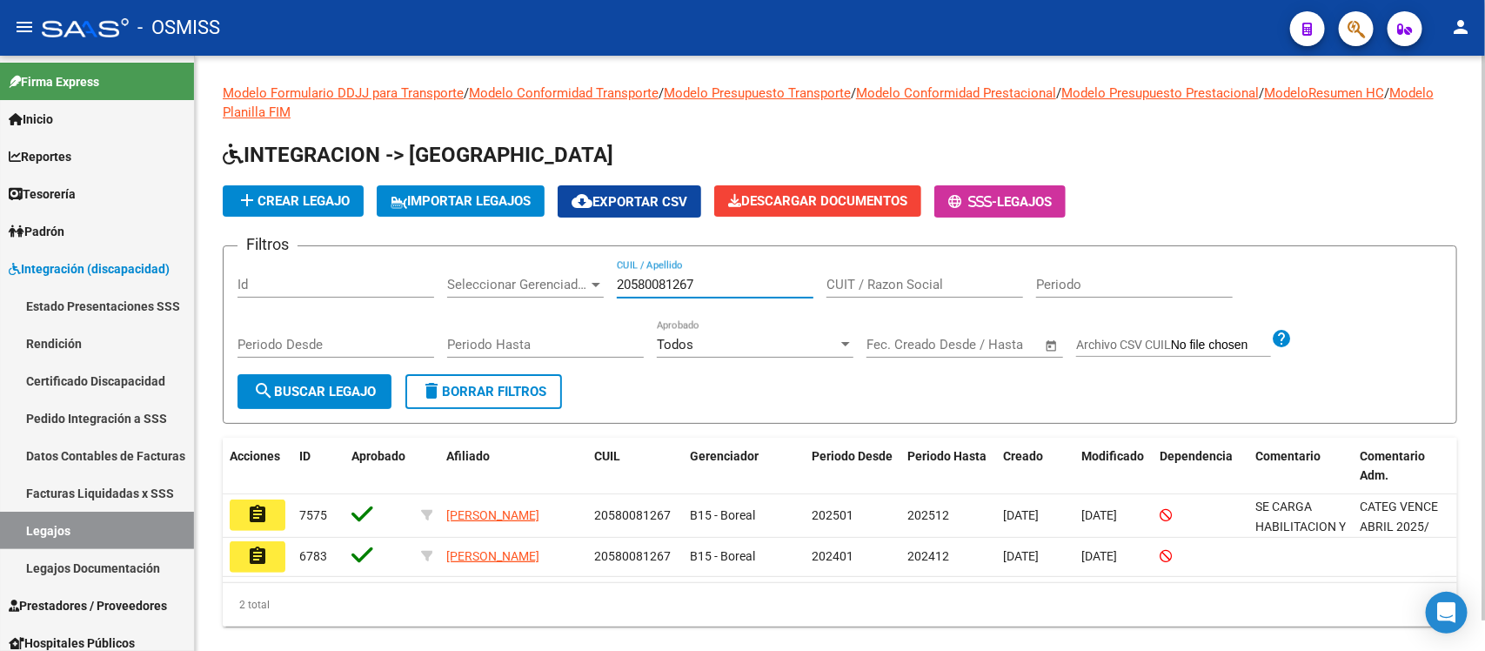
type input "20580081267"
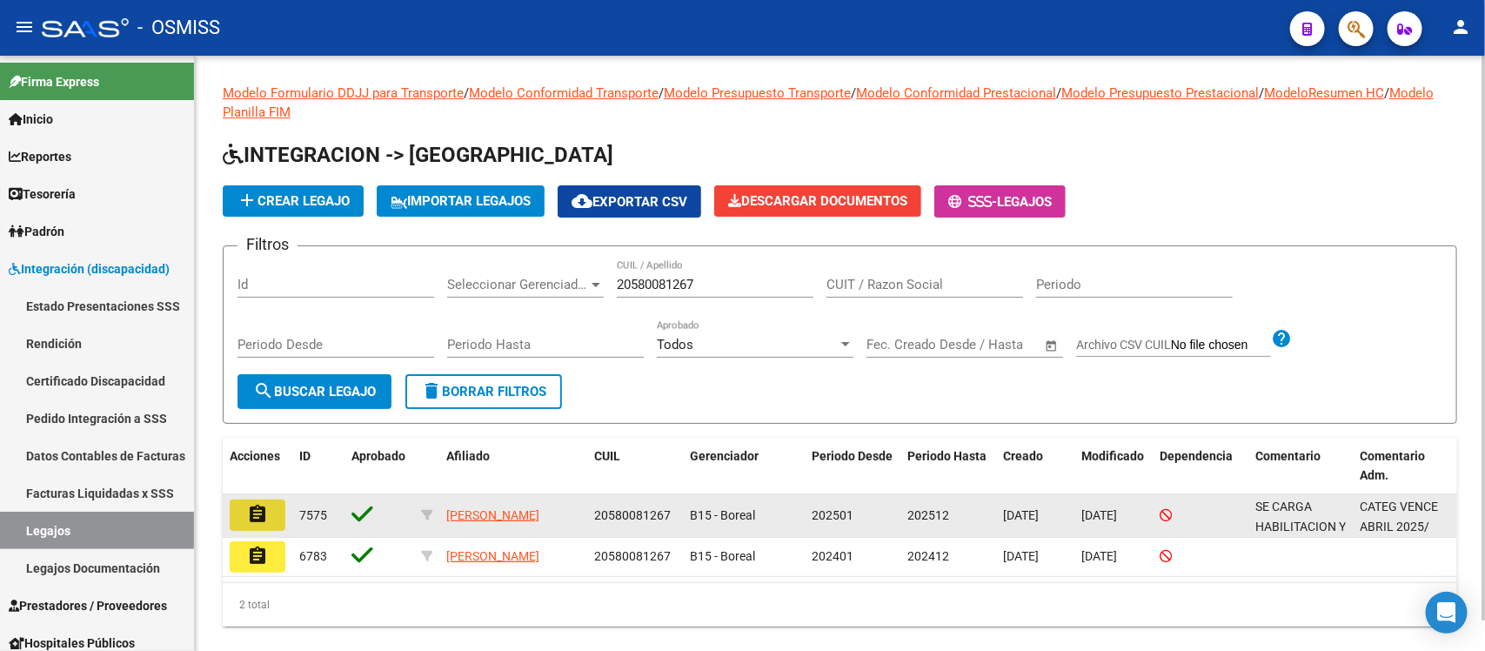
click at [251, 504] on mat-icon "assignment" at bounding box center [257, 514] width 21 height 21
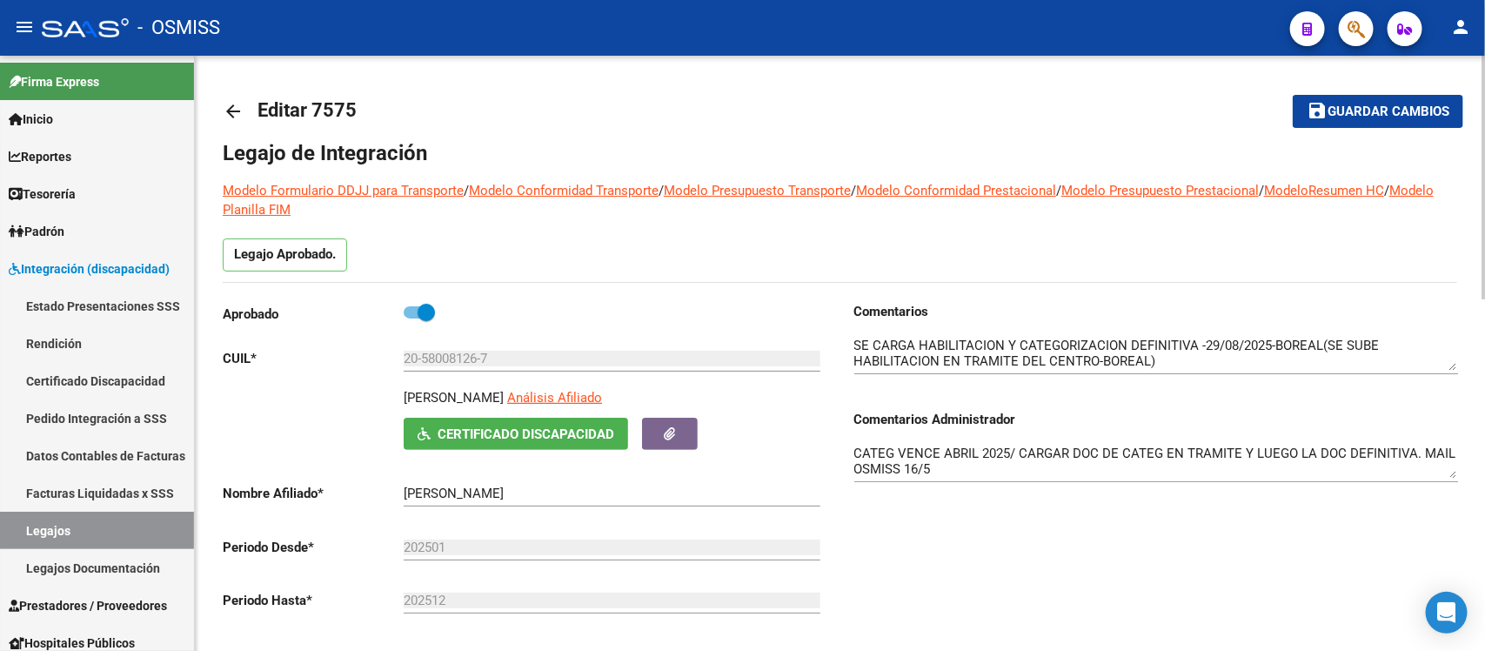
click at [941, 558] on div "Comentarios Comentarios Administrador CATEG VENCE ABRIL 2025/ CARGAR DOC DE CAT…" at bounding box center [1149, 498] width 618 height 393
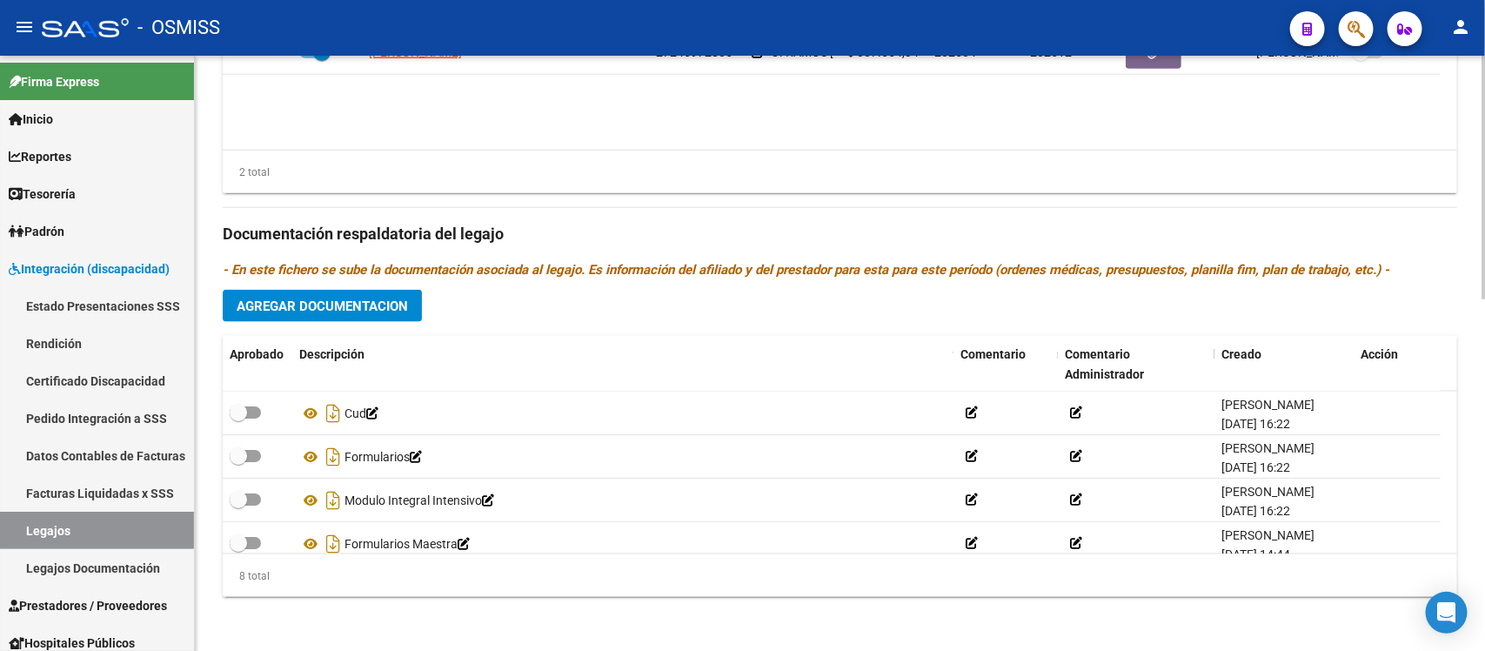
click at [1138, 290] on div "Prestadores asociados al legajo Agregar Prestador Aprobado Prestador CUIT Comen…" at bounding box center [840, 222] width 1235 height 777
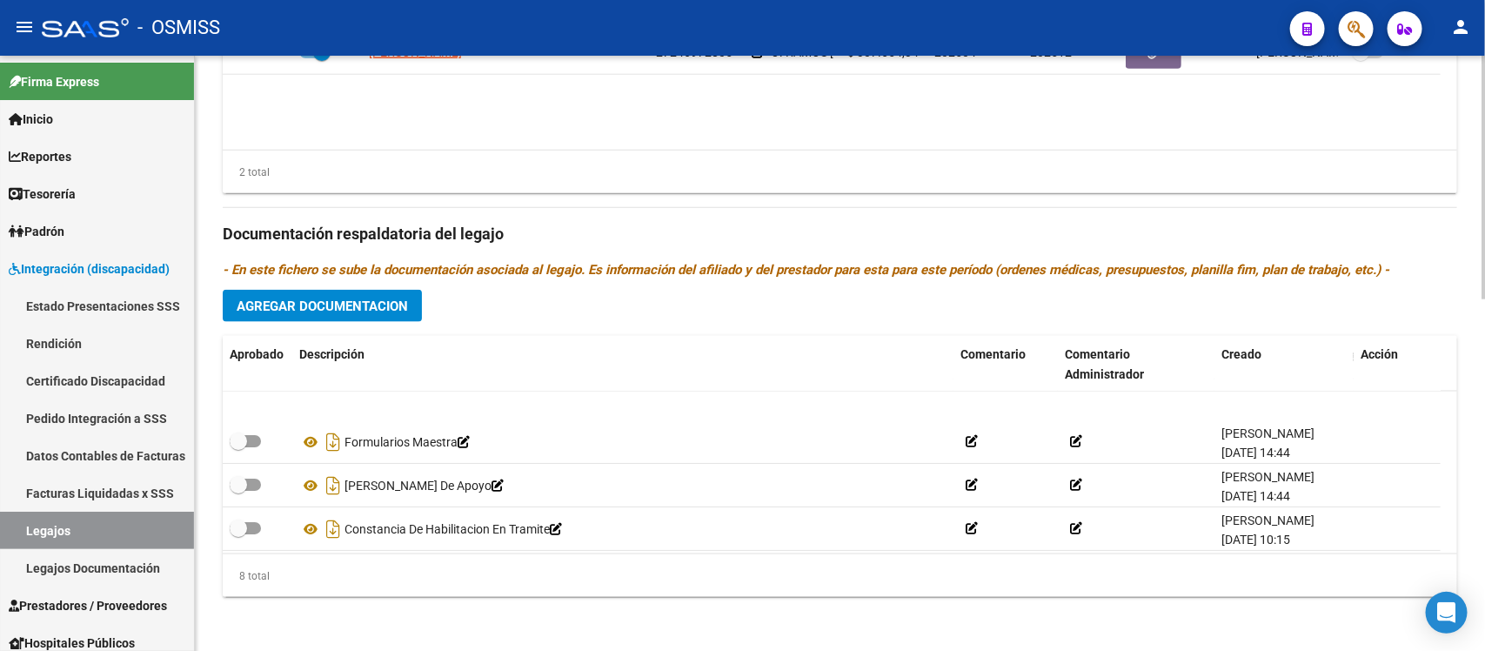
scroll to position [142, 0]
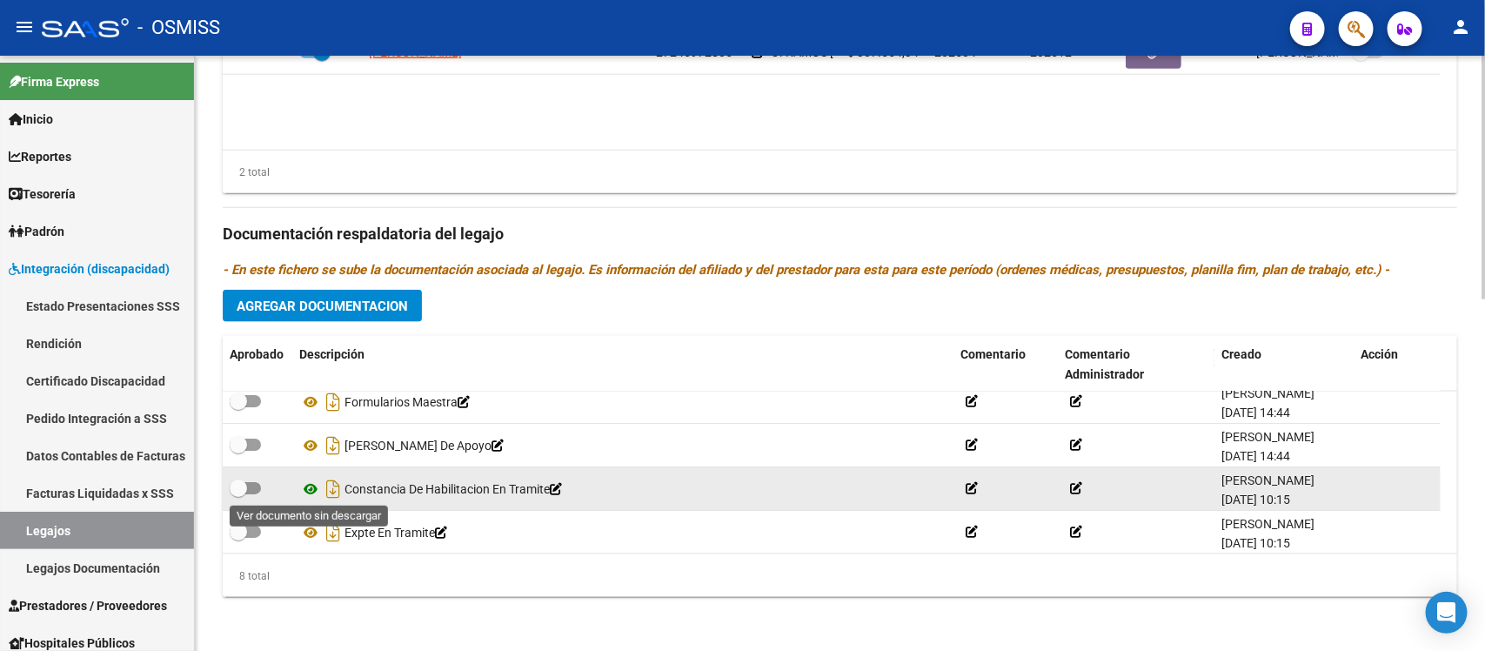
click at [305, 489] on icon at bounding box center [310, 489] width 23 height 21
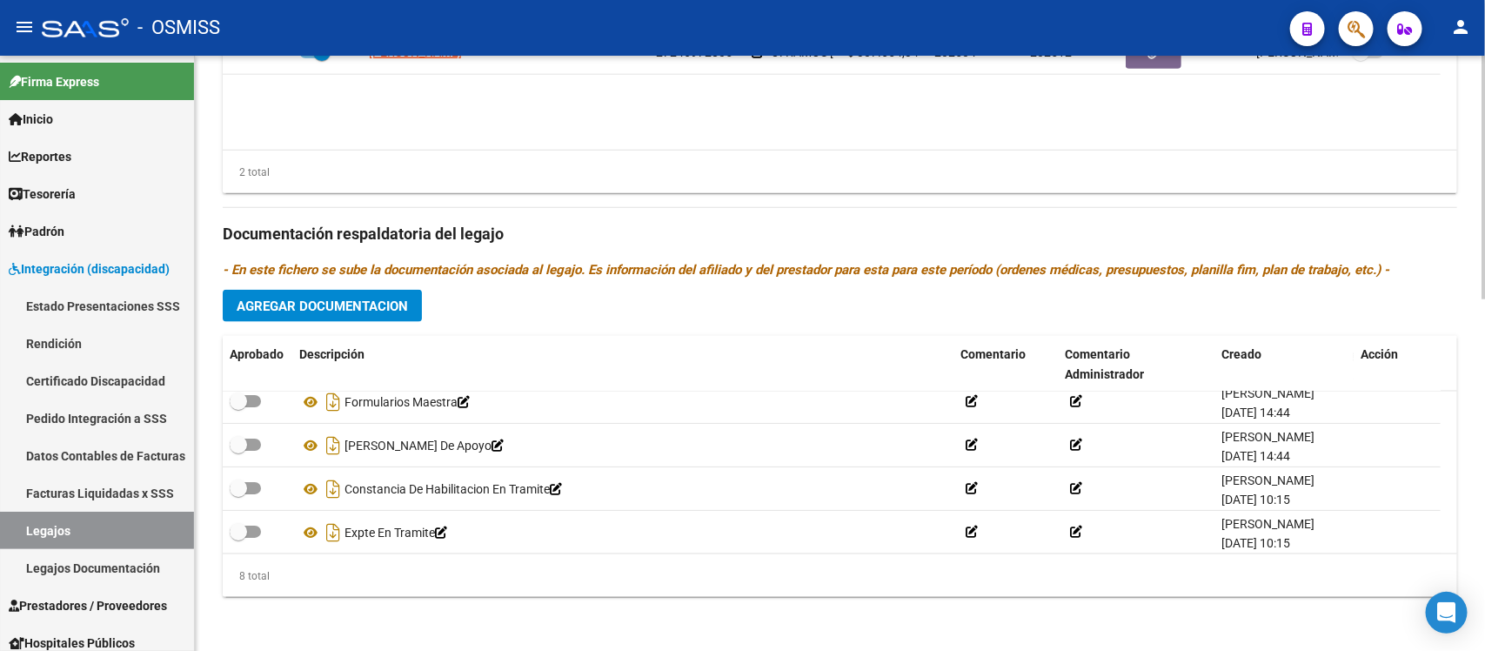
click at [716, 271] on icon "- En este fichero se sube la documentación asociada al legajo. Es información d…" at bounding box center [806, 270] width 1167 height 16
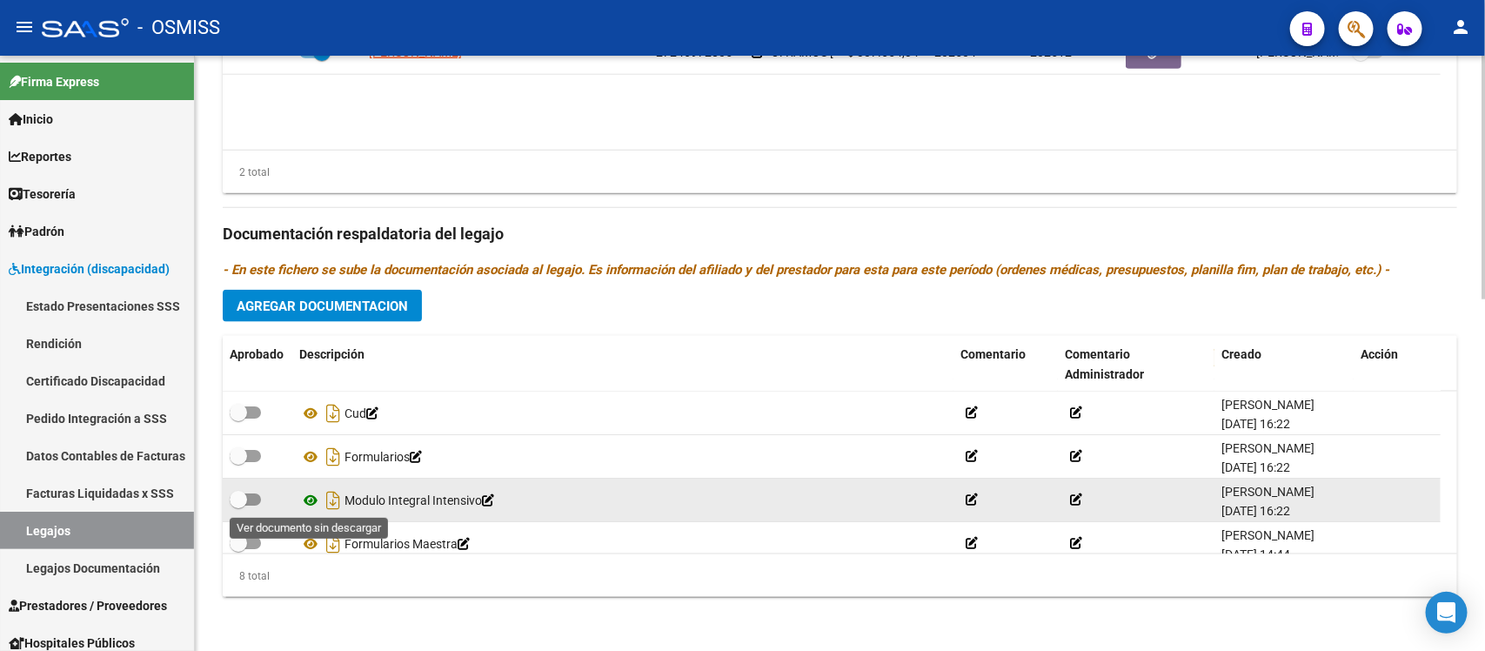
click at [306, 501] on icon at bounding box center [310, 500] width 23 height 21
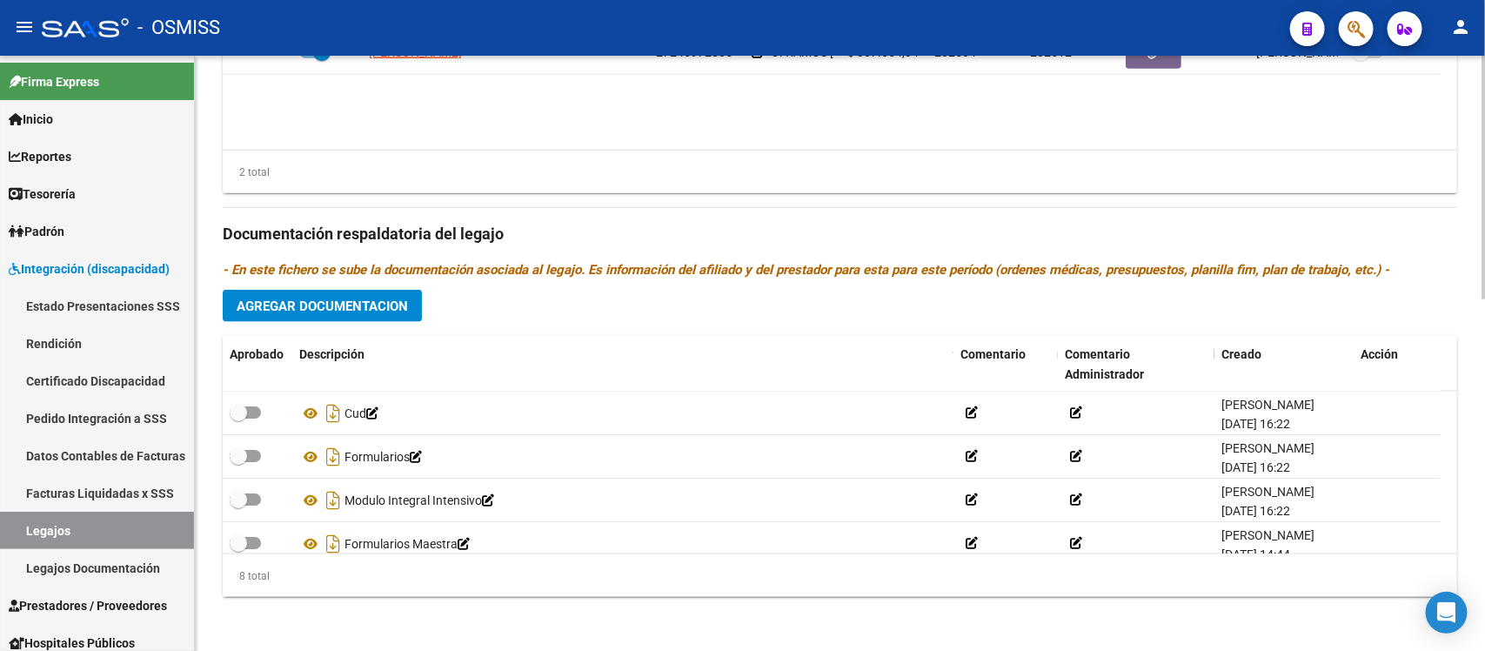
click at [746, 294] on div "Prestadores asociados al legajo Agregar Prestador Aprobado Prestador CUIT Comen…" at bounding box center [840, 222] width 1235 height 777
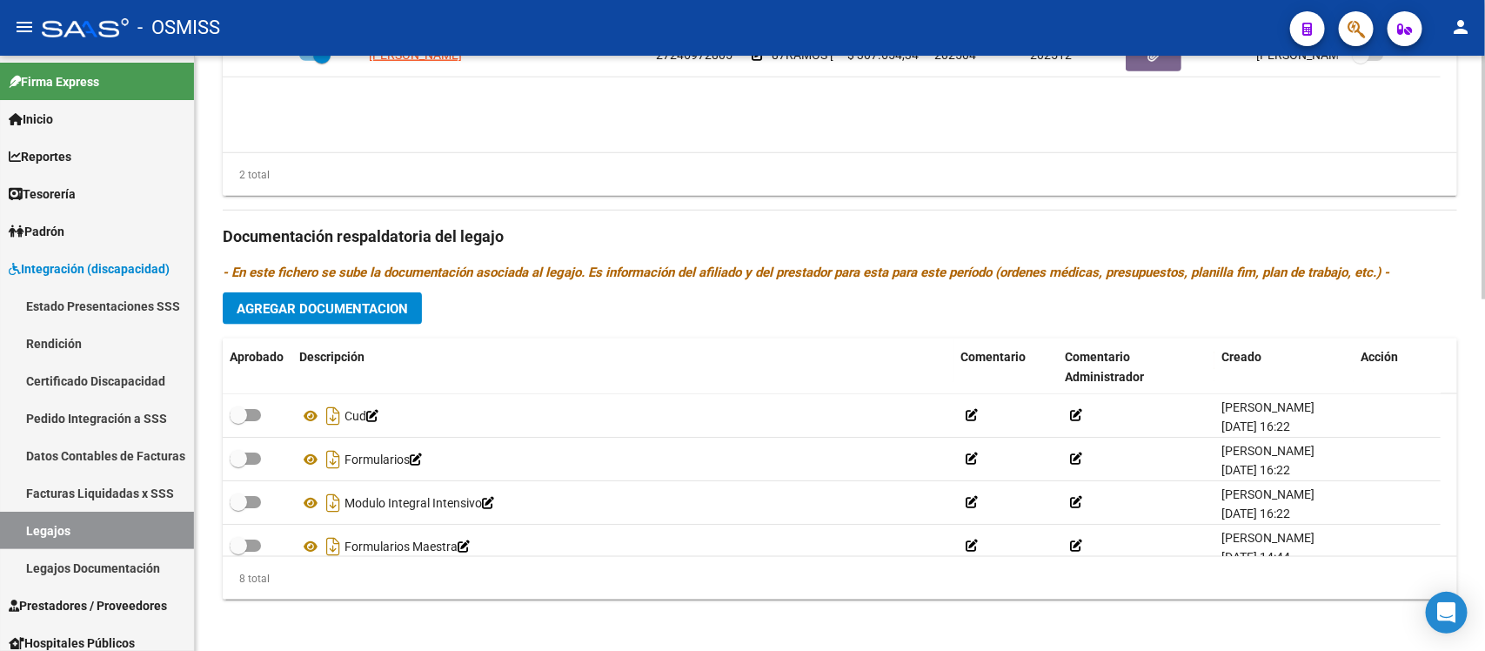
scroll to position [862, 0]
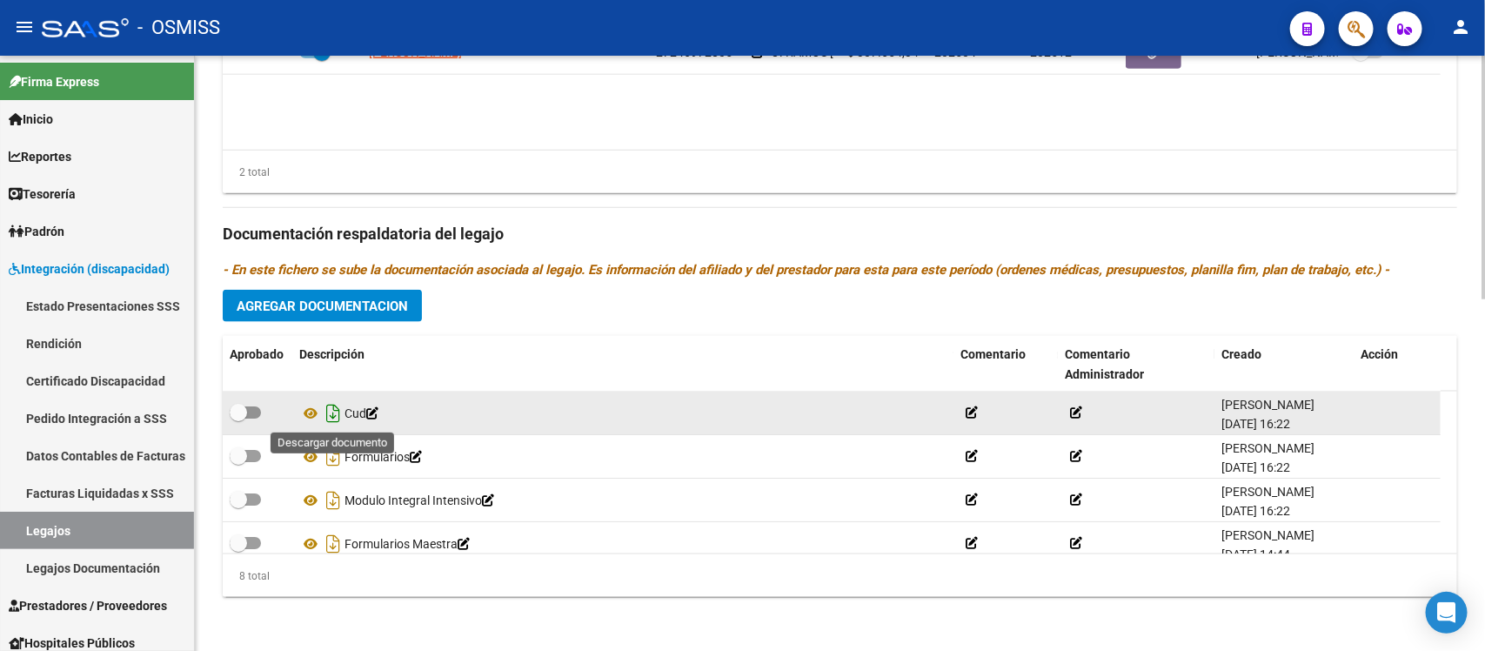
click at [336, 409] on icon "Descargar documento" at bounding box center [333, 413] width 23 height 28
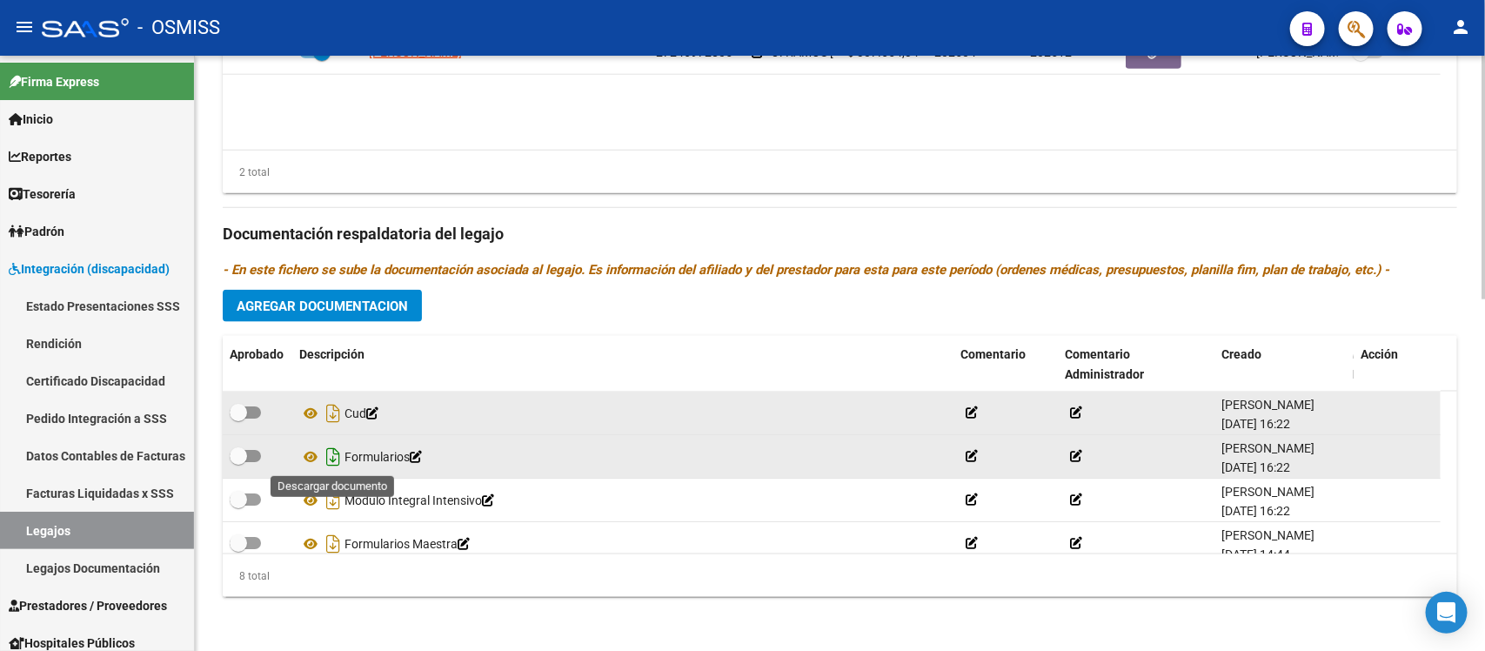
click at [327, 462] on icon "Descargar documento" at bounding box center [333, 457] width 23 height 28
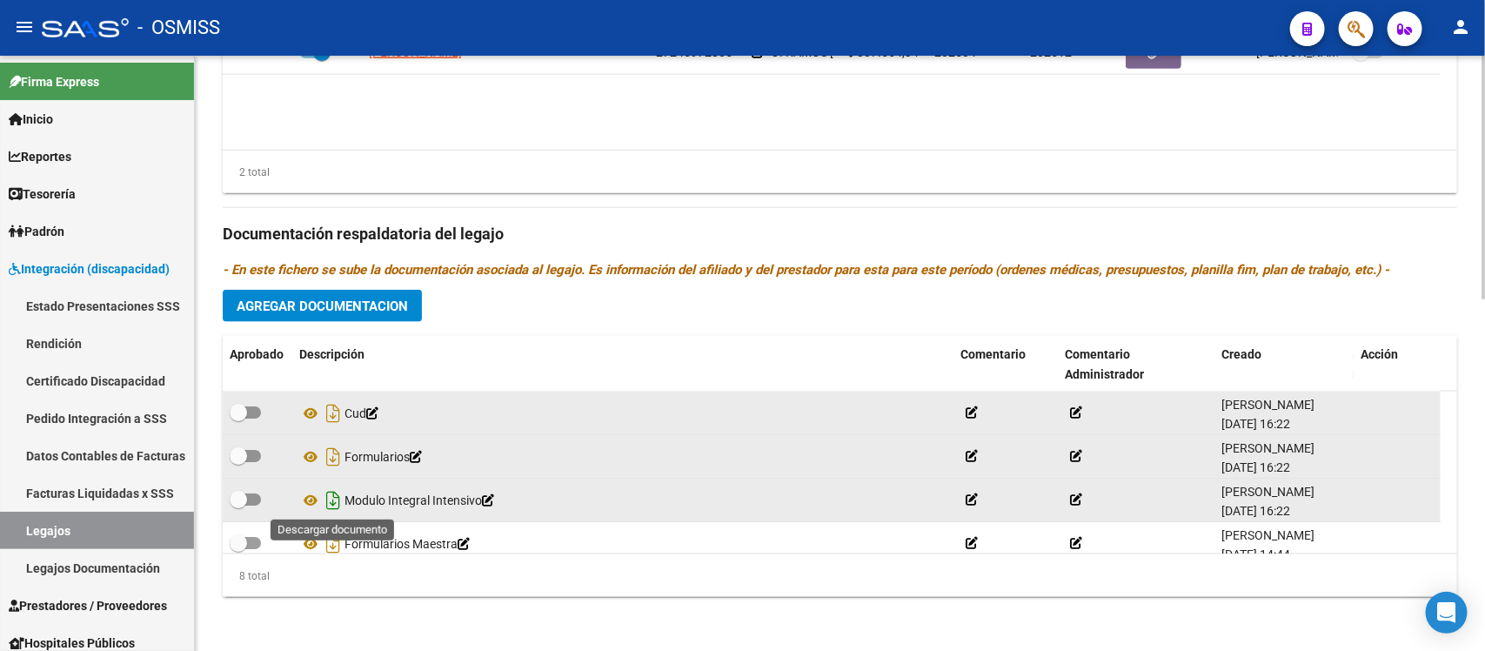
click at [336, 505] on icon "Descargar documento" at bounding box center [333, 500] width 23 height 28
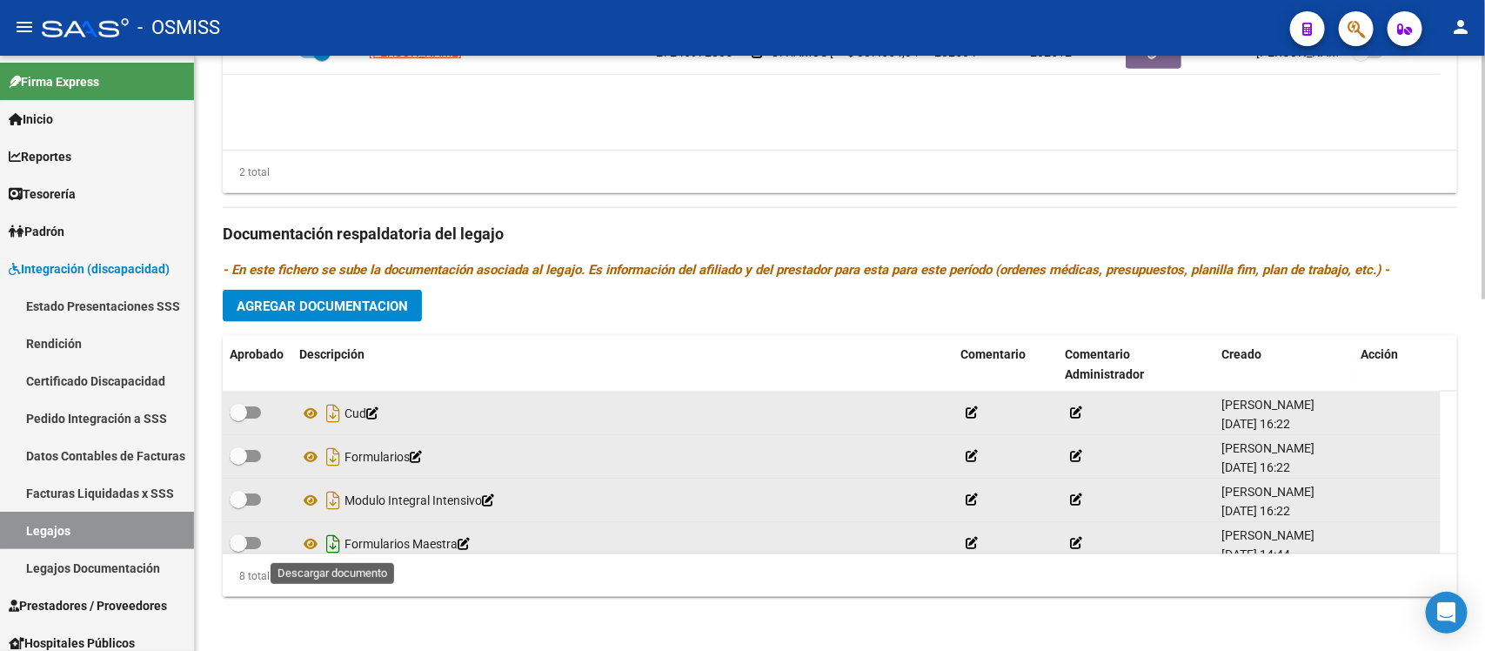
click at [333, 548] on icon "Descargar documento" at bounding box center [333, 544] width 23 height 28
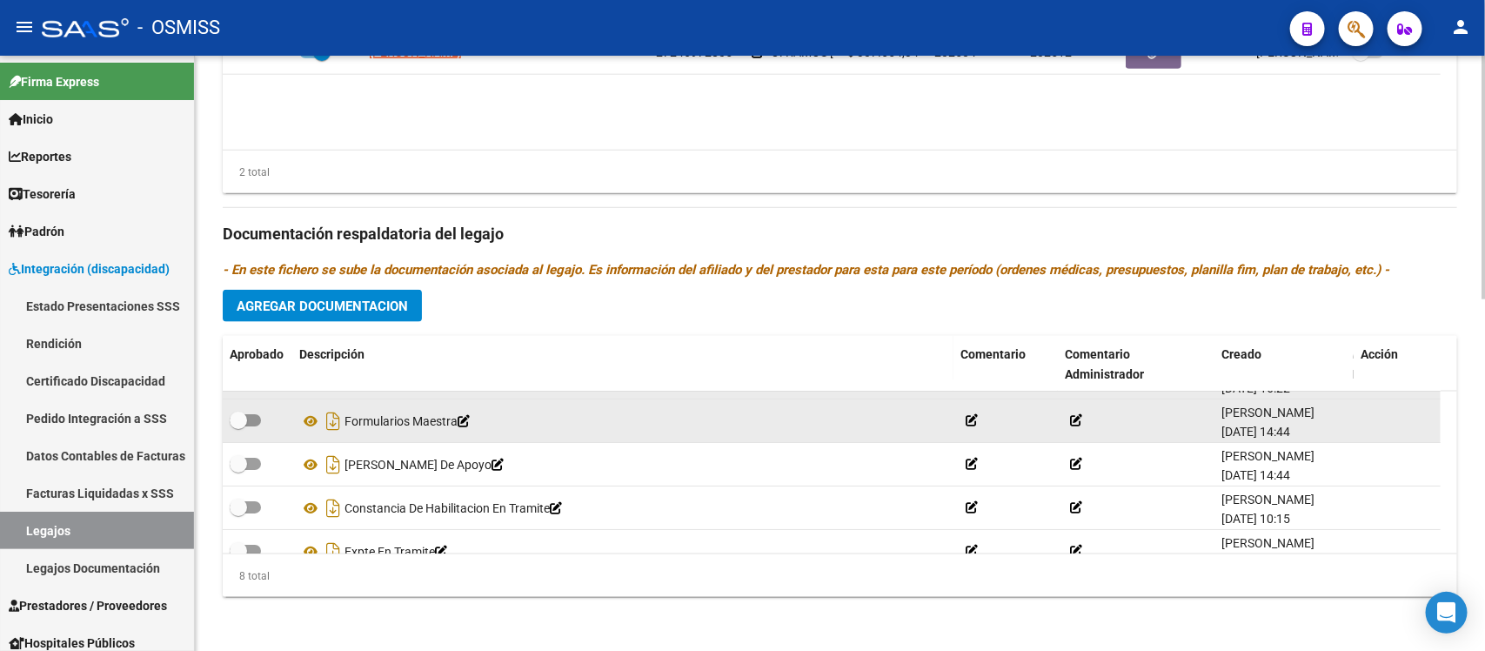
scroll to position [126, 0]
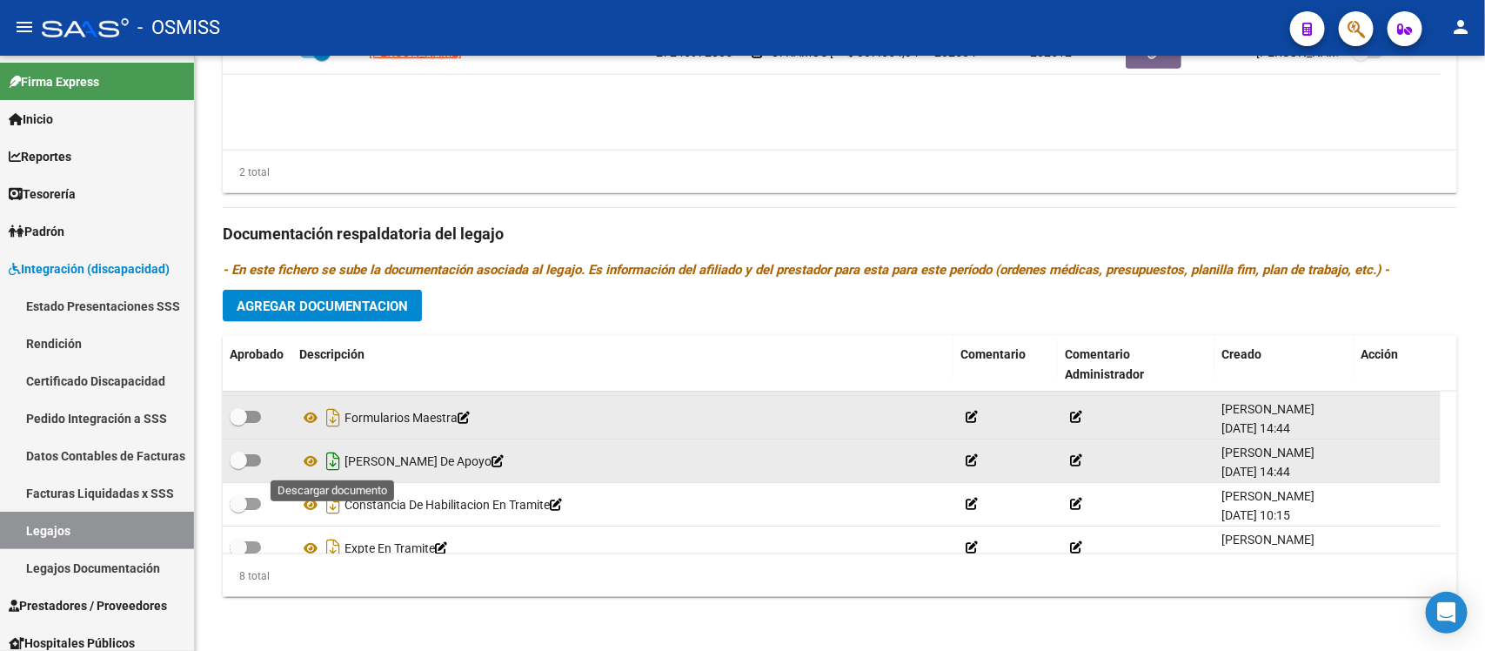
click at [328, 465] on icon "Descargar documento" at bounding box center [333, 461] width 23 height 28
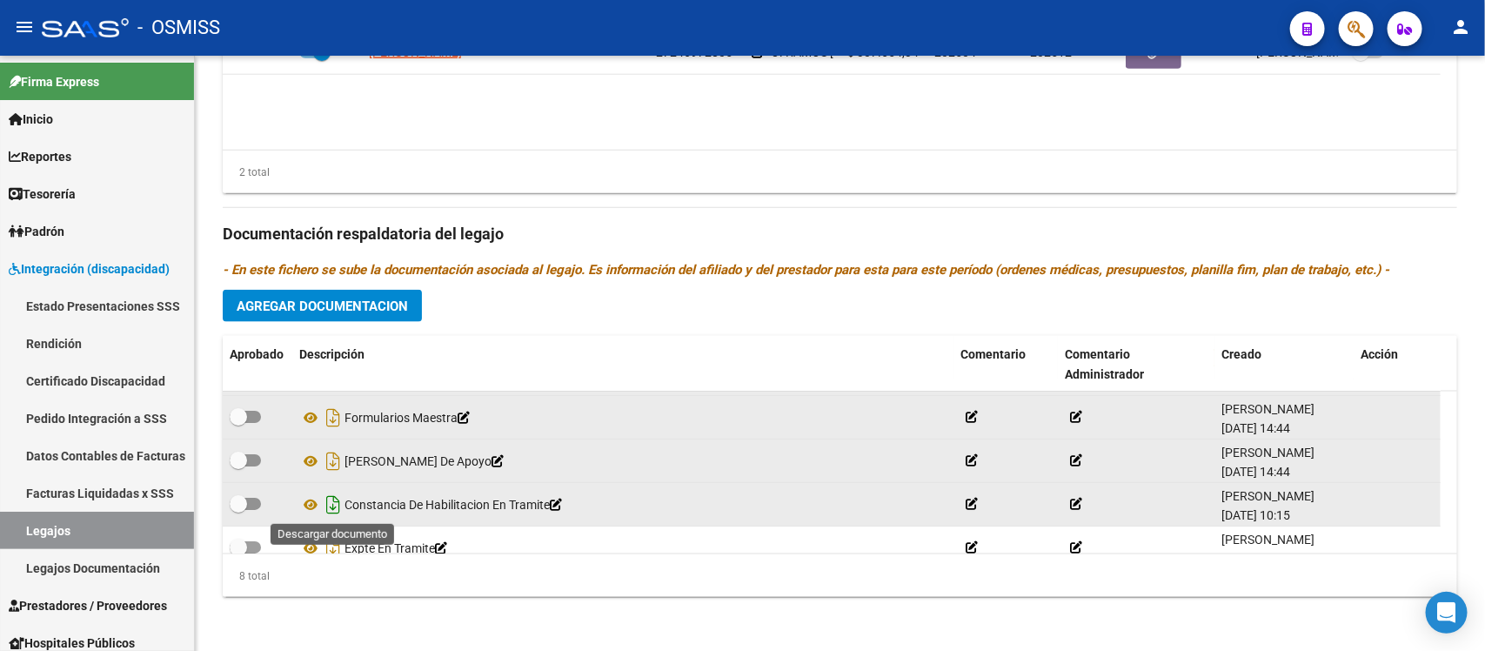
click at [336, 499] on icon "Descargar documento" at bounding box center [333, 505] width 23 height 28
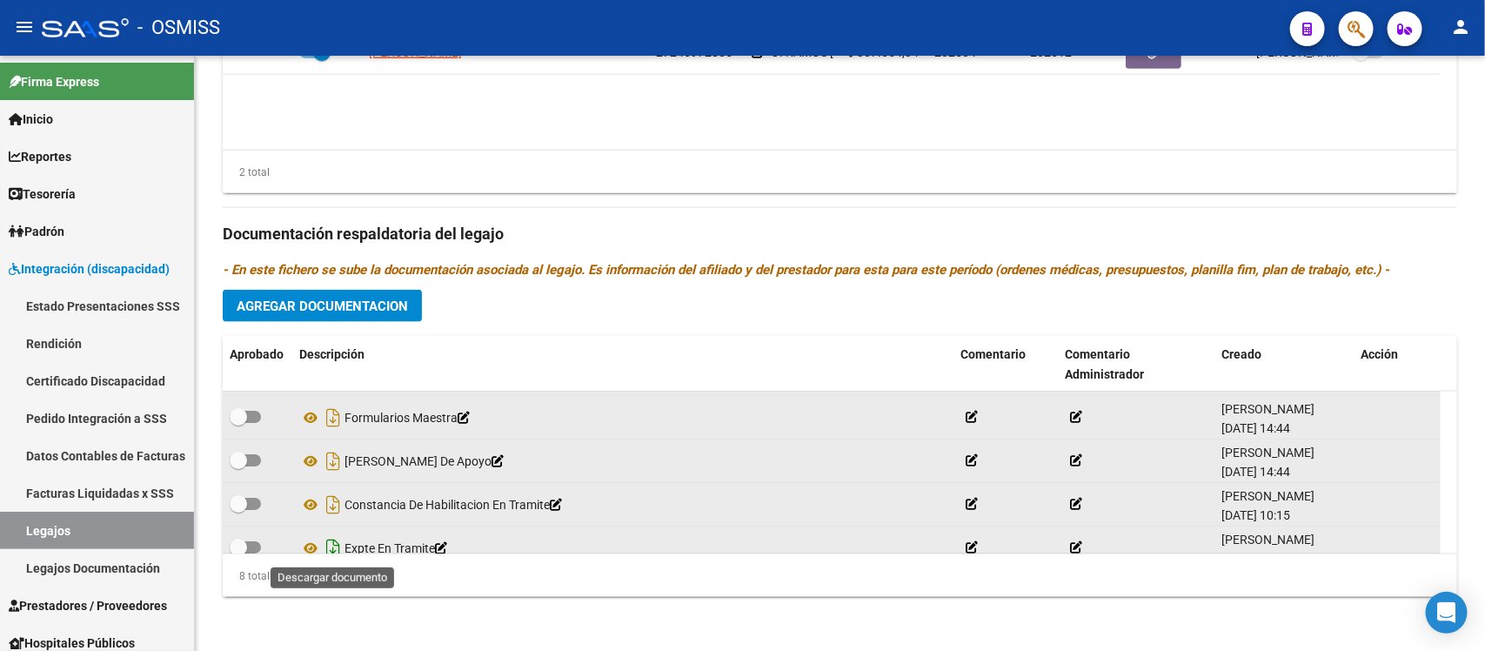
click at [339, 540] on icon "Descargar documento" at bounding box center [333, 548] width 23 height 28
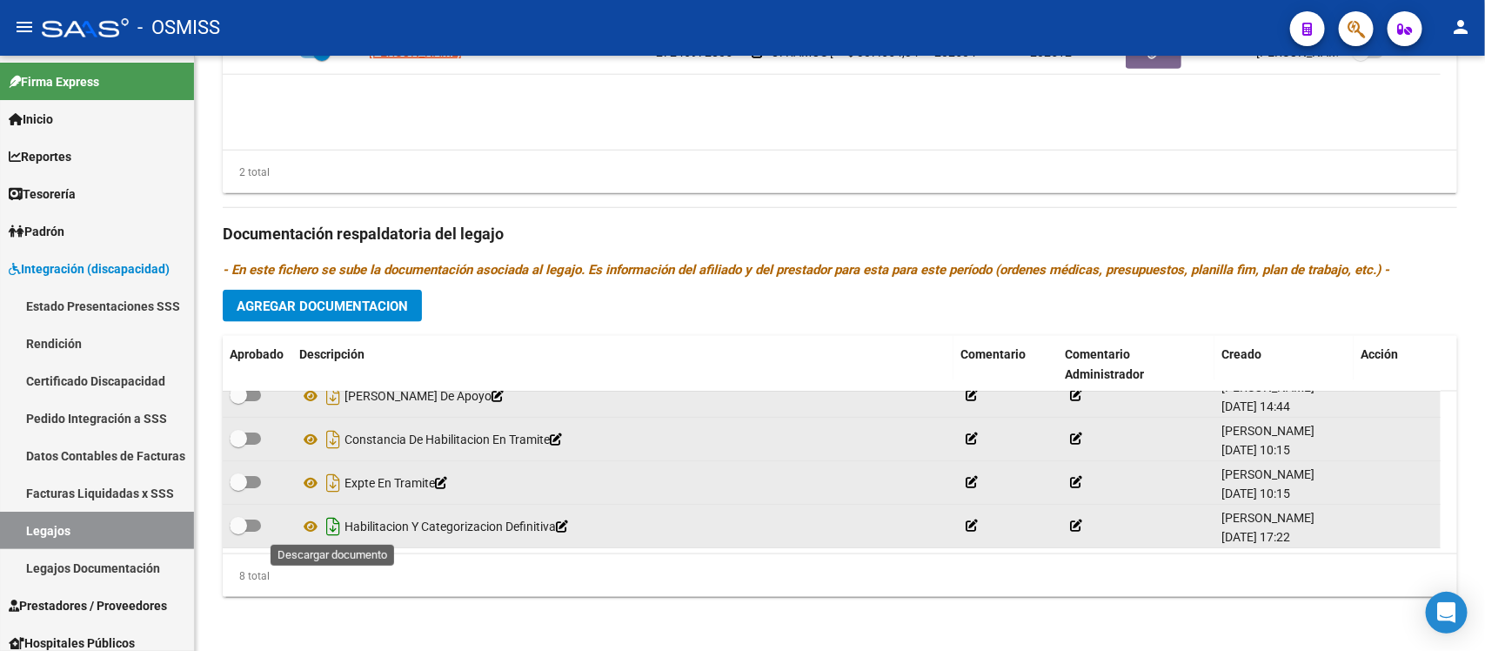
click at [333, 532] on icon "Descargar documento" at bounding box center [333, 526] width 23 height 28
click at [867, 599] on div "Prestadores asociados al legajo Agregar Prestador Aprobado Prestador CUIT Comen…" at bounding box center [840, 222] width 1235 height 777
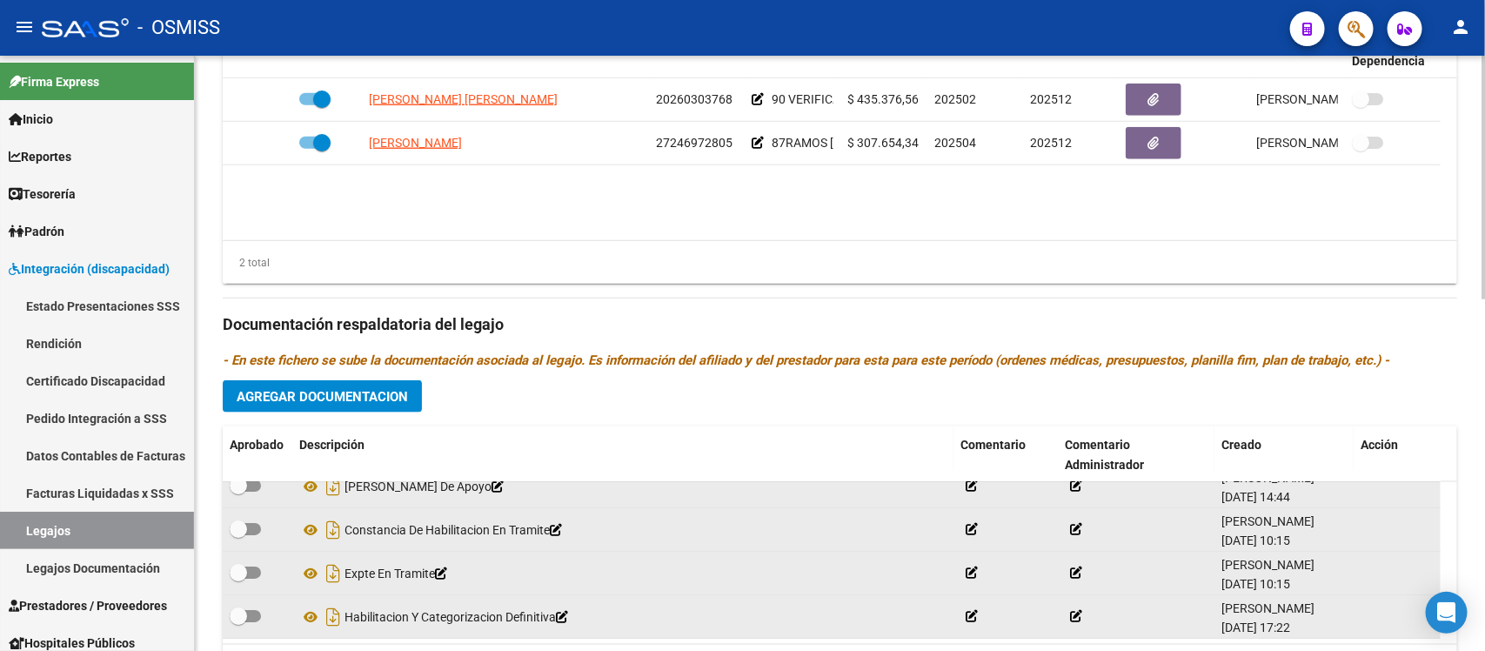
scroll to position [862, 0]
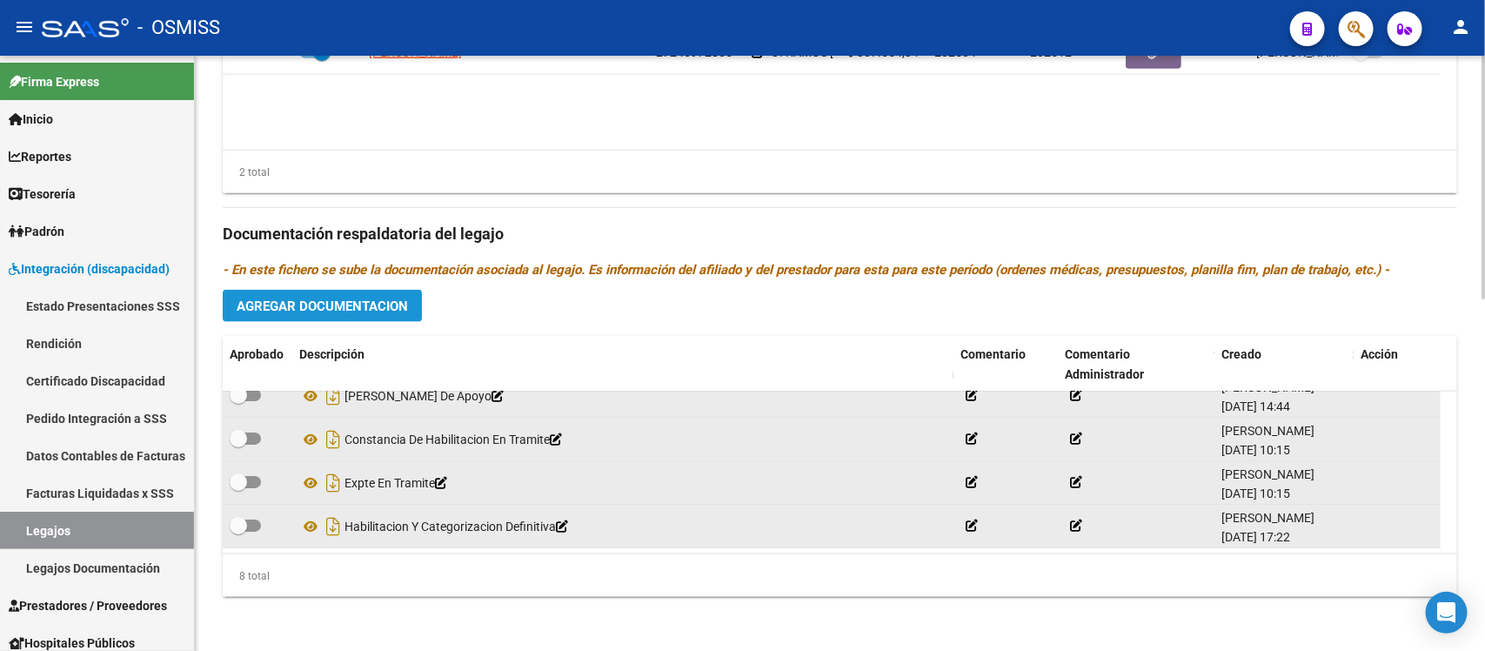
click at [388, 306] on span "Agregar Documentacion" at bounding box center [322, 306] width 171 height 16
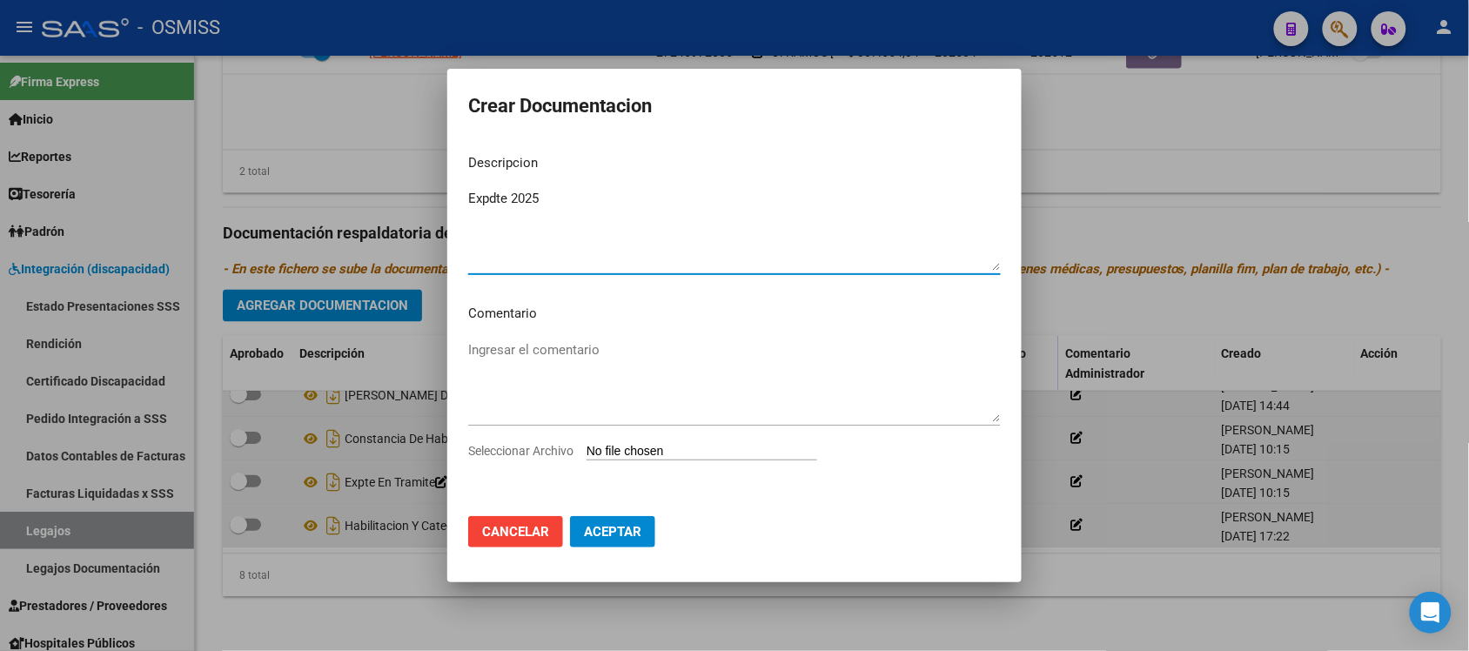
type textarea "Expdte 2025"
click at [701, 457] on input "Seleccionar Archivo" at bounding box center [701, 452] width 231 height 17
type input "C:\fakepath\Expdte 2025.pdf"
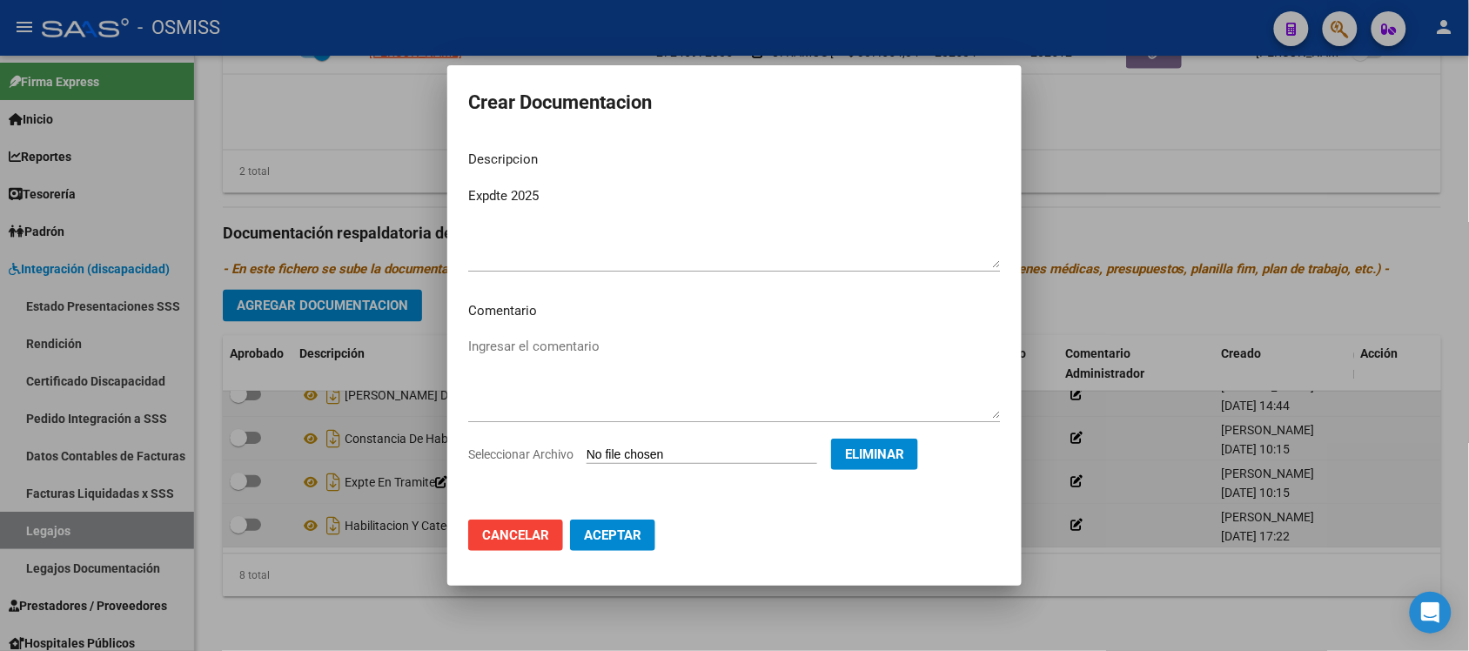
click at [636, 540] on span "Aceptar" at bounding box center [612, 535] width 57 height 16
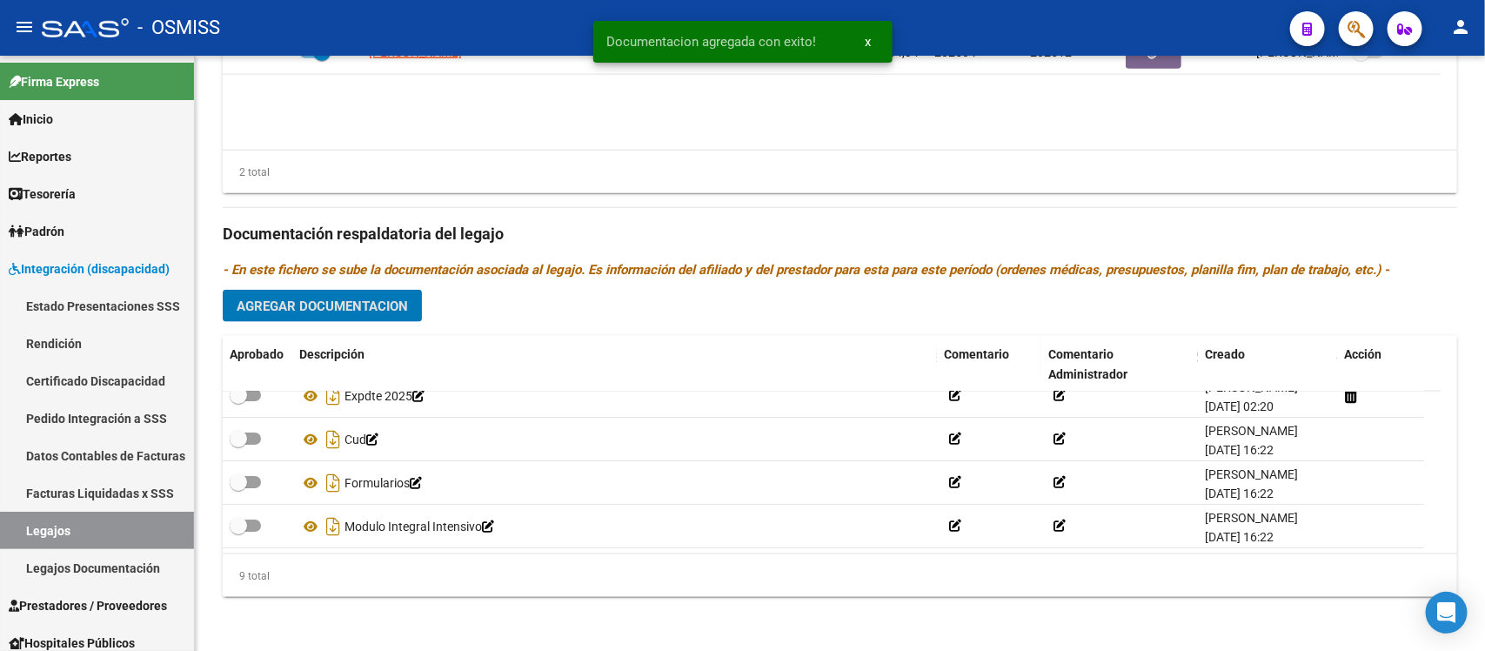
scroll to position [0, 0]
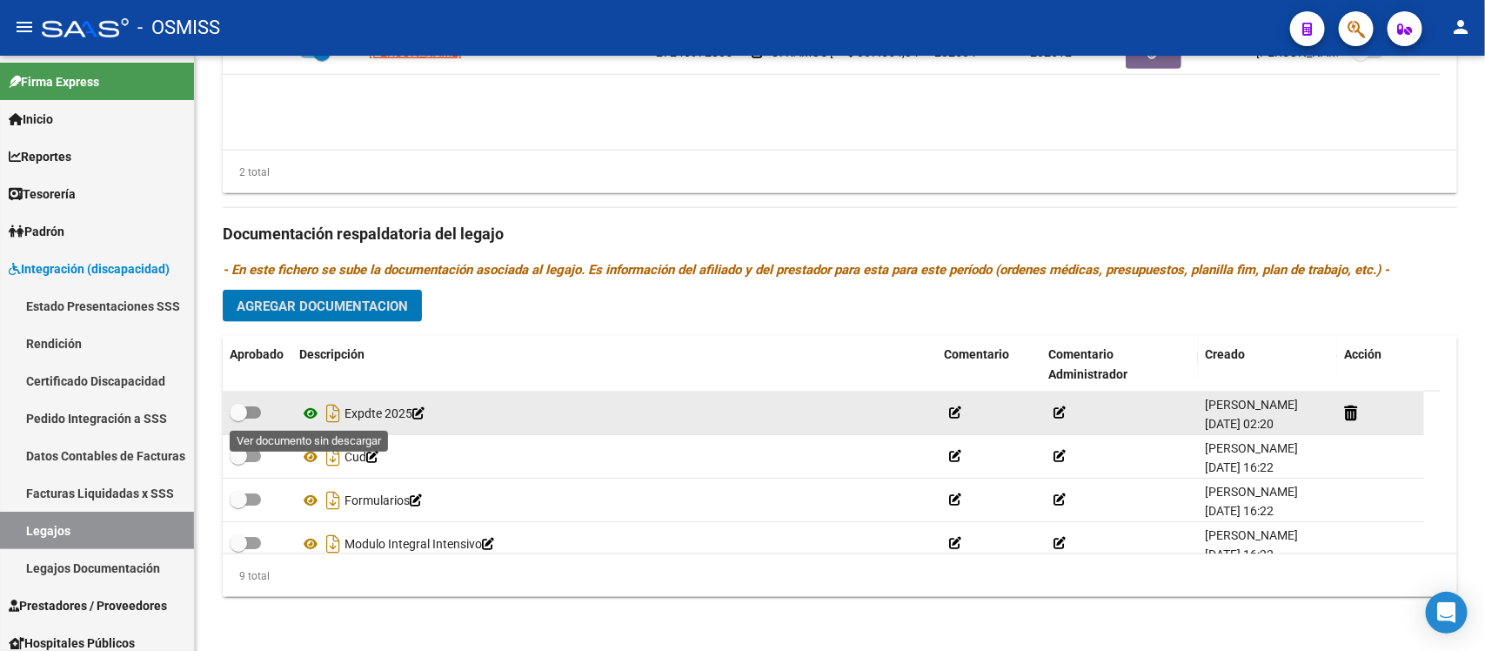
click at [307, 411] on icon at bounding box center [310, 413] width 23 height 21
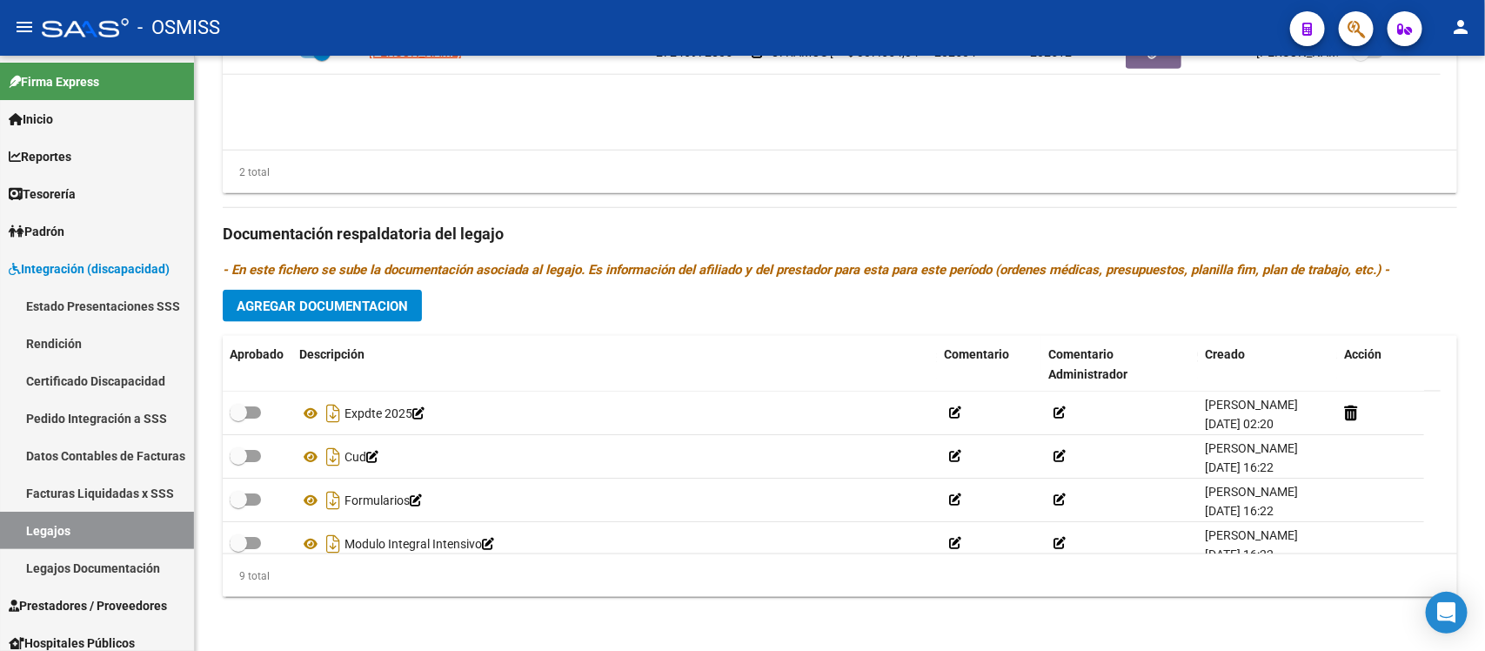
click at [815, 233] on h3 "Documentación respaldatoria del legajo" at bounding box center [840, 234] width 1235 height 24
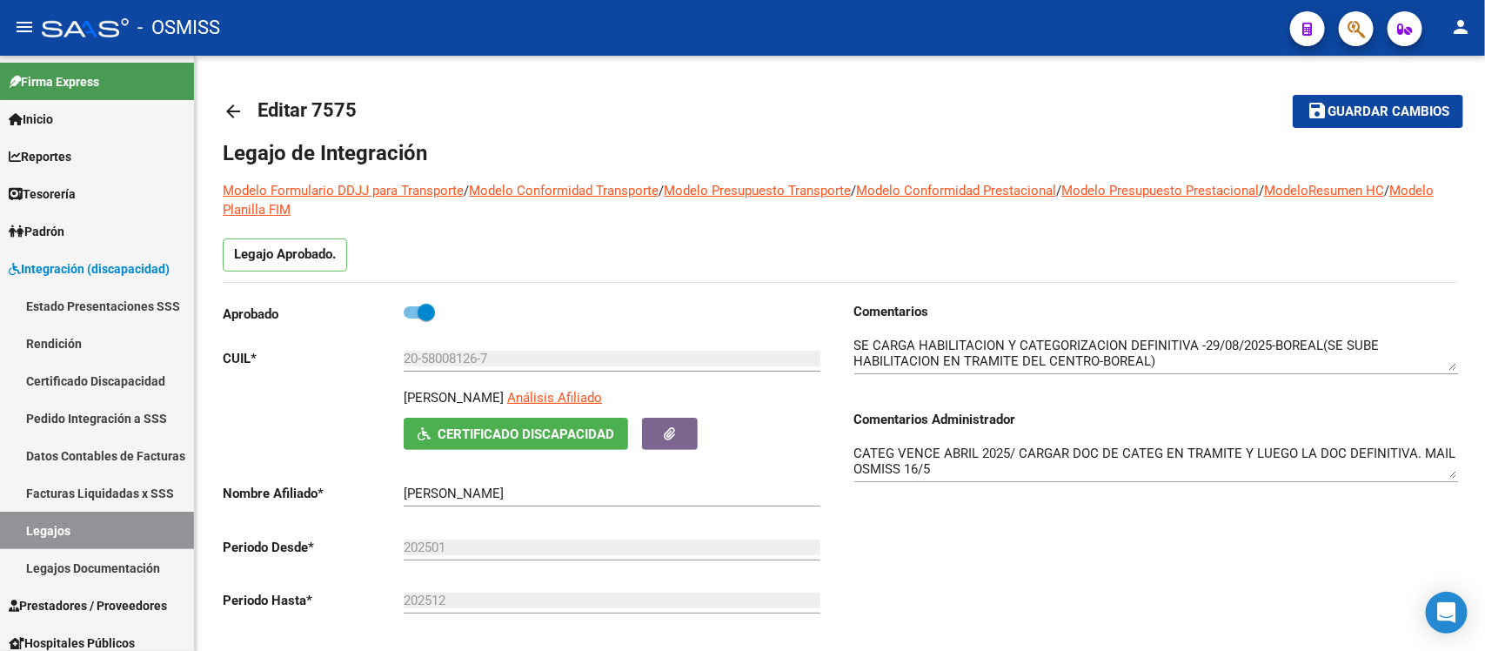
click at [1344, 122] on button "save Guardar cambios" at bounding box center [1378, 111] width 171 height 32
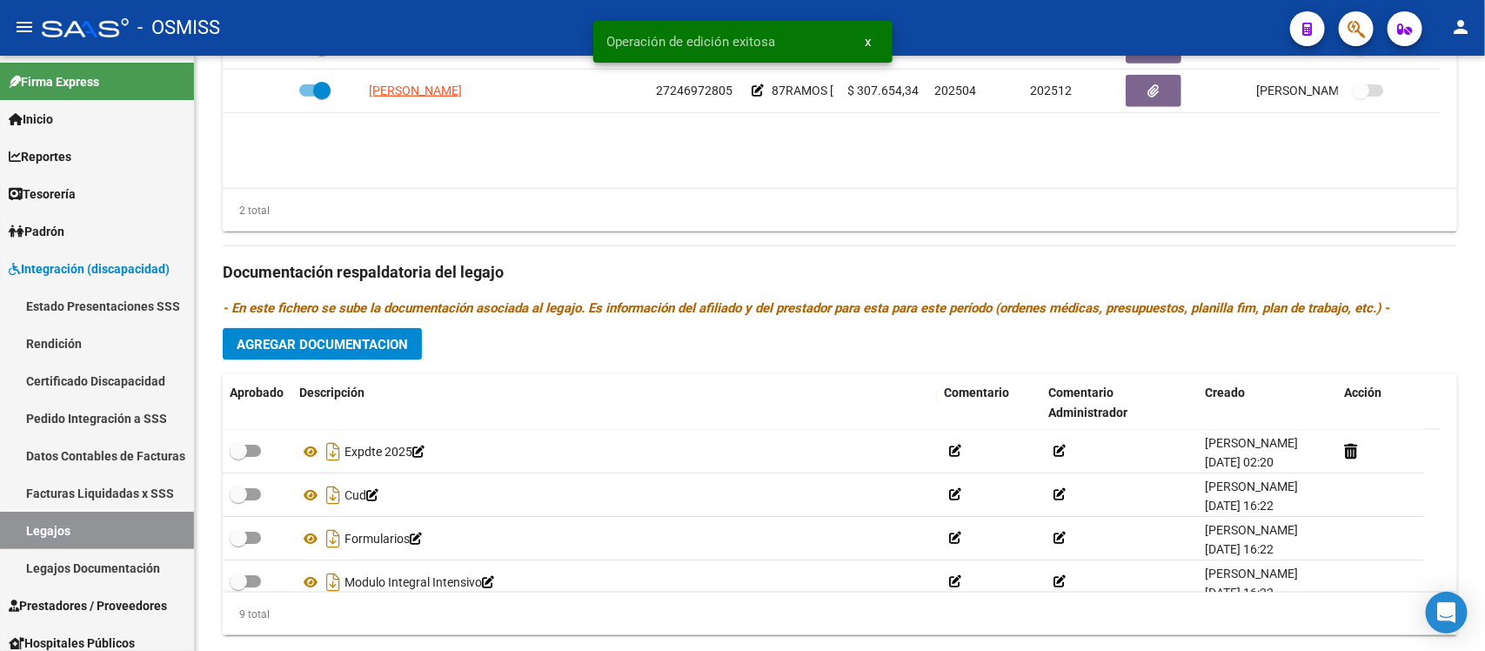
scroll to position [862, 0]
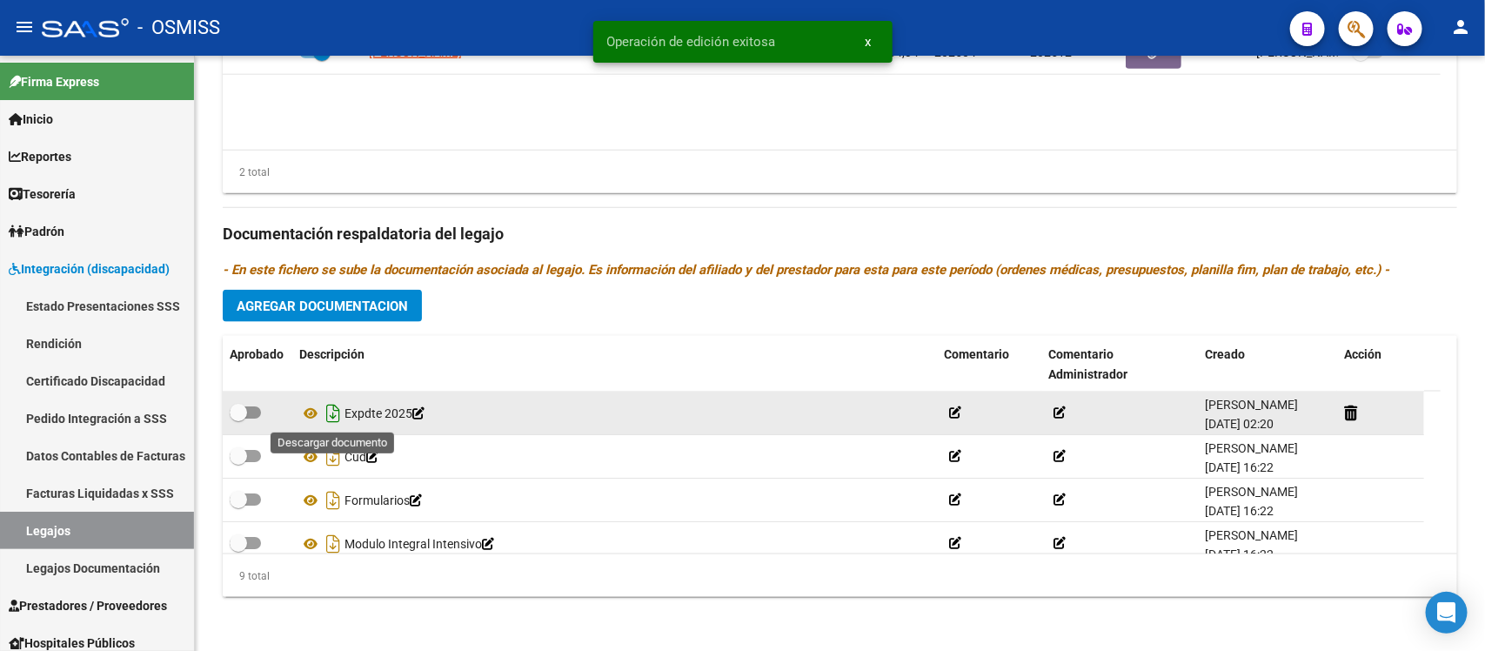
click at [332, 405] on icon "Descargar documento" at bounding box center [333, 413] width 23 height 28
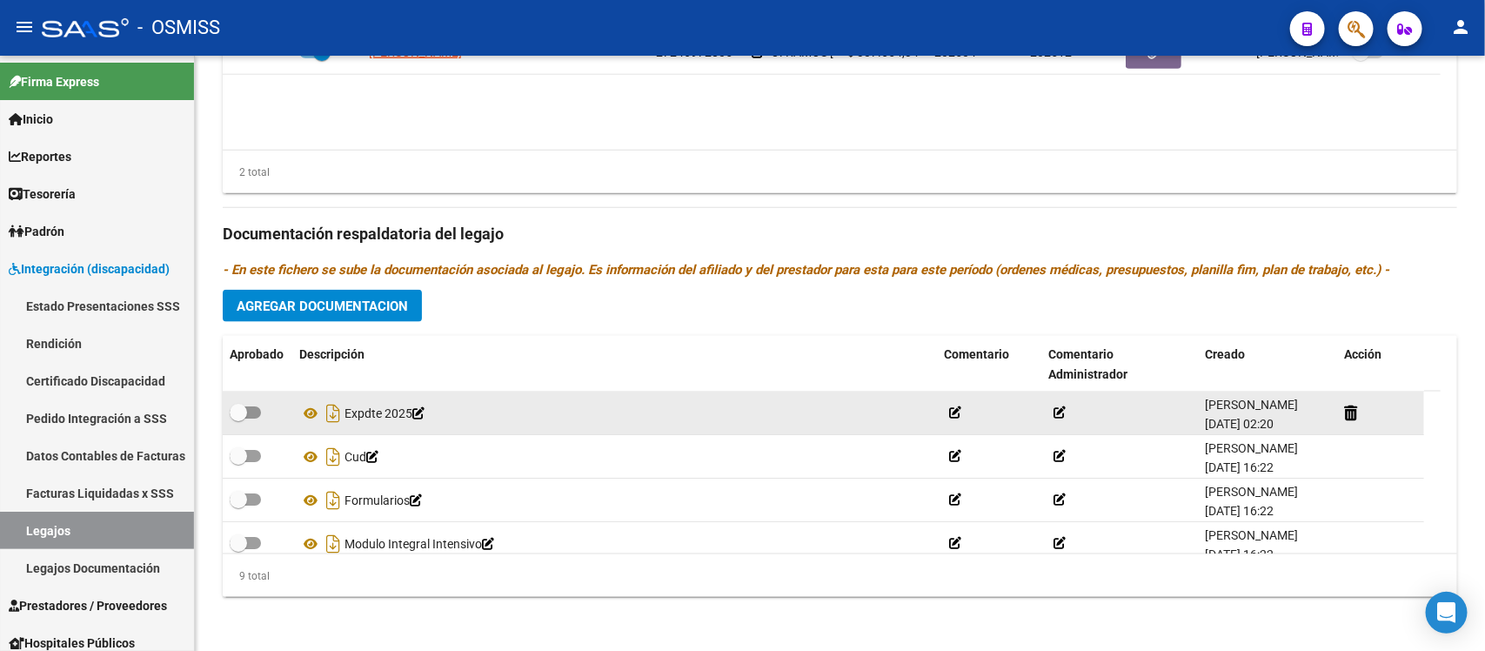
click at [823, 270] on icon "- En este fichero se sube la documentación asociada al legajo. Es información d…" at bounding box center [806, 270] width 1167 height 16
click at [797, 287] on div "Prestadores asociados al legajo Agregar Prestador Aprobado Prestador CUIT Comen…" at bounding box center [840, 222] width 1235 height 777
click at [311, 411] on icon at bounding box center [310, 413] width 23 height 21
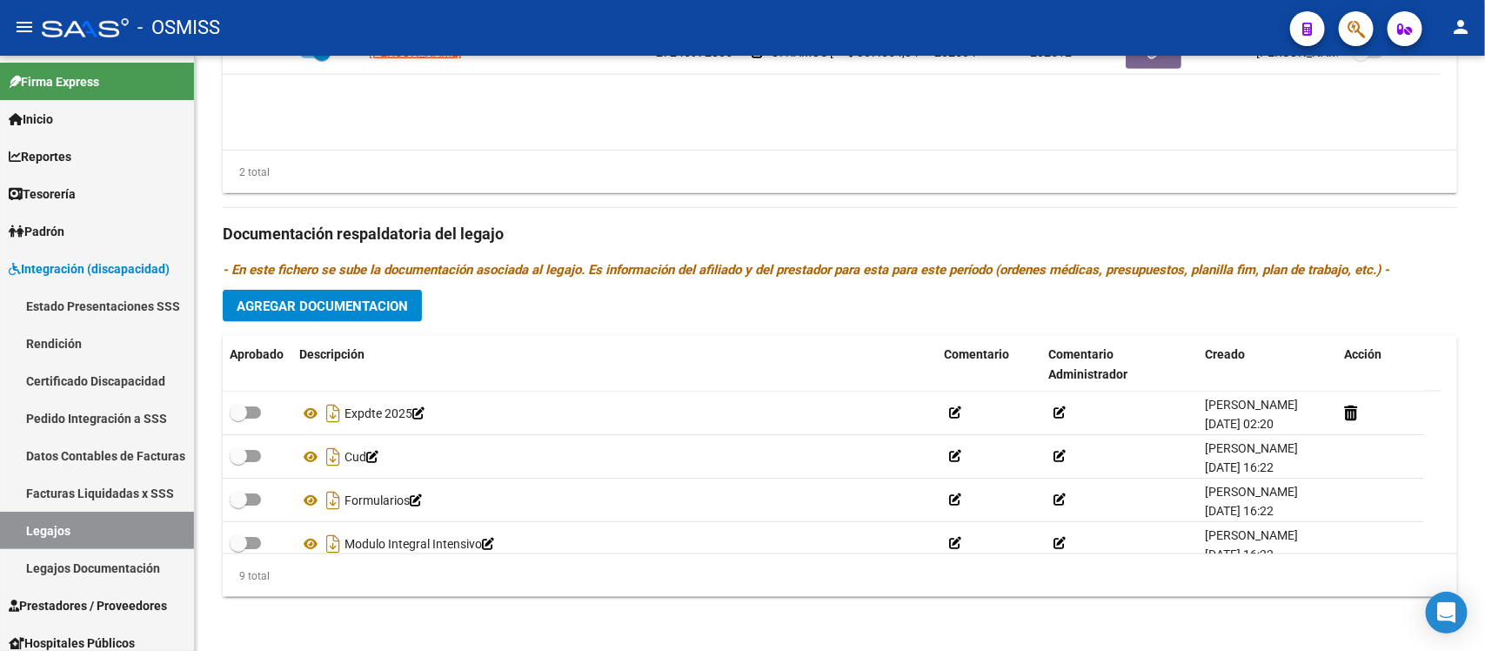
click at [792, 307] on div "Prestadores asociados al legajo Agregar Prestador Aprobado Prestador CUIT Comen…" at bounding box center [840, 222] width 1235 height 777
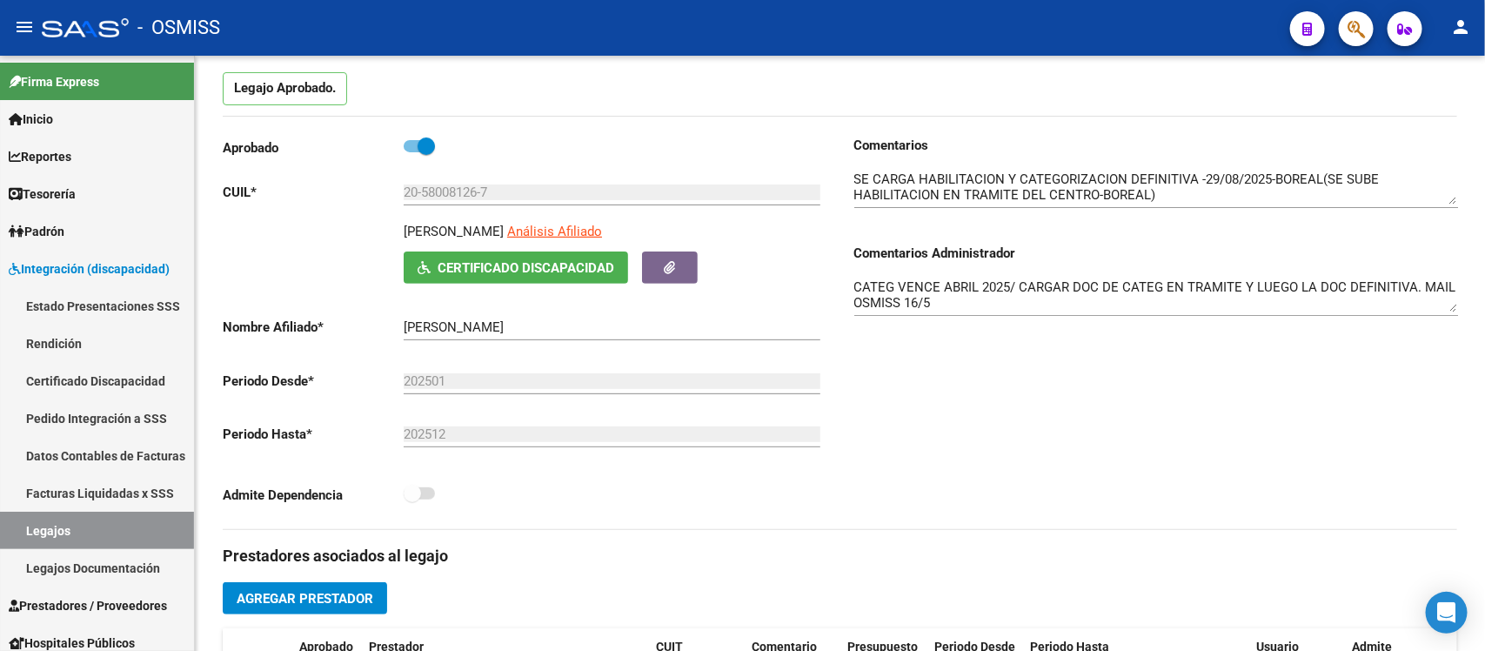
scroll to position [123, 0]
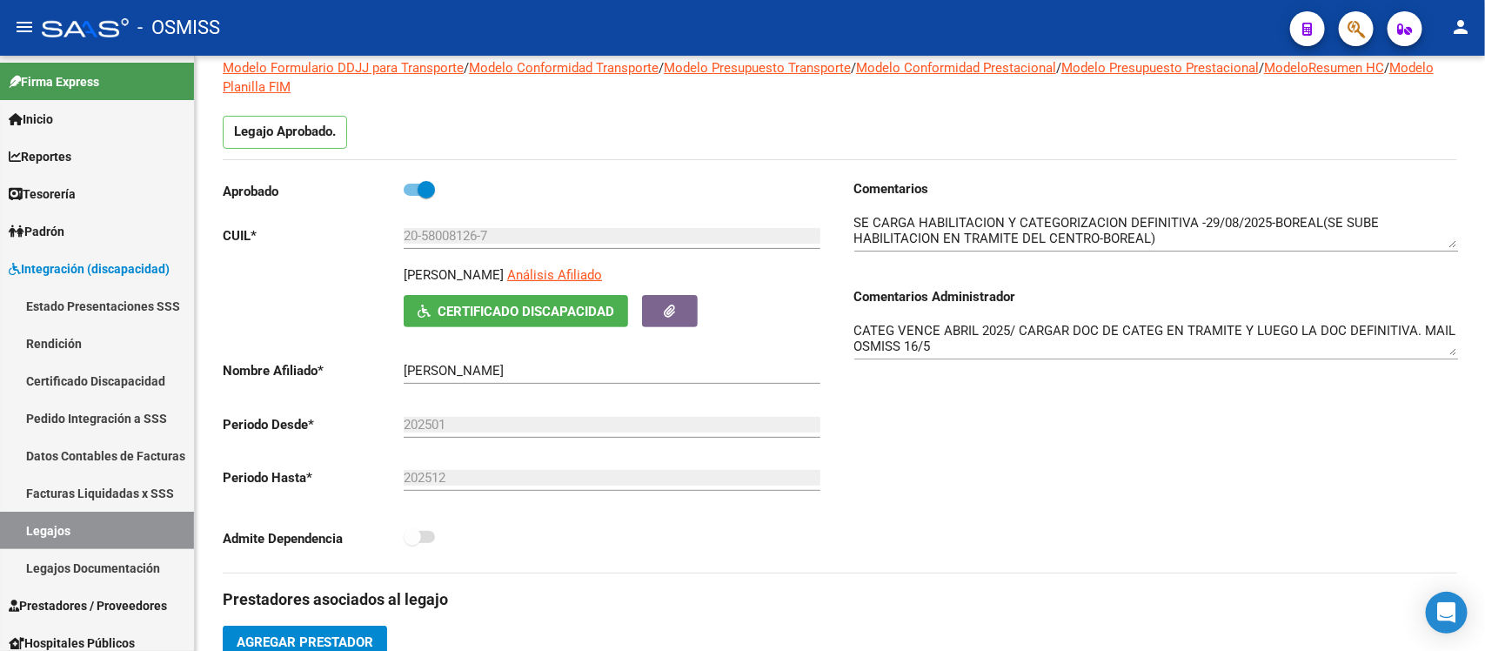
click at [905, 449] on div "Comentarios Comentarios Administrador CATEG VENCE ABRIL 2025/ CARGAR DOC DE CAT…" at bounding box center [1149, 375] width 618 height 393
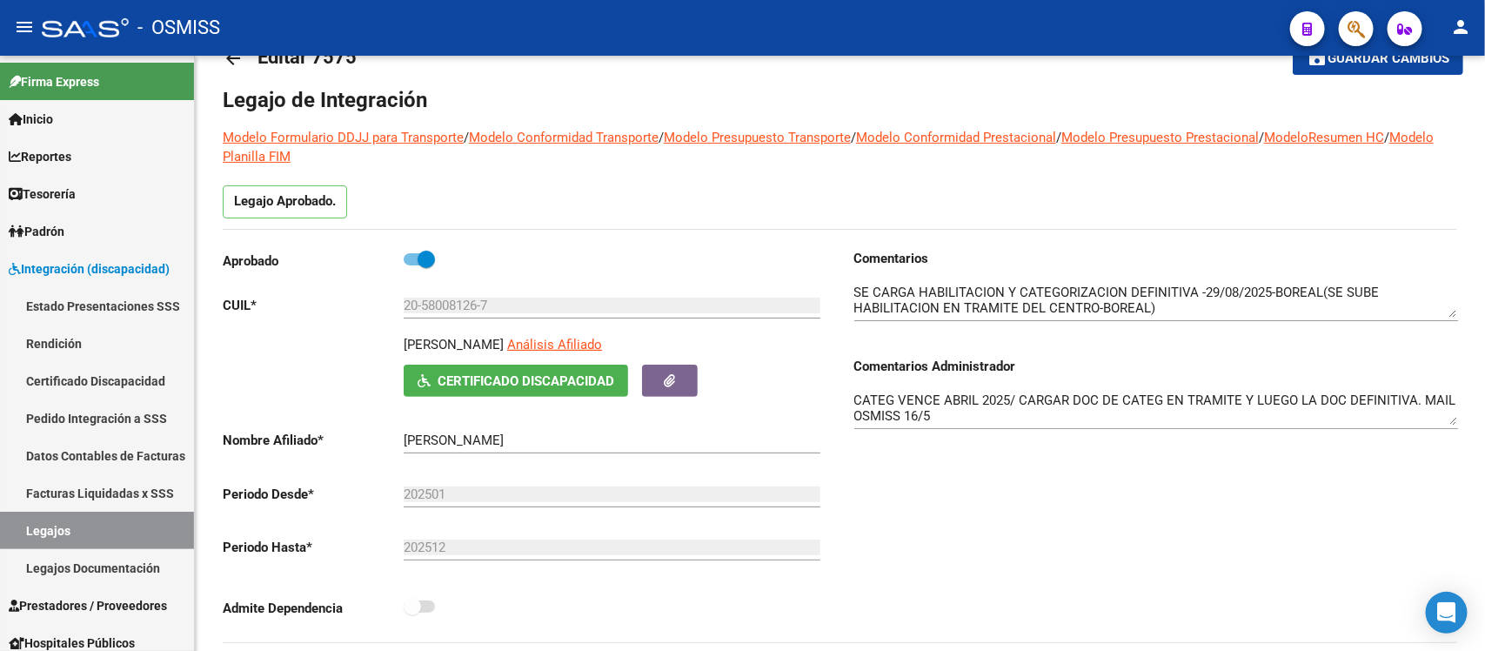
scroll to position [0, 0]
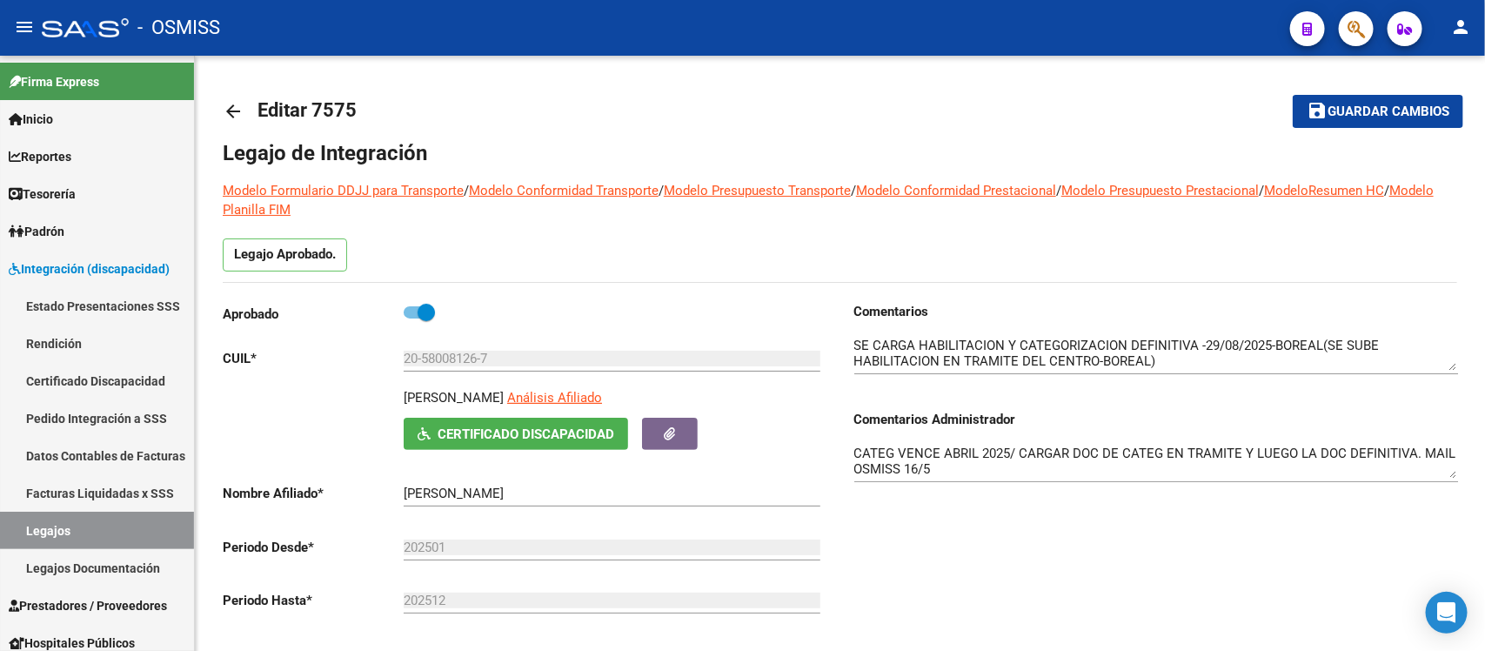
click at [233, 102] on mat-icon "arrow_back" at bounding box center [233, 111] width 21 height 21
